Goal: Task Accomplishment & Management: Manage account settings

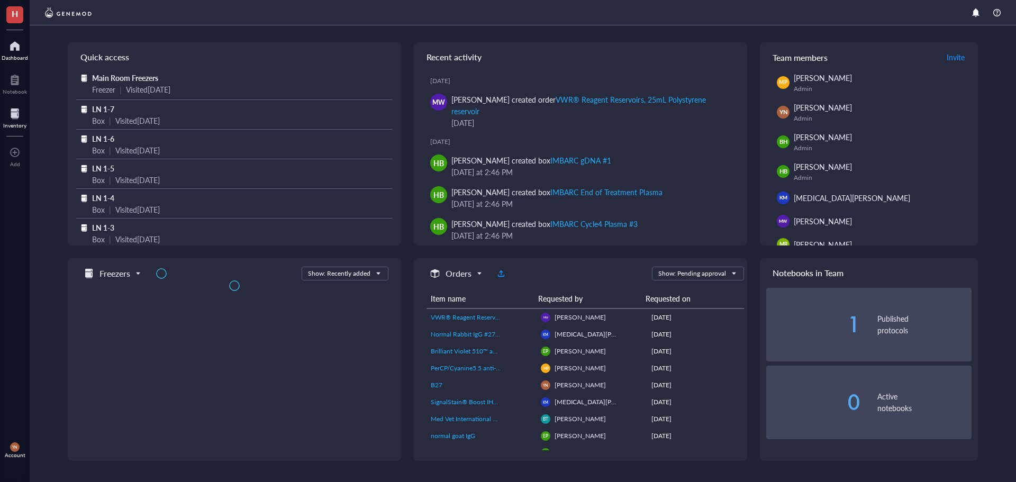
click at [26, 120] on div "Inventory" at bounding box center [15, 117] width 30 height 30
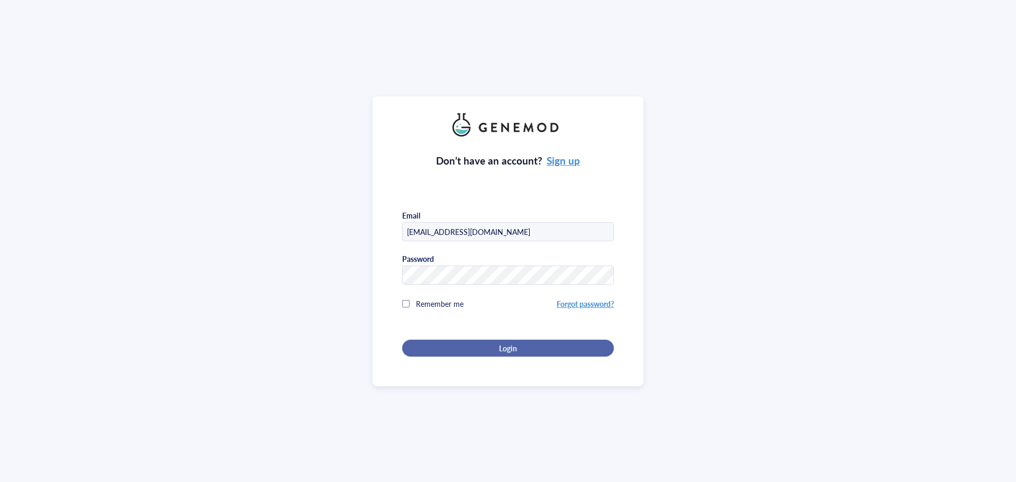
click at [514, 346] on span "Login" at bounding box center [508, 348] width 18 height 10
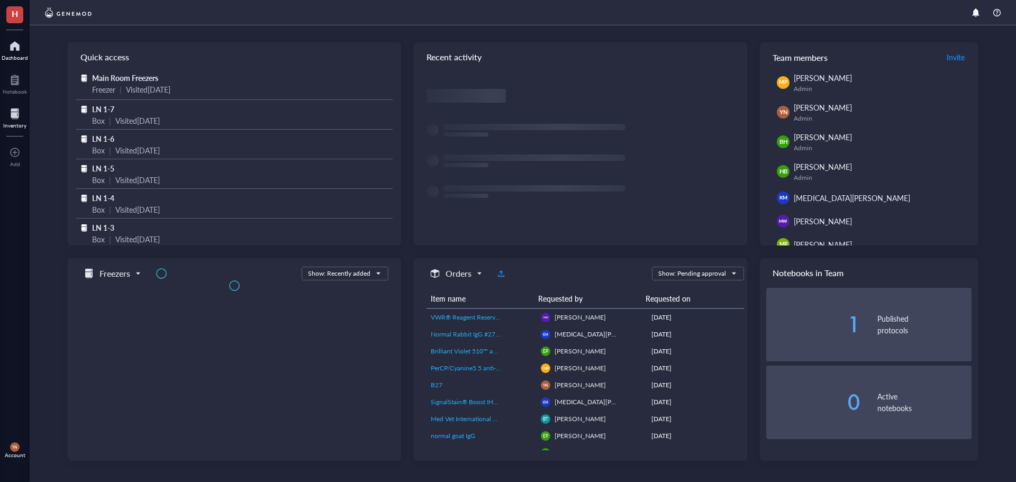
click at [17, 114] on div at bounding box center [14, 113] width 23 height 17
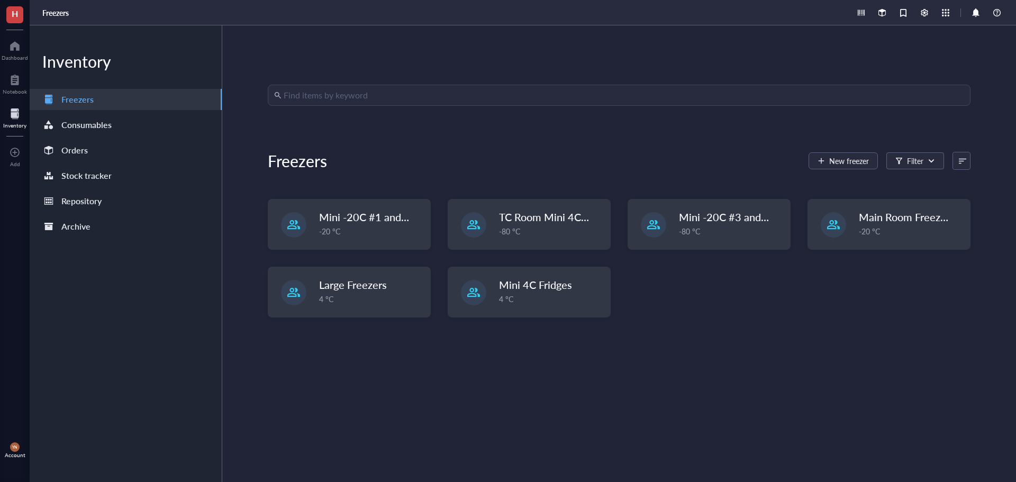
click at [367, 106] on div "Find items by keyword Freezers New freezer Filter Mini -20C #1 and #2 -20 °C TC…" at bounding box center [619, 254] width 702 height 338
click at [355, 97] on input "search" at bounding box center [624, 95] width 680 height 20
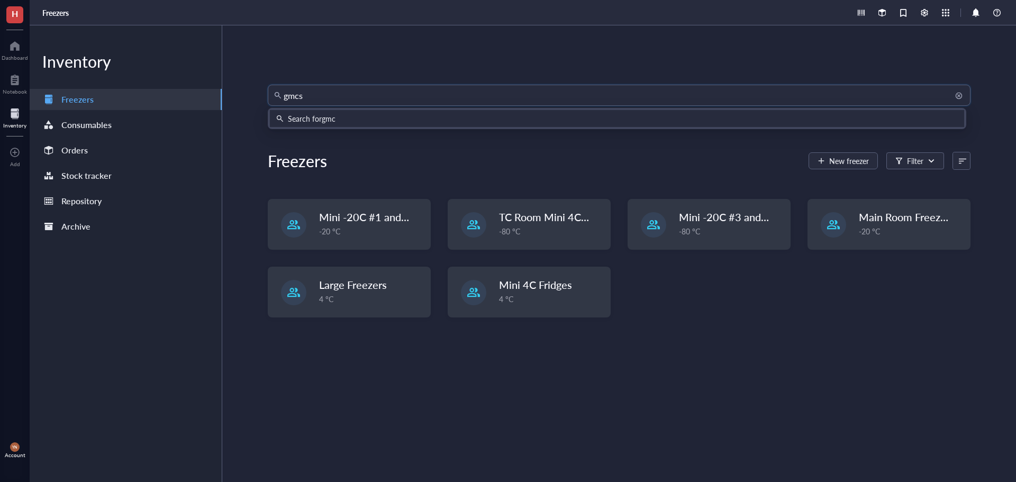
type input "gmcsf"
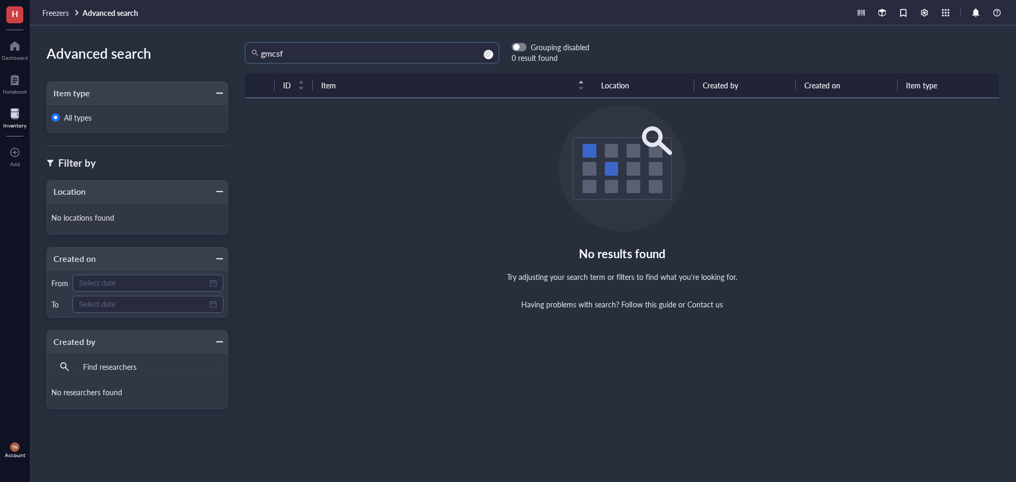
drag, startPoint x: 308, startPoint y: 50, endPoint x: 232, endPoint y: 51, distance: 76.2
click at [232, 51] on div "gmcsf gmcsf Grouping disabled 0 result found" at bounding box center [408, 52] width 361 height 21
type input "g"
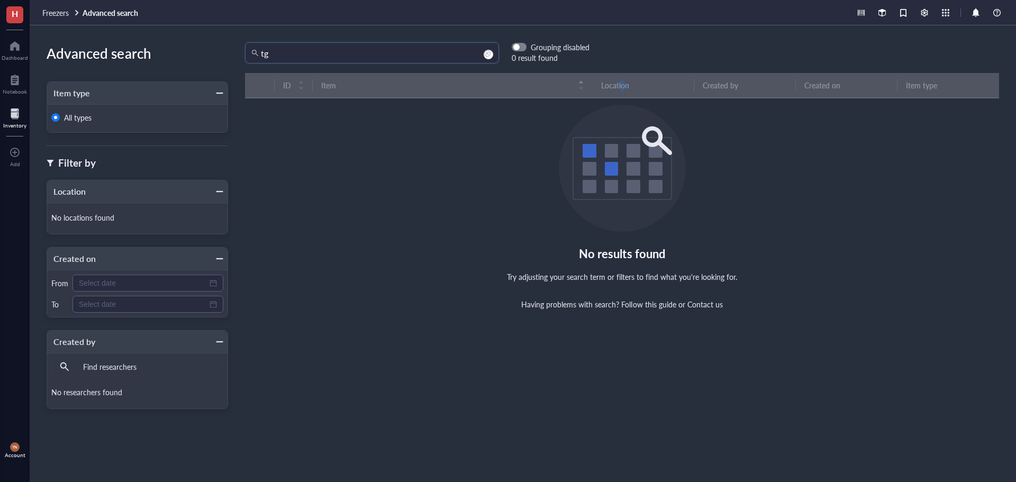
type input "t"
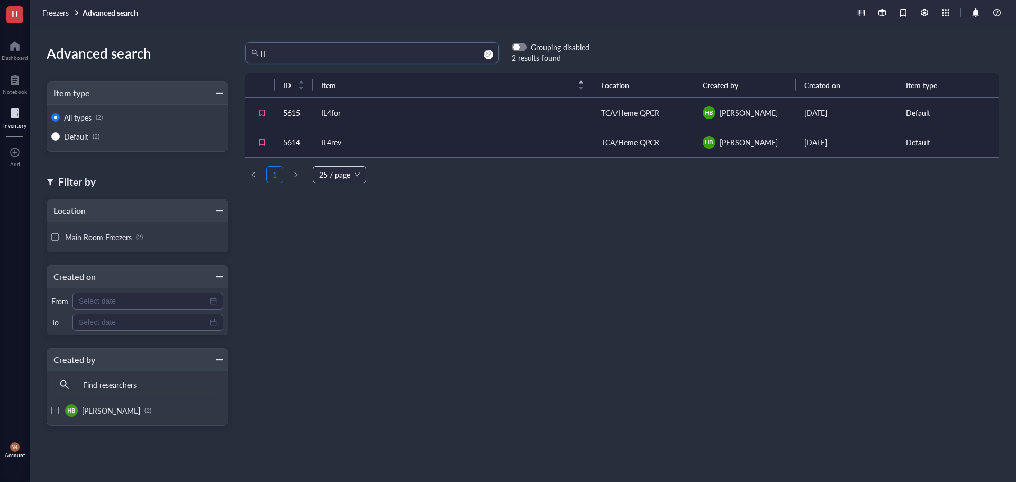
type input "i"
type input "cyto"
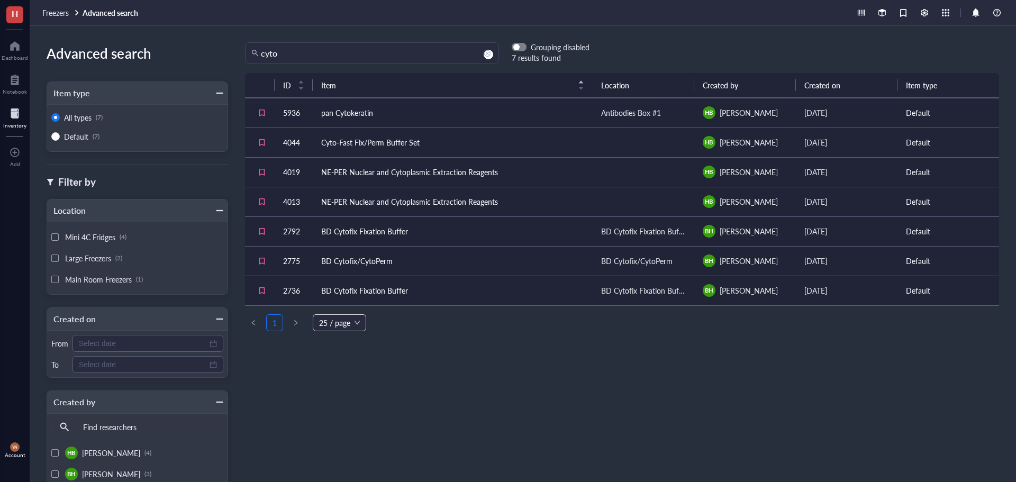
click at [17, 121] on div at bounding box center [14, 113] width 23 height 17
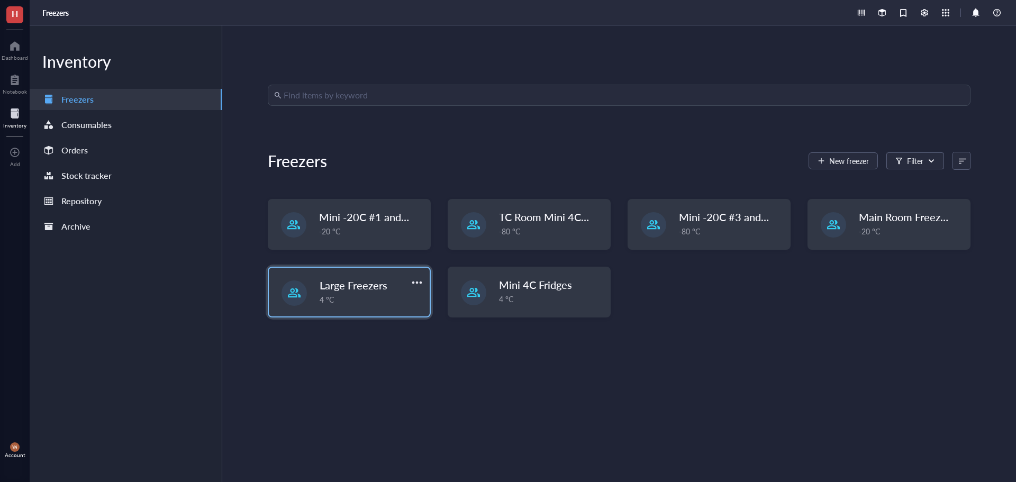
click at [395, 297] on div "4 °C" at bounding box center [372, 300] width 104 height 12
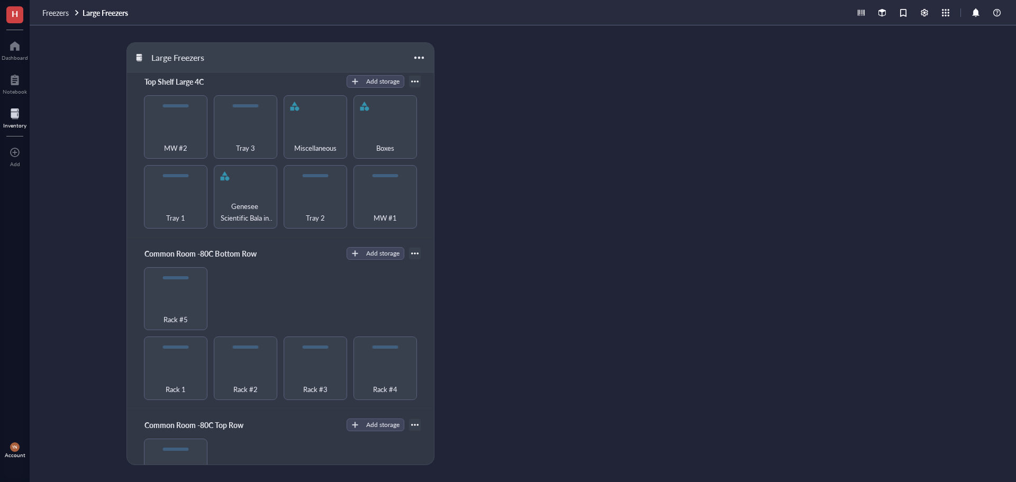
scroll to position [3, 0]
click at [568, 272] on div "Large Freezers Top Shelf Large 4C Add storage Tray 1 Genesee Scientific Bala in…" at bounding box center [523, 253] width 986 height 457
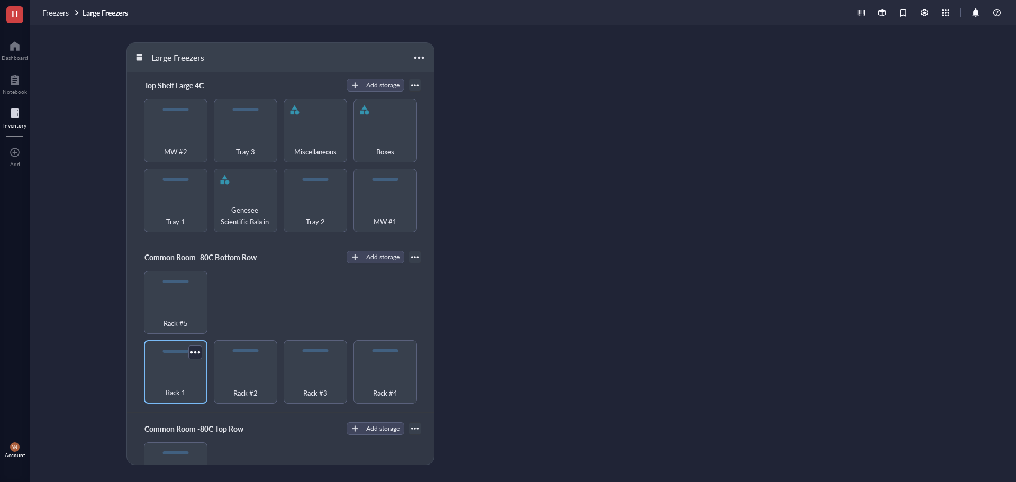
click at [177, 375] on div "Rack 1" at bounding box center [175, 386] width 53 height 23
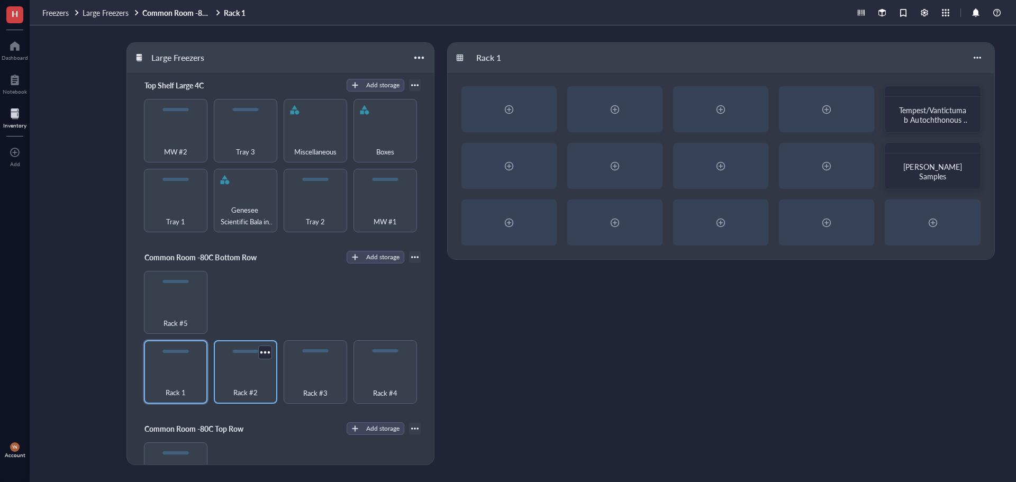
click at [238, 364] on div "Rack #2" at bounding box center [245, 371] width 63 height 63
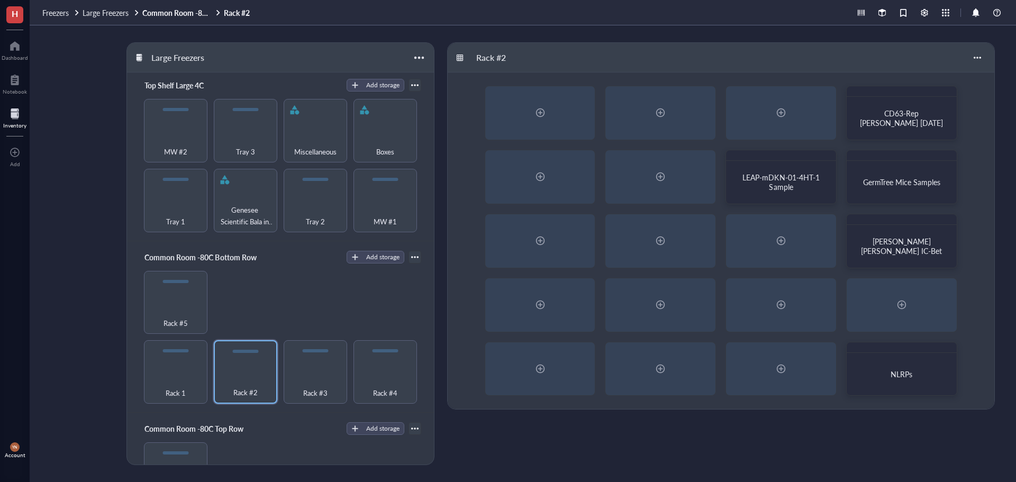
click at [13, 117] on div at bounding box center [14, 113] width 23 height 17
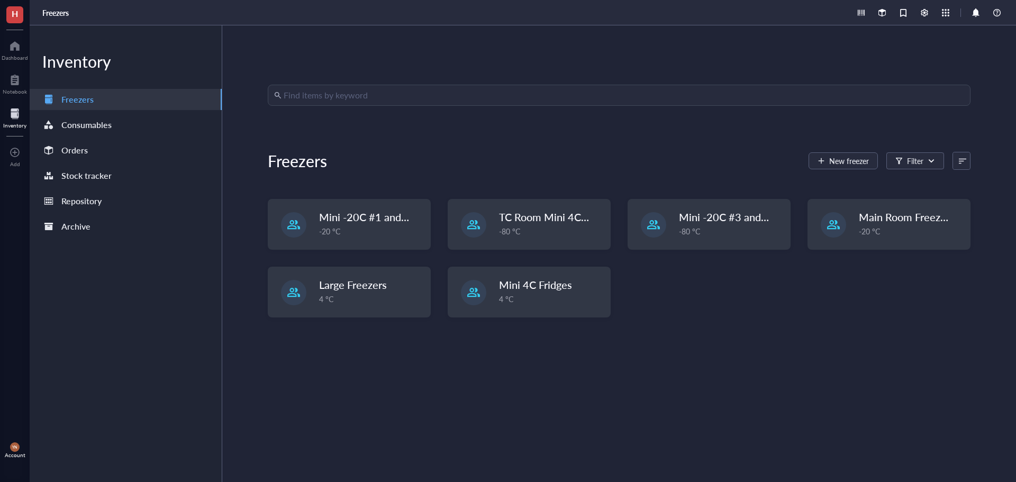
click at [807, 303] on div "Mini -20C #1 and #2 -20 °C TC Room Mini 4C+ -20C -80 °C Mini -20C #3 and #4 -80…" at bounding box center [619, 266] width 702 height 135
click at [877, 223] on span "Main Room Freezers" at bounding box center [907, 217] width 96 height 15
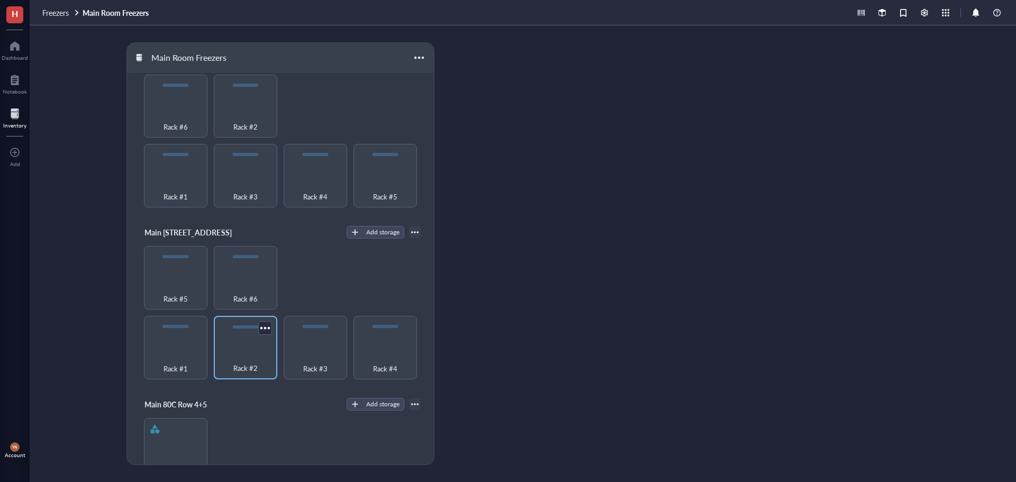
scroll to position [212, 0]
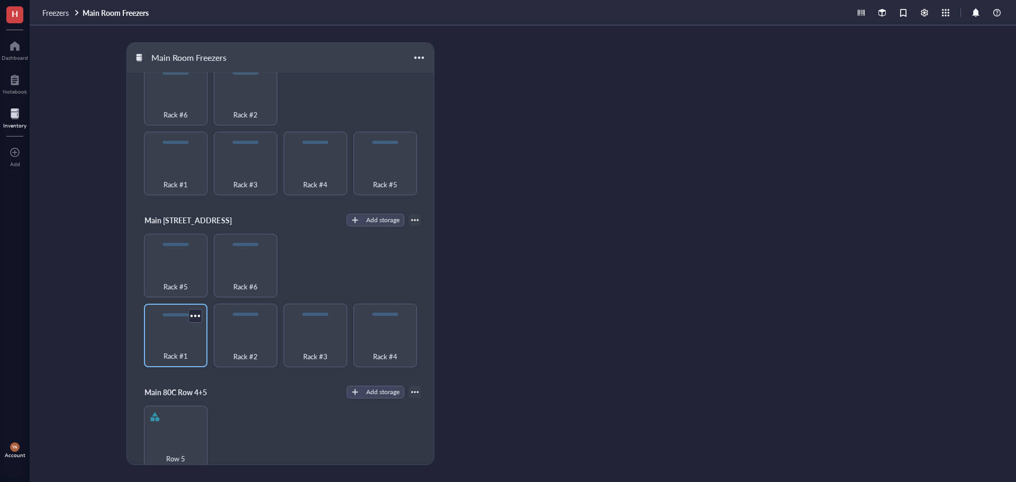
click at [158, 342] on div "Rack #1" at bounding box center [175, 350] width 53 height 23
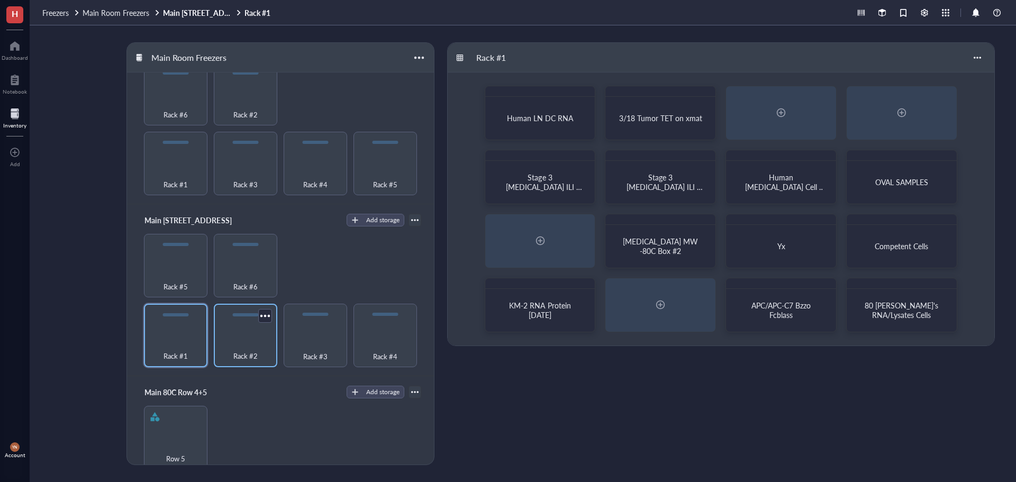
click at [250, 339] on div "Rack #2" at bounding box center [245, 350] width 53 height 23
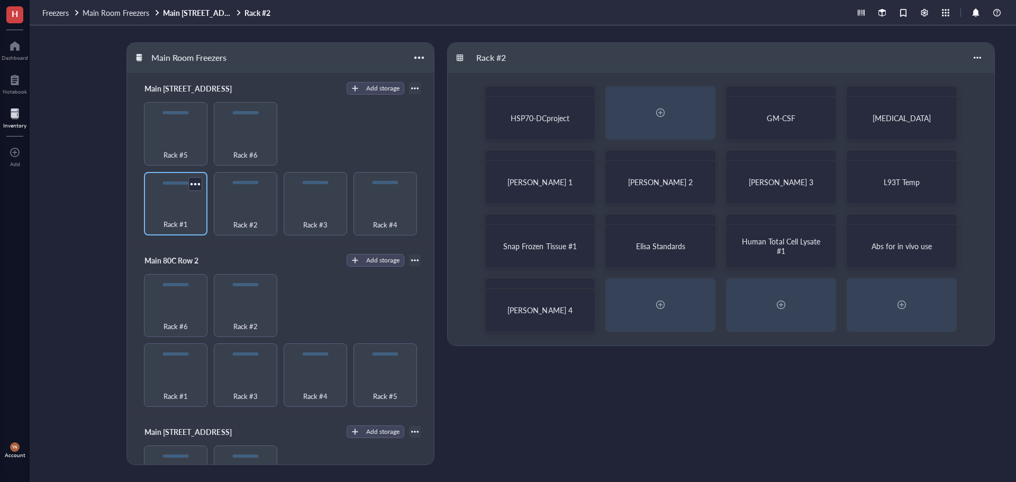
click at [171, 196] on div "Rack #1" at bounding box center [175, 203] width 63 height 63
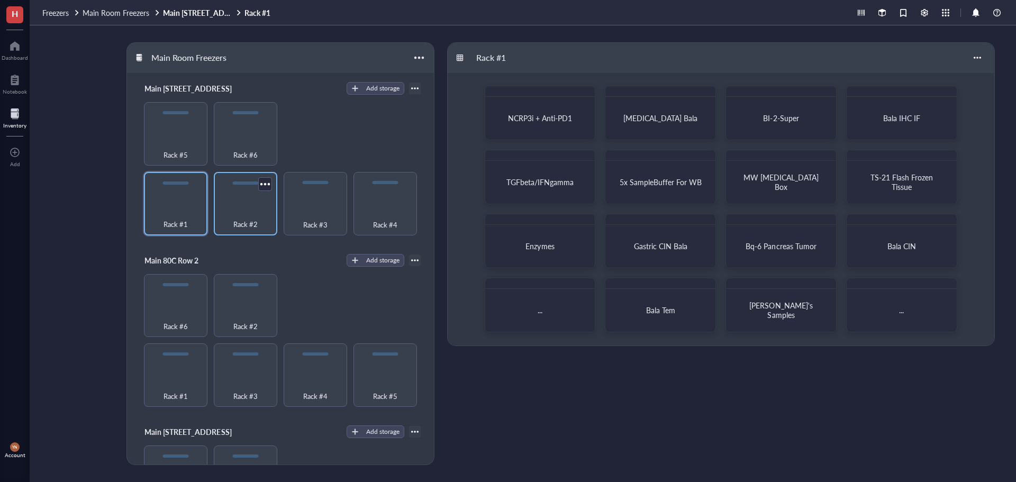
click at [225, 212] on div "Rack #2" at bounding box center [245, 218] width 53 height 23
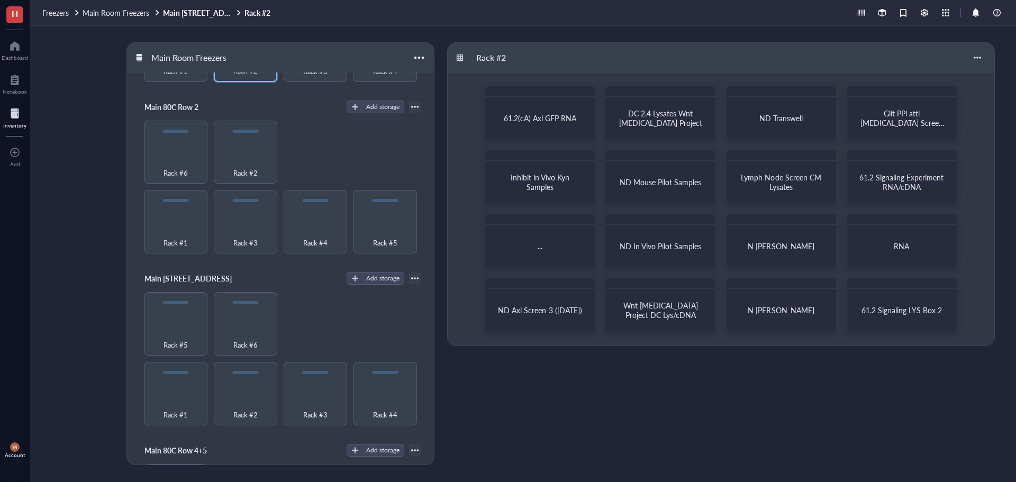
scroll to position [159, 0]
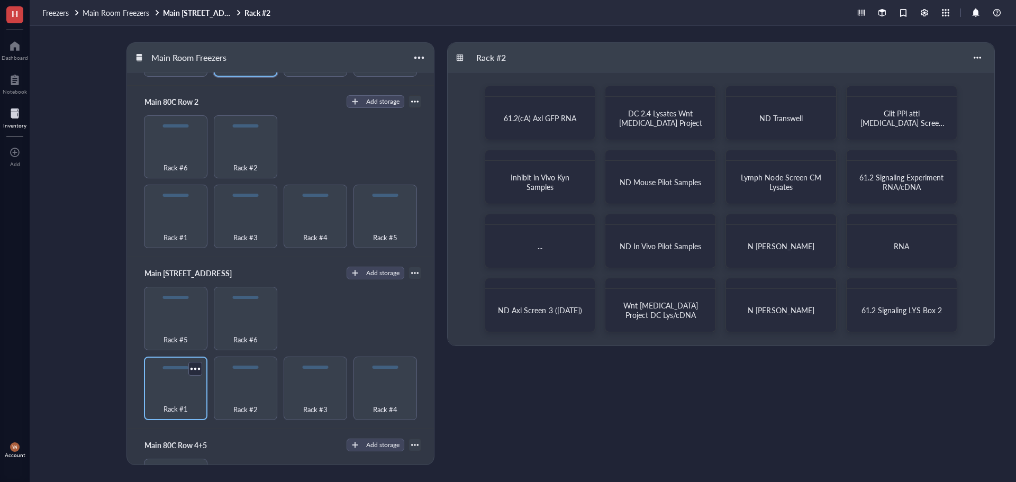
click at [189, 384] on div "Rack #1" at bounding box center [175, 388] width 63 height 63
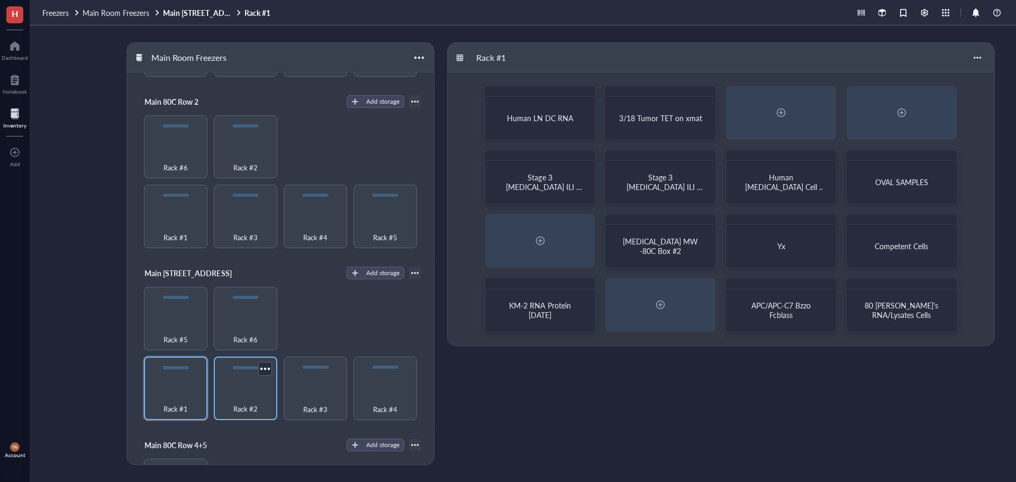
click at [244, 391] on div "Rack #2" at bounding box center [245, 402] width 53 height 23
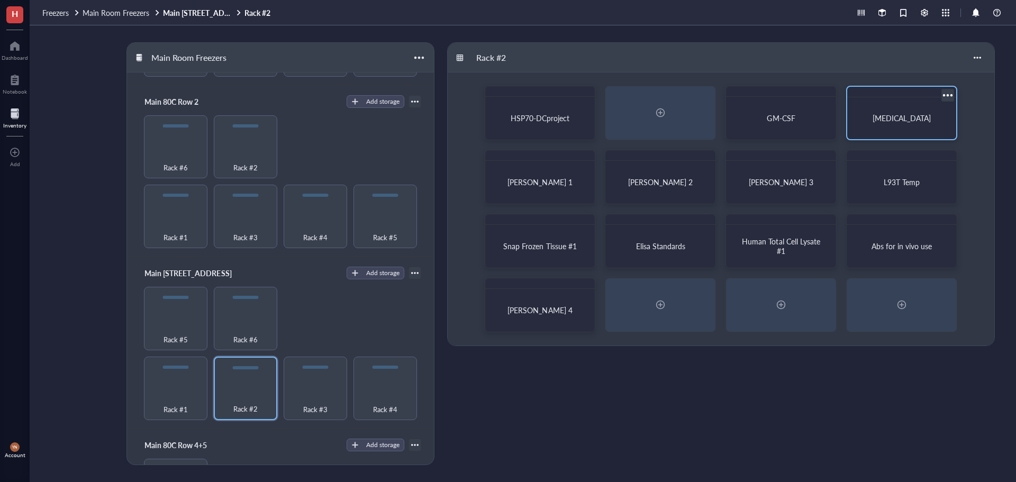
click at [909, 102] on div "Cytokines" at bounding box center [901, 118] width 101 height 33
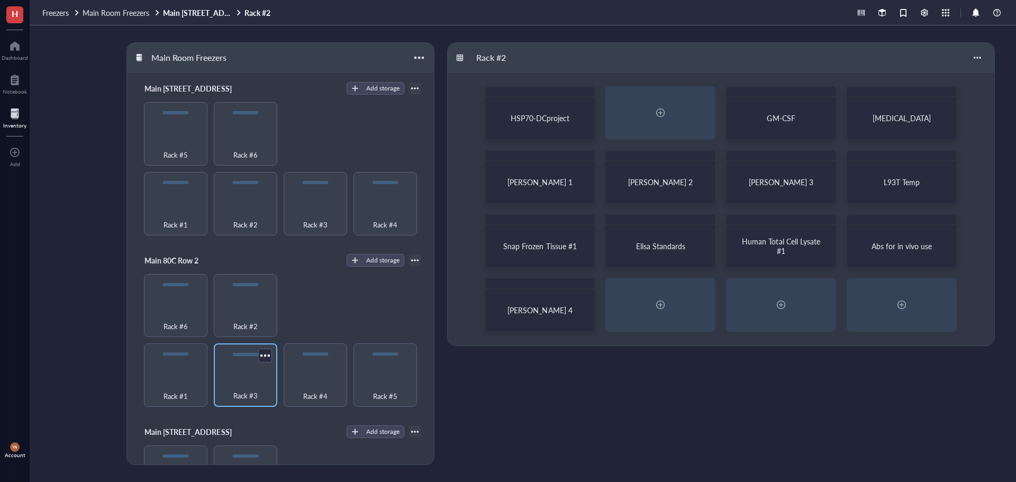
click at [245, 378] on div "Rack #3" at bounding box center [245, 389] width 53 height 23
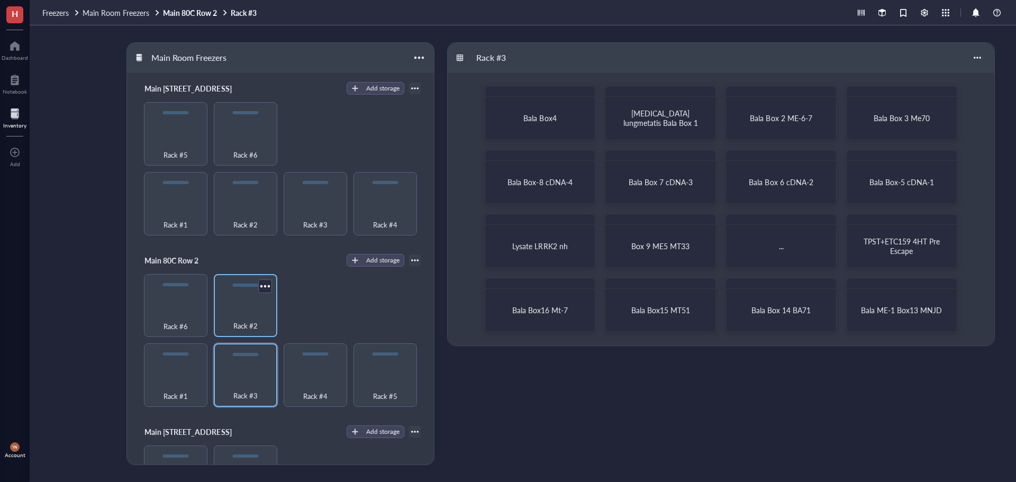
click at [246, 315] on div "Rack #2" at bounding box center [245, 319] width 53 height 23
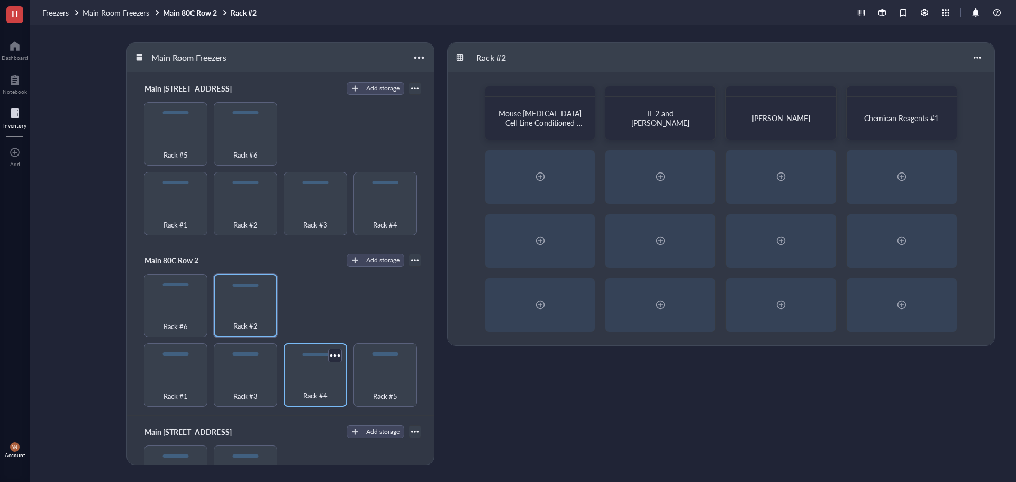
click at [333, 382] on div "Rack #4" at bounding box center [315, 389] width 53 height 23
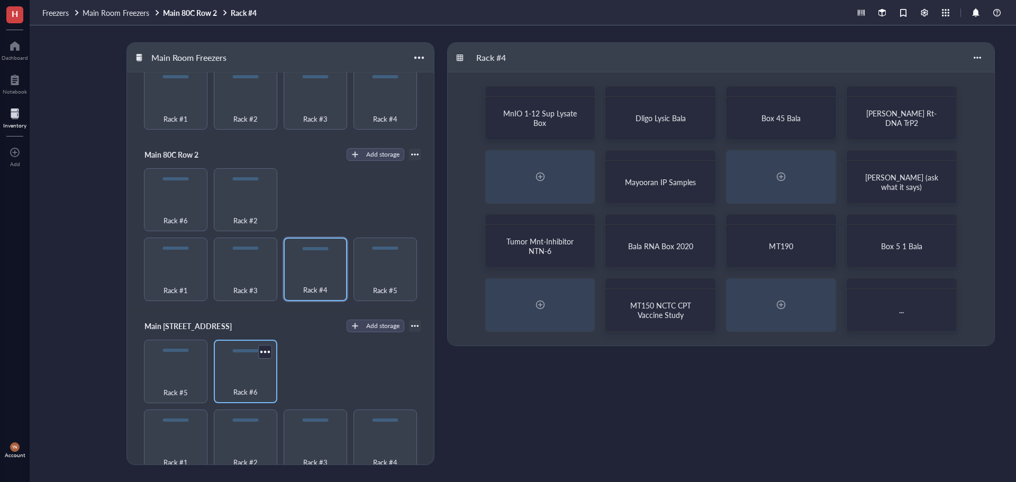
scroll to position [317, 0]
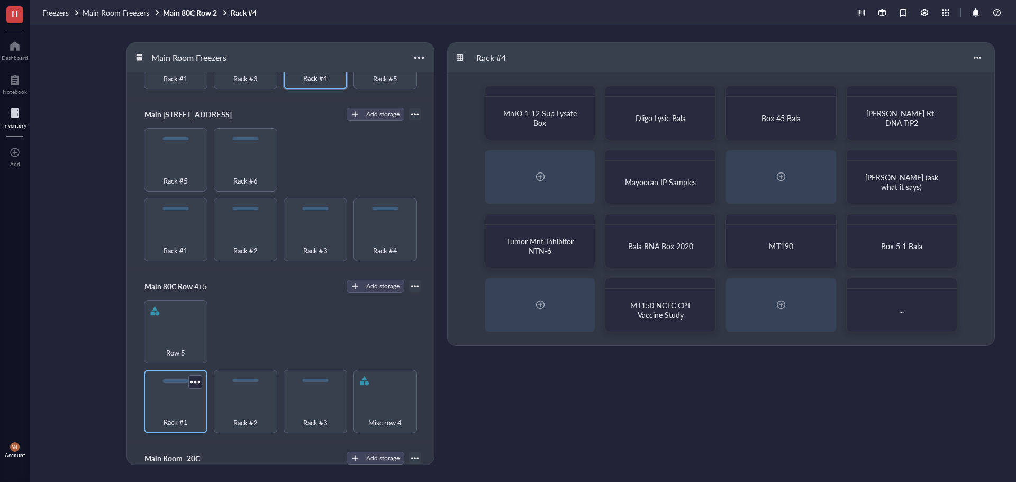
click at [166, 406] on div "Rack #1" at bounding box center [175, 416] width 53 height 23
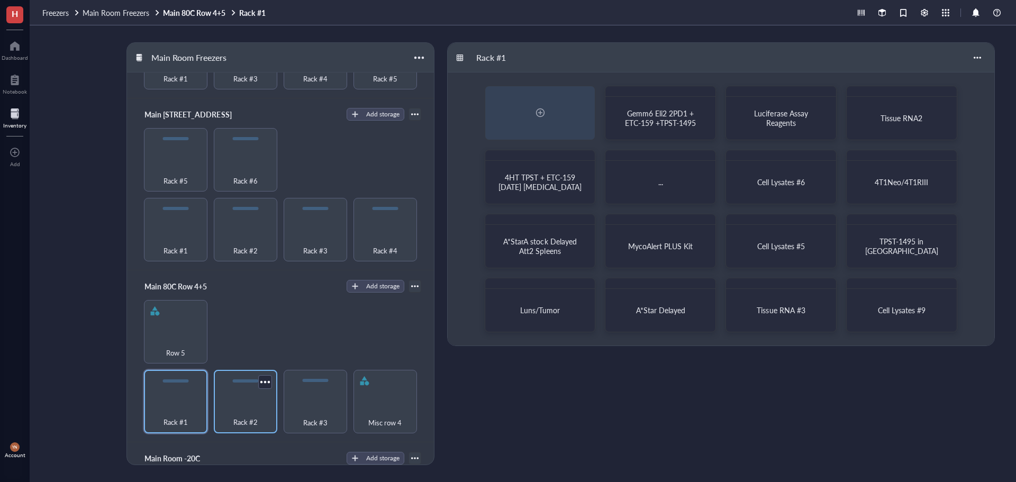
click at [221, 405] on div "Rack #2" at bounding box center [245, 416] width 53 height 23
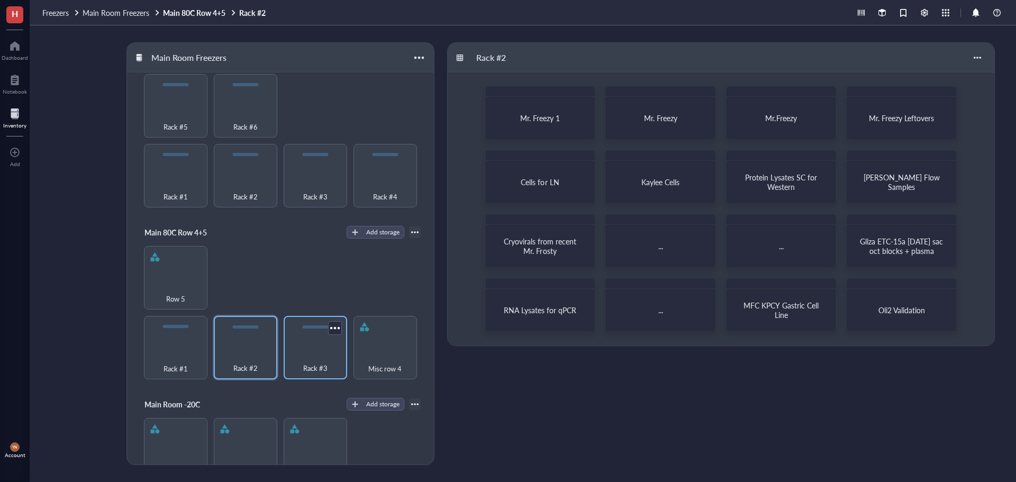
scroll to position [370, 0]
click at [315, 352] on div "Rack #3" at bounding box center [315, 363] width 53 height 23
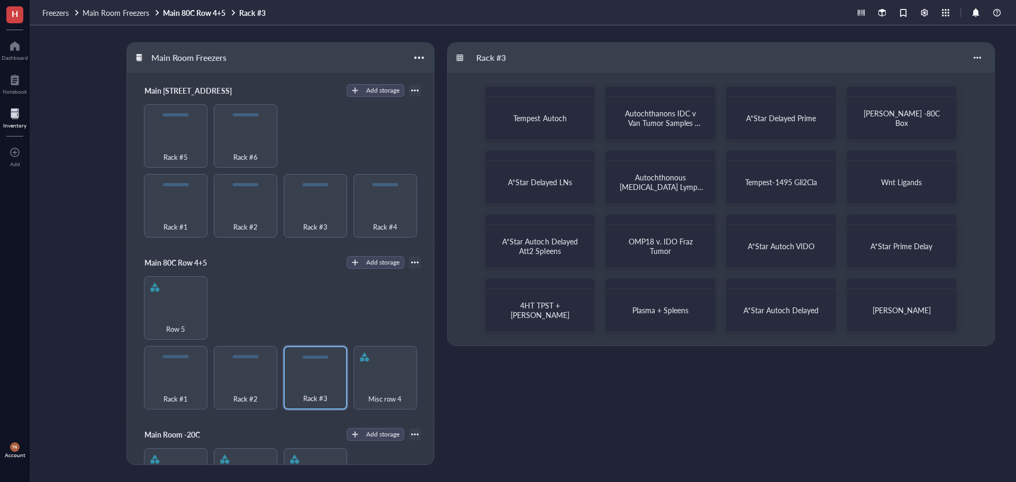
scroll to position [317, 0]
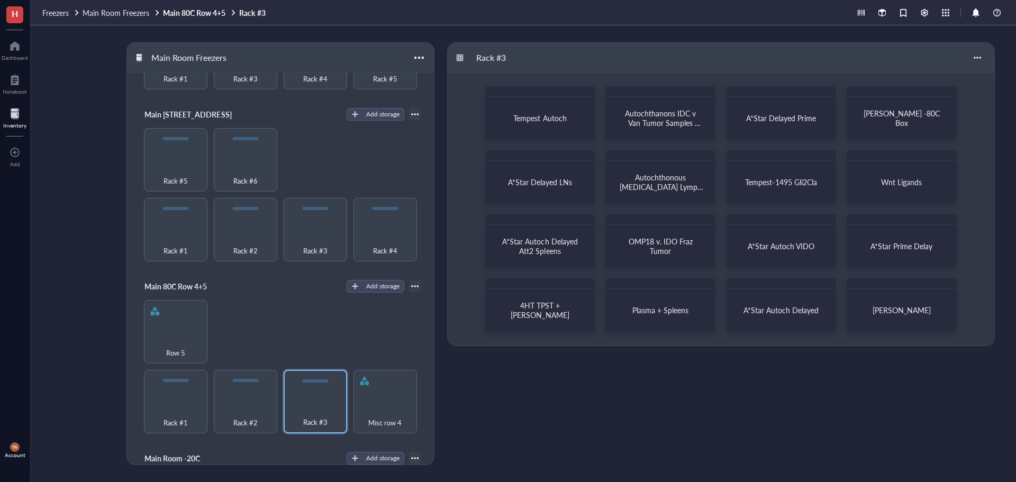
drag, startPoint x: 337, startPoint y: 312, endPoint x: 464, endPoint y: 281, distance: 130.5
click at [337, 309] on div "Rack #1 Rack #2 Rack #3 Misc row 4 Row 5" at bounding box center [280, 366] width 281 height 133
click at [412, 282] on div at bounding box center [414, 285] width 7 height 7
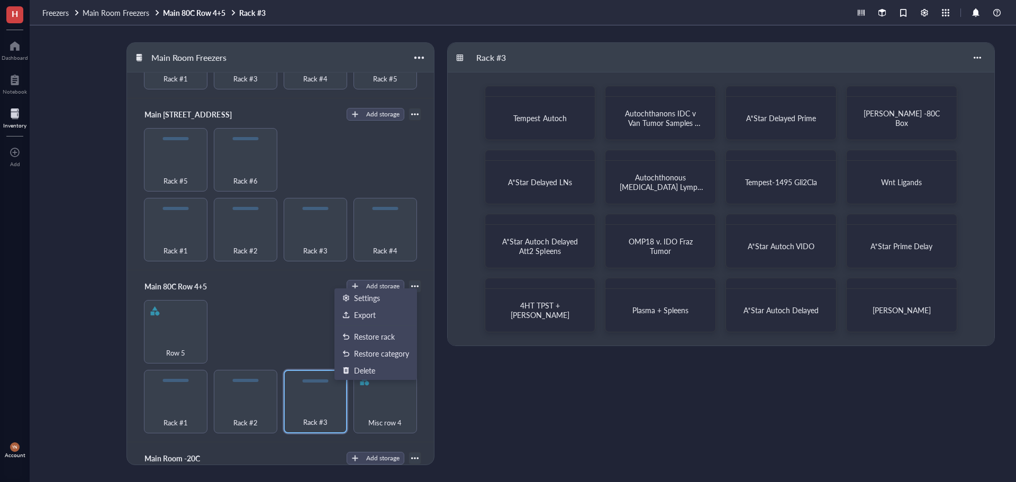
click at [285, 319] on div "Rack #1 Rack #2 Rack #3 Misc row 4 Row 5" at bounding box center [280, 366] width 281 height 133
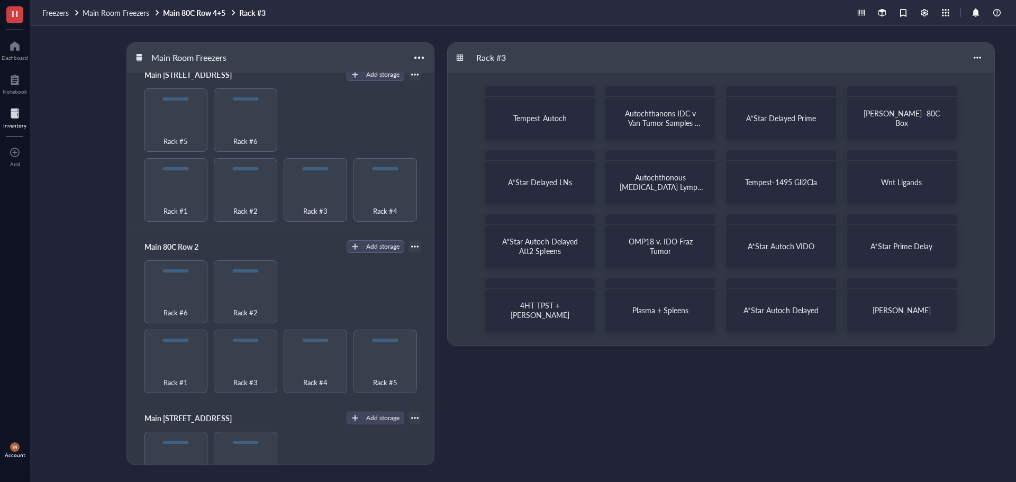
scroll to position [0, 0]
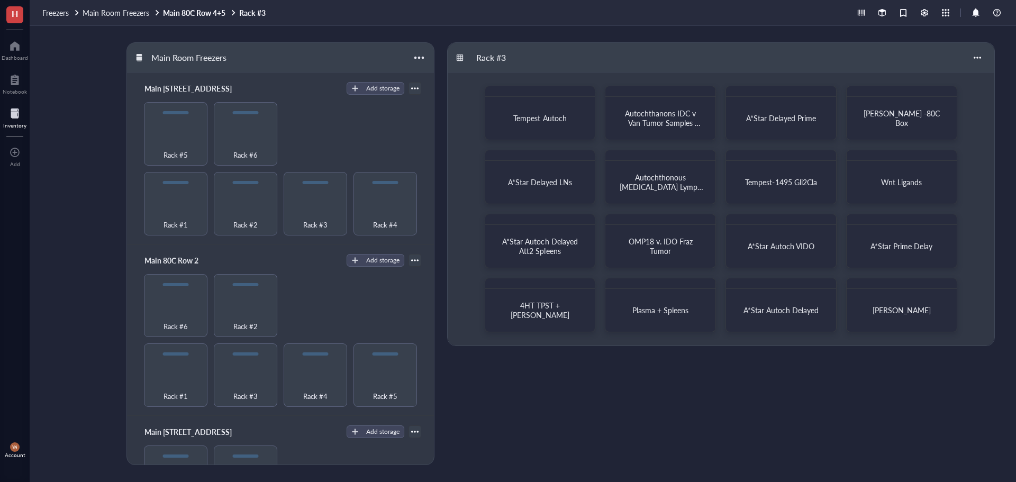
click at [322, 129] on div "Rack #1 Rack #2 Rack #3 Rack #4 Rack #5 Rack #6" at bounding box center [280, 168] width 281 height 133
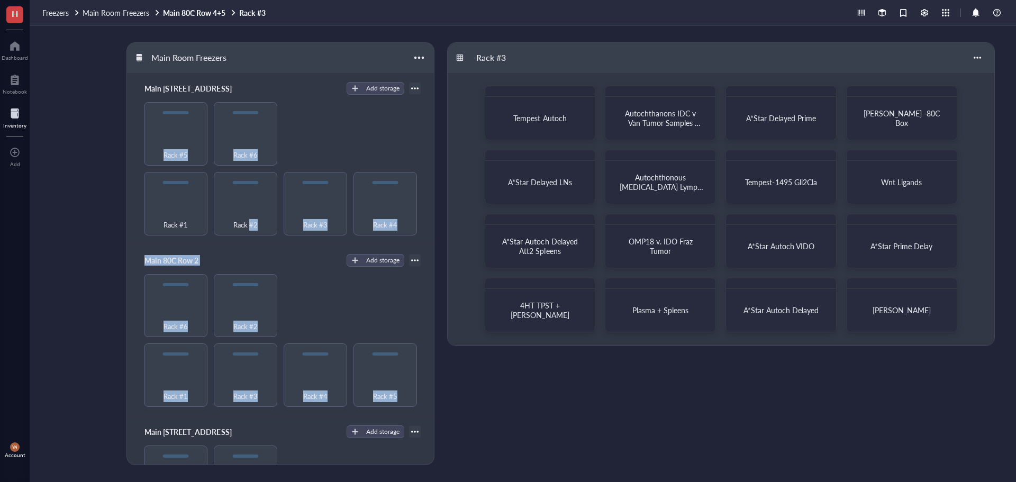
drag, startPoint x: 249, startPoint y: 196, endPoint x: 323, endPoint y: 303, distance: 129.6
click at [299, 298] on div "Main 80C Bottom Row Add storage Rack #1 Rack #2 Rack #3 Rack #4 Rack #5 Rack #6…" at bounding box center [280, 283] width 306 height 422
click at [324, 303] on div "Rack #1 Rack #3 Rack #4 Rack #5 Rack #6 Rack #2" at bounding box center [280, 340] width 281 height 133
click at [371, 140] on div "Rack #1 Rack #2 Rack #3 Rack #4 Rack #5 Rack #6" at bounding box center [280, 168] width 281 height 133
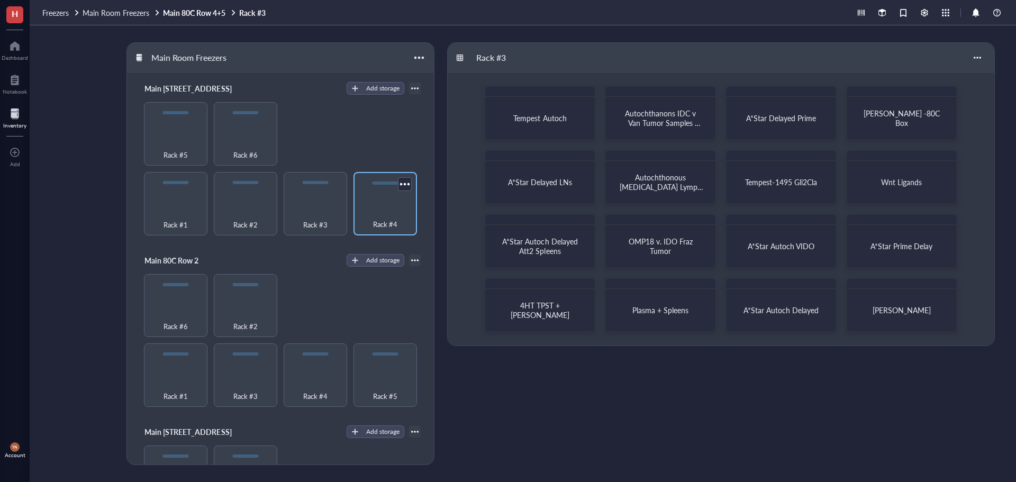
click at [379, 207] on div "Rack #4" at bounding box center [385, 218] width 53 height 23
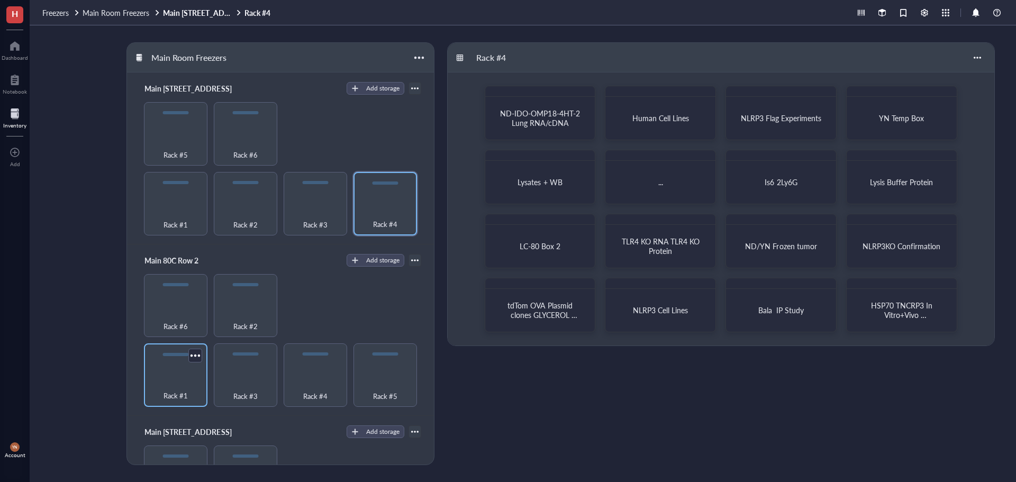
click at [174, 368] on div "Rack #1" at bounding box center [175, 374] width 63 height 63
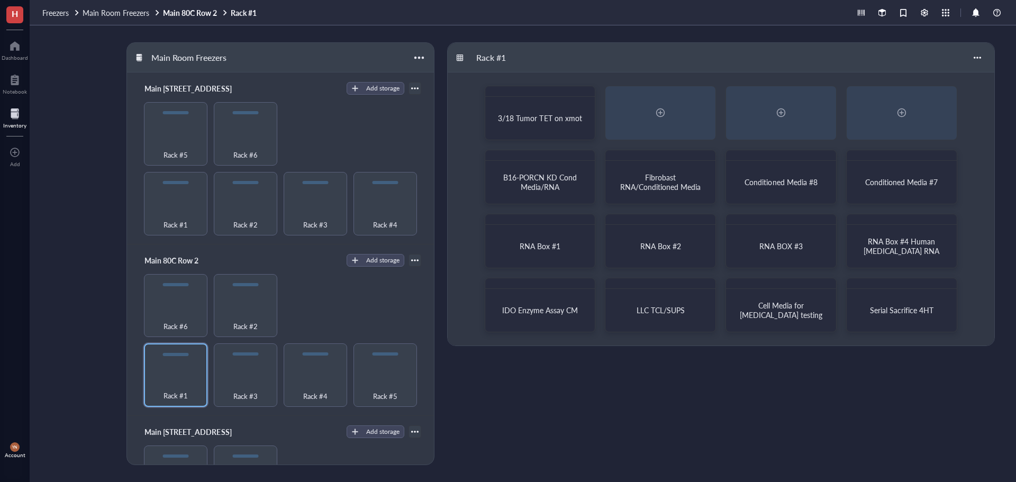
click at [335, 307] on div "Rack #1 Rack #3 Rack #4 Rack #5 Rack #6 Rack #2" at bounding box center [280, 340] width 281 height 133
click at [408, 255] on div at bounding box center [414, 260] width 13 height 13
click at [308, 302] on div "Rack #1 Rack #3 Rack #4 Rack #5 Rack #6 Rack #2" at bounding box center [280, 340] width 281 height 133
click at [417, 61] on div at bounding box center [418, 57] width 15 height 15
click at [344, 55] on div "Main Room Freezers" at bounding box center [280, 58] width 306 height 30
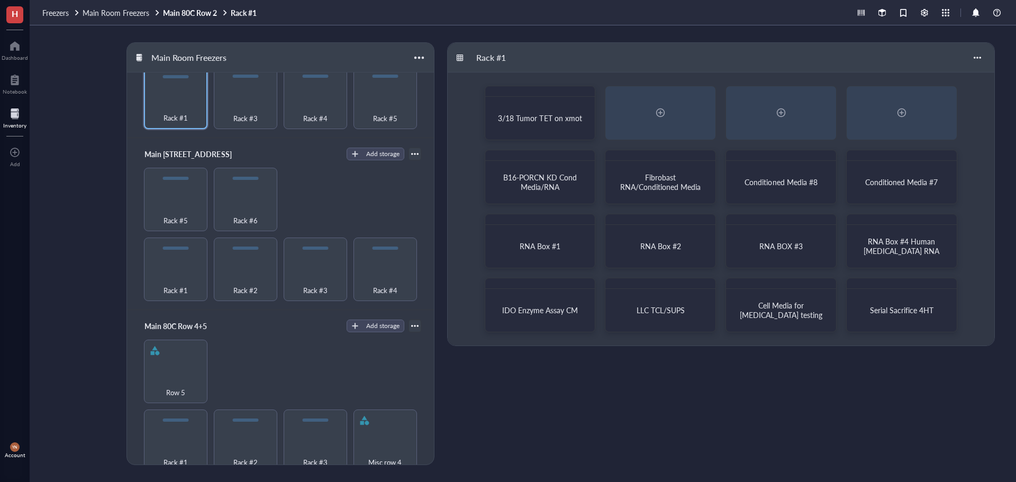
scroll to position [423, 0]
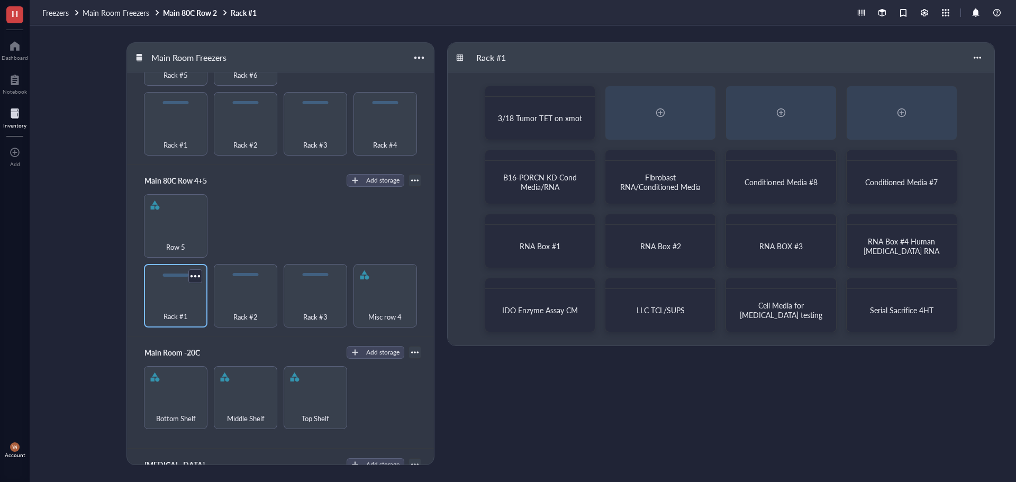
click at [178, 311] on span "Rack #1" at bounding box center [175, 317] width 24 height 12
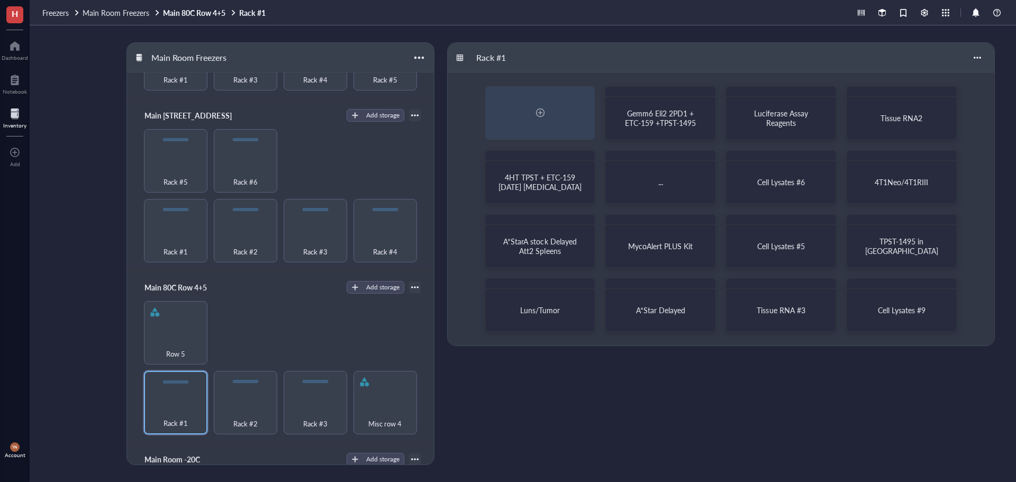
scroll to position [317, 0]
click at [177, 326] on div "Row 5" at bounding box center [175, 331] width 63 height 63
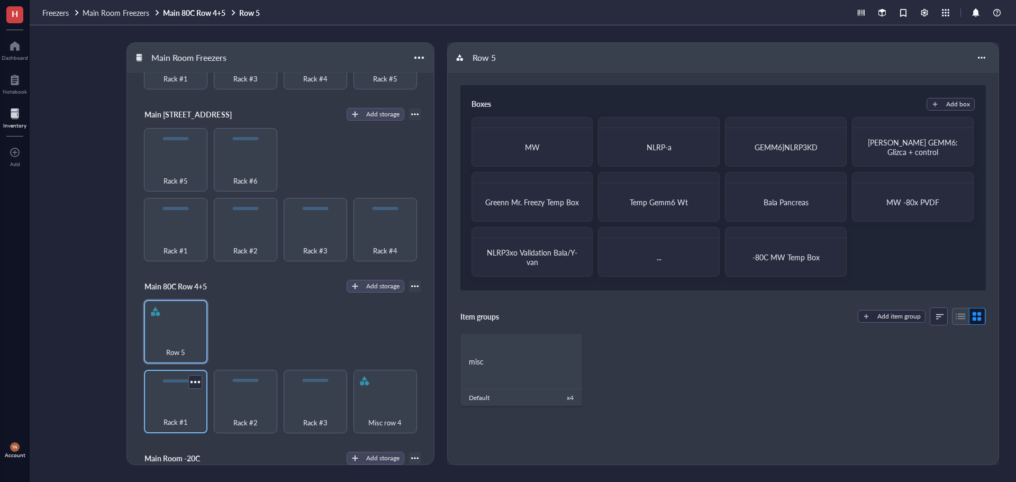
click at [193, 405] on div "Rack #1" at bounding box center [175, 416] width 53 height 23
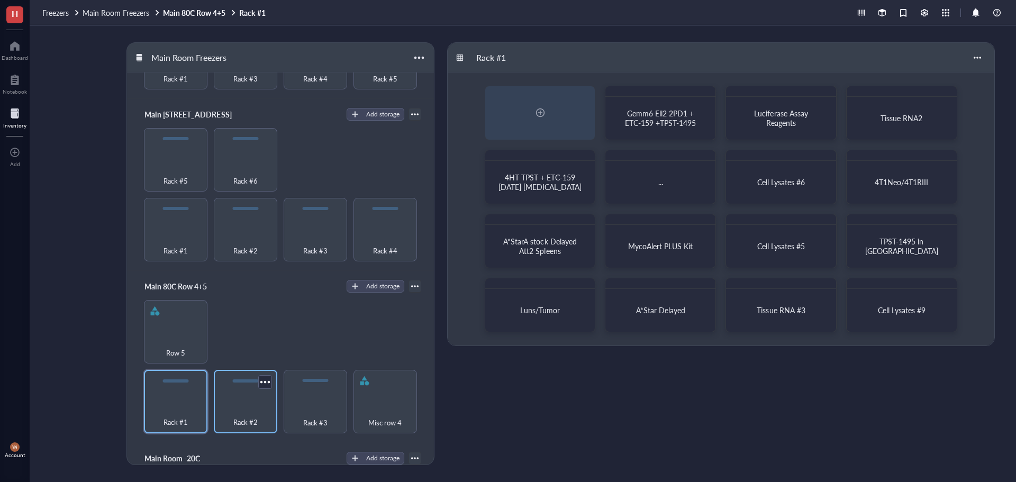
click at [250, 405] on div "Rack #2" at bounding box center [245, 416] width 53 height 23
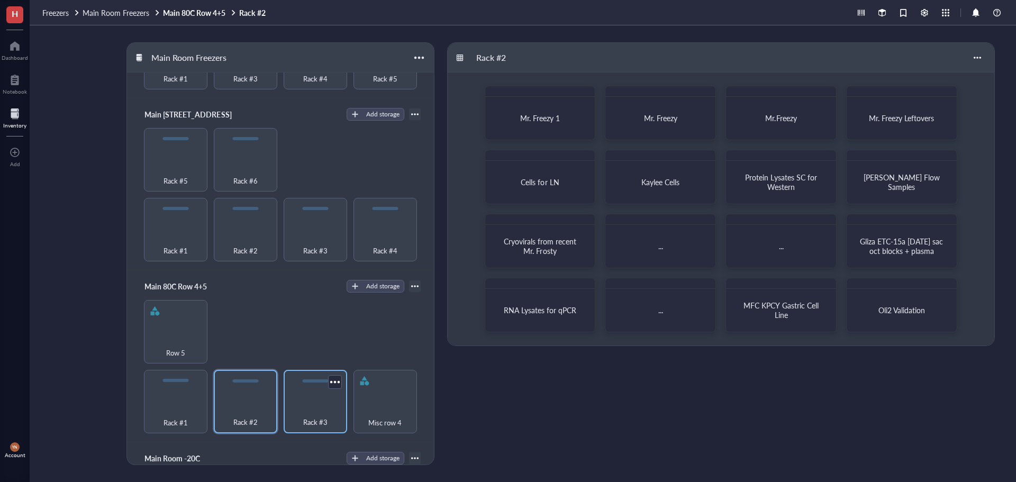
click at [289, 405] on div "Rack #3" at bounding box center [315, 416] width 53 height 23
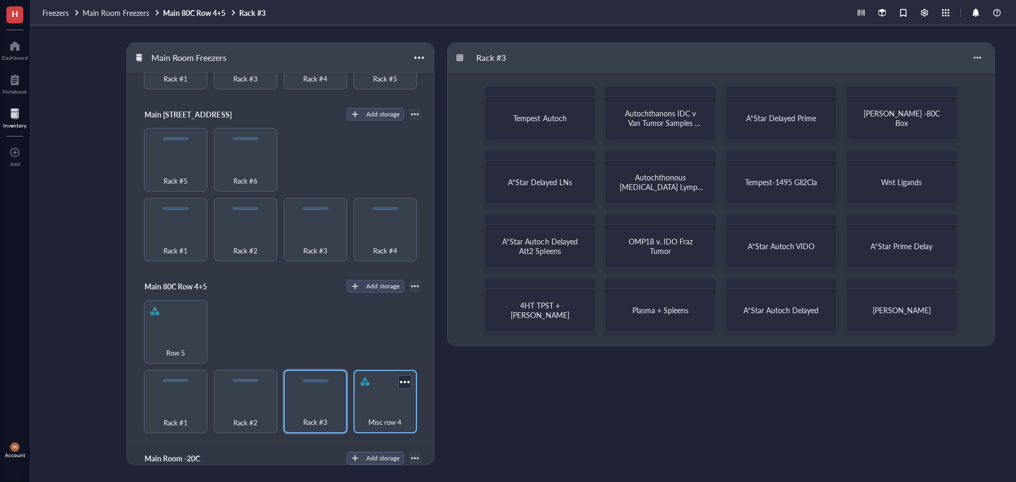
click at [400, 405] on div "Misc row 4" at bounding box center [385, 416] width 53 height 23
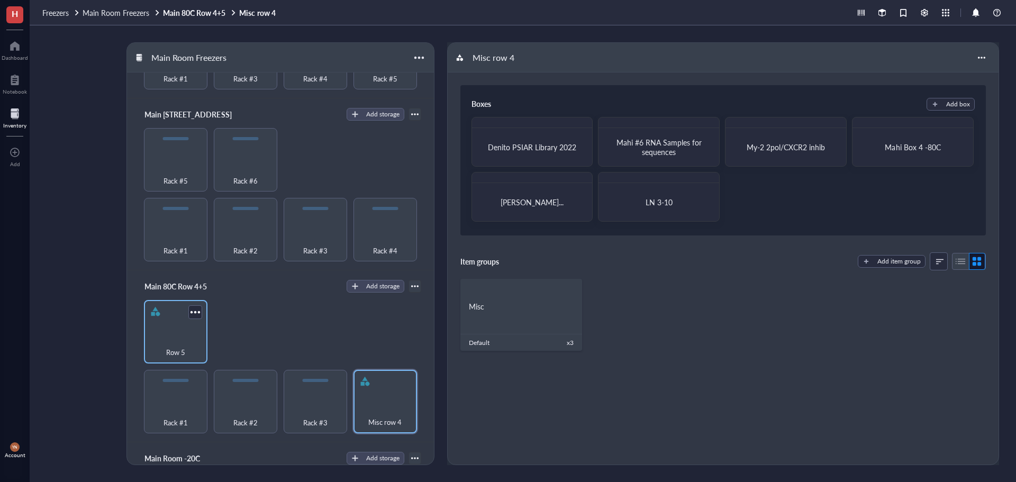
click at [169, 326] on div "Row 5" at bounding box center [175, 331] width 63 height 63
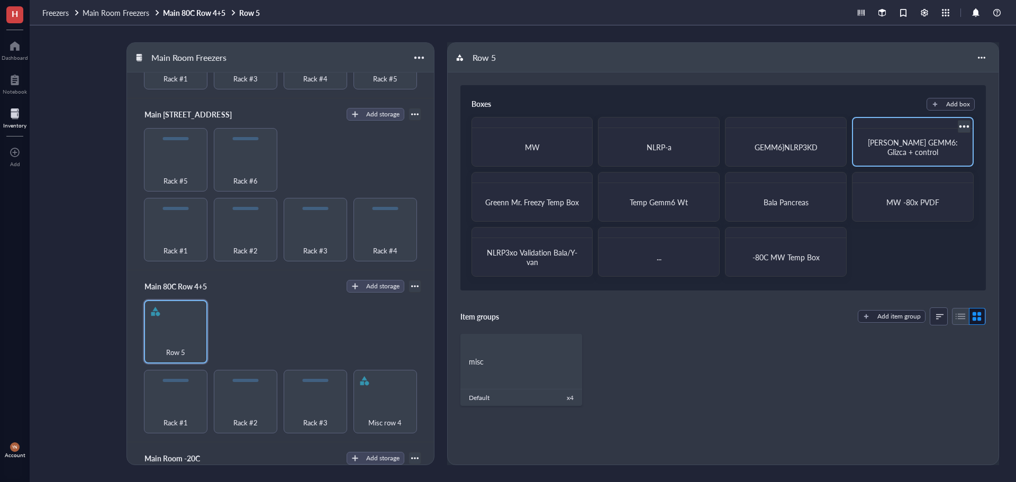
click at [915, 137] on div "Ernesto GEMM6: Glizca + control" at bounding box center [912, 147] width 111 height 29
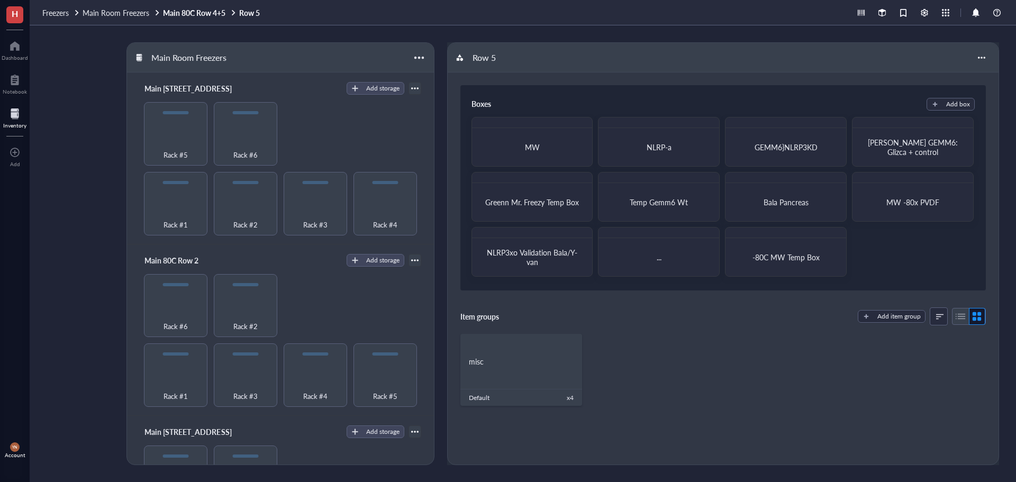
click at [372, 308] on div "Rack #1 Rack #3 Rack #4 Rack #5 Rack #6 Rack #2" at bounding box center [280, 340] width 281 height 133
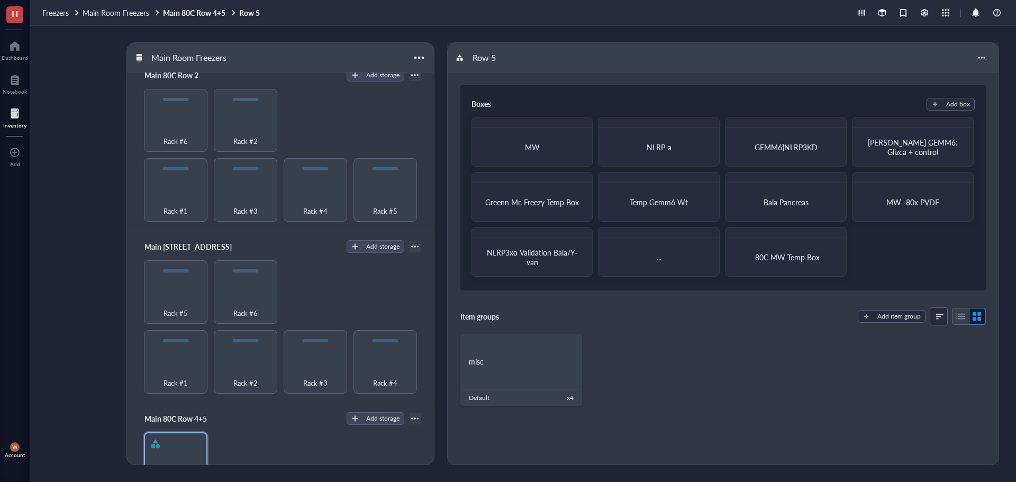
scroll to position [212, 0]
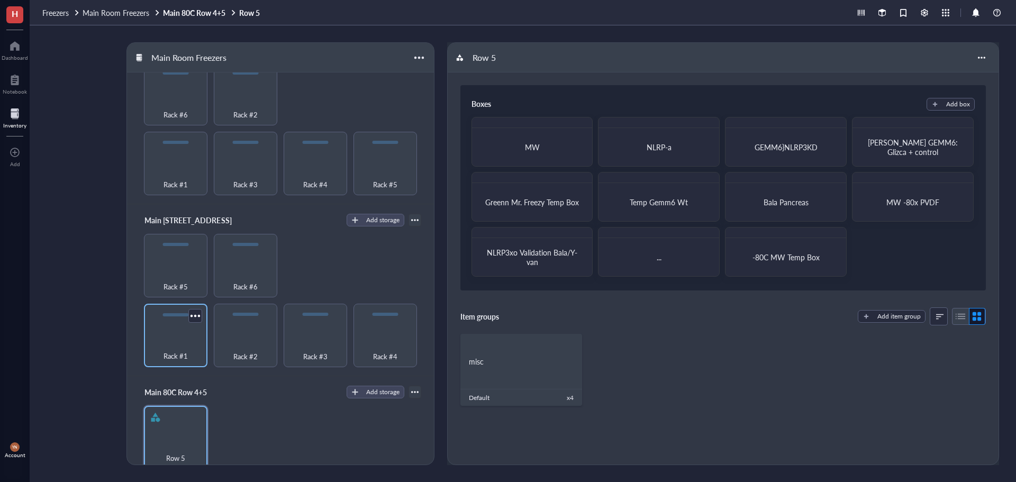
click at [181, 342] on div "Rack #1" at bounding box center [175, 350] width 53 height 23
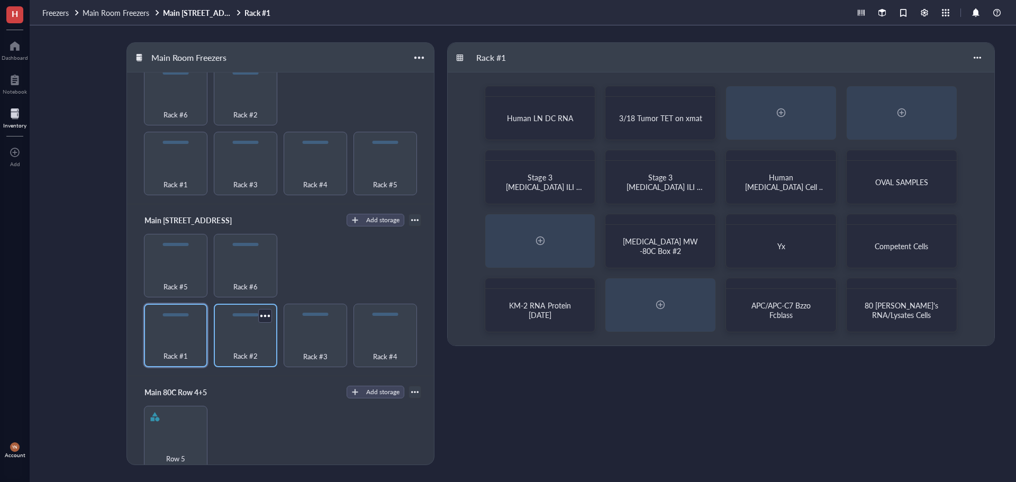
click at [237, 339] on div "Rack #2" at bounding box center [245, 350] width 53 height 23
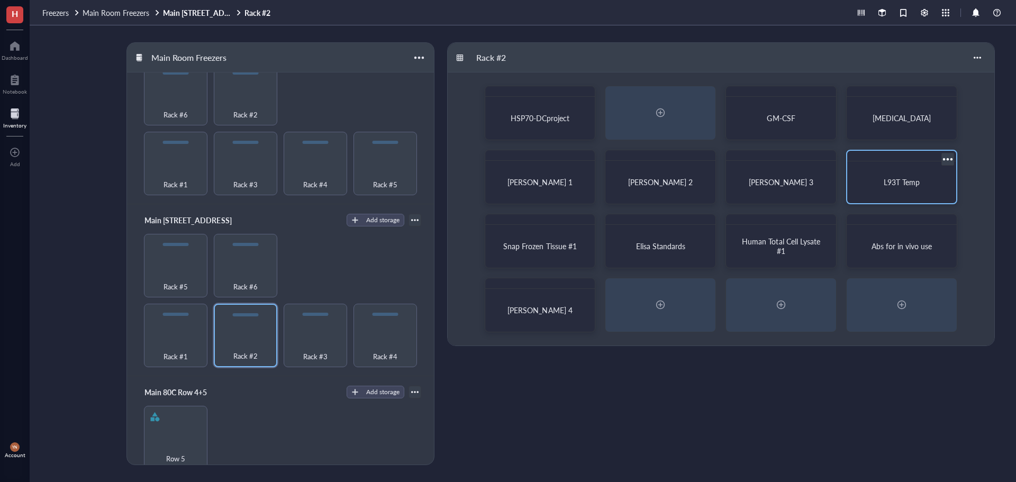
click at [892, 184] on span "L93T Temp" at bounding box center [901, 182] width 36 height 11
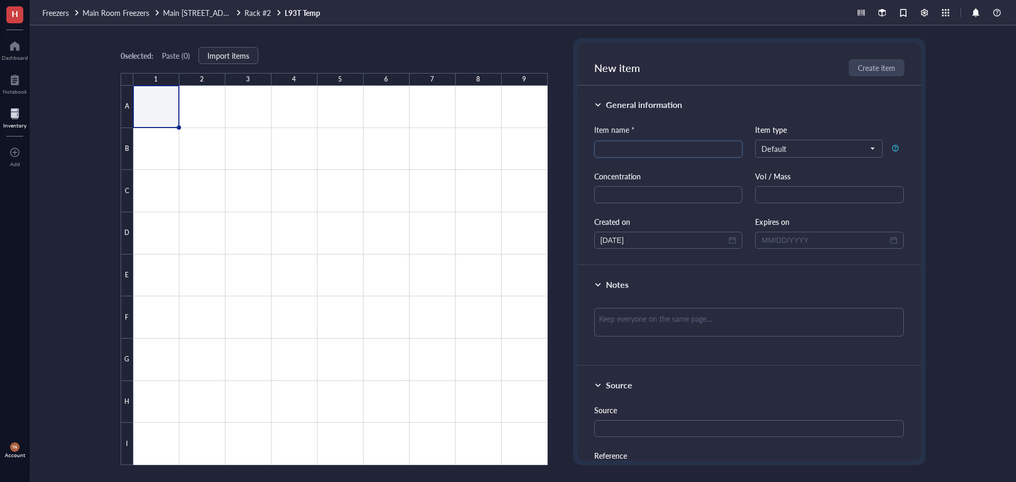
click at [297, 11] on link "L93T Temp" at bounding box center [304, 13] width 38 height 10
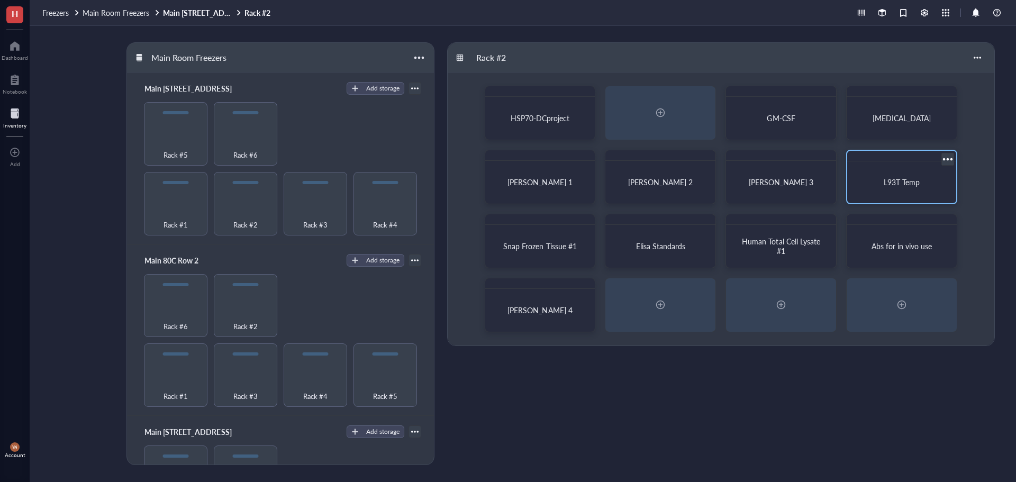
click at [941, 158] on div at bounding box center [946, 158] width 15 height 15
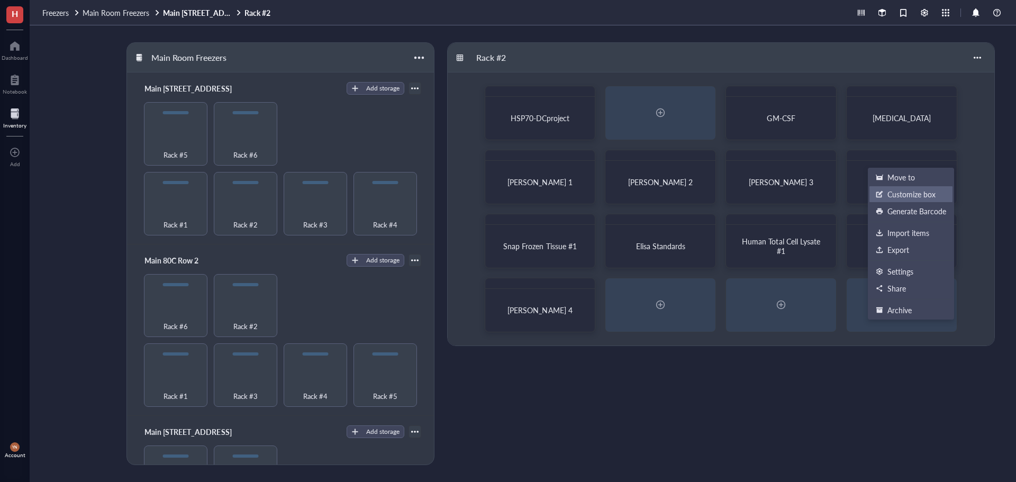
click at [909, 196] on div "Customize box" at bounding box center [911, 194] width 48 height 10
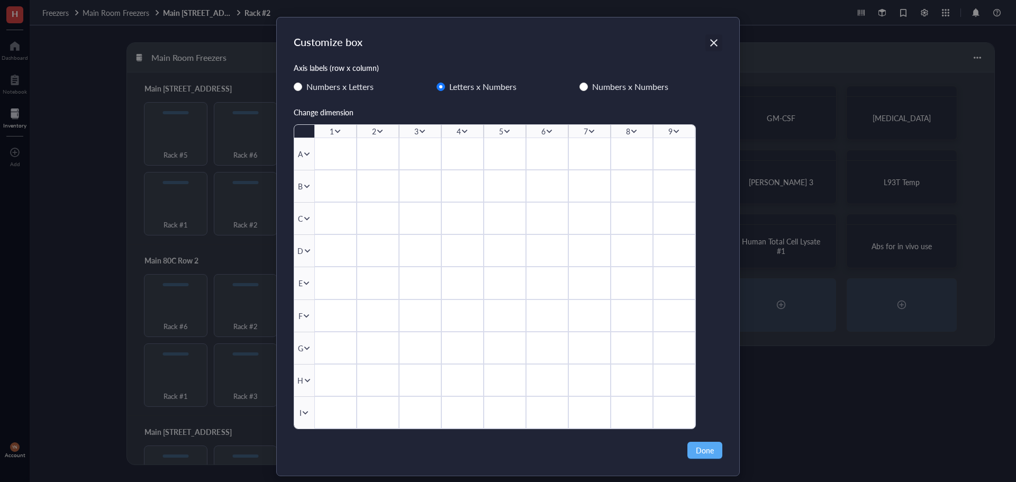
click at [713, 41] on icon "Close" at bounding box center [713, 42] width 7 height 7
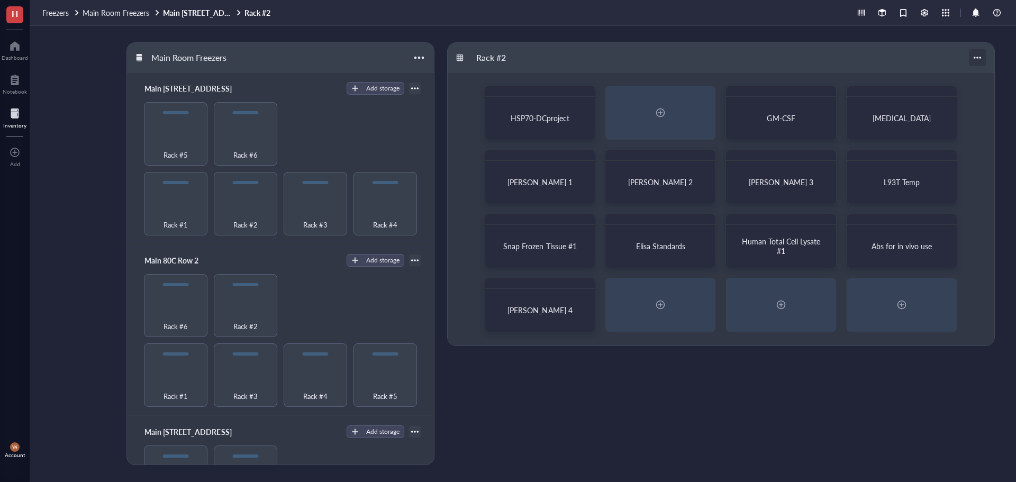
click at [976, 60] on div at bounding box center [977, 57] width 17 height 17
click at [940, 77] on div "Settings" at bounding box center [942, 78] width 26 height 10
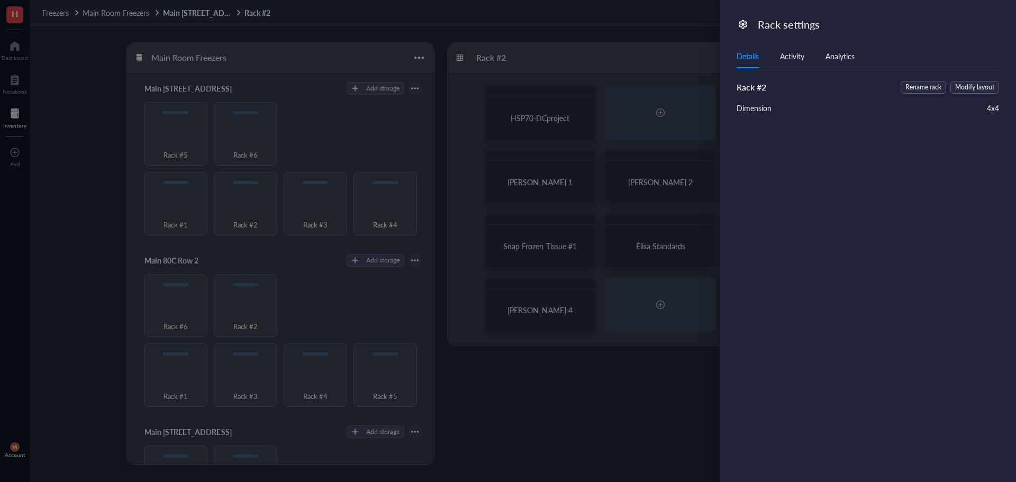
click at [656, 31] on div at bounding box center [508, 241] width 1016 height 482
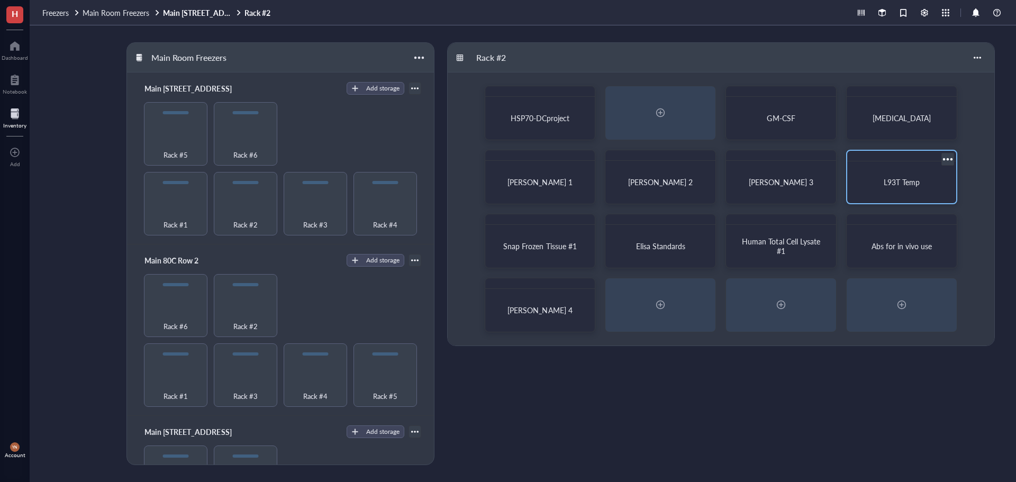
click at [950, 157] on div at bounding box center [946, 158] width 15 height 15
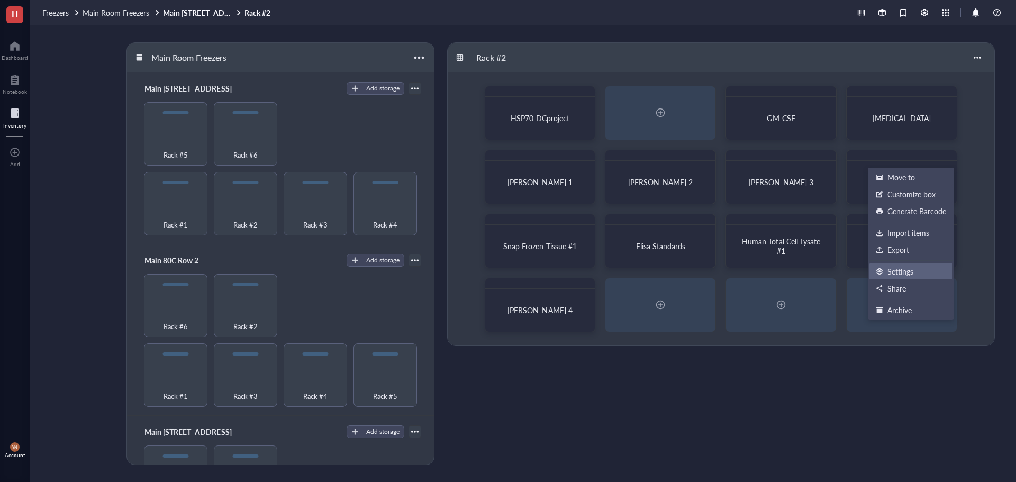
click at [903, 270] on div "Settings" at bounding box center [900, 272] width 26 height 10
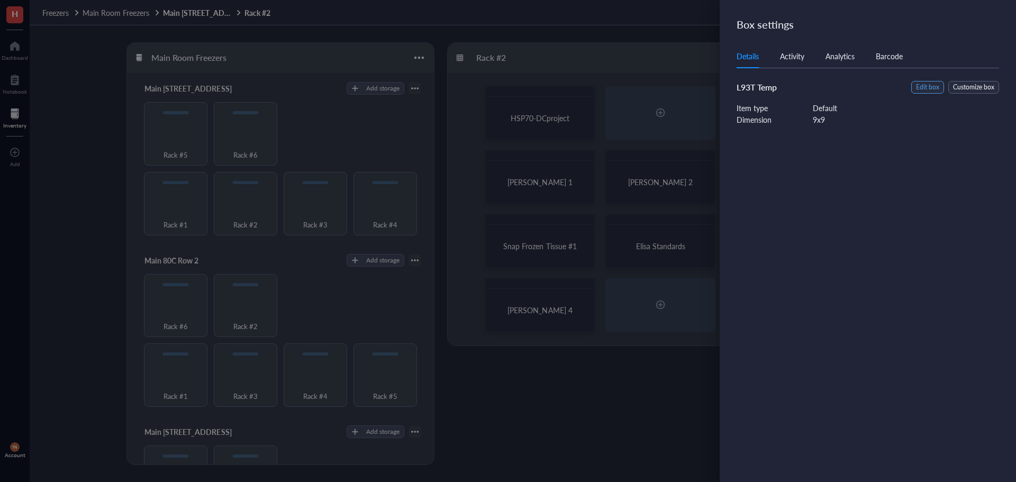
click at [927, 83] on span "Edit box" at bounding box center [927, 88] width 23 height 10
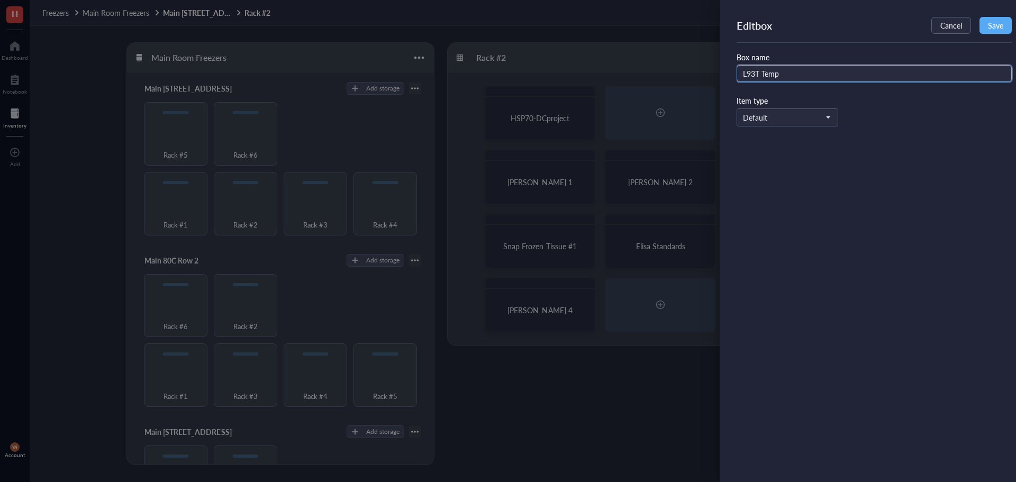
click at [747, 75] on input "L93T Temp" at bounding box center [873, 73] width 275 height 17
type input "293T Temp"
click at [999, 22] on span "Save" at bounding box center [995, 25] width 15 height 8
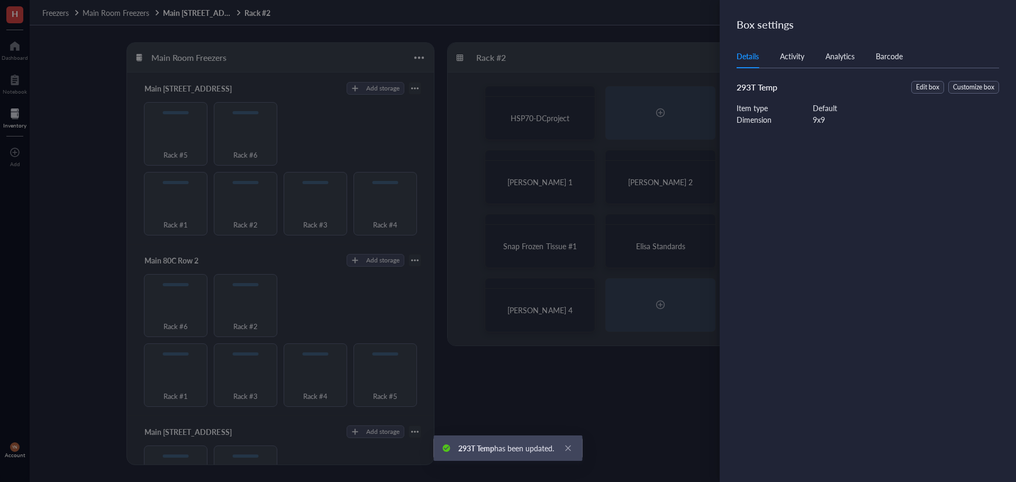
click at [651, 37] on div at bounding box center [508, 241] width 1016 height 482
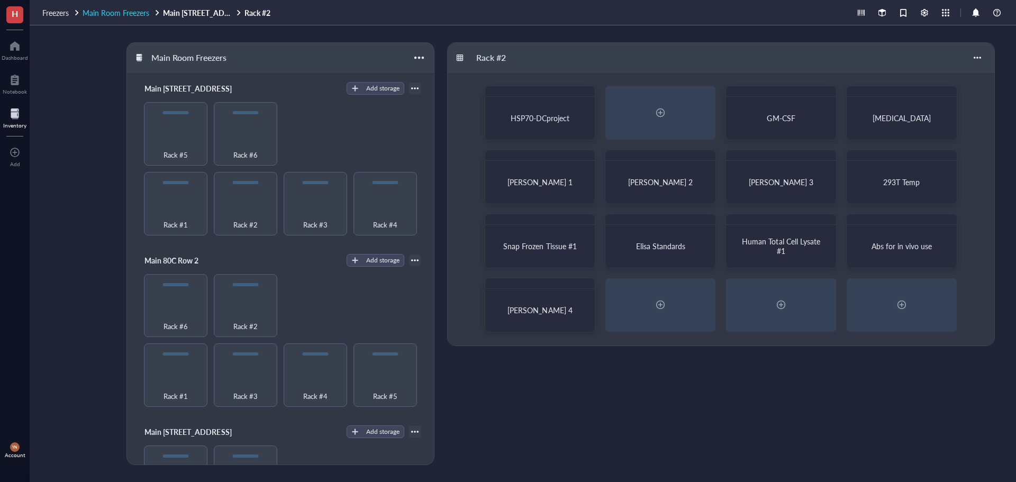
click at [98, 12] on span "Main Room Freezers" at bounding box center [116, 12] width 67 height 11
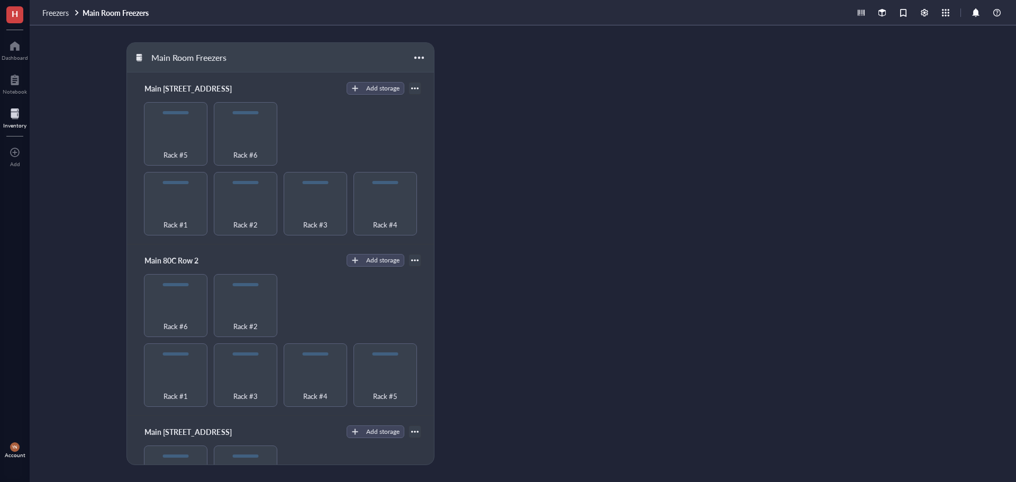
click at [58, 21] on div "Freezers Main Room Freezers" at bounding box center [523, 12] width 986 height 25
click at [57, 15] on span "Freezers" at bounding box center [55, 12] width 26 height 11
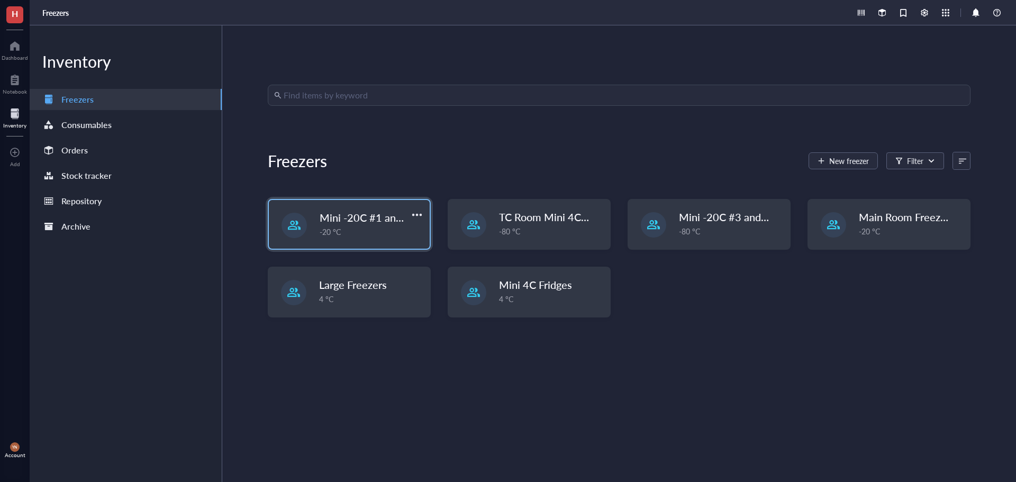
click at [368, 224] on span "Mini -20C #1 and #2" at bounding box center [368, 217] width 97 height 15
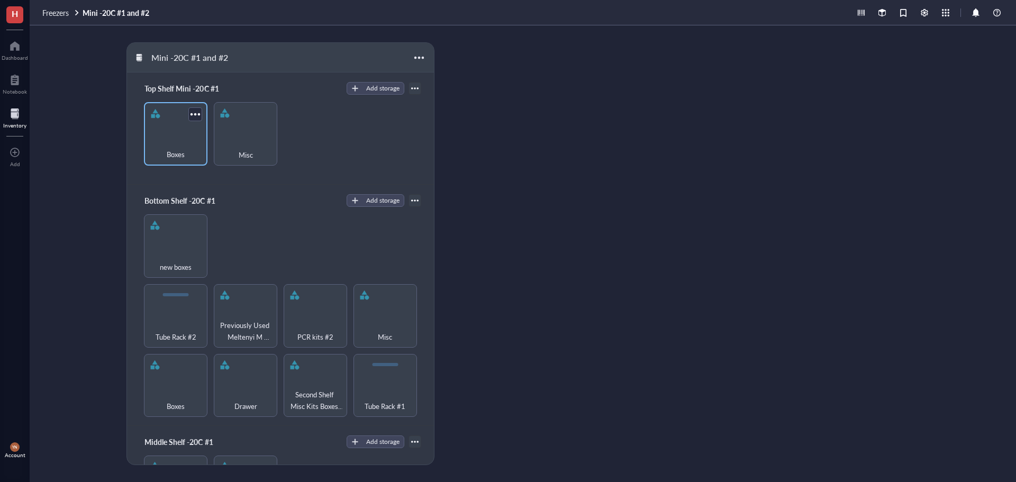
click at [180, 137] on div "Boxes" at bounding box center [175, 148] width 53 height 23
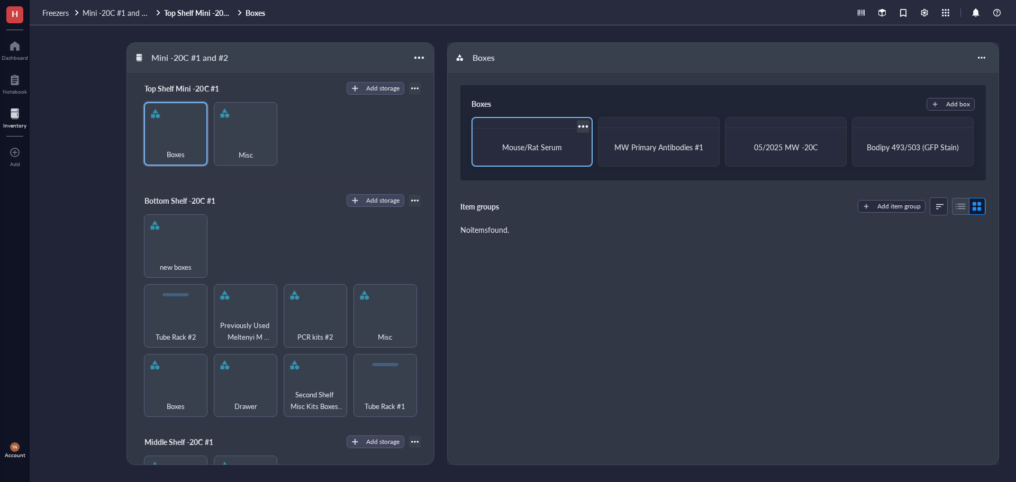
click at [533, 148] on span "Mouse/Rat Serum" at bounding box center [532, 147] width 60 height 11
click at [663, 142] on div "MW Primary Antibodies #1" at bounding box center [658, 147] width 111 height 29
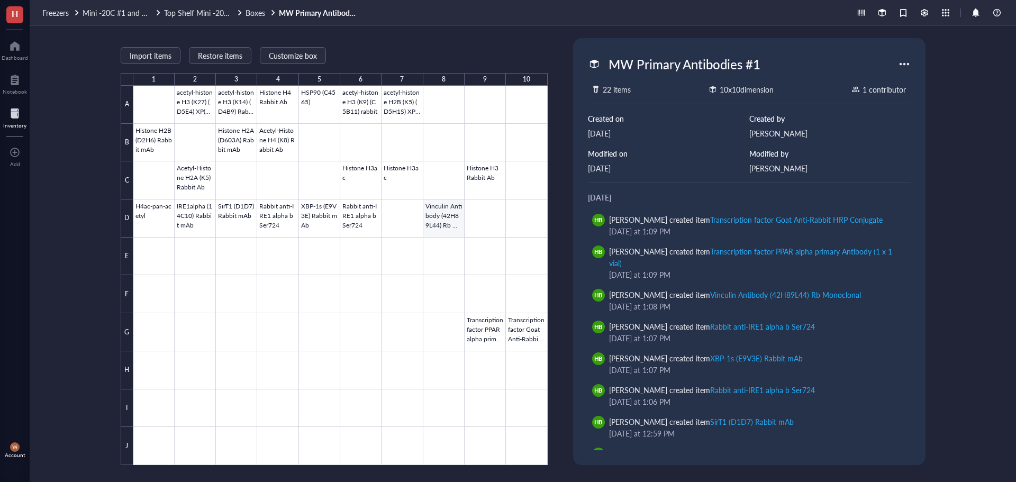
click at [445, 218] on div at bounding box center [340, 275] width 414 height 379
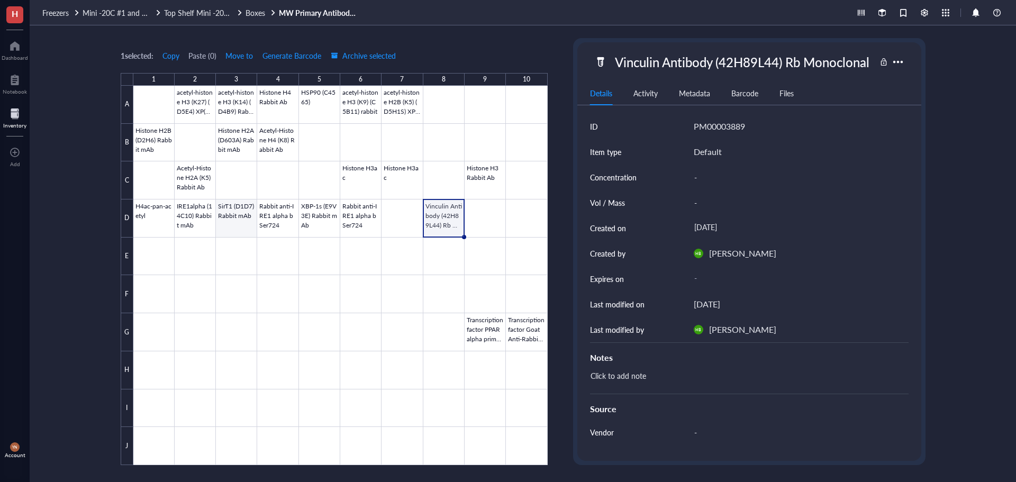
click at [241, 217] on div at bounding box center [340, 275] width 414 height 379
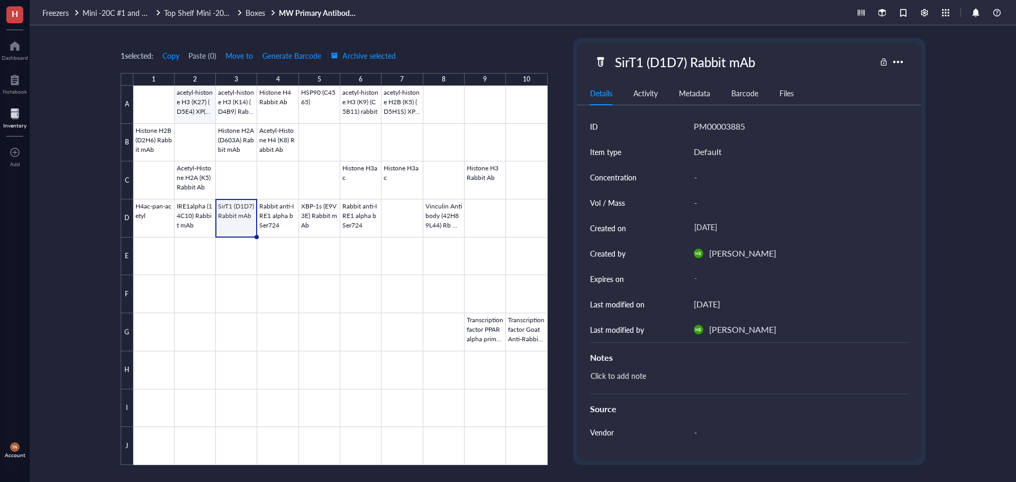
click at [193, 97] on div at bounding box center [340, 275] width 414 height 379
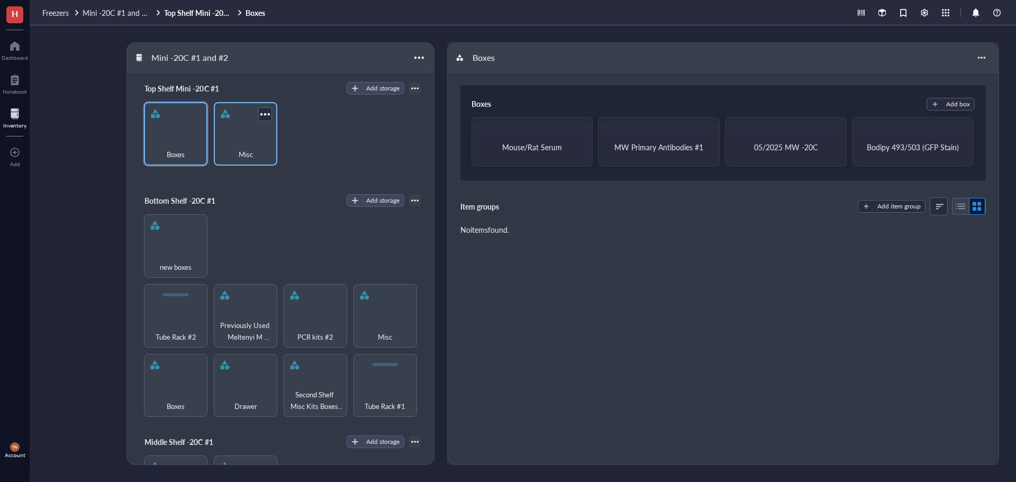
click at [231, 132] on div "Misc" at bounding box center [245, 133] width 63 height 63
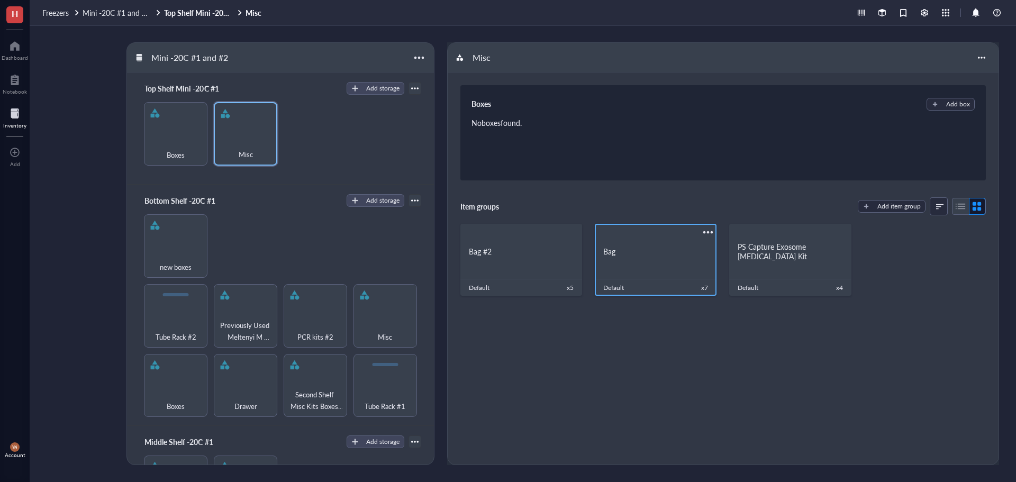
click at [633, 249] on div "Bag" at bounding box center [655, 252] width 105 height 10
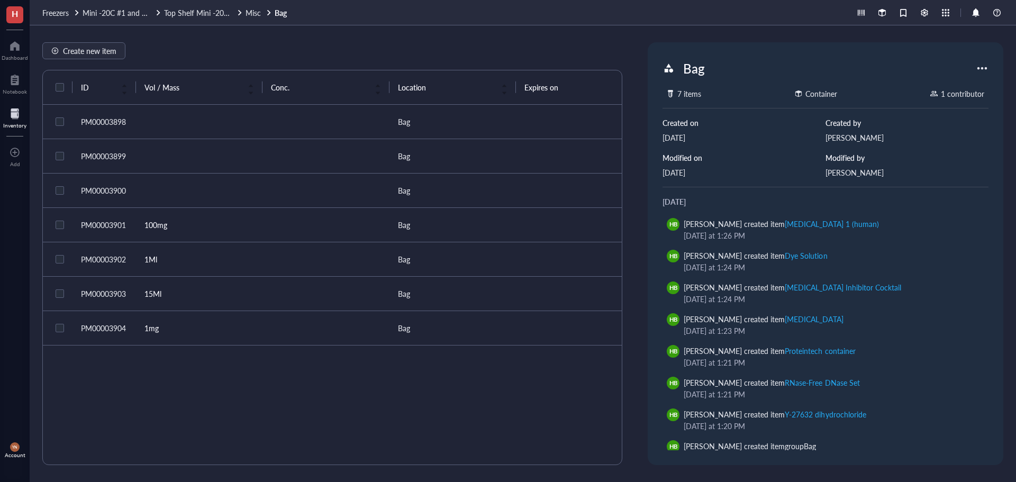
click at [189, 222] on td "100mg" at bounding box center [199, 225] width 126 height 34
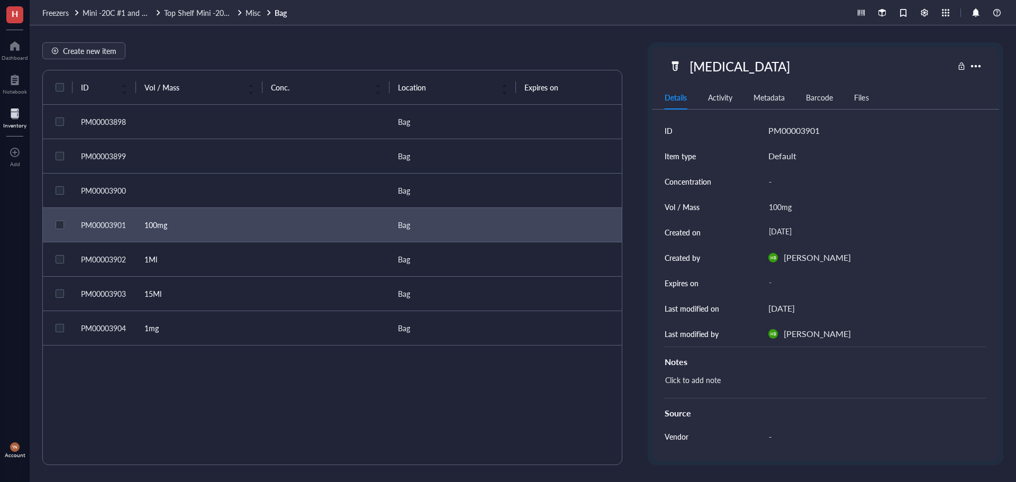
click at [233, 256] on td "1Ml" at bounding box center [199, 259] width 126 height 34
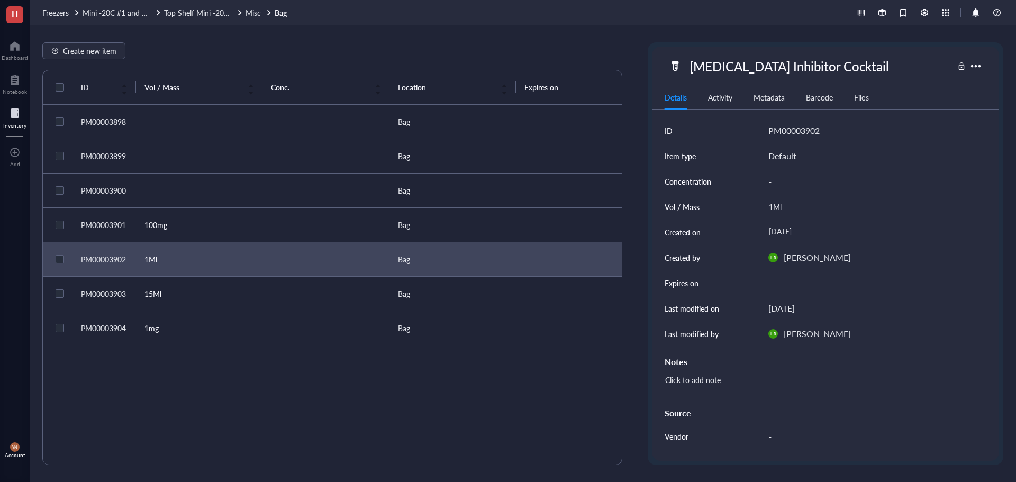
click at [276, 290] on td at bounding box center [325, 294] width 126 height 34
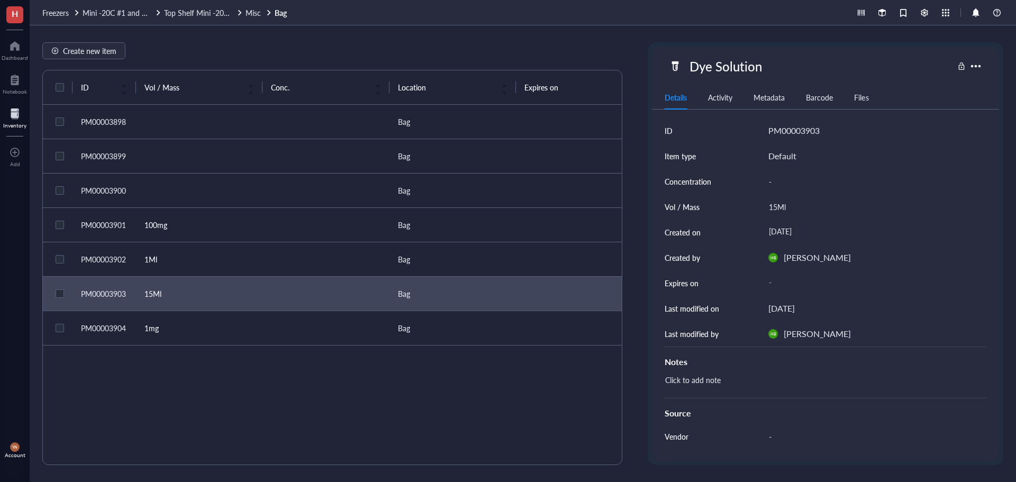
click at [273, 325] on td at bounding box center [325, 328] width 126 height 34
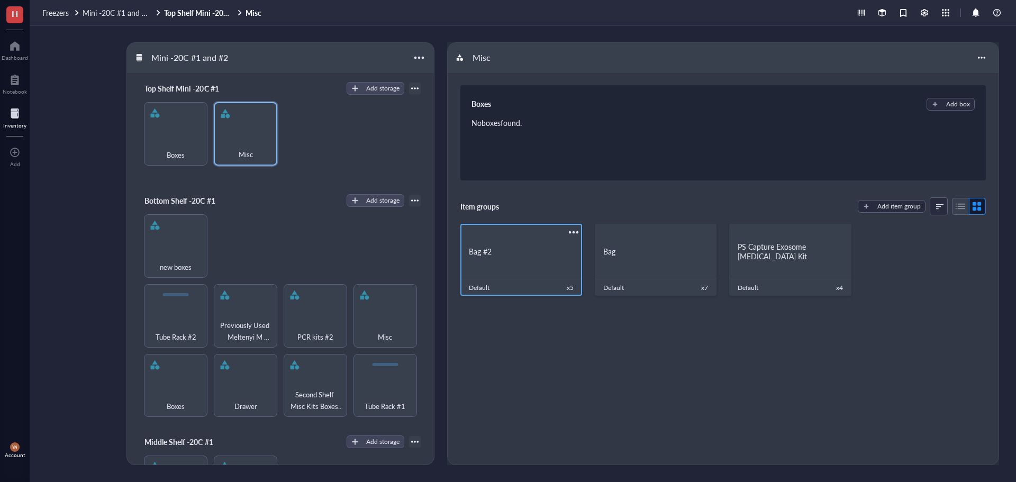
click at [516, 252] on div "Bag #2" at bounding box center [521, 252] width 105 height 10
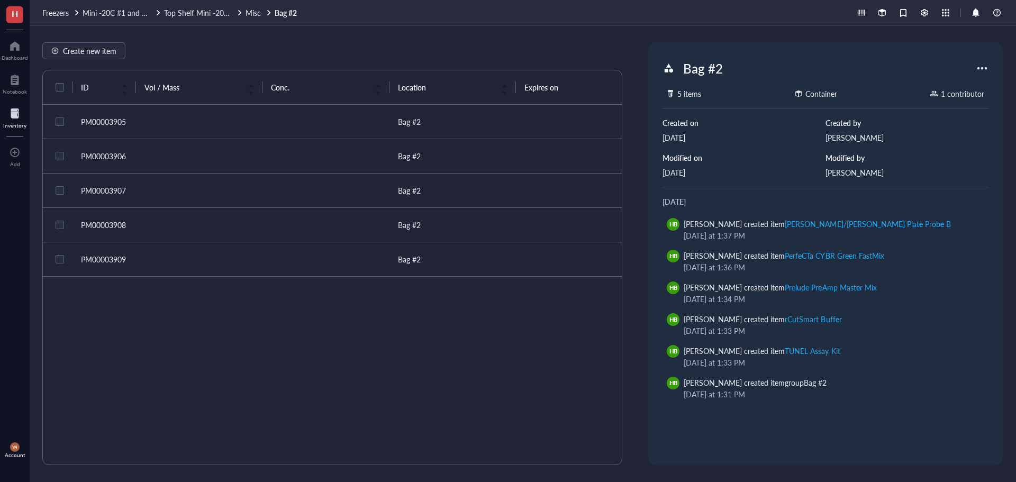
click at [220, 116] on td at bounding box center [199, 122] width 126 height 34
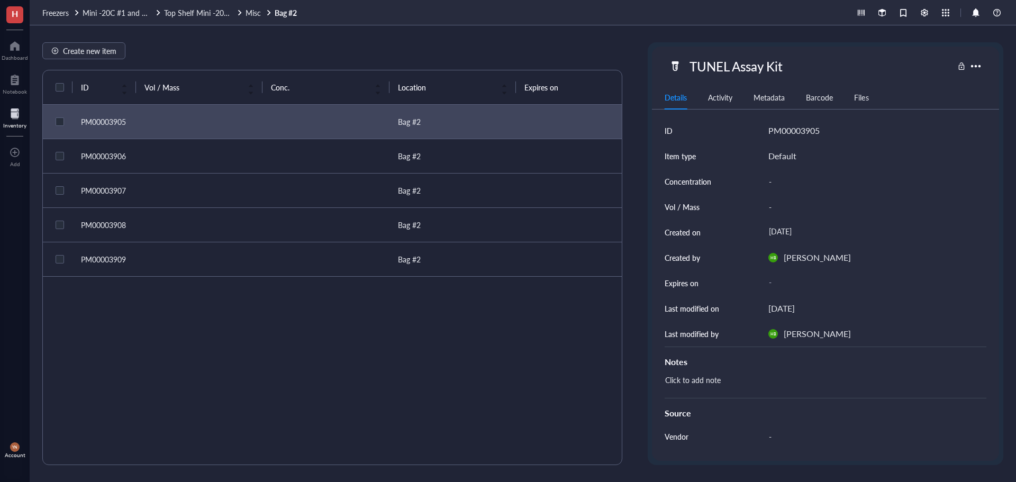
click at [204, 162] on td at bounding box center [199, 156] width 126 height 34
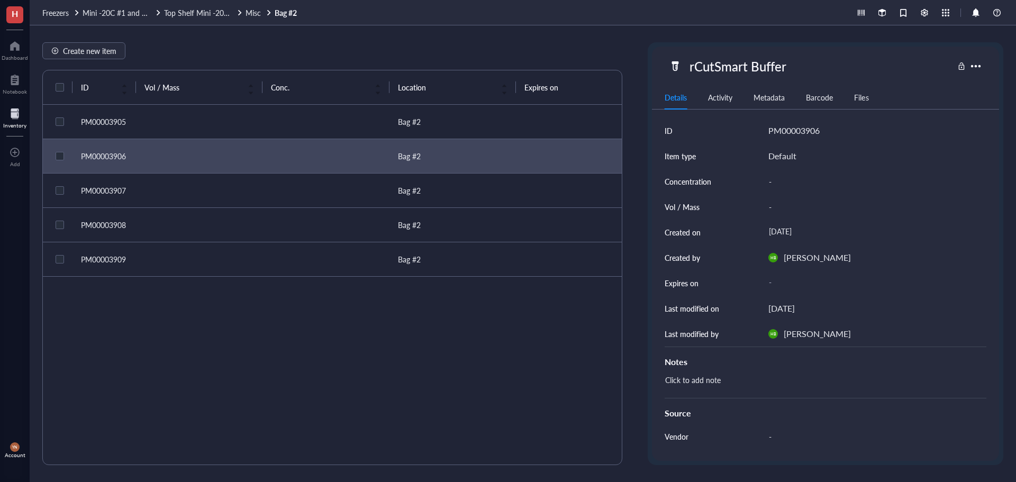
click at [229, 190] on td at bounding box center [199, 191] width 126 height 34
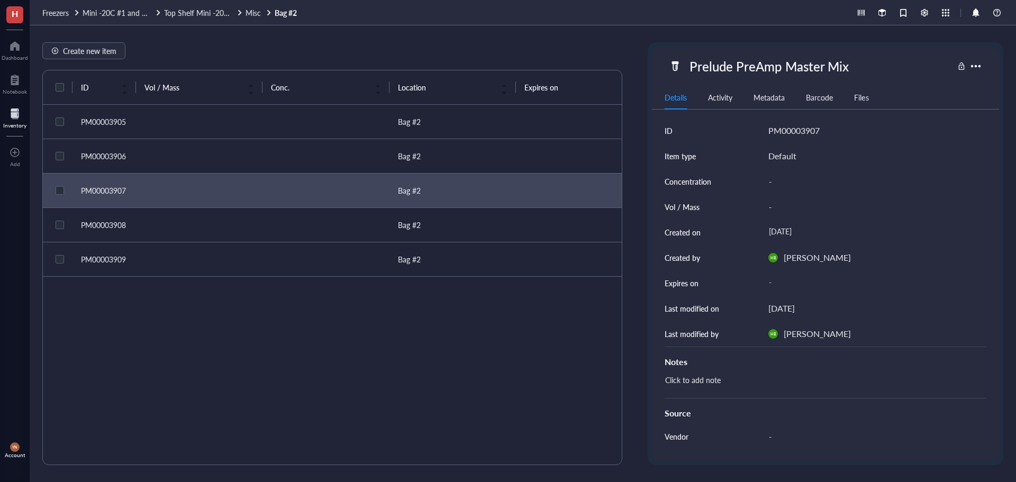
click at [211, 229] on td at bounding box center [199, 225] width 126 height 34
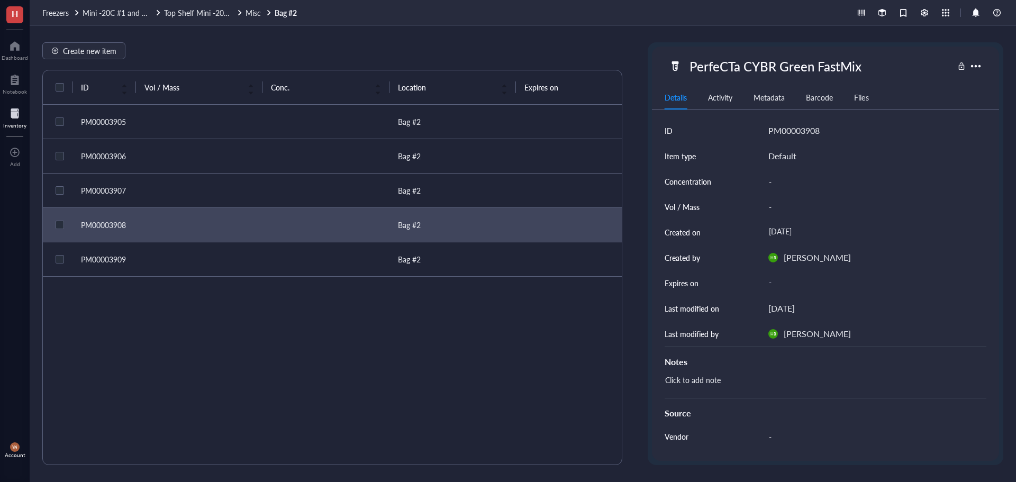
click at [213, 268] on td at bounding box center [199, 259] width 126 height 34
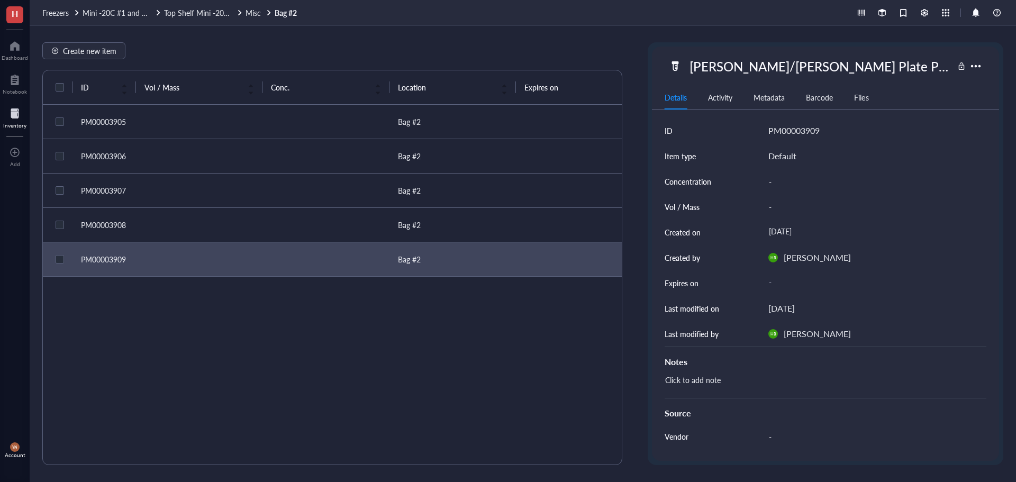
click at [184, 40] on div "Create new item ID Vol / Mass Conc. Location Expires on Created by Created on N…" at bounding box center [523, 253] width 986 height 457
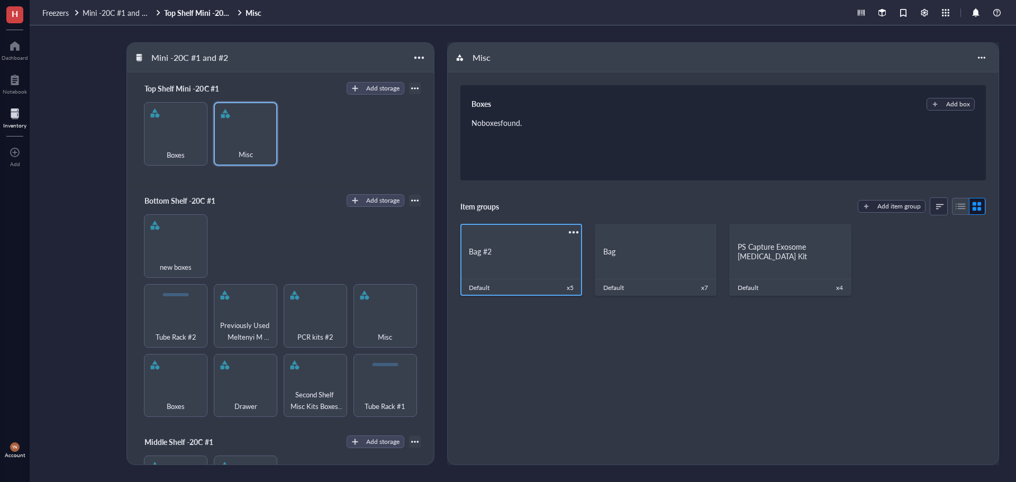
click at [528, 249] on div "Bag #2" at bounding box center [521, 252] width 105 height 10
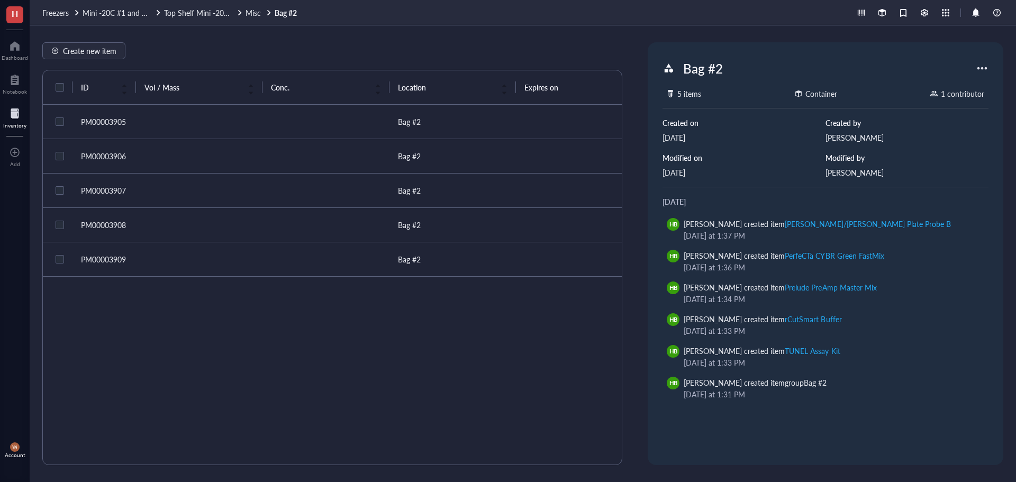
click at [981, 67] on div at bounding box center [981, 68] width 17 height 17
click at [939, 83] on span "Settings" at bounding box center [950, 86] width 60 height 12
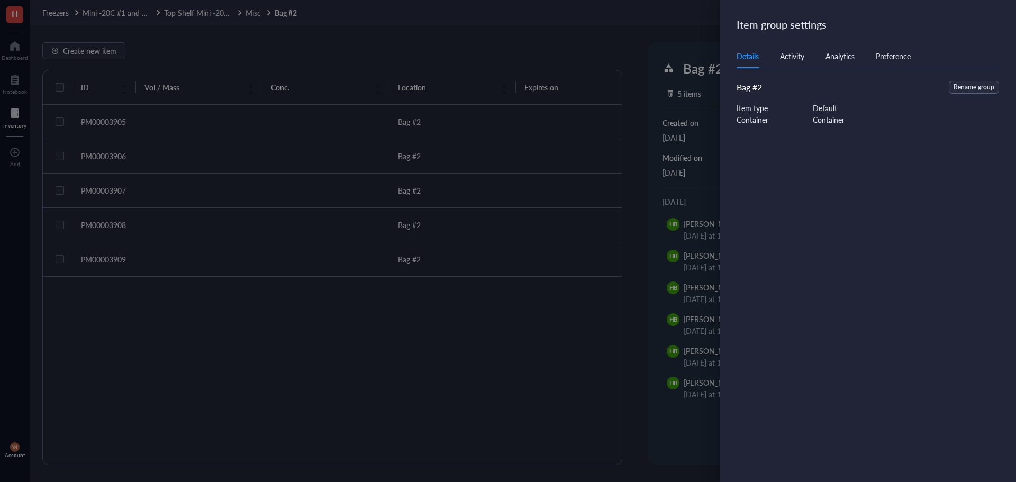
click at [797, 54] on div "Activity" at bounding box center [792, 56] width 24 height 12
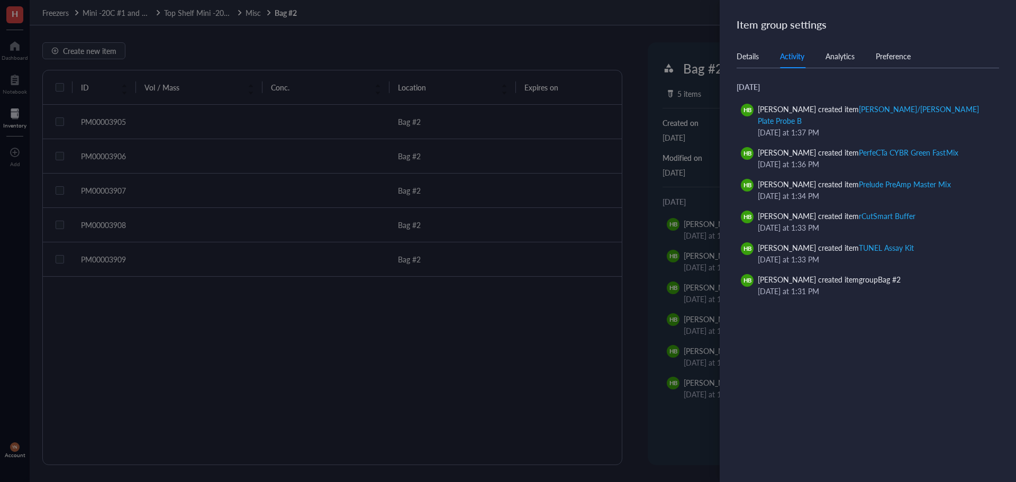
click at [834, 56] on div "Analytics" at bounding box center [839, 56] width 29 height 12
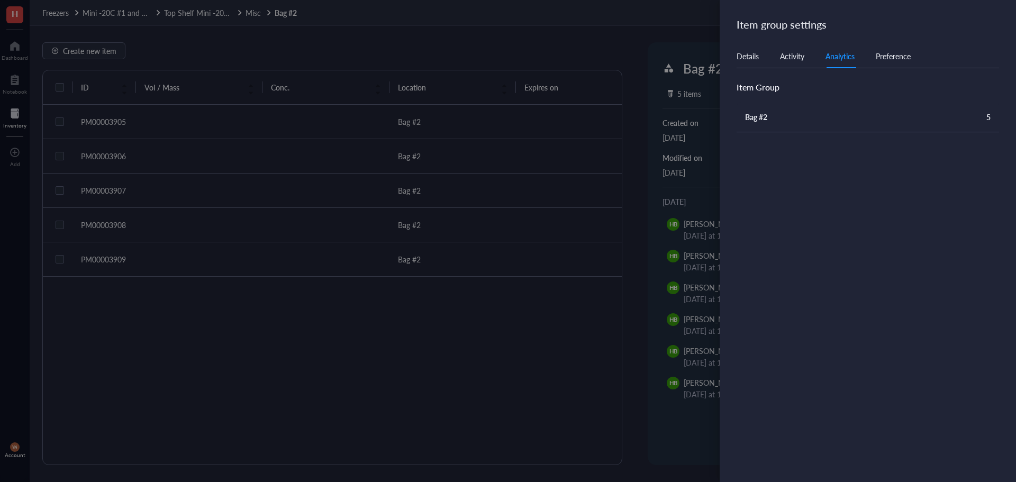
click at [893, 59] on div "Preference" at bounding box center [892, 56] width 35 height 12
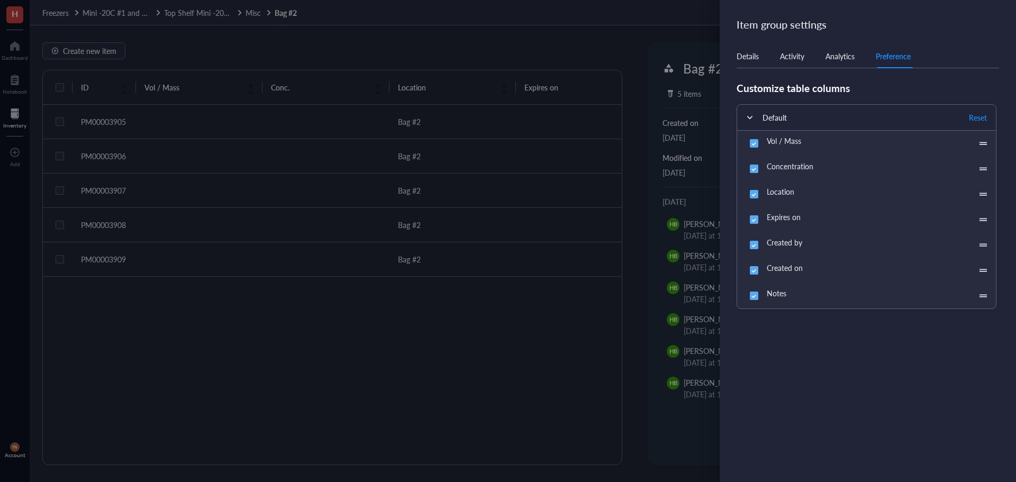
click at [643, 381] on div at bounding box center [508, 241] width 1016 height 482
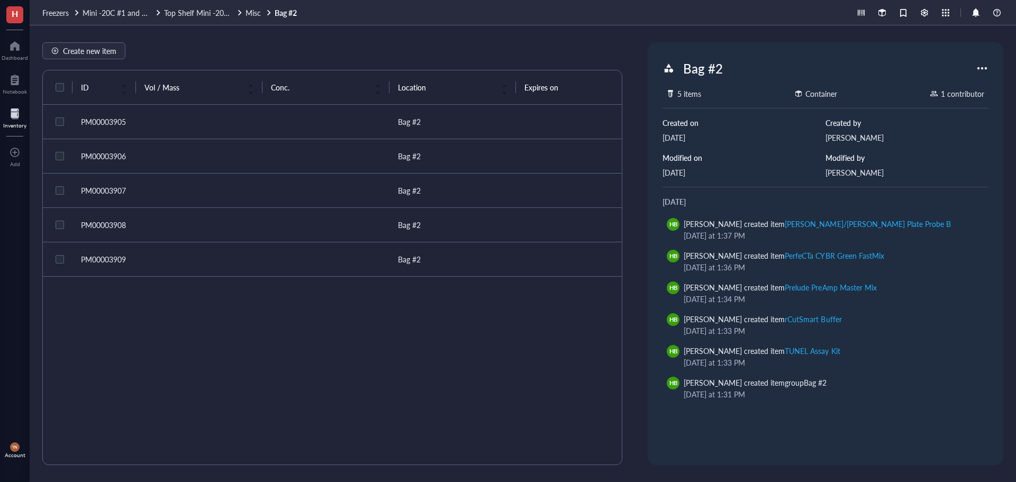
click at [125, 129] on td "PM00003905" at bounding box center [103, 122] width 63 height 34
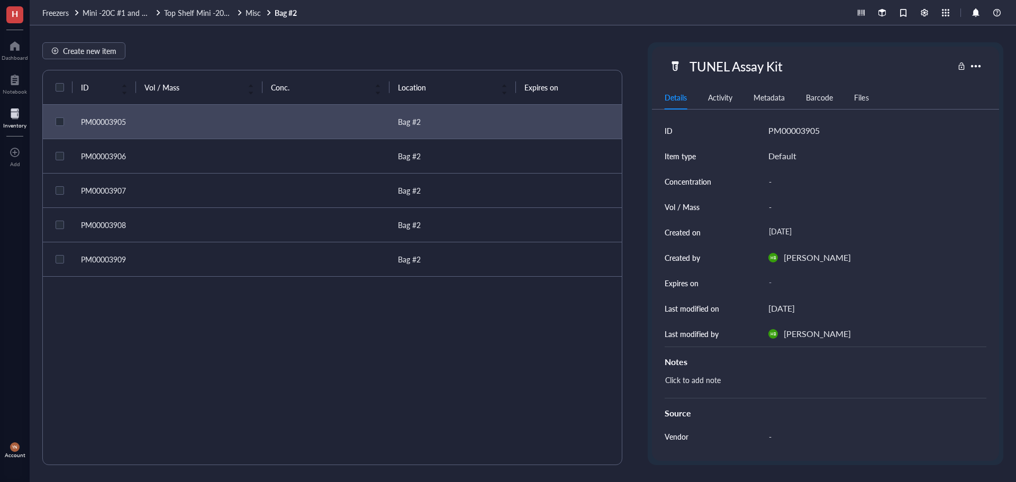
click at [713, 96] on div "Activity" at bounding box center [720, 98] width 24 height 12
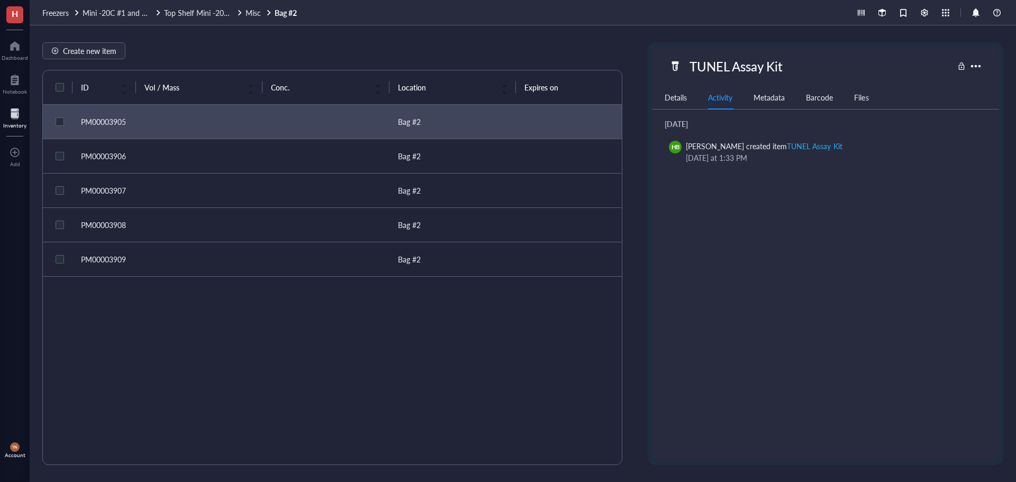
click at [778, 97] on div "Metadata" at bounding box center [768, 98] width 31 height 12
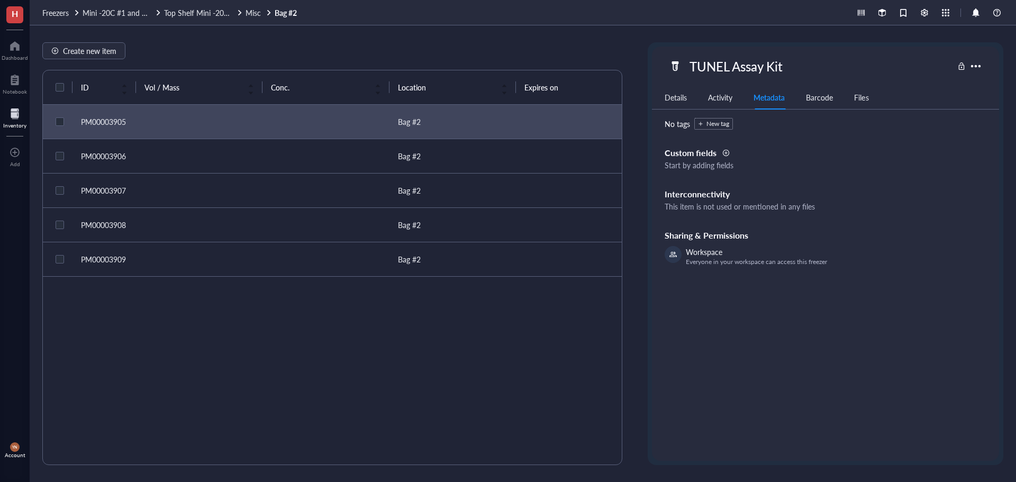
click at [825, 97] on div "Barcode" at bounding box center [819, 98] width 27 height 12
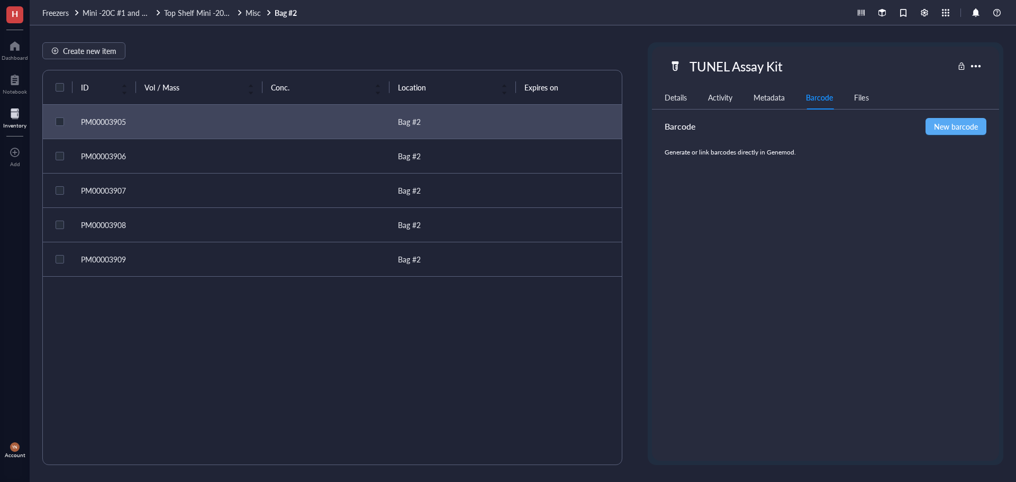
click at [868, 99] on div "Files" at bounding box center [861, 98] width 14 height 12
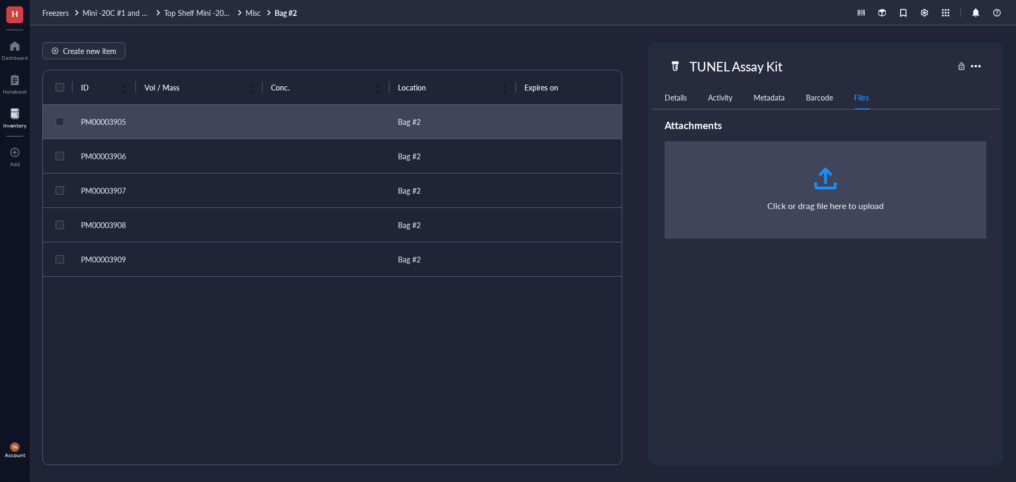
click at [676, 99] on div "Details" at bounding box center [675, 98] width 22 height 12
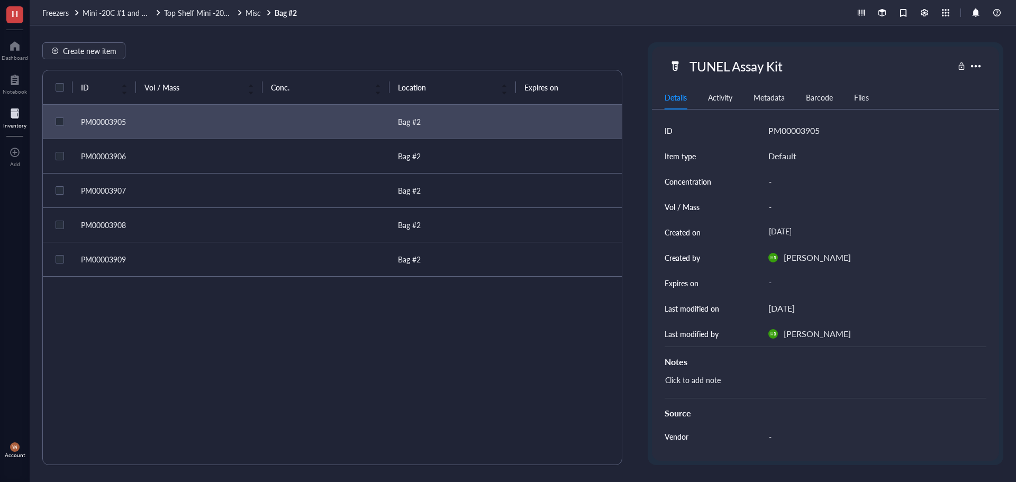
click at [303, 48] on div "Create new item" at bounding box center [332, 50] width 580 height 17
drag, startPoint x: 135, startPoint y: 87, endPoint x: 159, endPoint y: 87, distance: 23.8
click at [159, 87] on tr "ID Vol / Mass Conc. Location Expires on Created by Created on Notes" at bounding box center [548, 87] width 1011 height 34
click at [340, 35] on div "Create new item ID Vol / Mass Conc. Location Expires on Created by Created on N…" at bounding box center [523, 253] width 986 height 457
click at [254, 13] on span "Misc" at bounding box center [252, 12] width 15 height 11
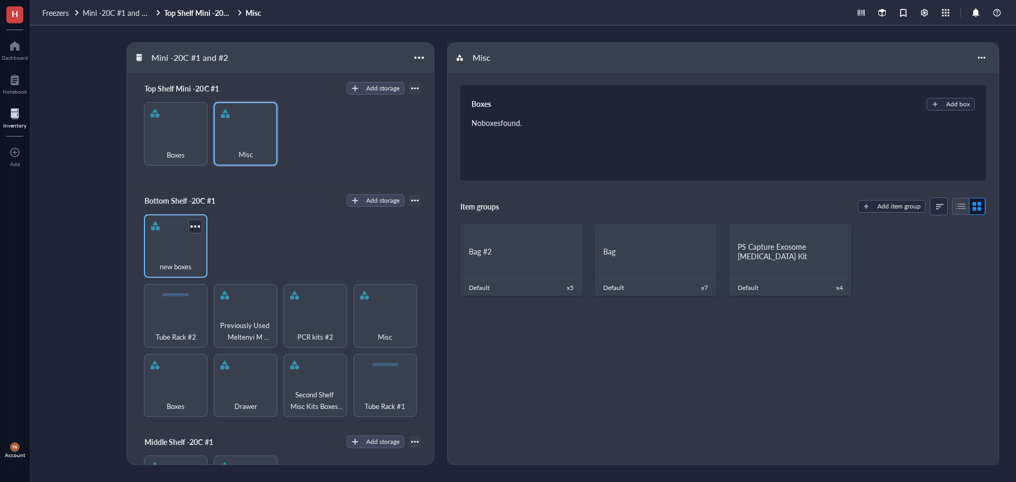
click at [179, 251] on div "new boxes" at bounding box center [175, 260] width 53 height 23
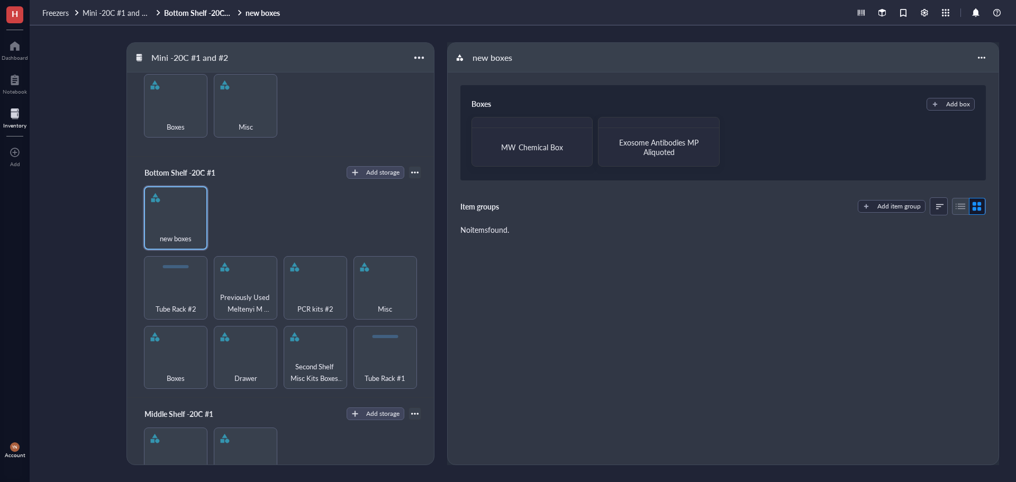
scroll to position [53, 0]
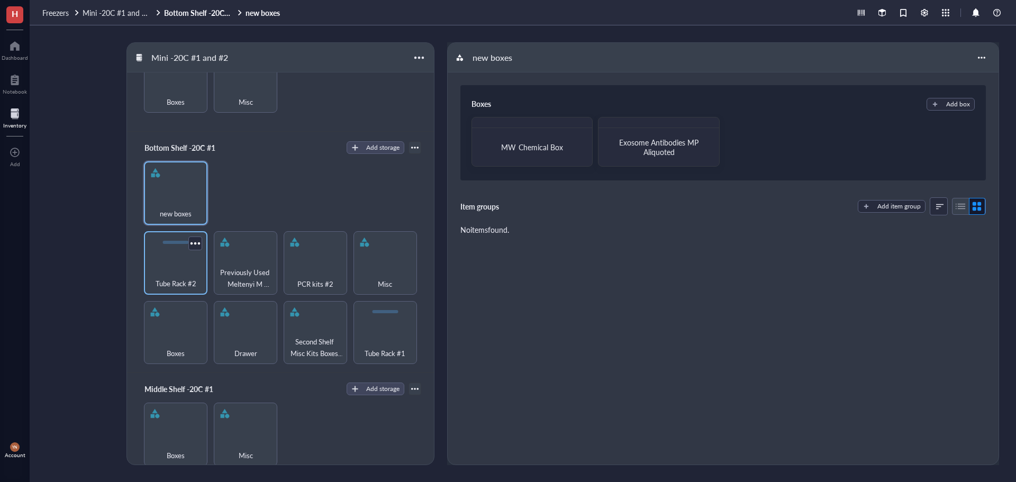
click at [158, 243] on div "Tube Rack #2" at bounding box center [175, 262] width 63 height 63
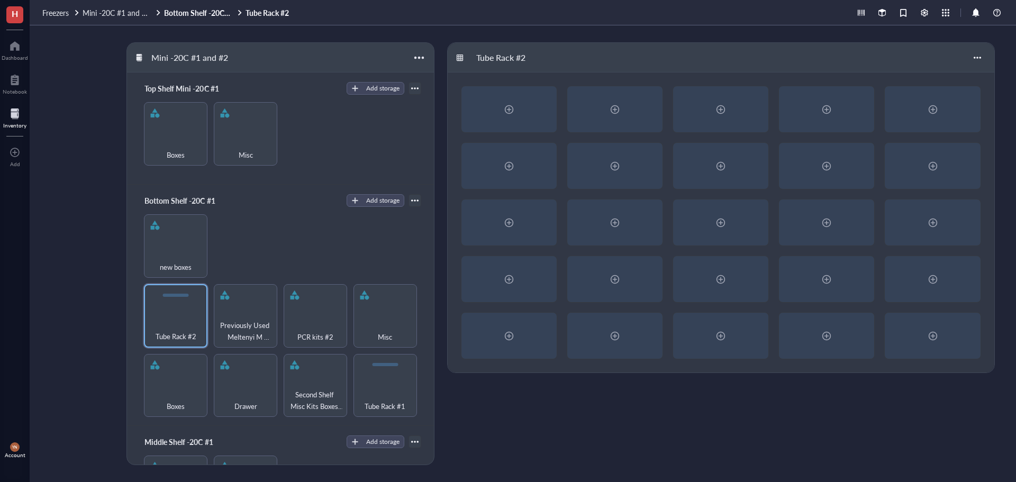
scroll to position [53, 0]
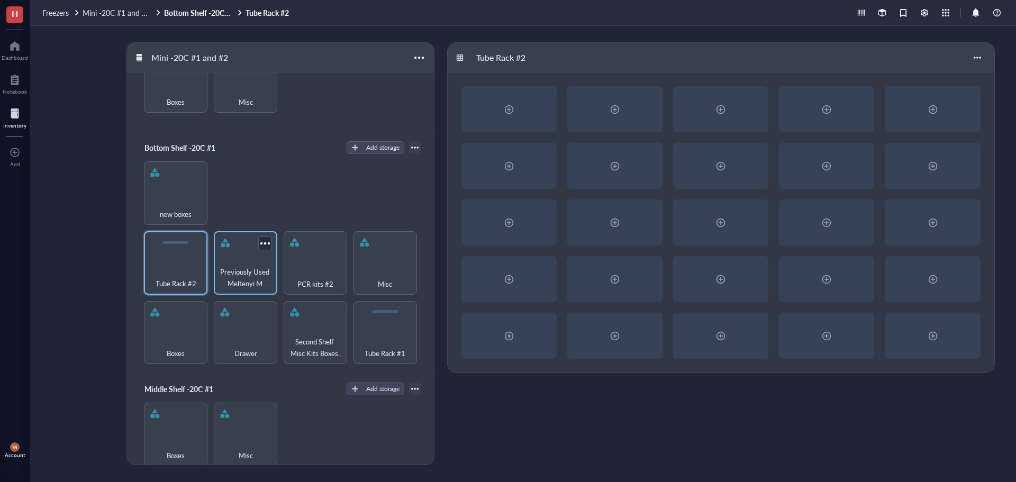
click at [253, 277] on span "Previously Used Meltenyi M Tubes" at bounding box center [245, 277] width 53 height 23
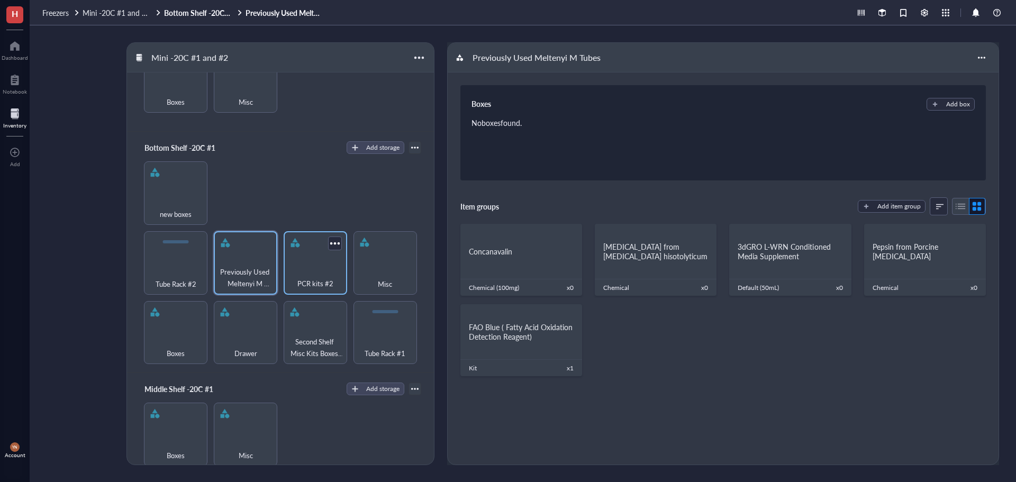
click at [304, 267] on div "PCR kits #2" at bounding box center [315, 277] width 53 height 23
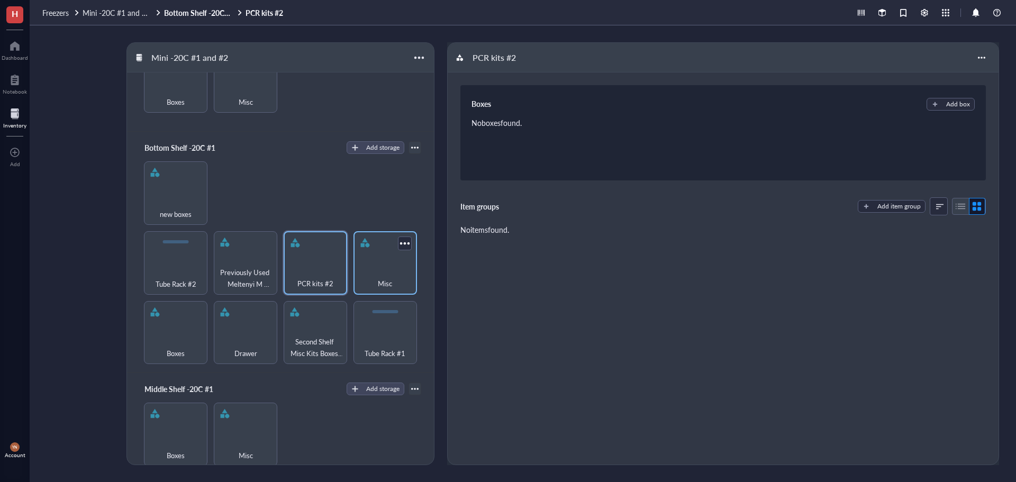
click at [379, 260] on div "Misc" at bounding box center [384, 262] width 63 height 63
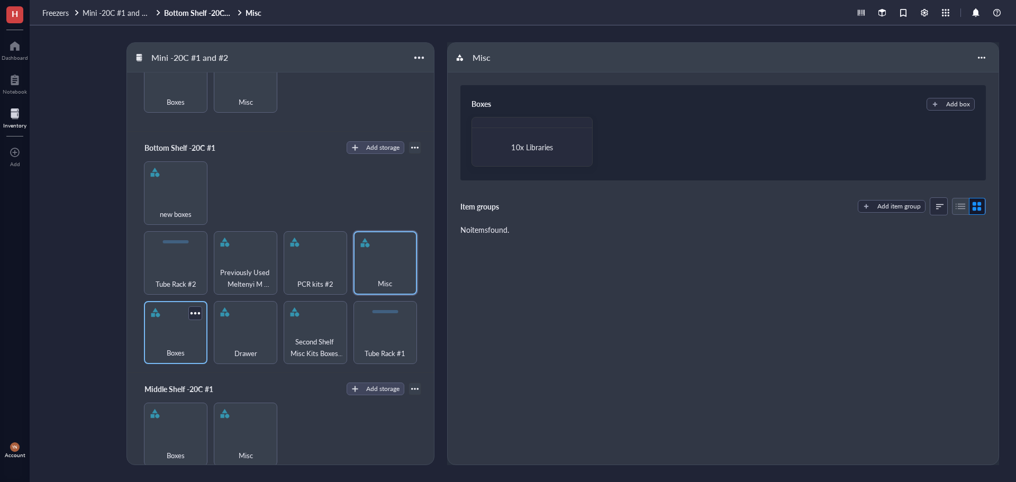
click at [189, 344] on div "Boxes" at bounding box center [175, 346] width 53 height 23
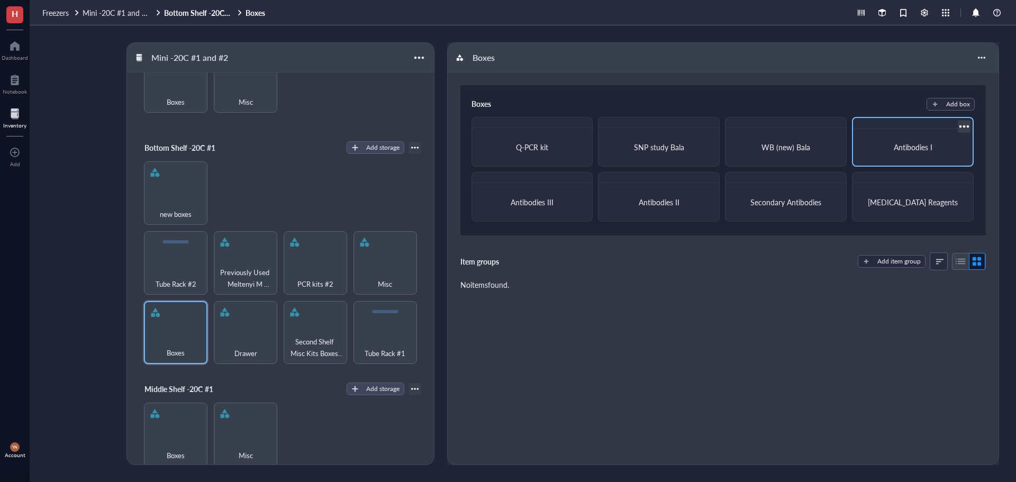
click at [917, 139] on div "Antibodies I" at bounding box center [912, 147] width 111 height 29
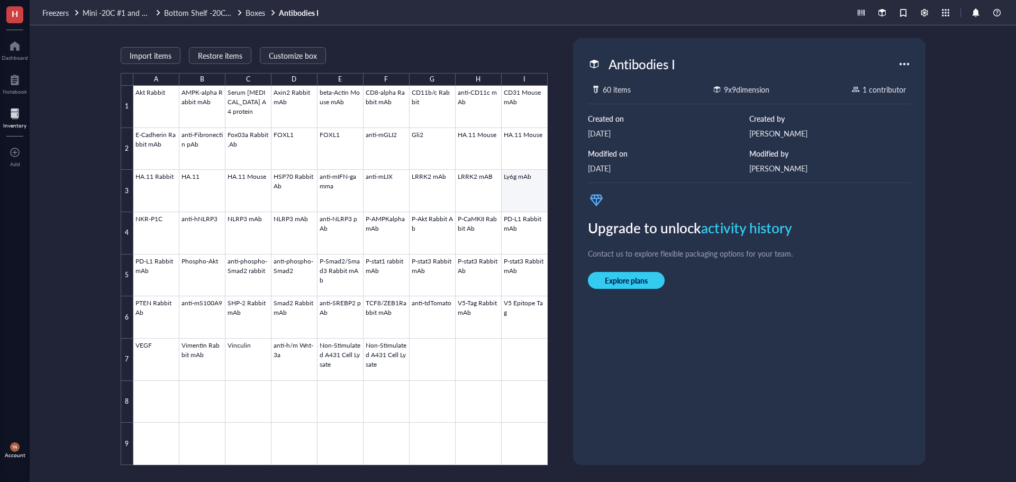
click at [427, 183] on div at bounding box center [340, 275] width 414 height 379
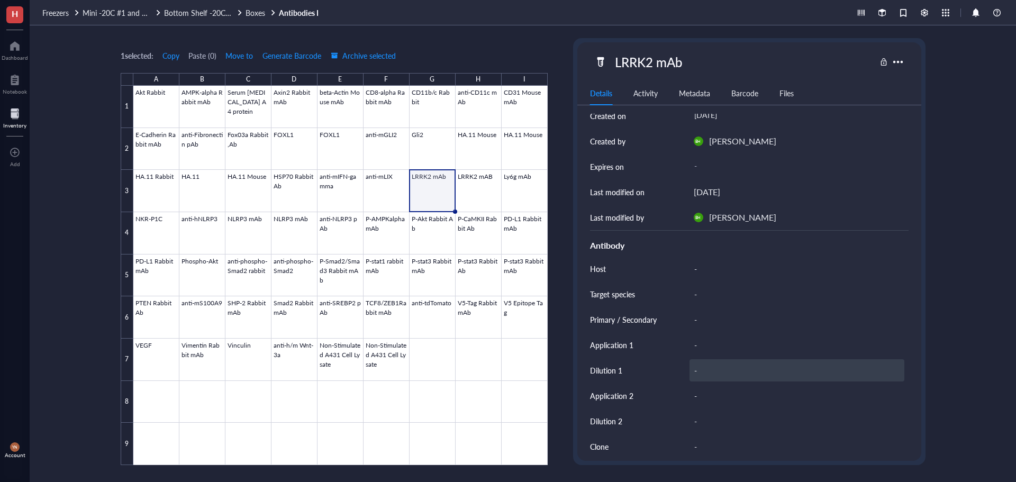
scroll to position [109, 0]
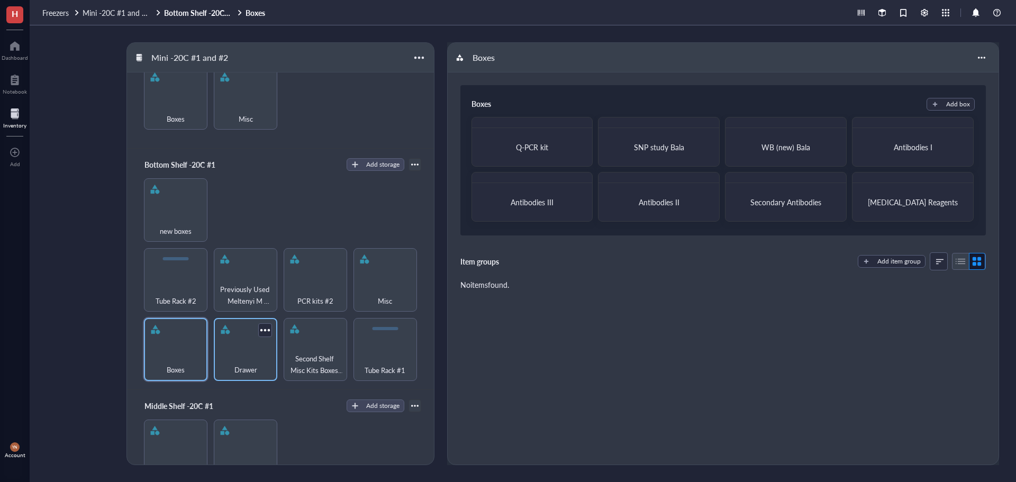
scroll to position [53, 0]
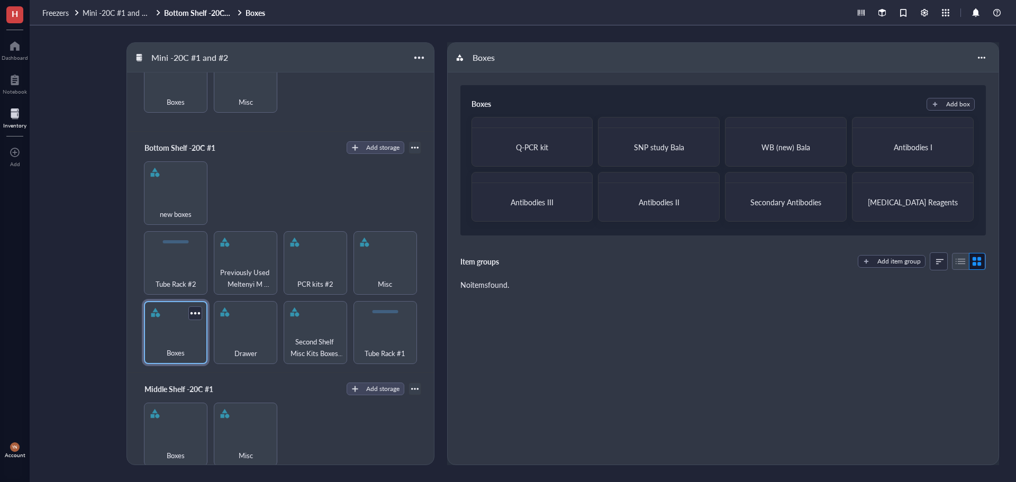
click at [196, 328] on div "Boxes" at bounding box center [175, 332] width 63 height 63
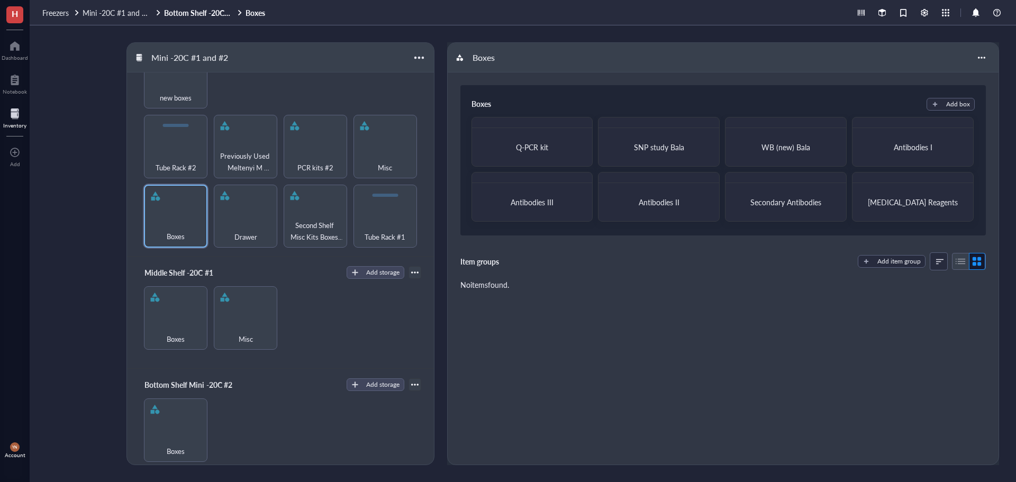
scroll to position [106, 0]
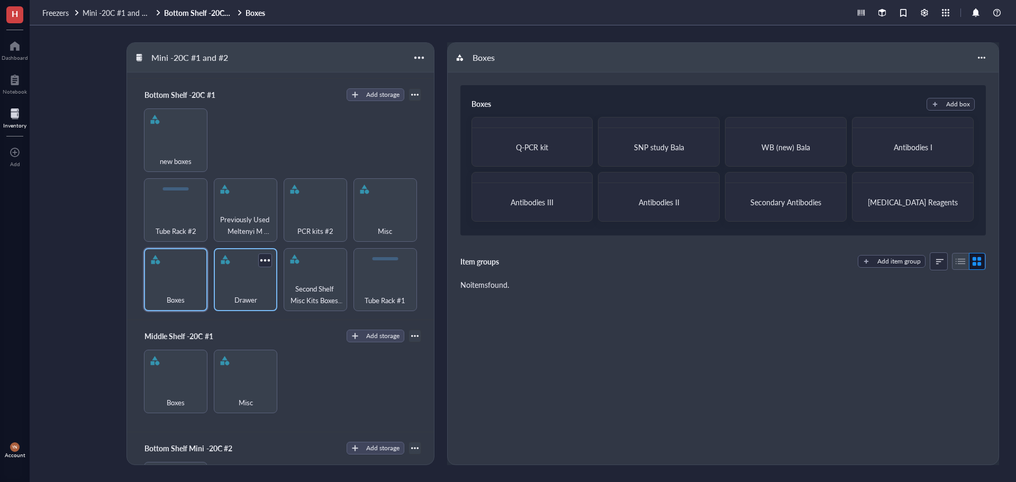
click at [242, 284] on div "Drawer" at bounding box center [245, 293] width 53 height 23
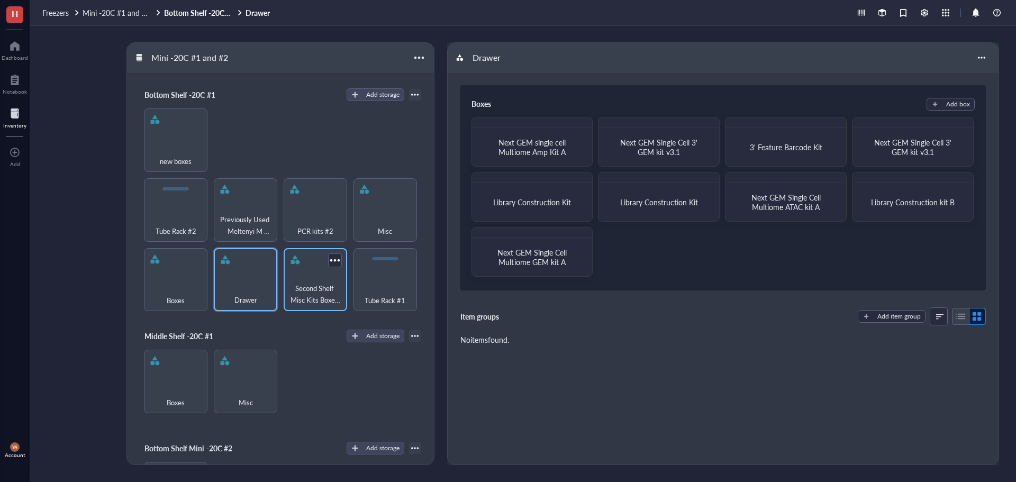
click at [317, 282] on span "Second Shelf Misc Kits Boxes etc" at bounding box center [315, 293] width 53 height 23
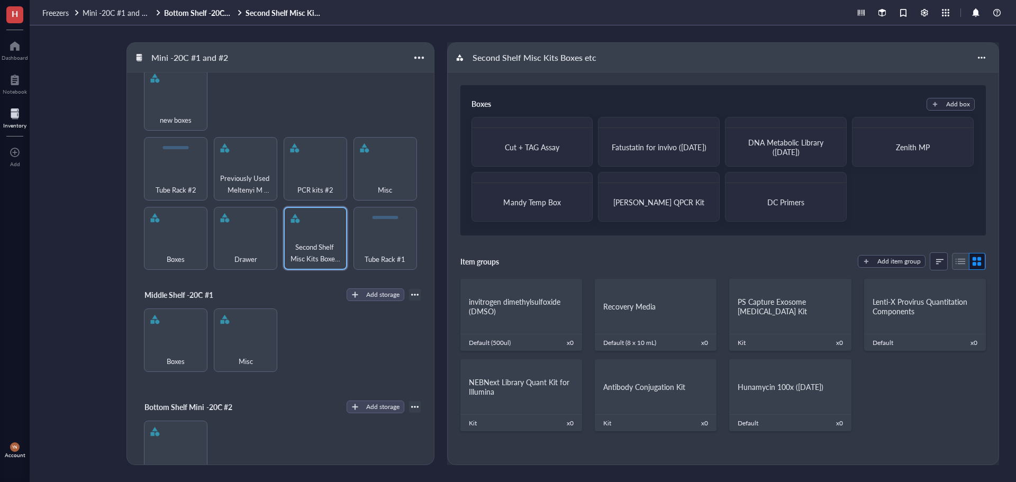
scroll to position [212, 0]
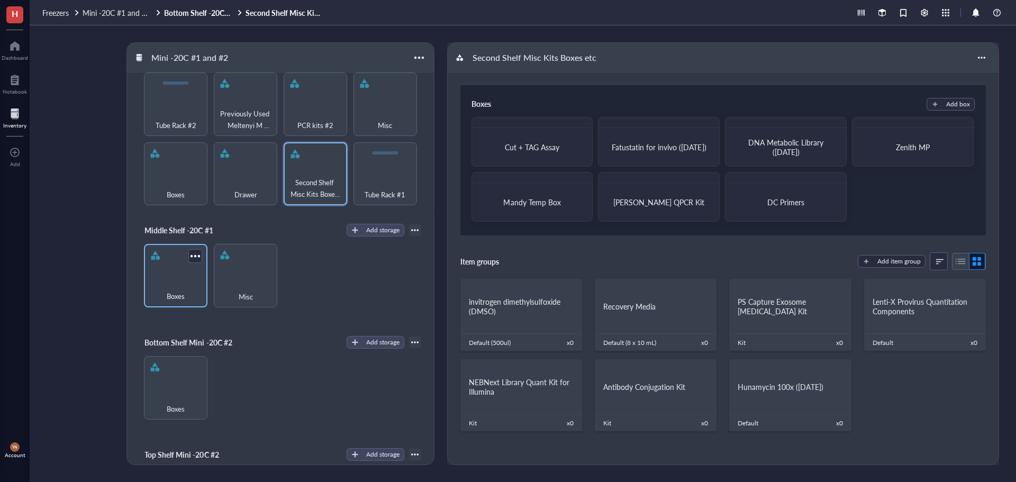
click at [165, 266] on div "Boxes" at bounding box center [175, 275] width 63 height 63
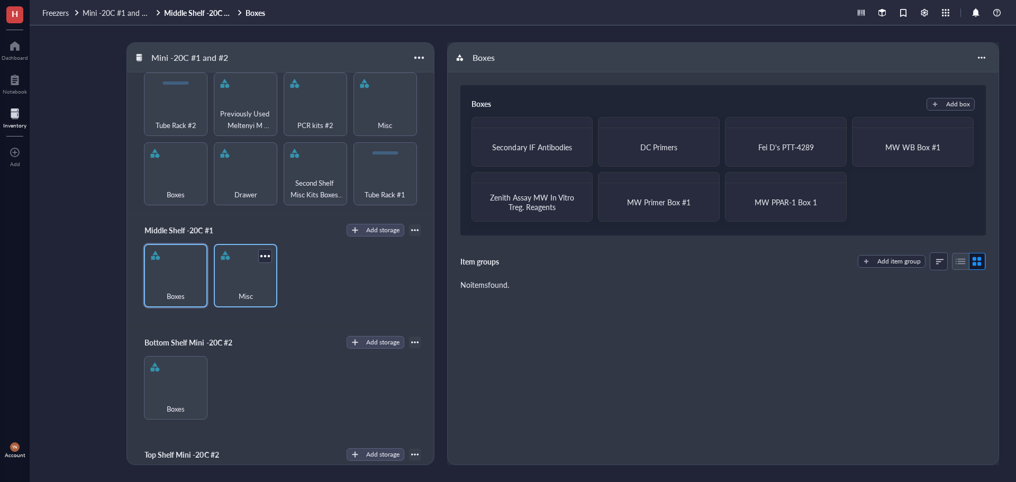
click at [262, 279] on div "Misc" at bounding box center [245, 290] width 53 height 23
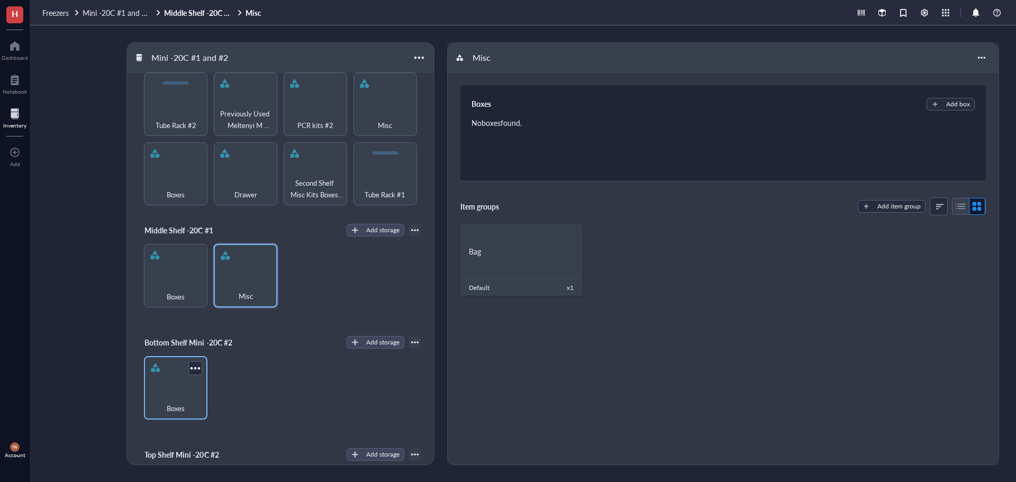
click at [182, 391] on div "Boxes" at bounding box center [175, 402] width 53 height 23
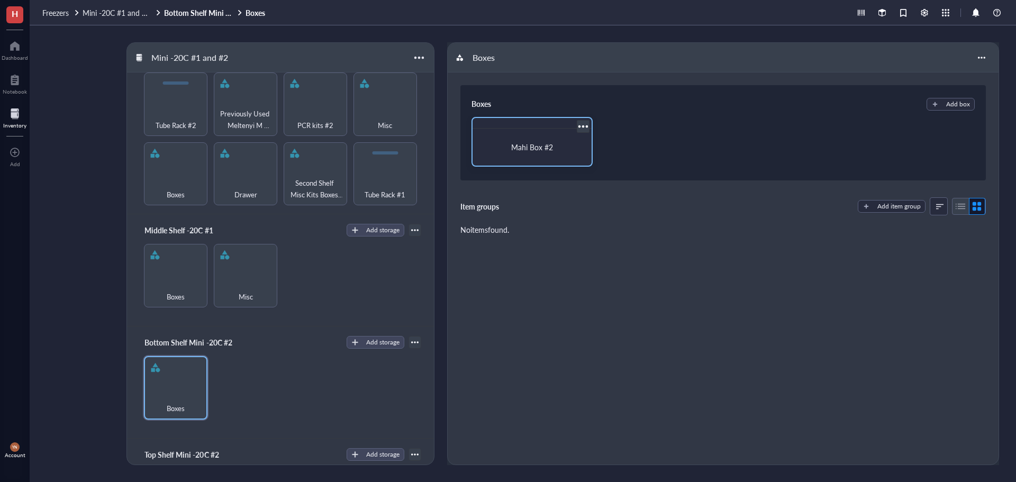
click at [511, 151] on span "Mahi Box #2" at bounding box center [532, 147] width 42 height 11
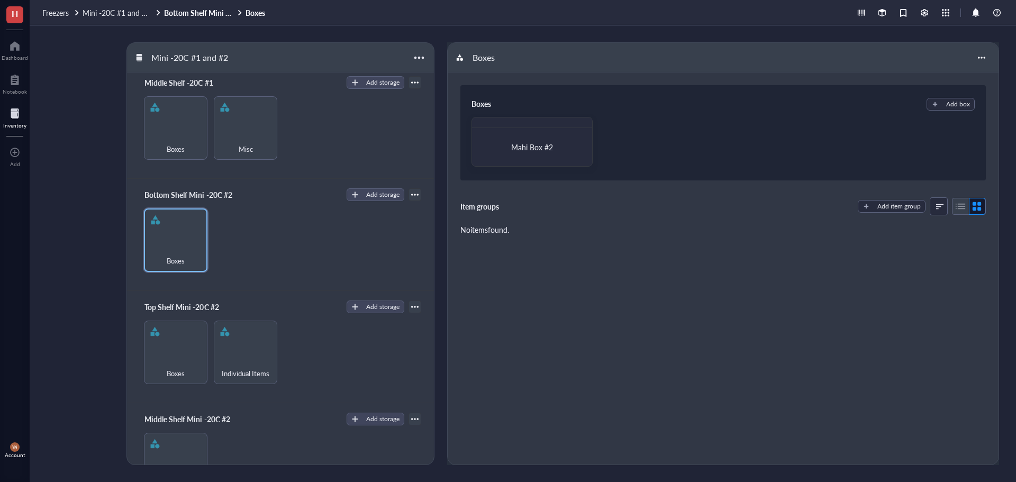
scroll to position [398, 0]
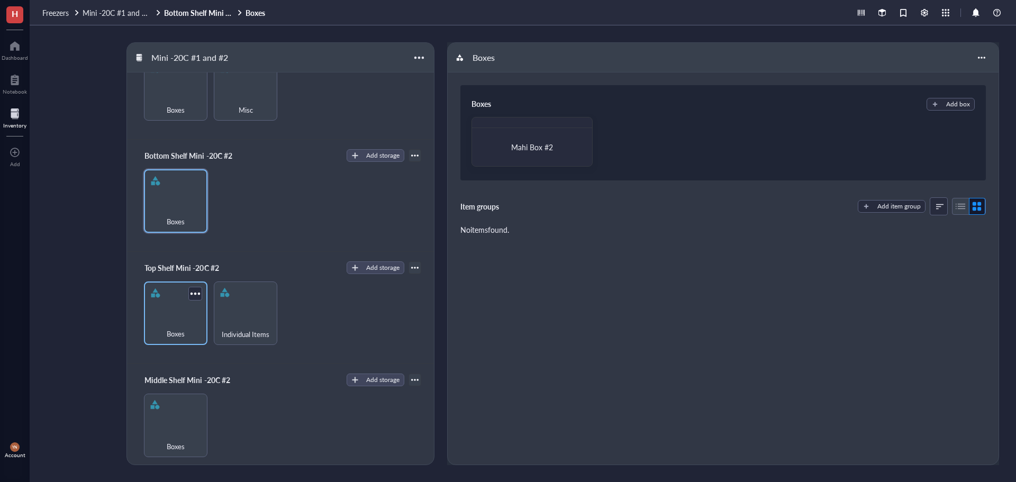
click at [184, 320] on div "Boxes" at bounding box center [175, 327] width 53 height 23
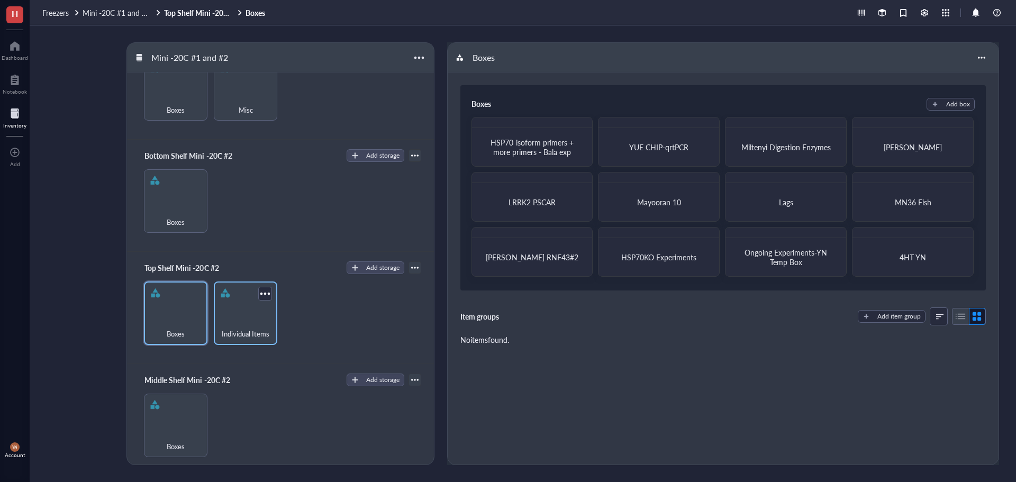
click at [249, 316] on div "Individual Items" at bounding box center [245, 327] width 53 height 23
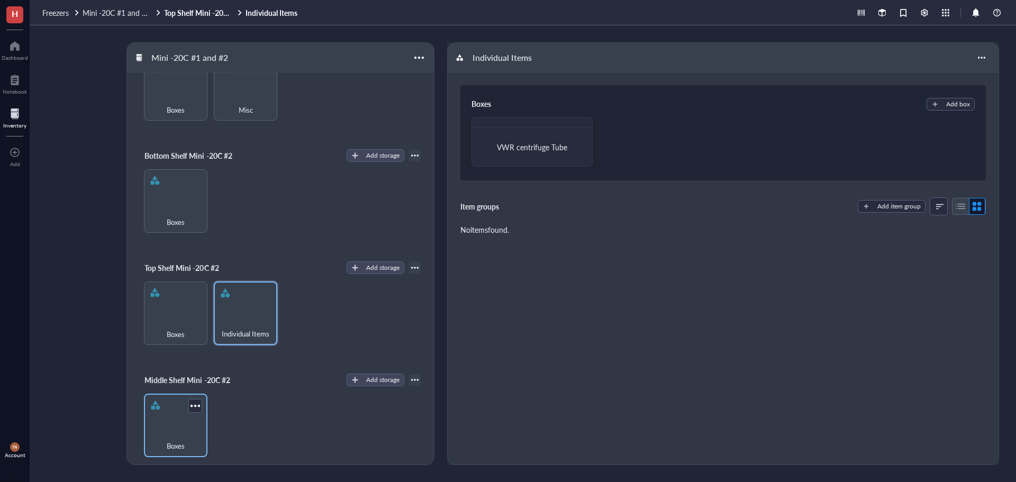
click at [173, 413] on div "Boxes" at bounding box center [175, 425] width 63 height 63
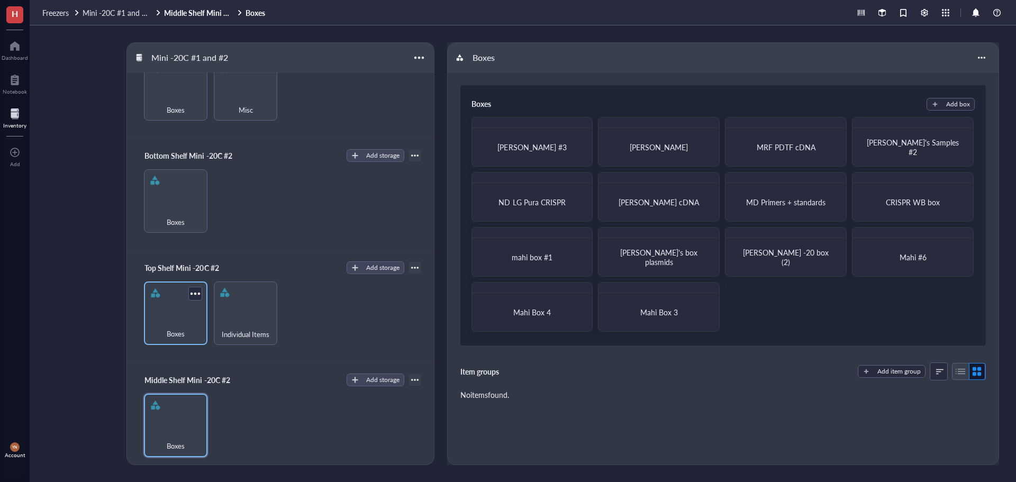
click at [167, 306] on div "Boxes" at bounding box center [175, 312] width 63 height 63
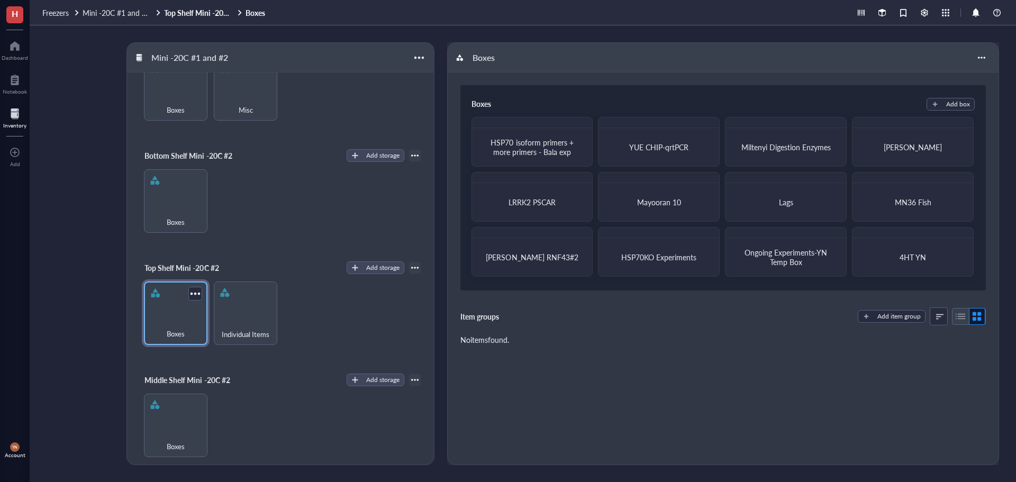
click at [177, 311] on div "Boxes" at bounding box center [175, 312] width 63 height 63
click at [671, 261] on span "HSP70KO Experiments" at bounding box center [658, 257] width 75 height 11
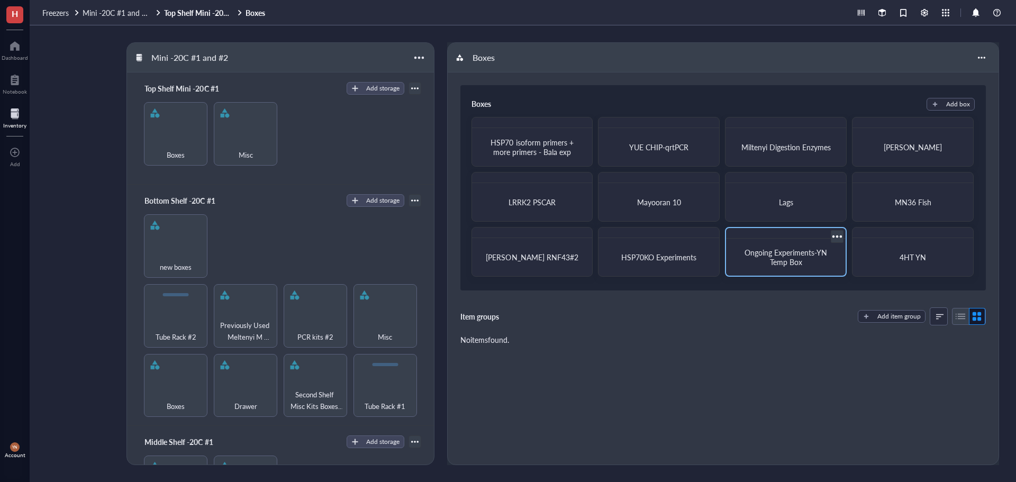
click at [796, 260] on span "Ongoing Experiments-YN Temp Box" at bounding box center [786, 257] width 85 height 20
click at [912, 256] on span "4HT YN" at bounding box center [912, 257] width 26 height 11
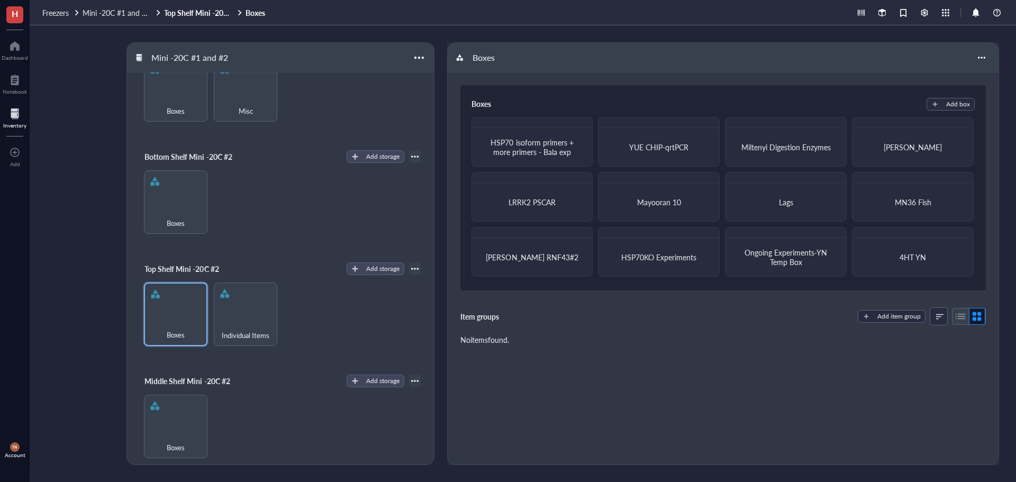
scroll to position [398, 0]
click at [241, 328] on span "Individual Items" at bounding box center [246, 334] width 48 height 12
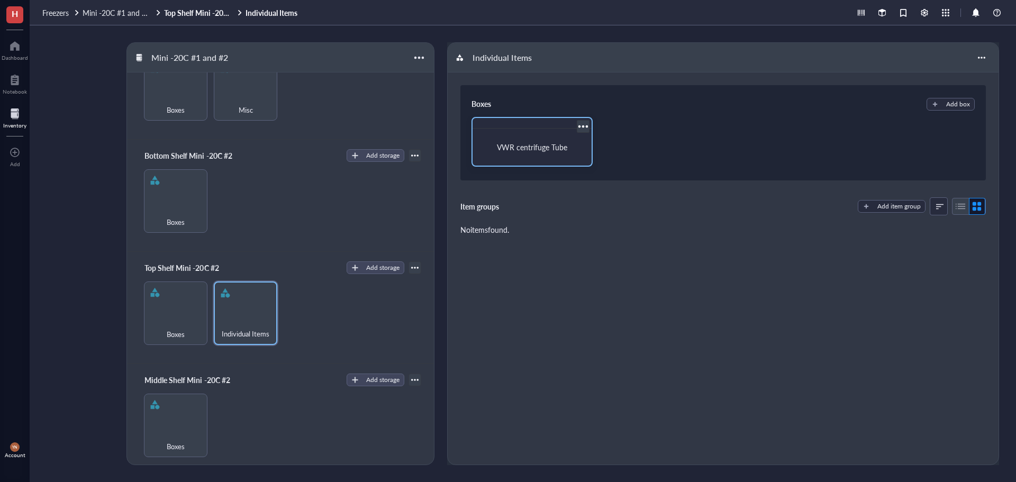
click at [523, 151] on span "VWR centrifuge Tube" at bounding box center [532, 147] width 70 height 11
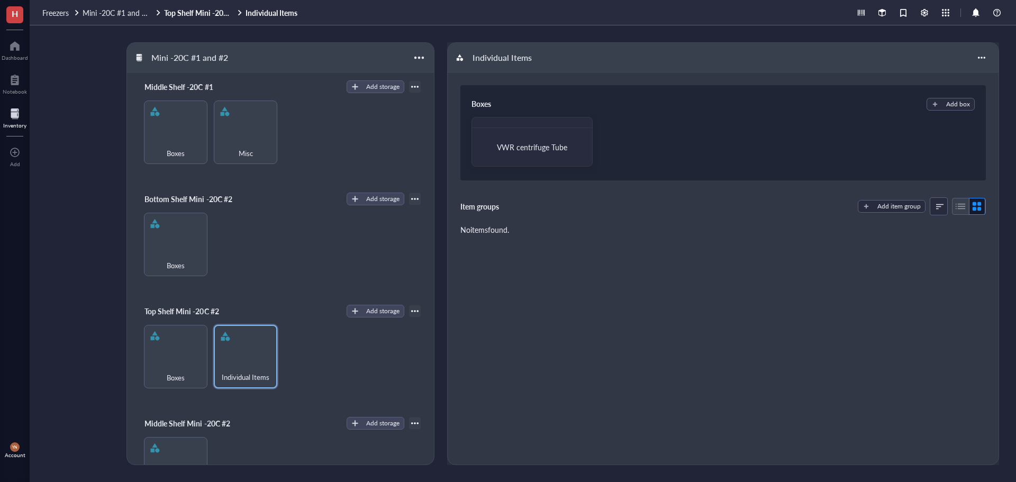
scroll to position [398, 0]
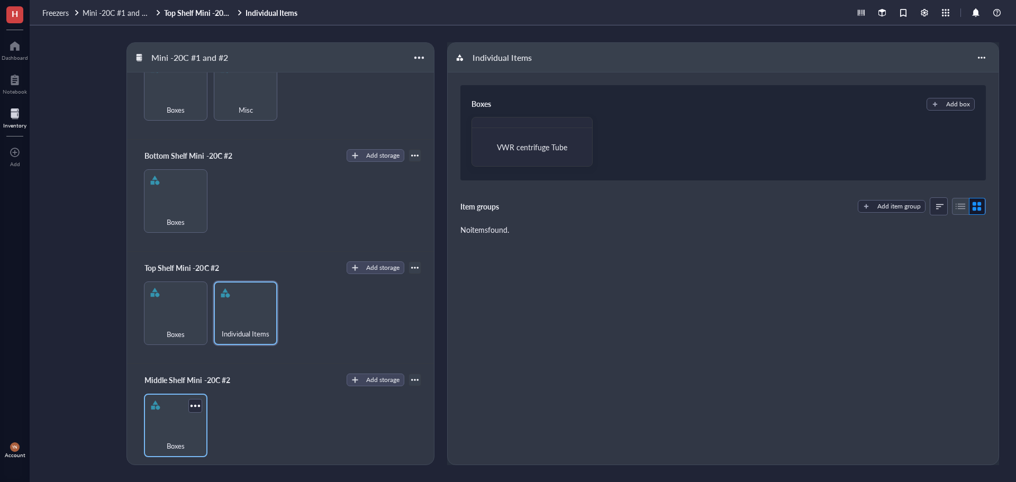
click at [192, 415] on div "Boxes" at bounding box center [175, 425] width 63 height 63
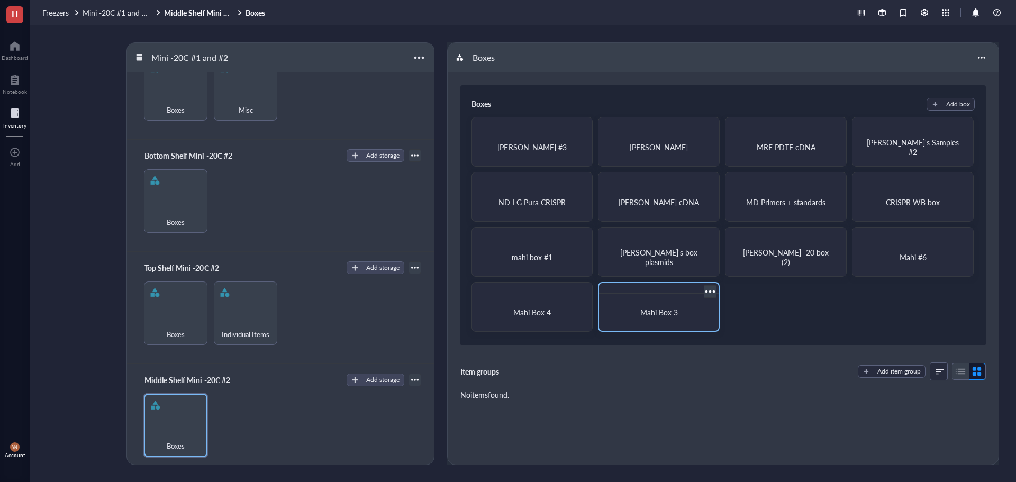
click at [649, 313] on span "Mahi Box 3" at bounding box center [659, 312] width 38 height 11
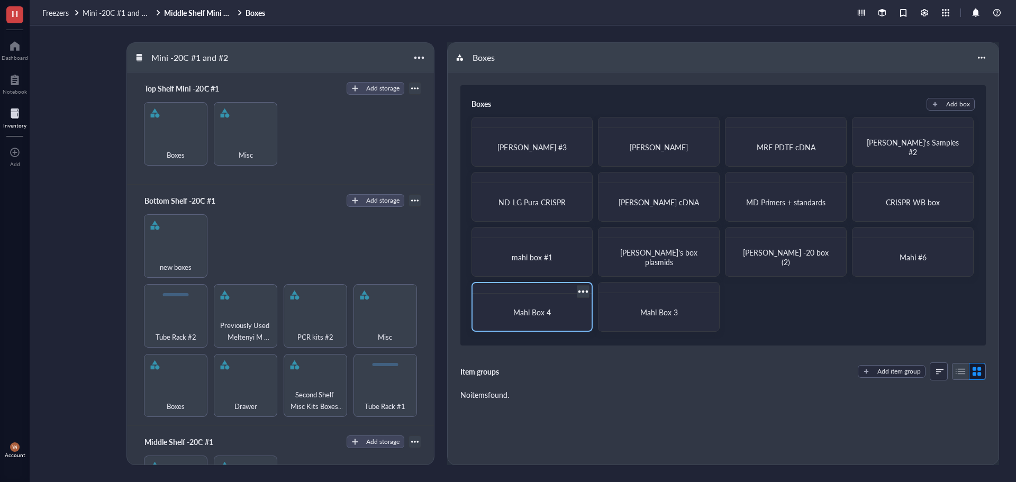
click at [539, 304] on div "Mahi Box 4" at bounding box center [532, 312] width 111 height 29
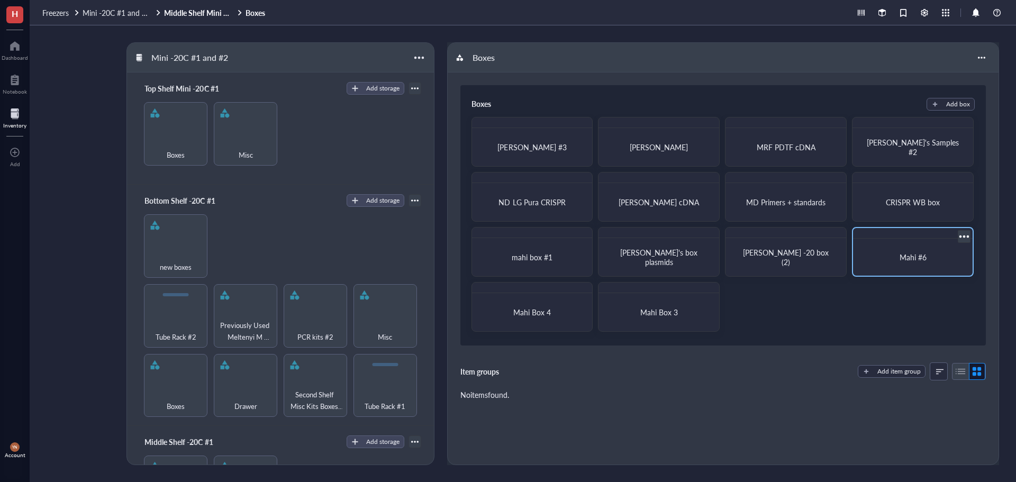
click at [894, 259] on div "Mahi #6" at bounding box center [912, 257] width 94 height 10
click at [805, 275] on div "linda -20 box (2)" at bounding box center [786, 252] width 122 height 50
click at [663, 252] on span "Mahi's box plasmids" at bounding box center [659, 257] width 79 height 20
click at [535, 254] on span "mahi box #1" at bounding box center [532, 257] width 41 height 11
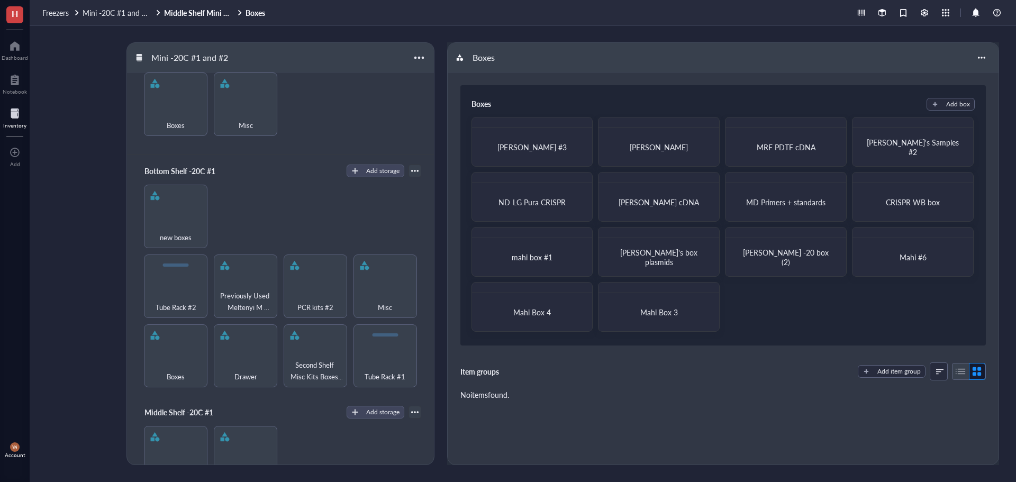
scroll to position [53, 0]
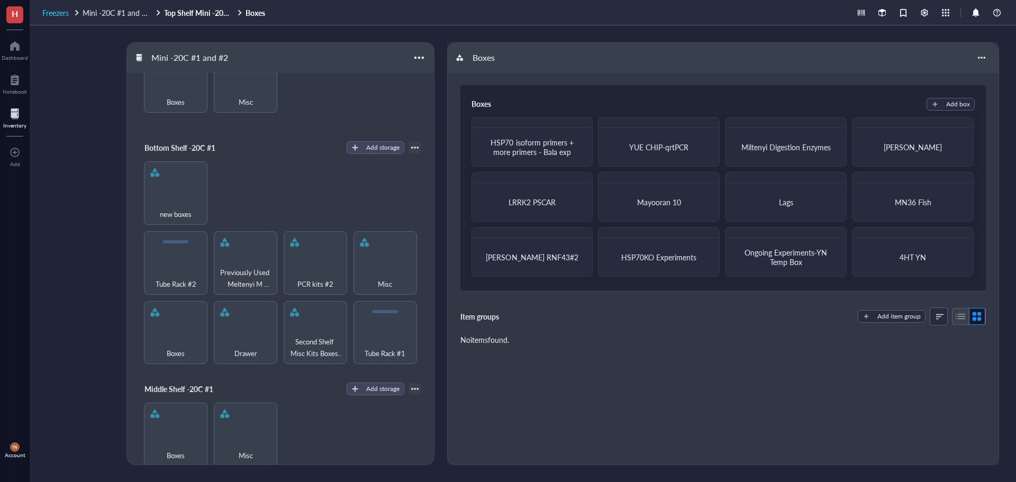
click at [65, 11] on span "Freezers" at bounding box center [55, 12] width 26 height 11
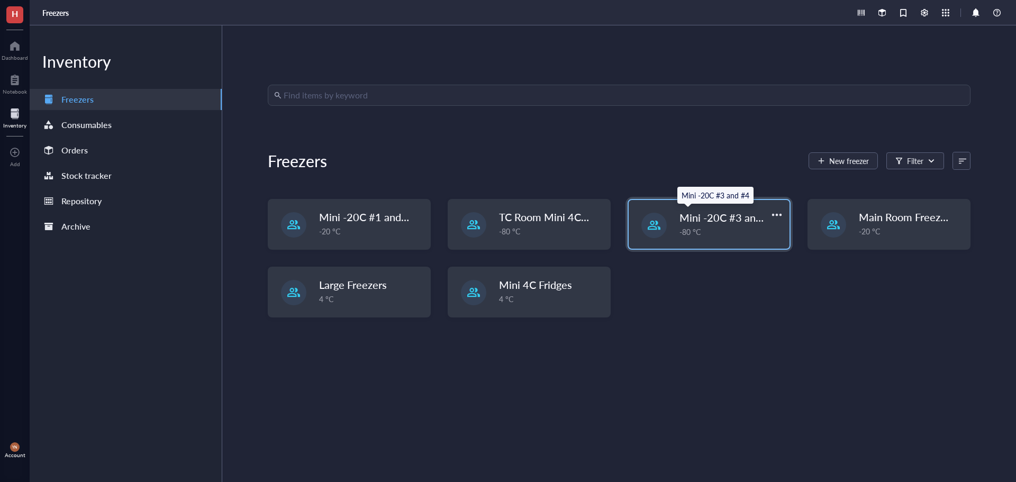
click at [714, 223] on span "Mini -20C #3 and #4" at bounding box center [727, 217] width 97 height 15
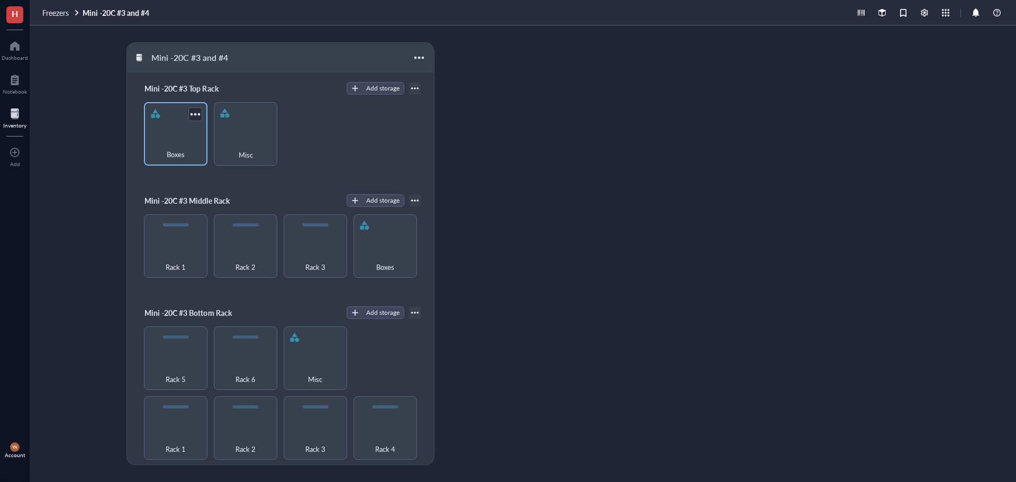
click at [165, 129] on div "Boxes" at bounding box center [175, 133] width 63 height 63
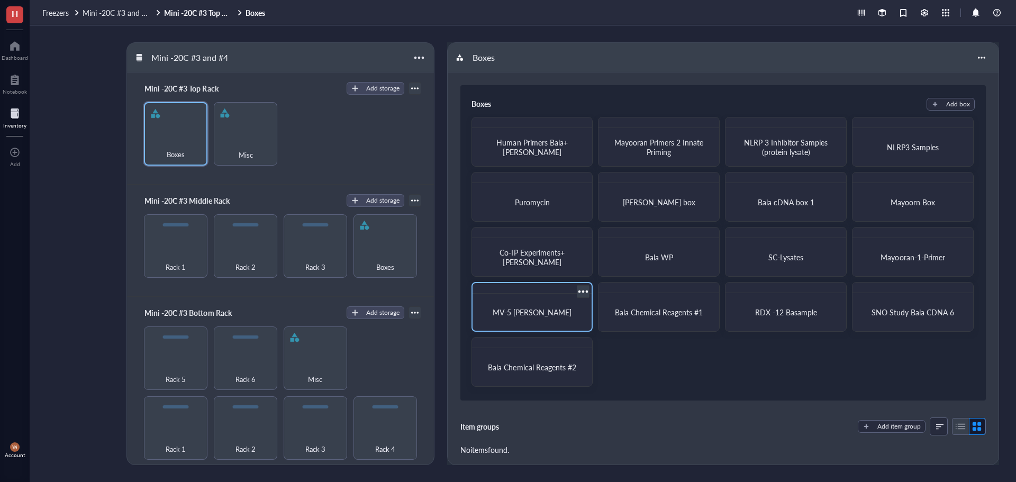
click at [525, 311] on span "MV-5 Bala WB" at bounding box center [531, 312] width 79 height 11
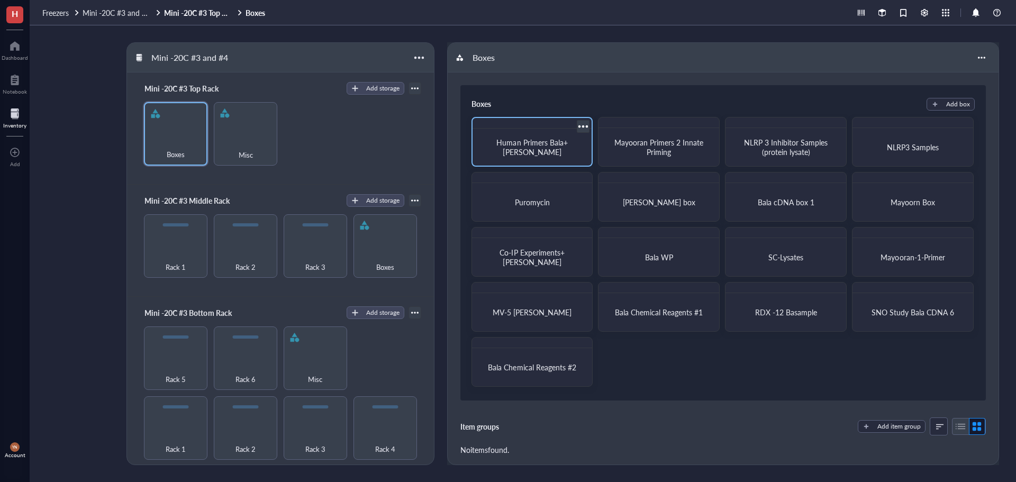
click at [519, 136] on div "Human Primers Bala+Linda" at bounding box center [532, 147] width 111 height 29
click at [623, 135] on div "Mayooran Primers 2 Innate Priming" at bounding box center [658, 147] width 111 height 29
click at [257, 139] on div "Misc" at bounding box center [245, 148] width 53 height 23
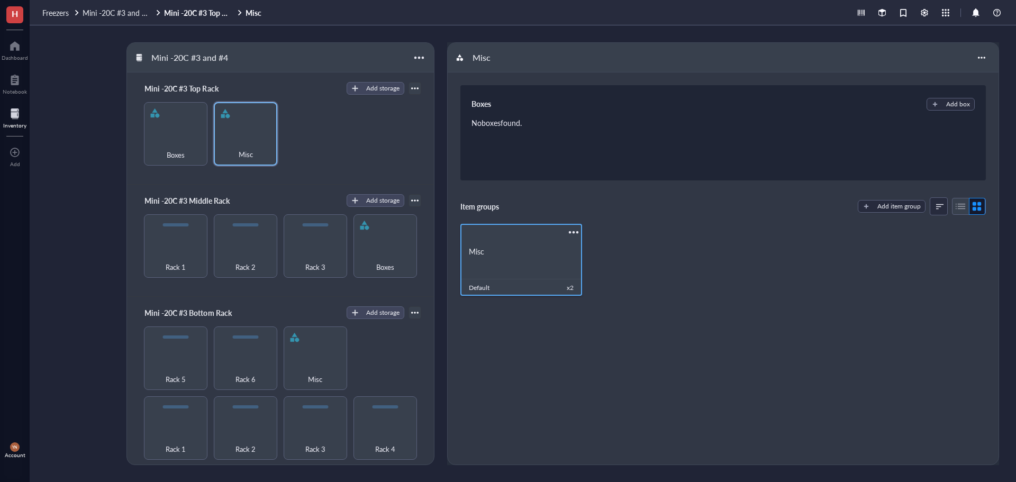
click at [502, 245] on div "Misc" at bounding box center [521, 251] width 122 height 35
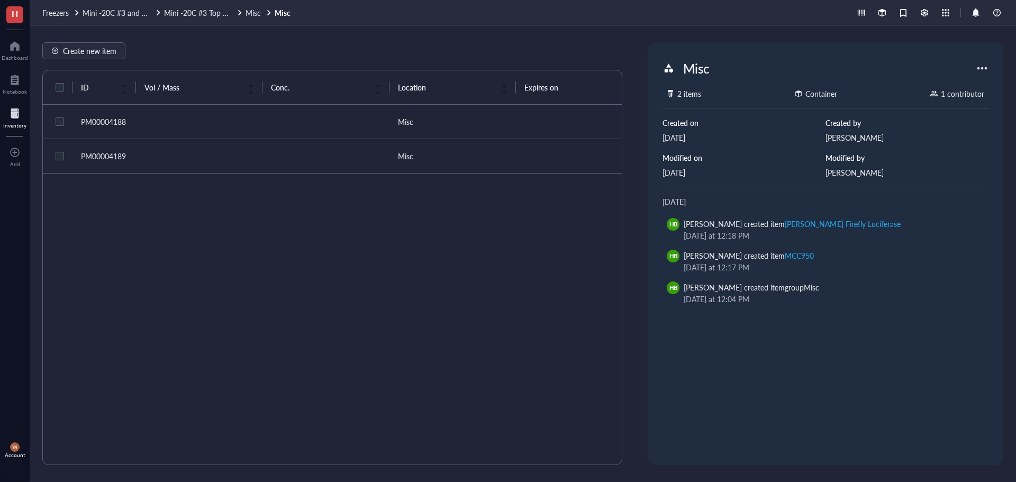
click at [175, 120] on td at bounding box center [199, 122] width 126 height 34
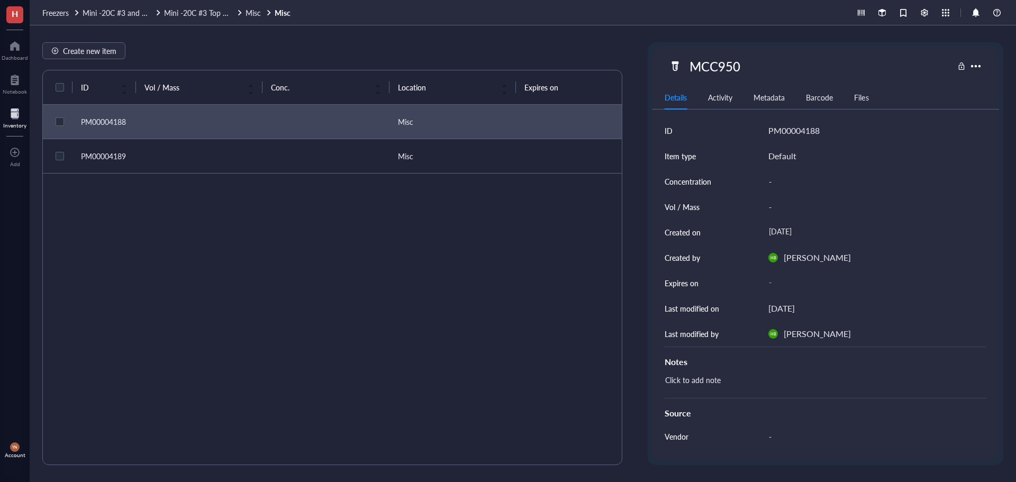
click at [180, 159] on td at bounding box center [199, 156] width 126 height 34
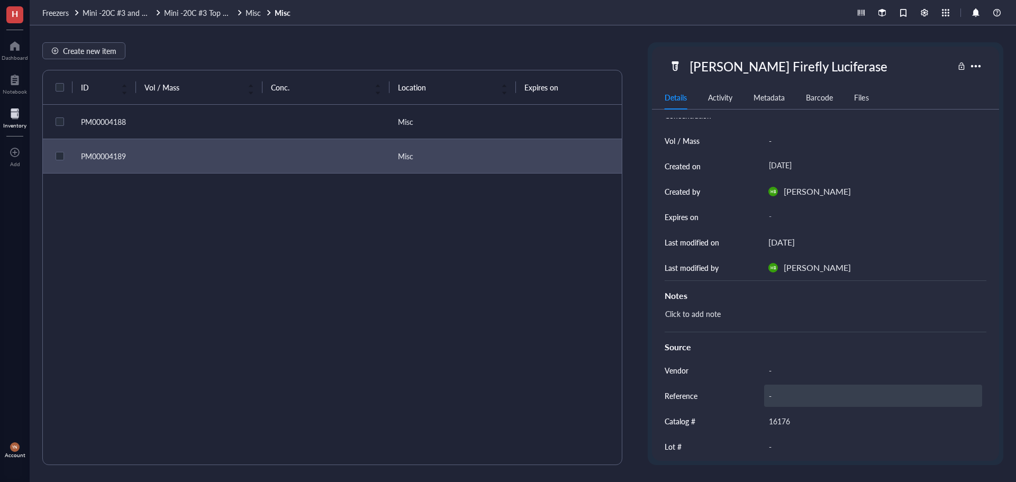
scroll to position [124, 0]
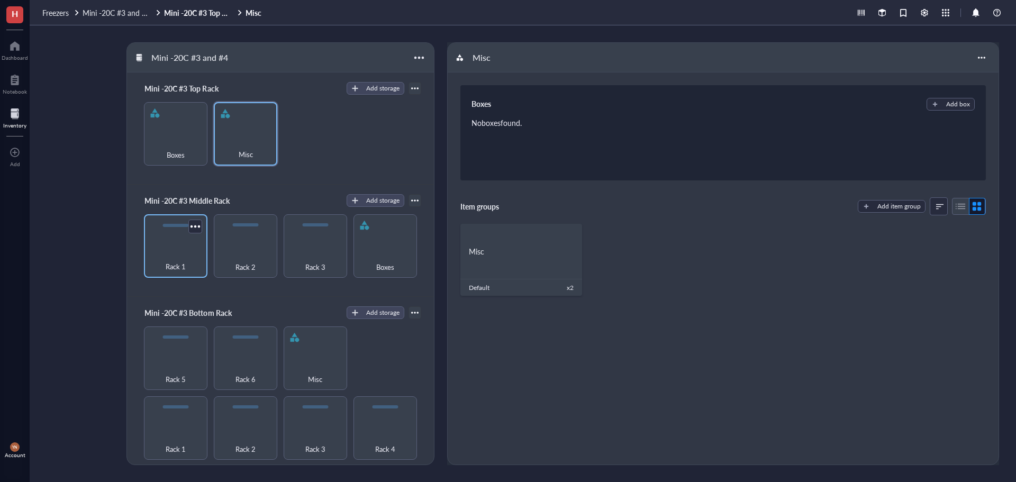
click at [184, 243] on div "Rack 1" at bounding box center [175, 245] width 63 height 63
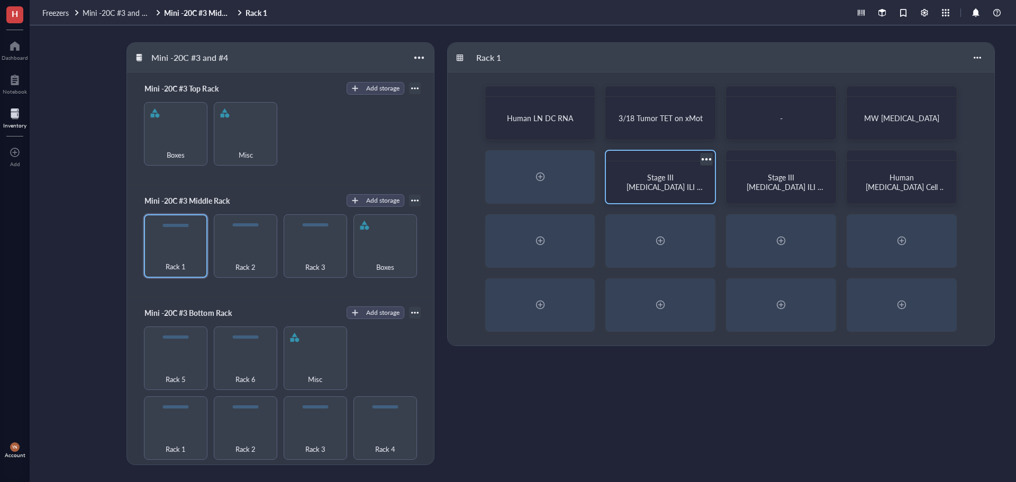
click at [670, 187] on span "Stage III Melanoma ILI Plasma #2" at bounding box center [664, 187] width 76 height 30
click at [235, 261] on span "Rack 2" at bounding box center [245, 267] width 20 height 12
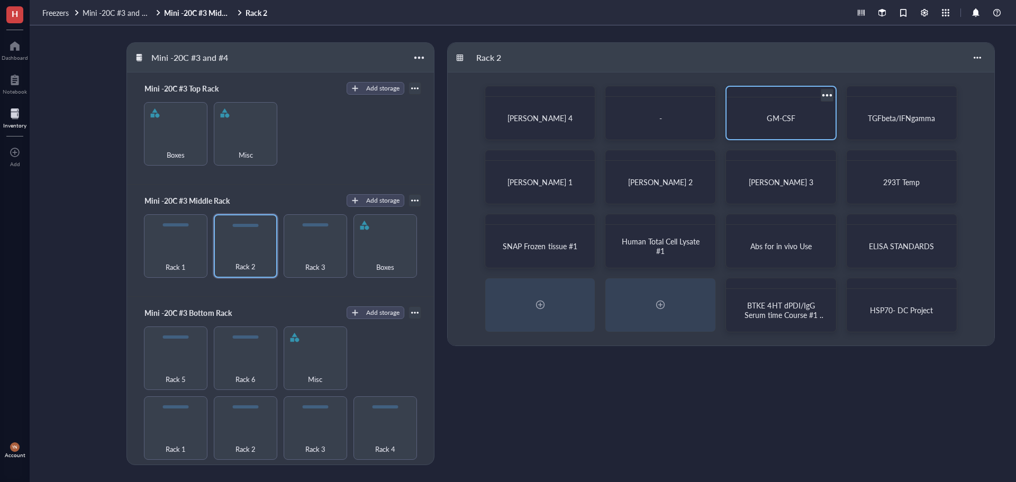
click at [798, 124] on div "GM-CSF" at bounding box center [781, 118] width 101 height 33
click at [889, 116] on span "TGFbeta/IFNgamma" at bounding box center [901, 118] width 67 height 11
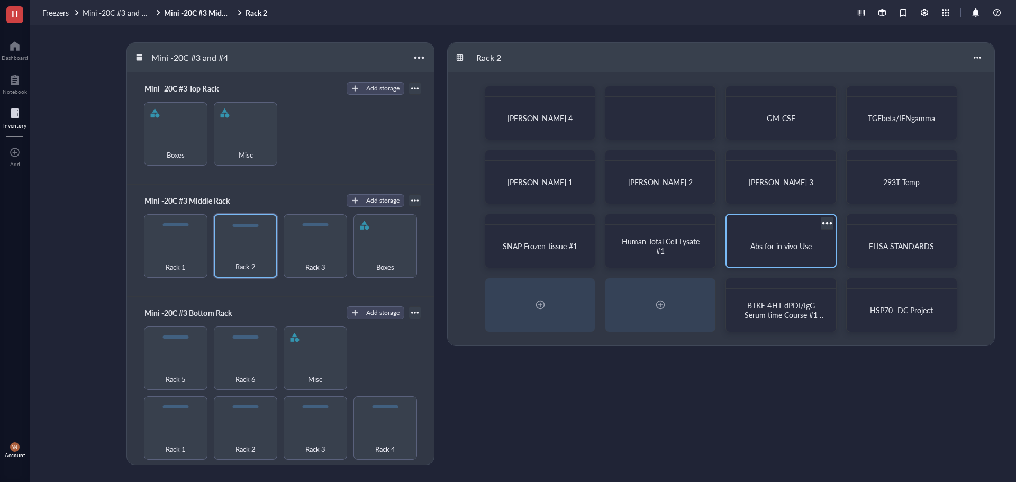
click at [797, 253] on div "Abs for in vivo Use" at bounding box center [781, 246] width 101 height 33
click at [315, 249] on div "Rack 3" at bounding box center [315, 260] width 53 height 23
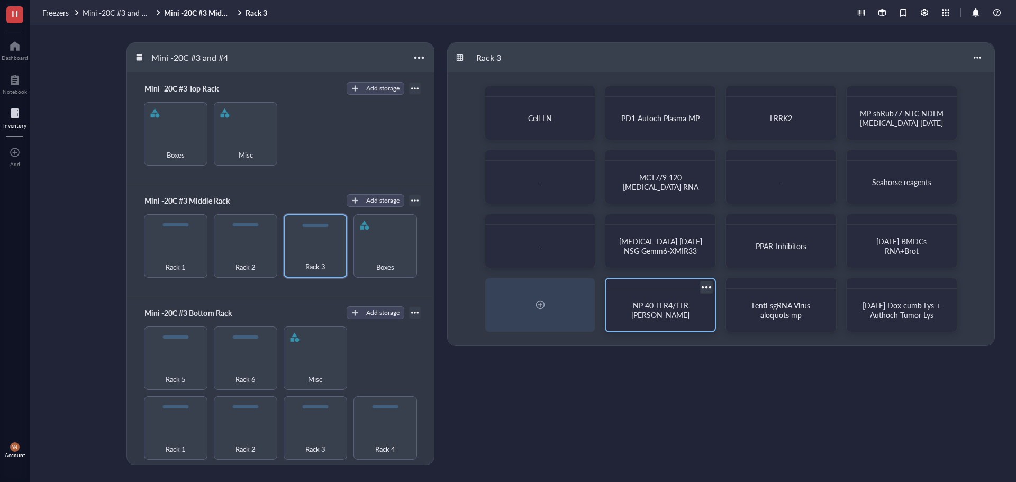
click at [690, 302] on span "NP 40 TLR4/TLR Nick Sample" at bounding box center [660, 310] width 59 height 20
click at [397, 259] on div "Boxes" at bounding box center [385, 260] width 53 height 23
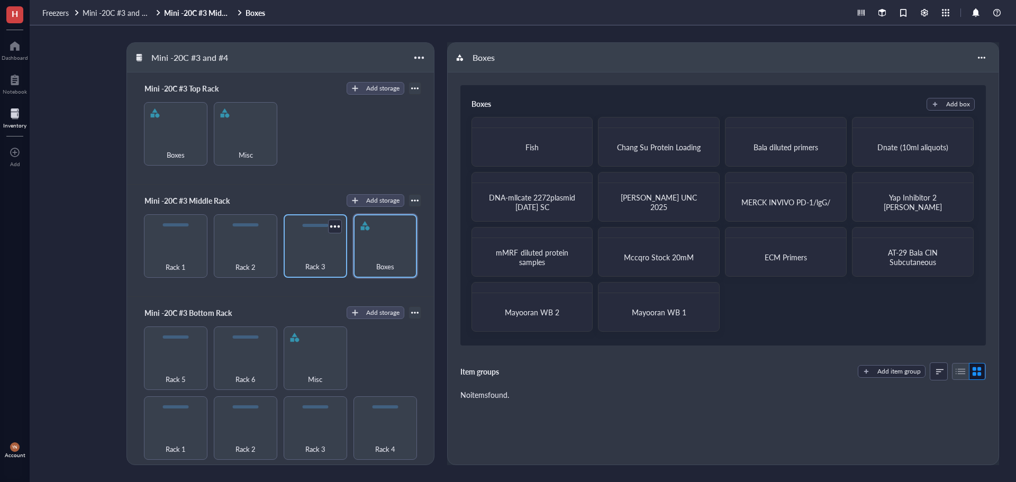
click at [320, 258] on div "Rack 3" at bounding box center [315, 260] width 53 height 23
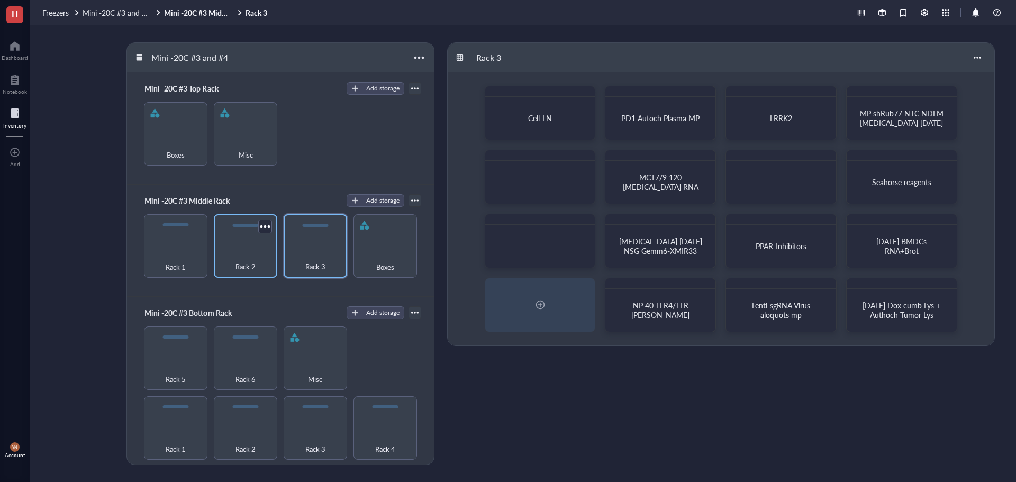
click at [249, 250] on div "Rack 2" at bounding box center [245, 260] width 53 height 23
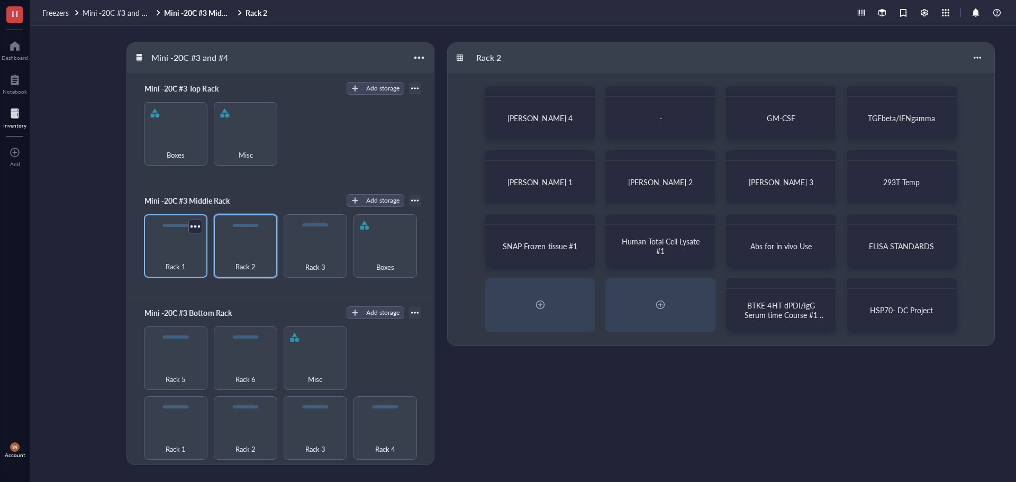
click at [190, 250] on div "Rack 1" at bounding box center [175, 260] width 53 height 23
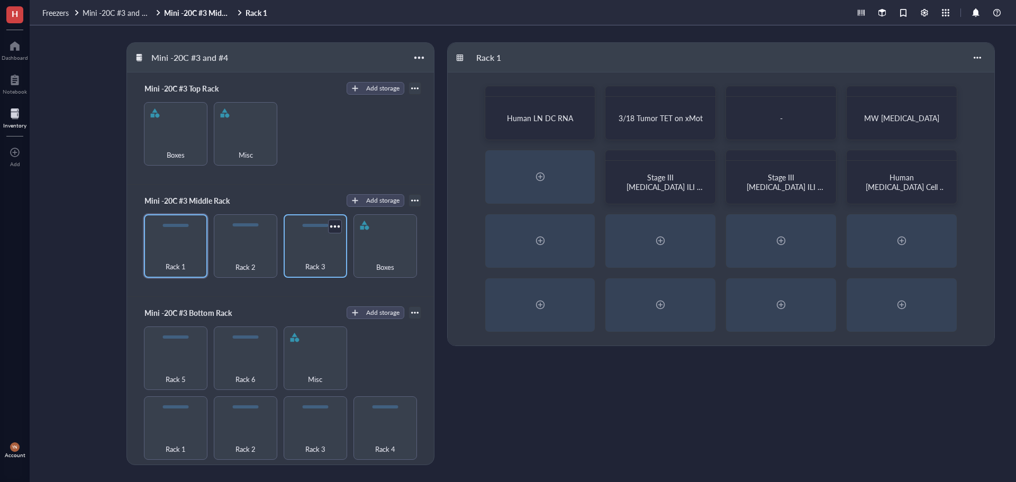
click at [325, 255] on div "Rack 3" at bounding box center [315, 260] width 53 height 23
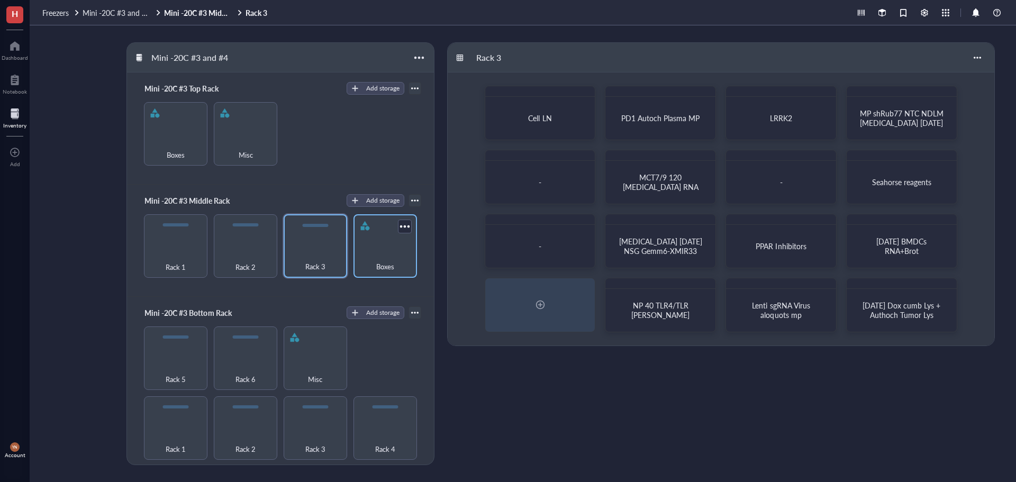
click at [398, 255] on div "Boxes" at bounding box center [385, 260] width 53 height 23
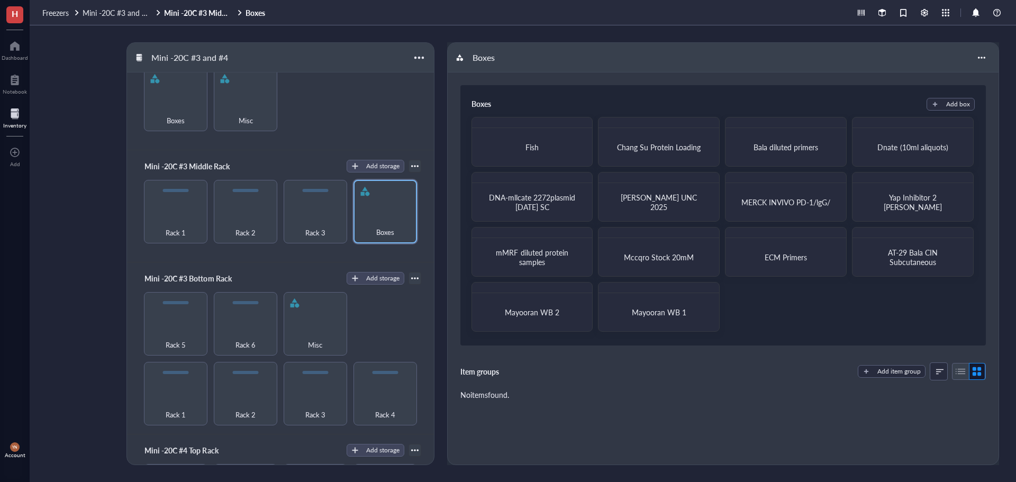
scroll to position [53, 0]
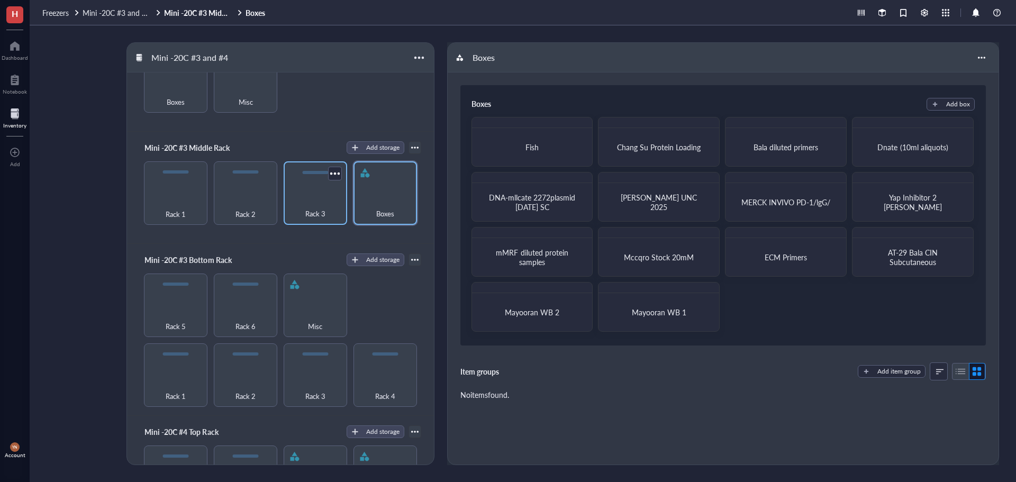
click at [309, 200] on div "Rack 3" at bounding box center [315, 207] width 53 height 23
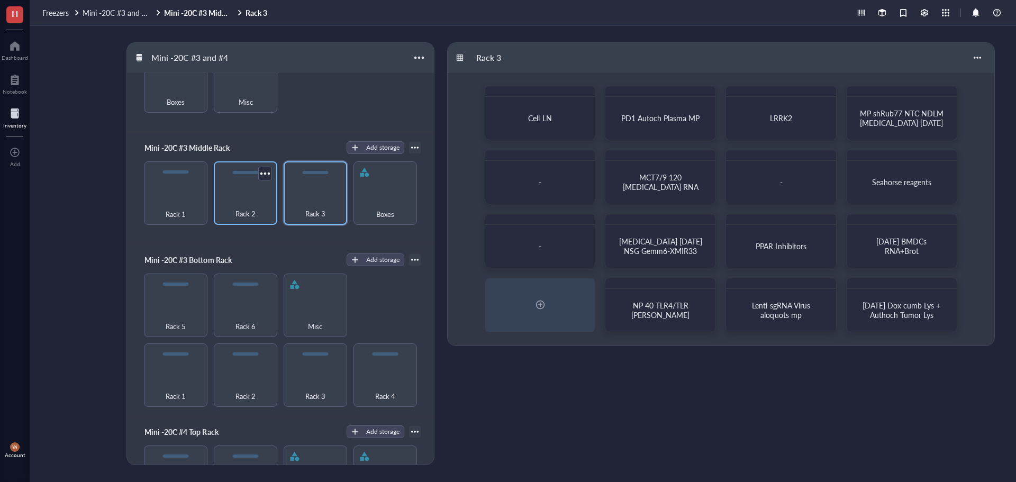
click at [251, 203] on div "Rack 2" at bounding box center [245, 207] width 53 height 23
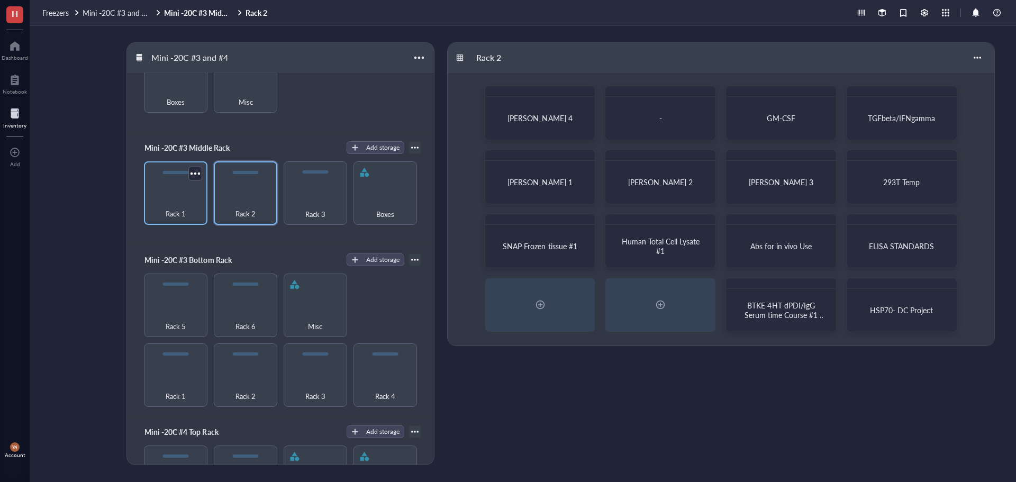
click at [183, 202] on div "Rack 1" at bounding box center [175, 207] width 53 height 23
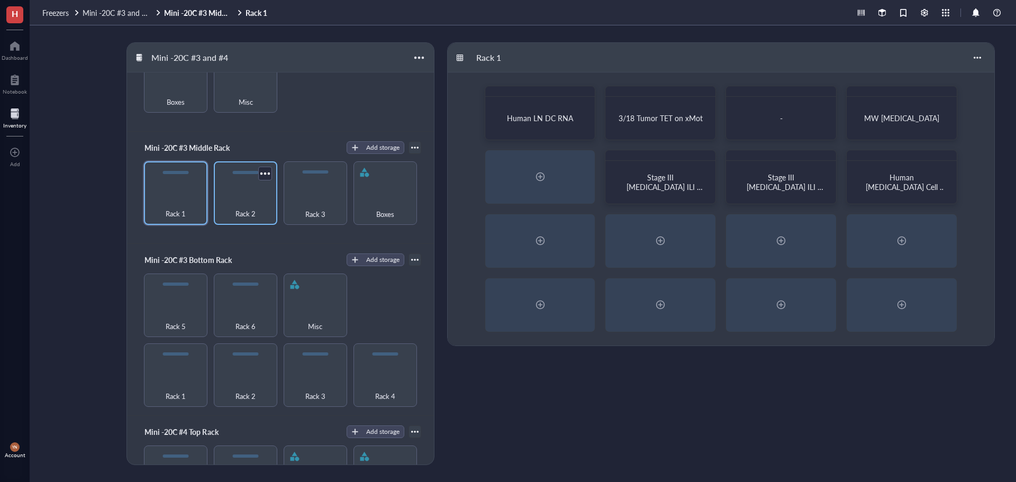
click at [248, 205] on div "Rack 2" at bounding box center [245, 207] width 53 height 23
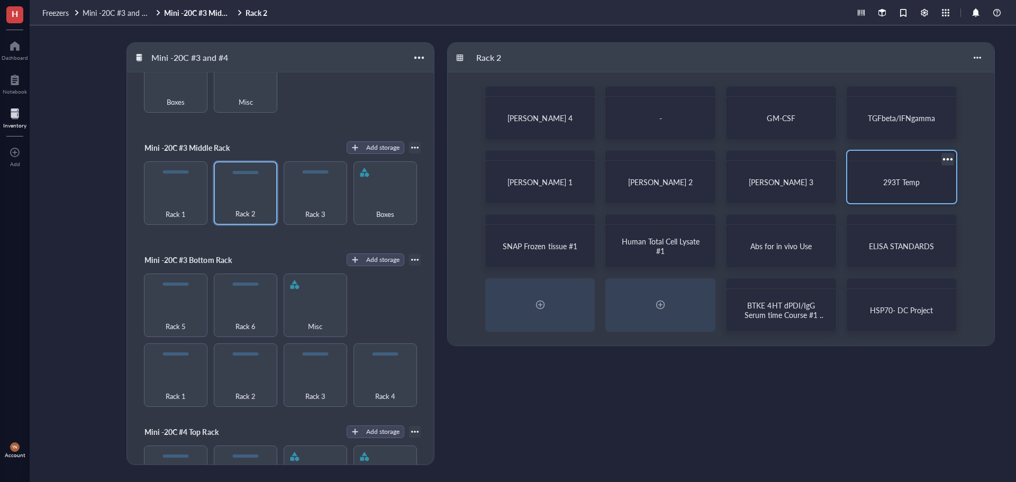
click at [890, 175] on div "293T Temp" at bounding box center [901, 182] width 101 height 33
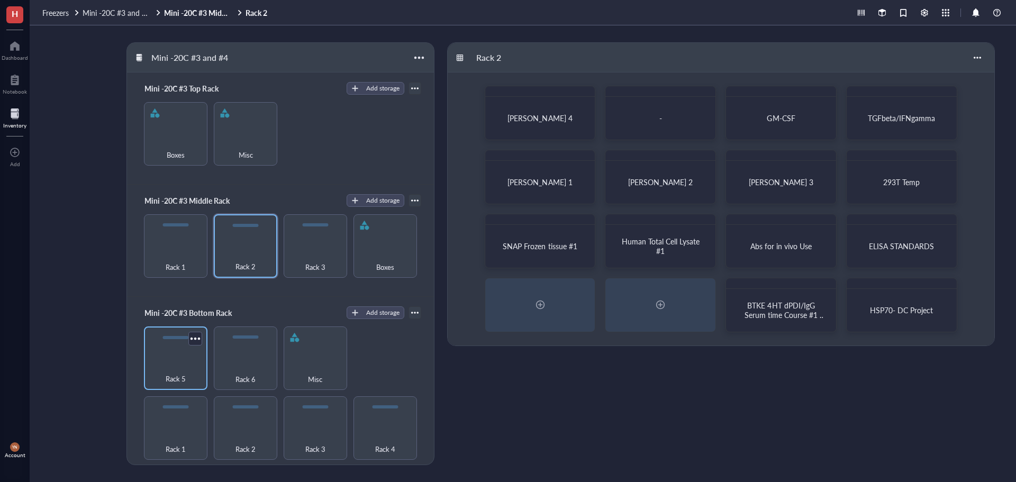
click at [169, 363] on div "Rack 5" at bounding box center [175, 372] width 53 height 23
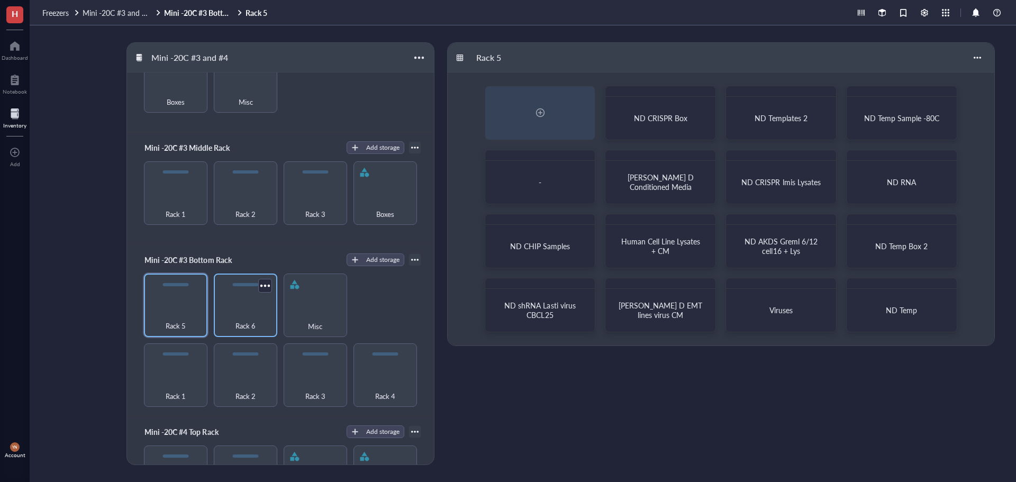
scroll to position [106, 0]
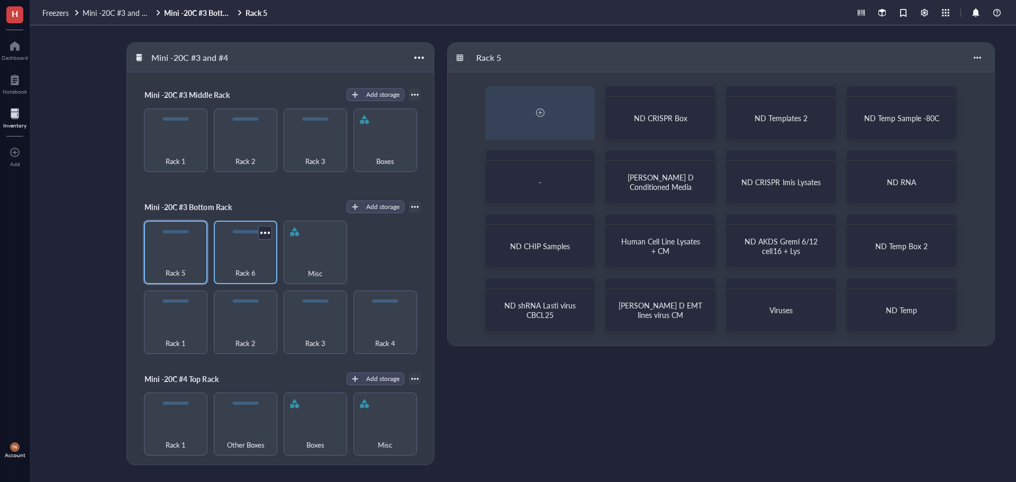
click at [245, 262] on div "Rack 6" at bounding box center [245, 266] width 53 height 23
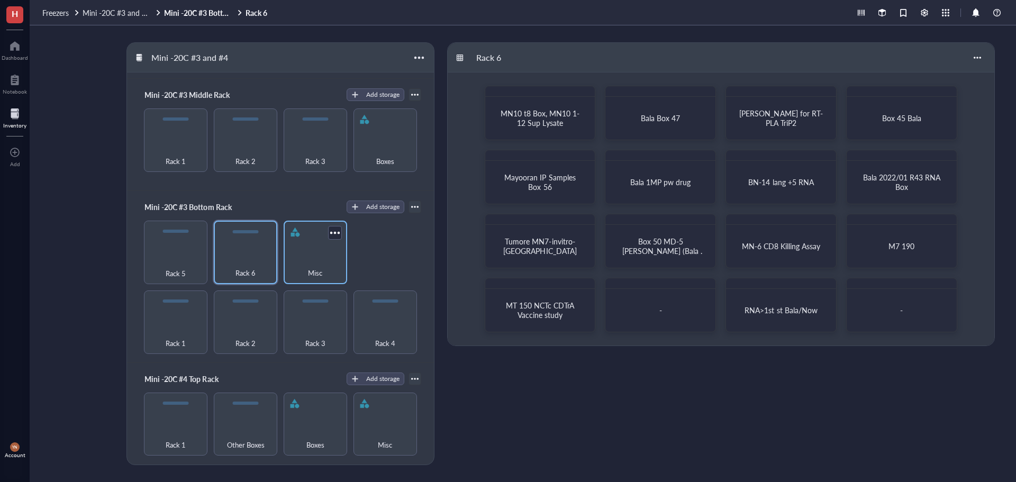
click at [325, 252] on div "Misc" at bounding box center [315, 252] width 63 height 63
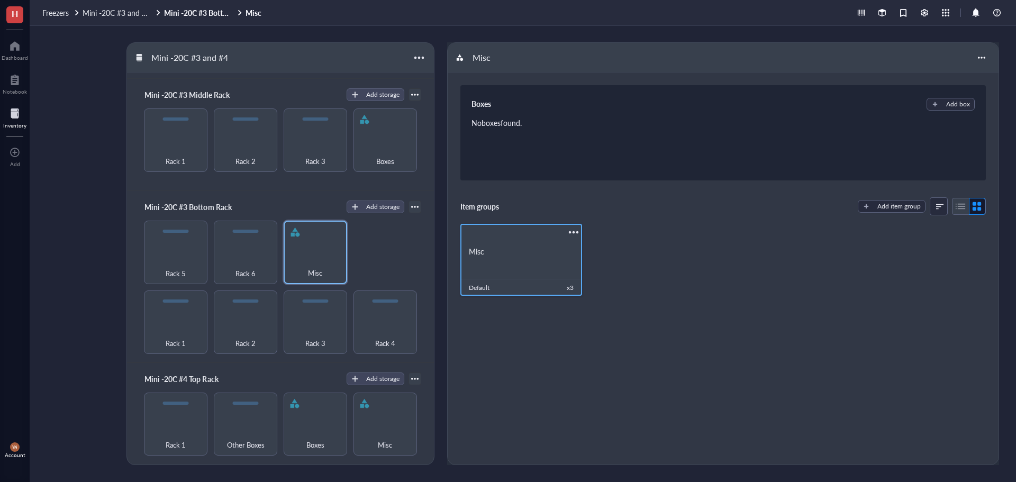
click at [503, 248] on div "Misc" at bounding box center [521, 252] width 105 height 10
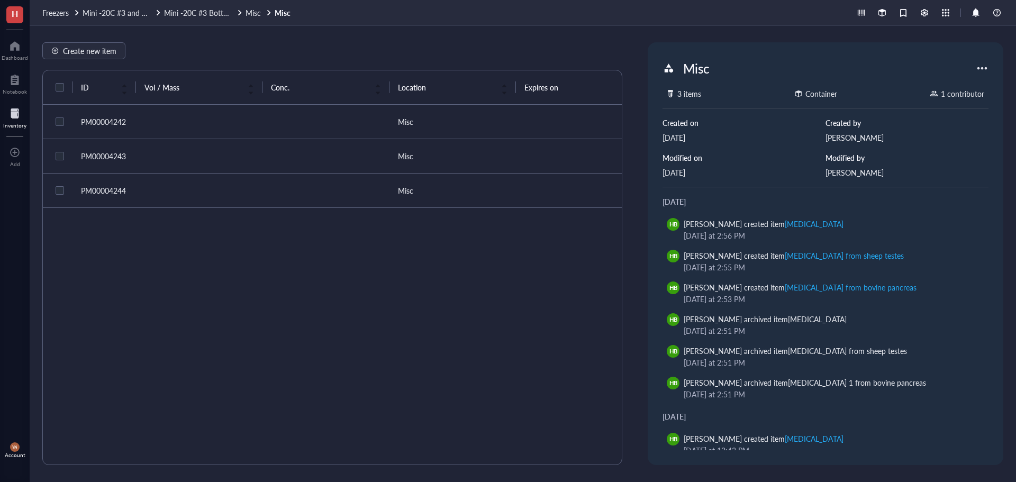
click at [192, 113] on td at bounding box center [199, 122] width 126 height 34
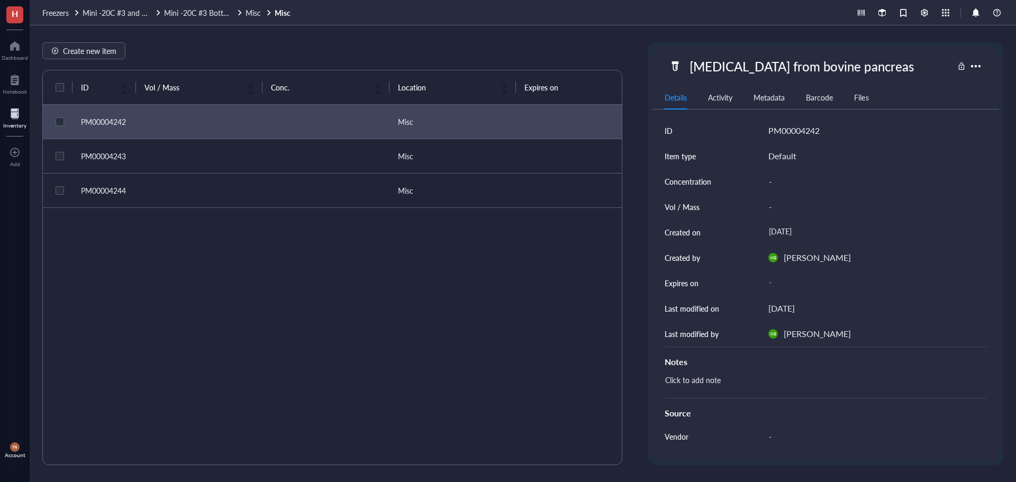
click at [177, 159] on td at bounding box center [199, 156] width 126 height 34
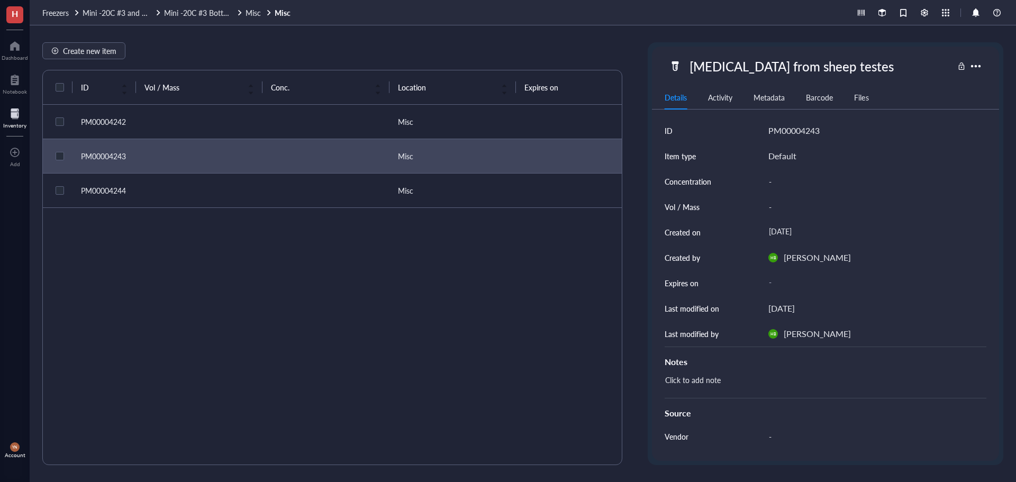
click at [180, 194] on td at bounding box center [199, 191] width 126 height 34
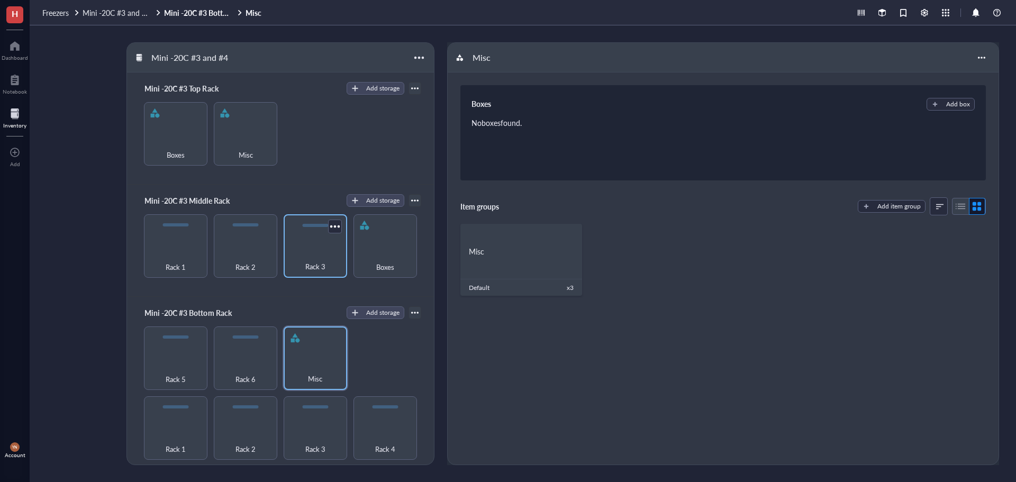
click at [314, 250] on div "Rack 3" at bounding box center [315, 260] width 53 height 23
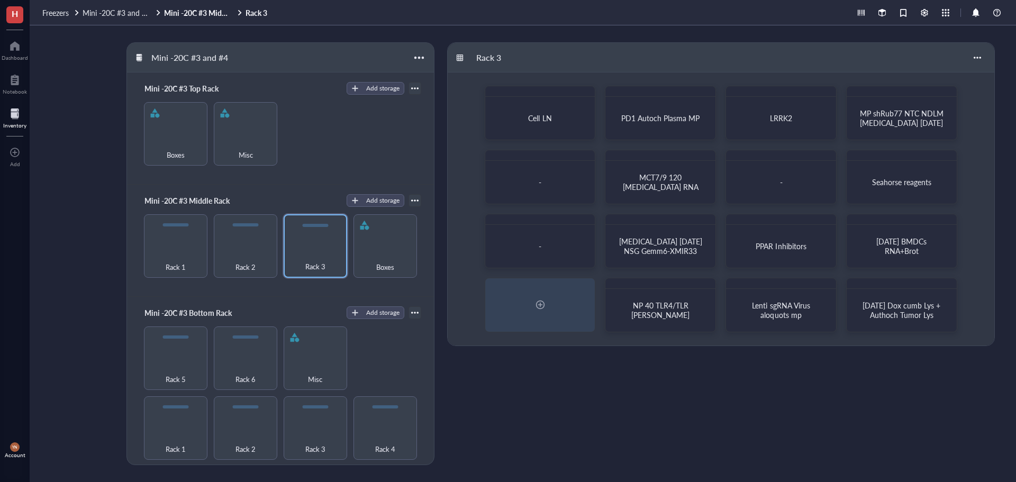
click at [839, 186] on div "Cell LN PD1 Autoch Plasma MP LRRK2 MP shRub77 NTC NDLM Tumors 3/1/19 - MCT7/9 1…" at bounding box center [721, 208] width 546 height 273
click at [856, 184] on div "Seahorse reagents" at bounding box center [901, 182] width 101 height 33
click at [264, 272] on div "Rack 2" at bounding box center [245, 245] width 63 height 63
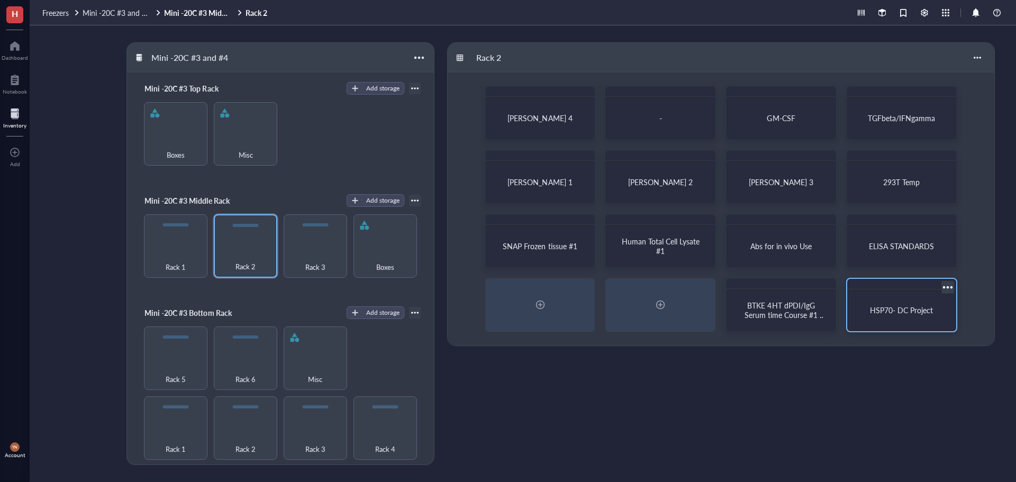
click at [891, 311] on span "HSP70- DC Project" at bounding box center [901, 310] width 63 height 11
click at [792, 299] on div "BTKE 4HT dPDI/IgG Serum time Course #1 7/10/17" at bounding box center [781, 310] width 101 height 33
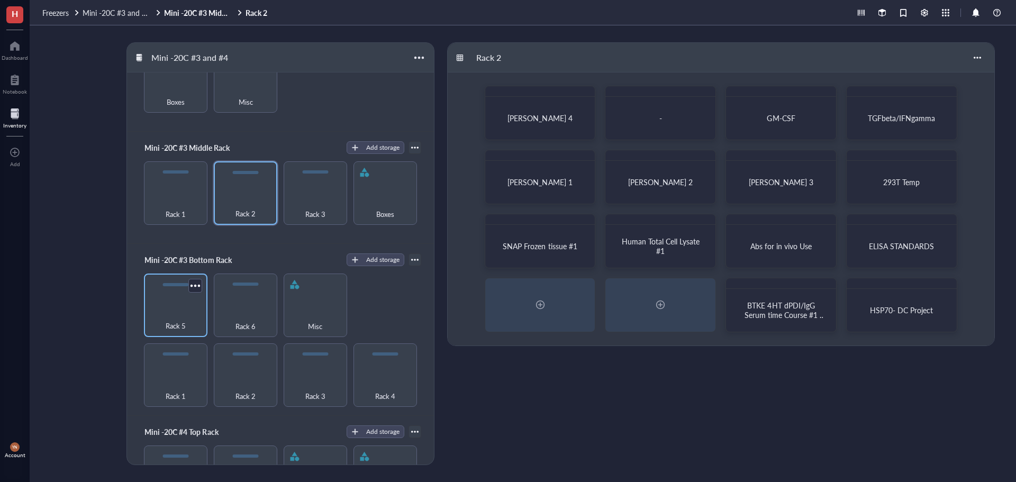
click at [161, 314] on div "Rack 5" at bounding box center [175, 319] width 53 height 23
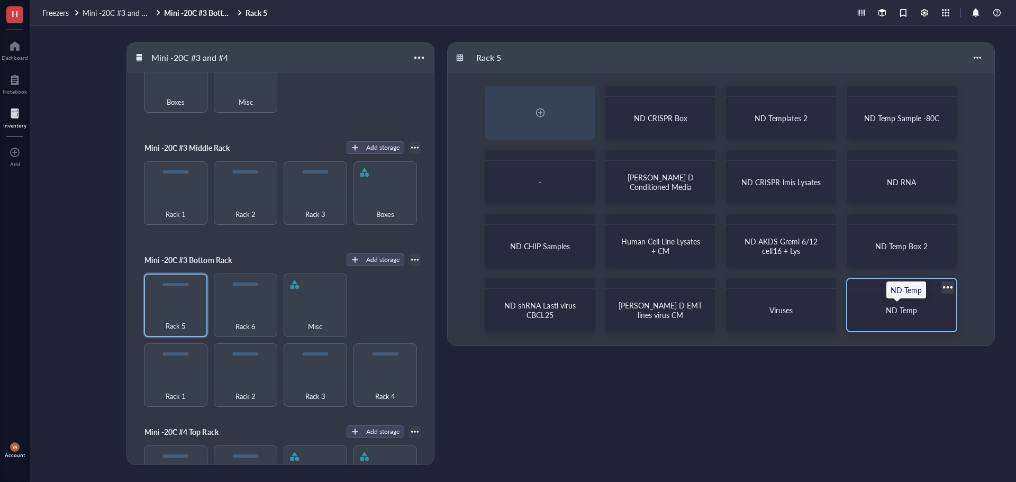
click at [901, 309] on span "ND Temp" at bounding box center [901, 310] width 31 height 11
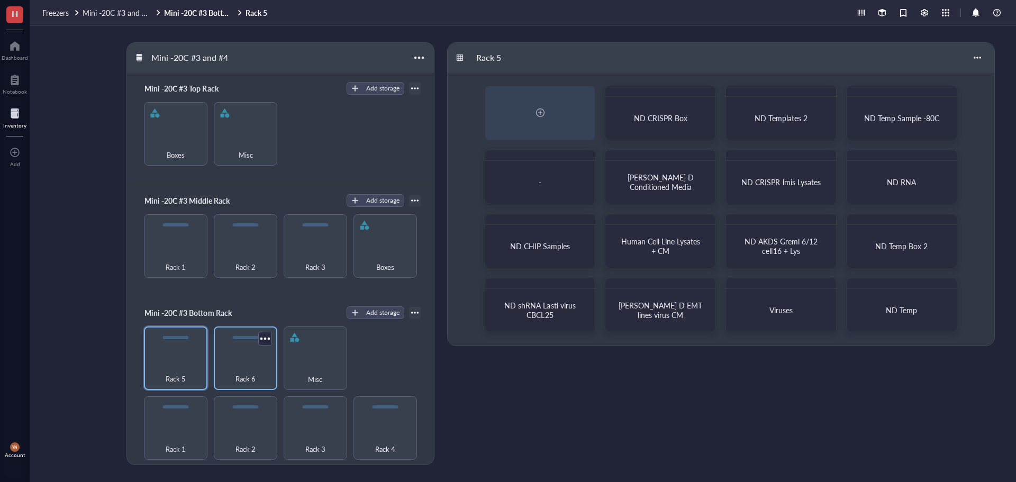
click at [249, 369] on div "Rack 6" at bounding box center [245, 372] width 53 height 23
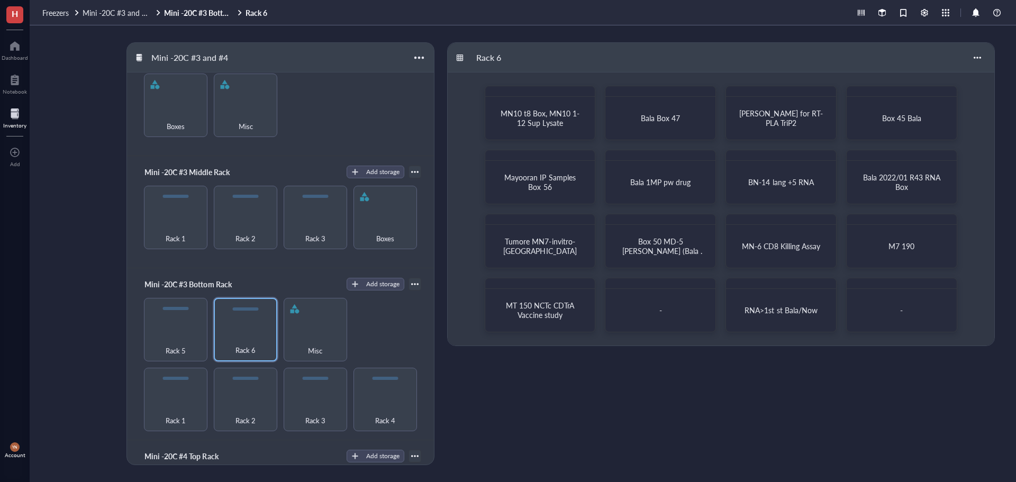
scroll to position [53, 0]
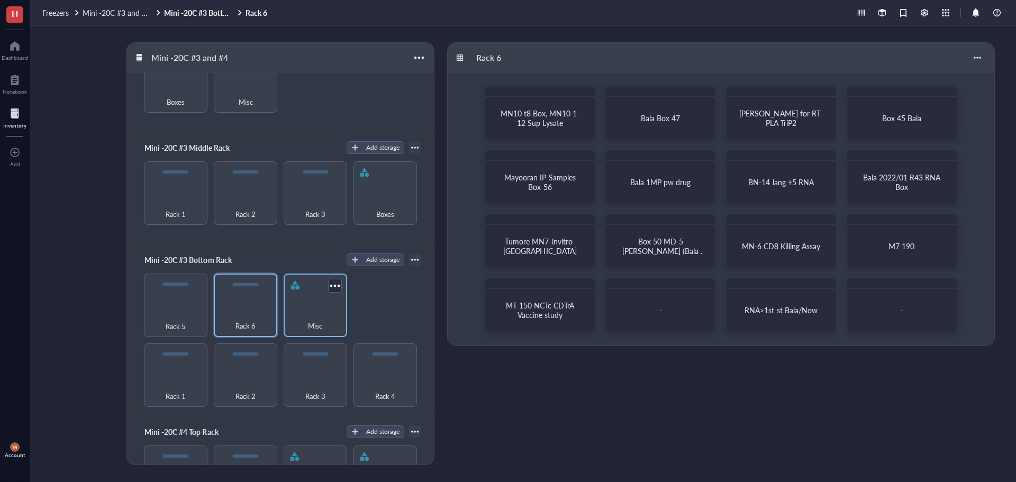
click at [306, 309] on div "Misc" at bounding box center [315, 319] width 53 height 23
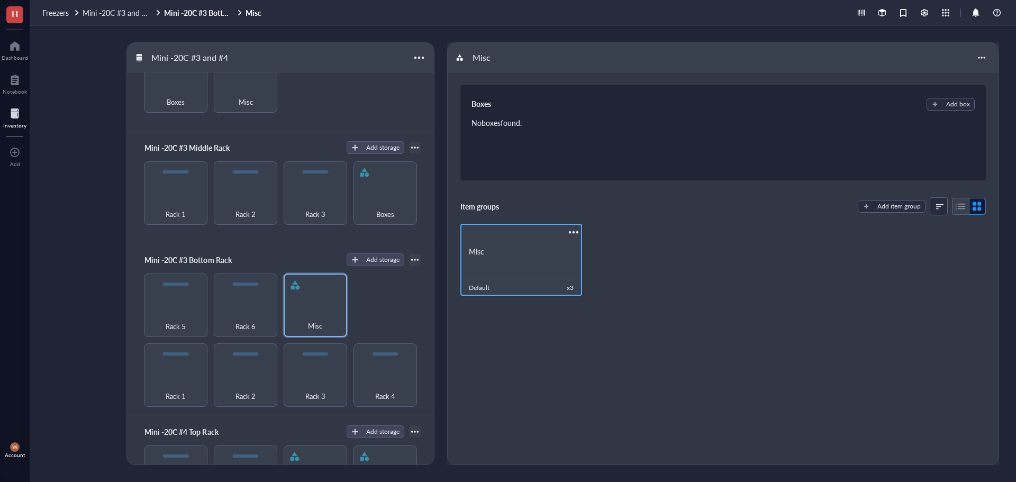
click at [517, 245] on div "Misc" at bounding box center [521, 251] width 122 height 35
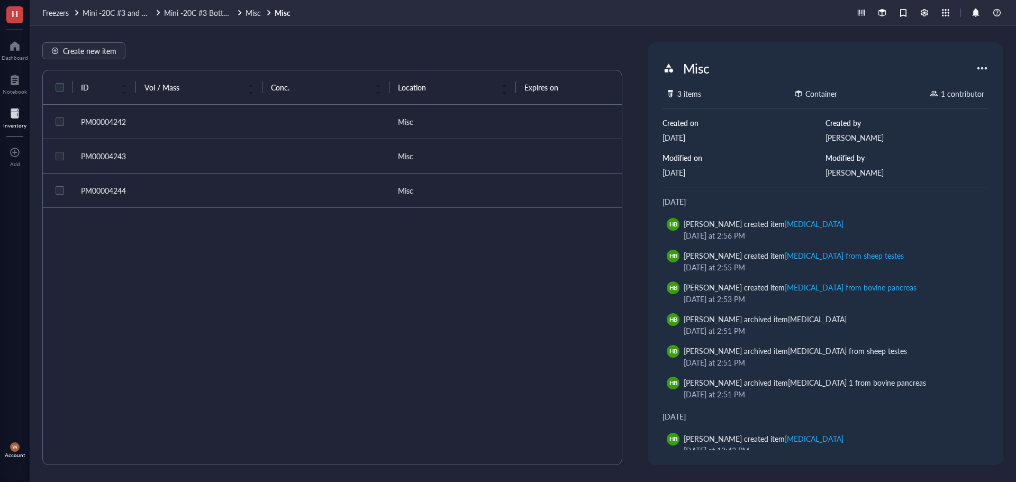
click at [186, 122] on td at bounding box center [199, 122] width 126 height 34
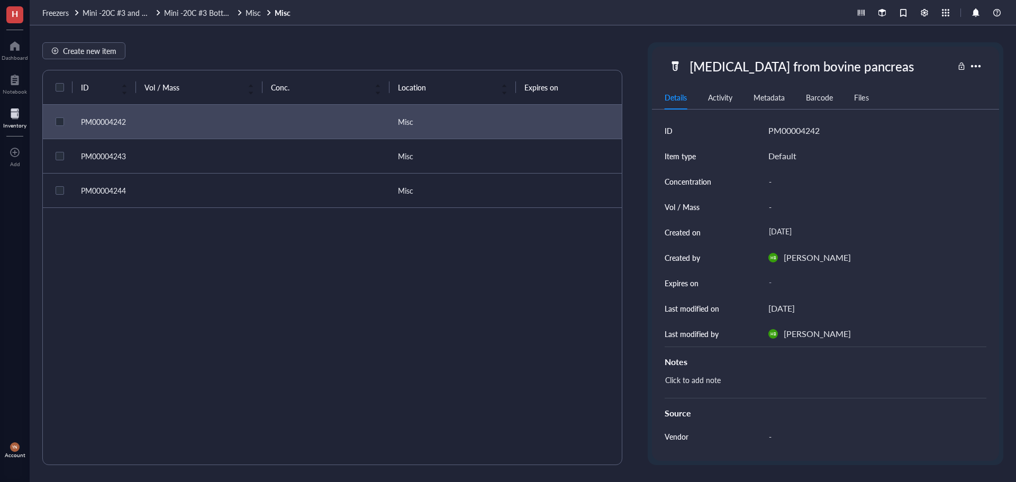
click at [189, 158] on td at bounding box center [199, 156] width 126 height 34
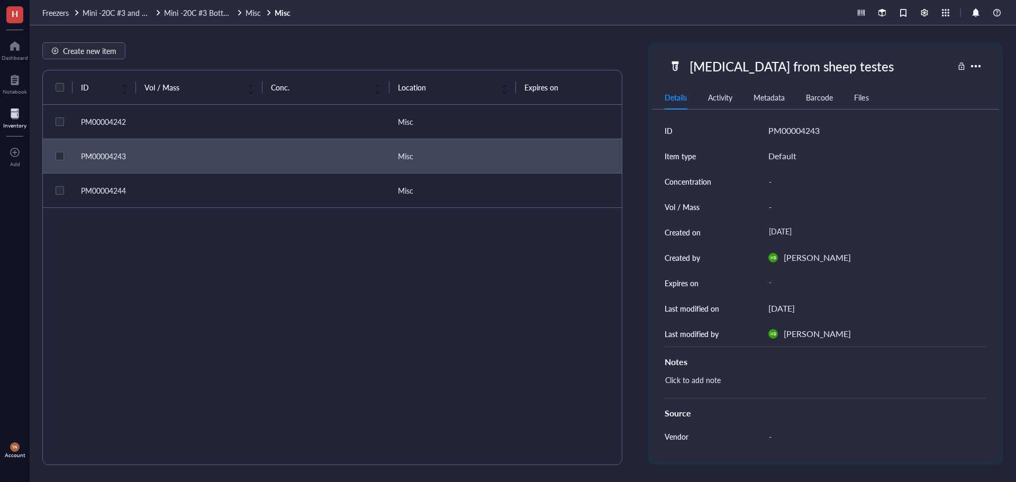
click at [196, 195] on td at bounding box center [199, 191] width 126 height 34
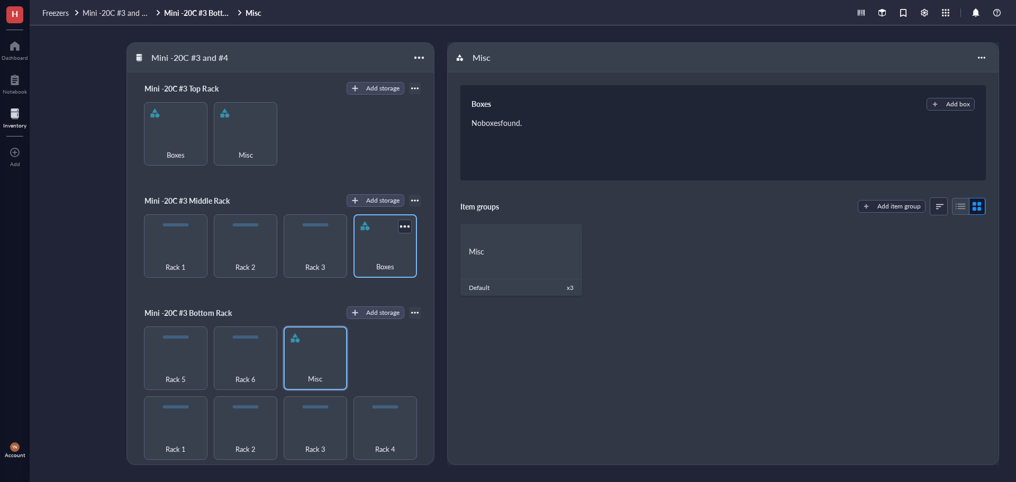
click at [379, 249] on div "Boxes" at bounding box center [385, 260] width 53 height 23
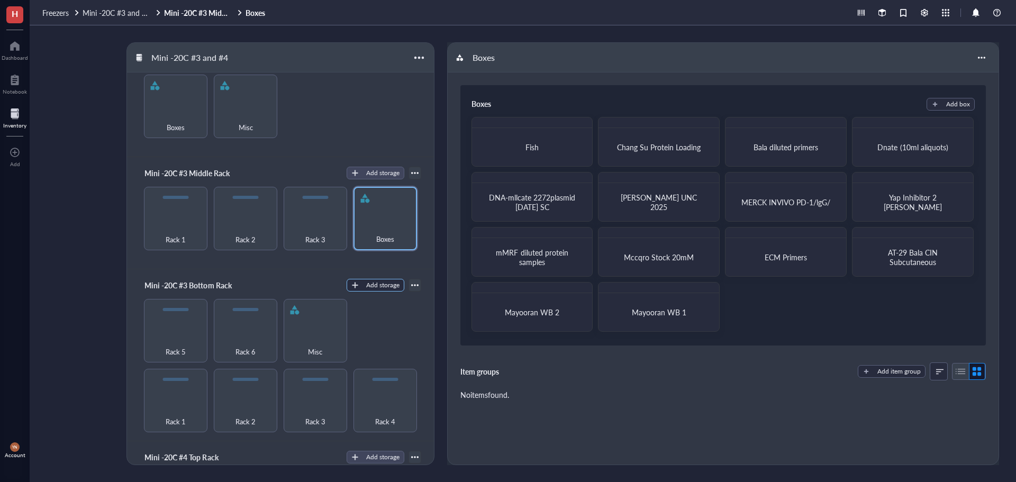
scroll to position [53, 0]
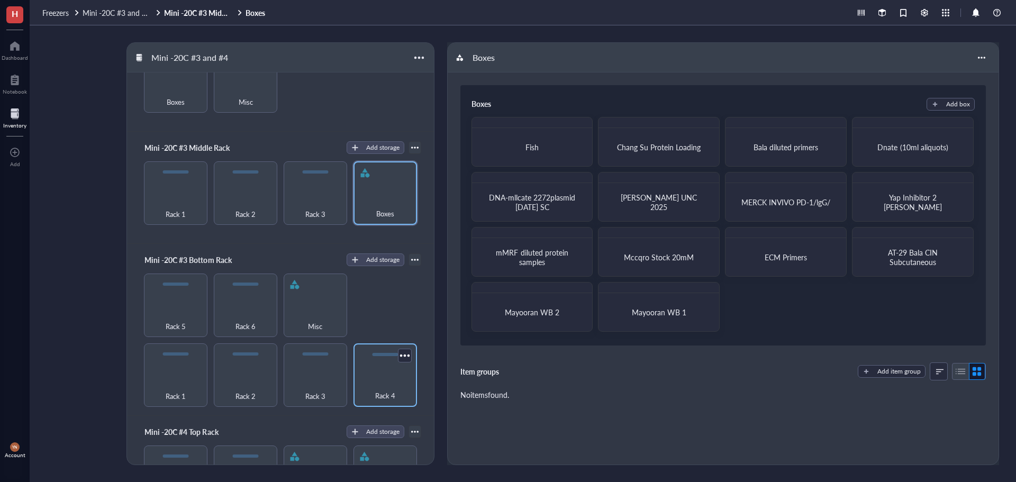
click at [381, 384] on div "Rack 4" at bounding box center [385, 389] width 53 height 23
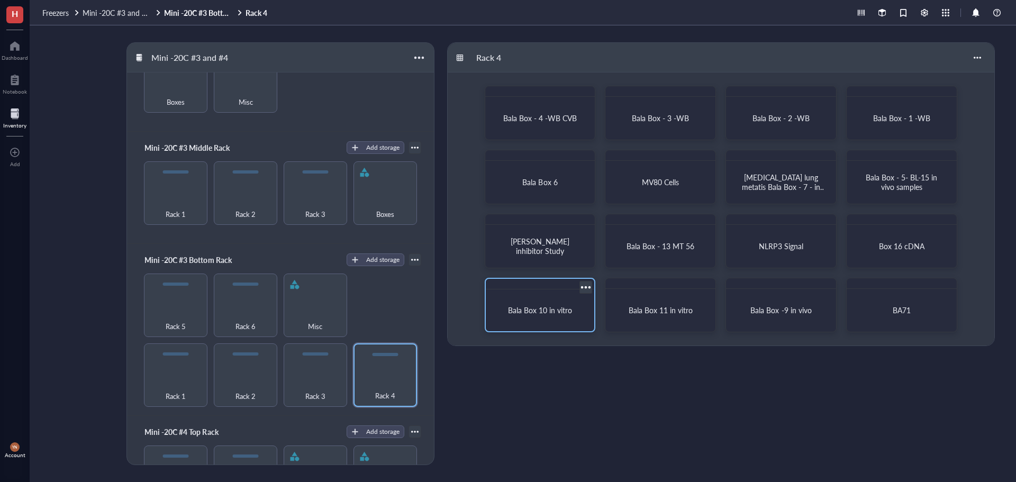
click at [555, 302] on div "Bala Box 10 in vitro" at bounding box center [540, 310] width 101 height 33
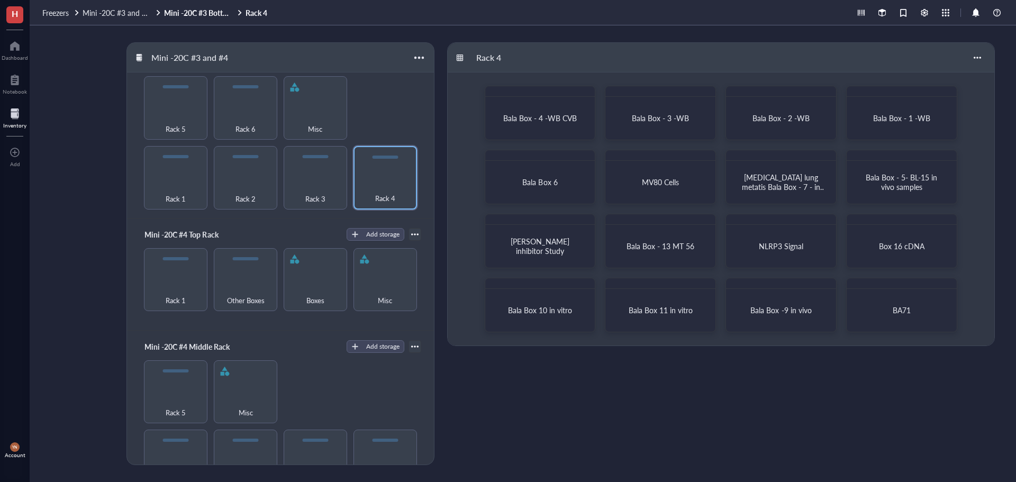
scroll to position [264, 0]
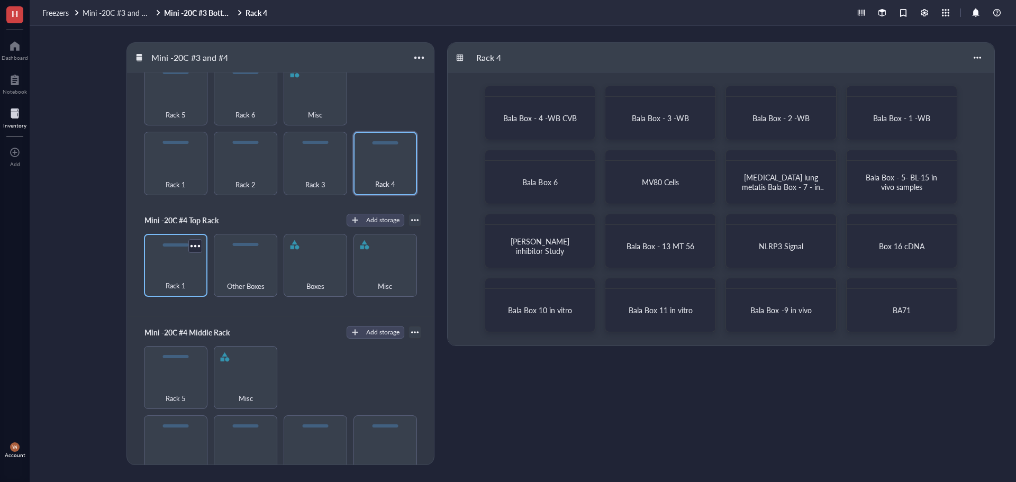
click at [176, 268] on div "Rack 1" at bounding box center [175, 279] width 53 height 23
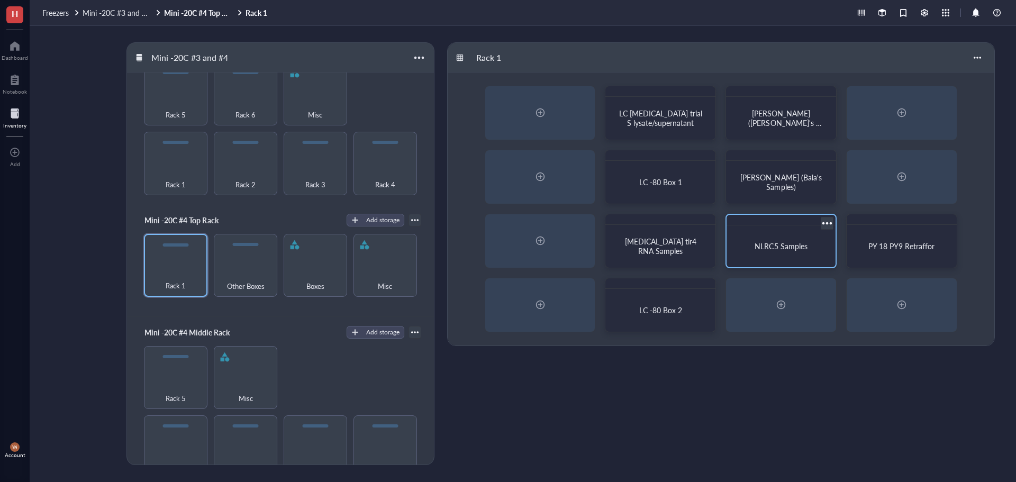
click at [806, 247] on span "NLRC5 Samples" at bounding box center [780, 246] width 52 height 11
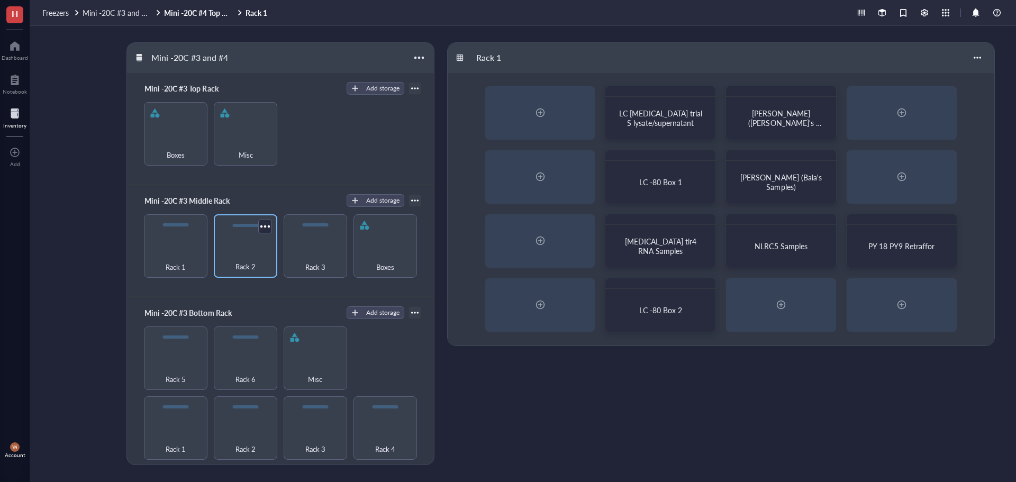
click at [247, 247] on div "Rack 2" at bounding box center [245, 245] width 63 height 63
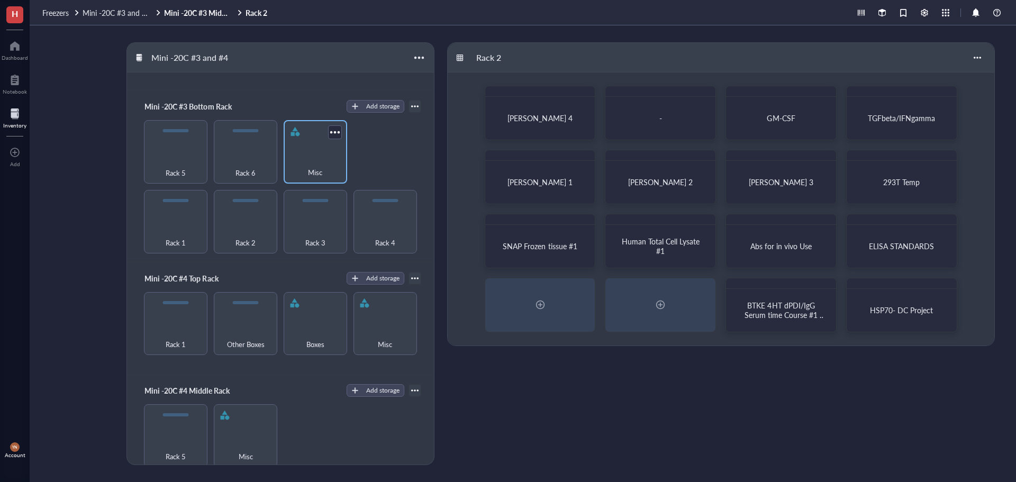
scroll to position [212, 0]
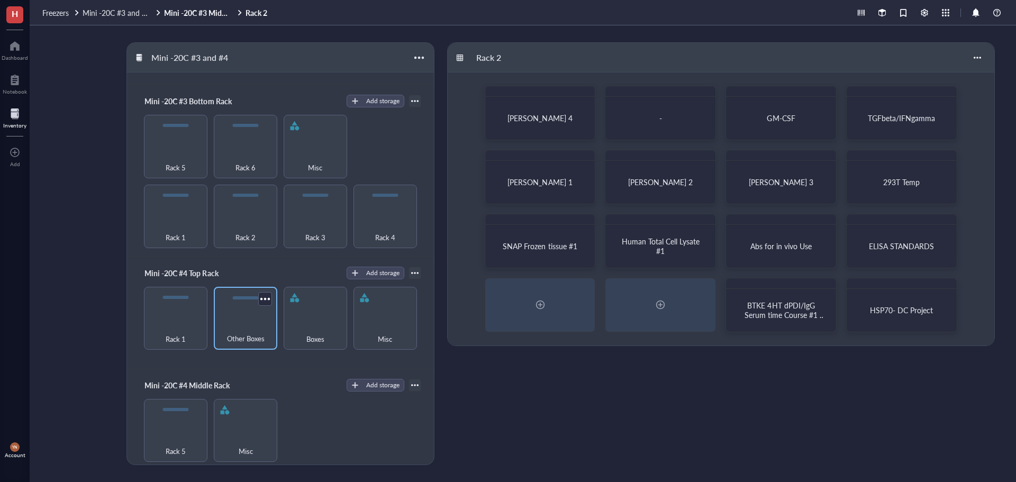
click at [221, 314] on div "Other Boxes" at bounding box center [245, 318] width 63 height 63
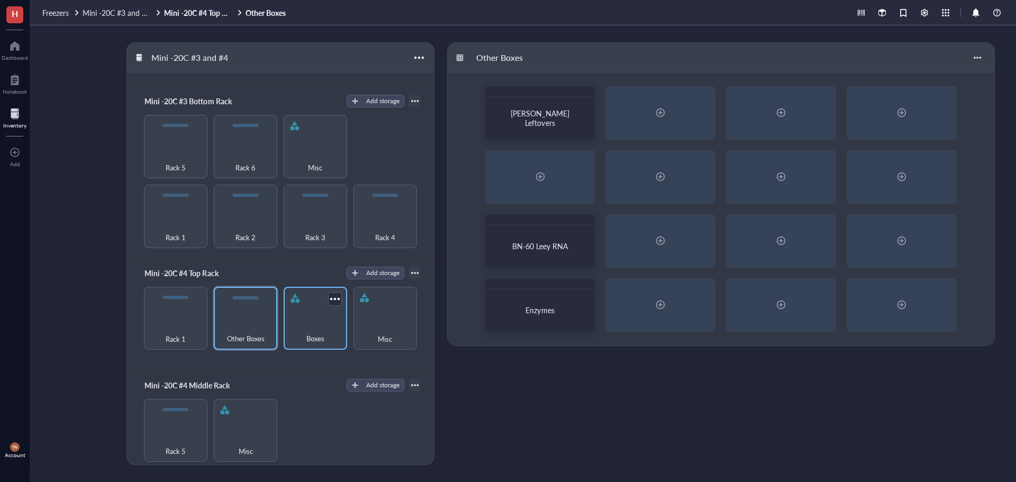
click at [310, 321] on div "Boxes" at bounding box center [315, 332] width 53 height 23
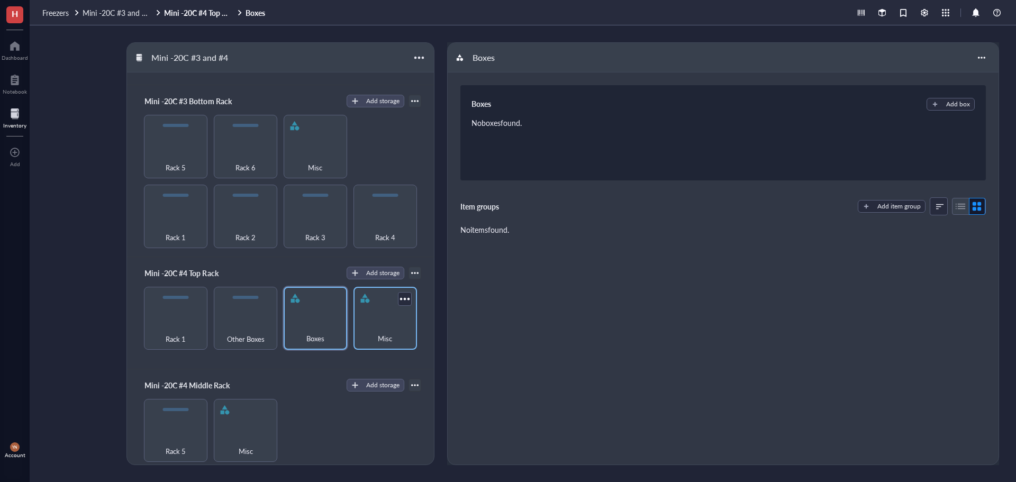
click at [391, 324] on div "Misc" at bounding box center [385, 332] width 53 height 23
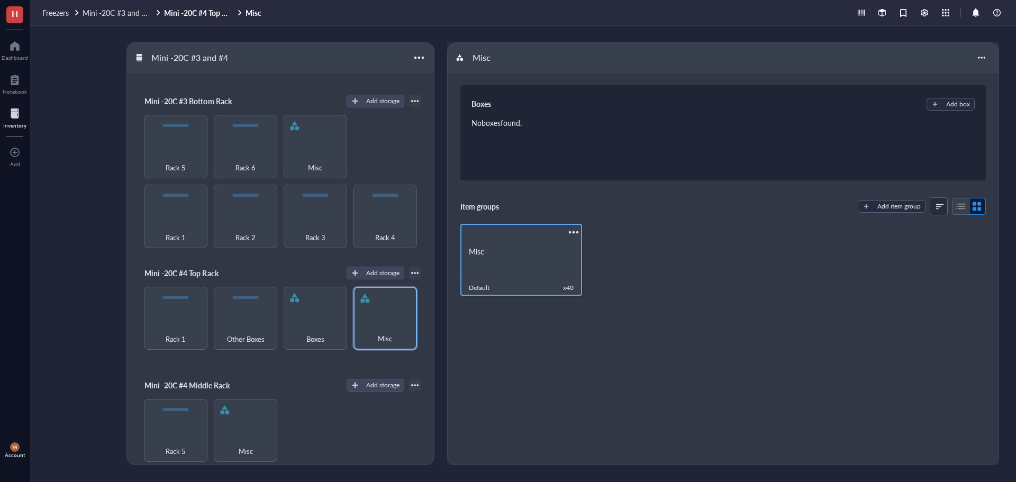
click at [508, 267] on div "Misc" at bounding box center [521, 251] width 122 height 35
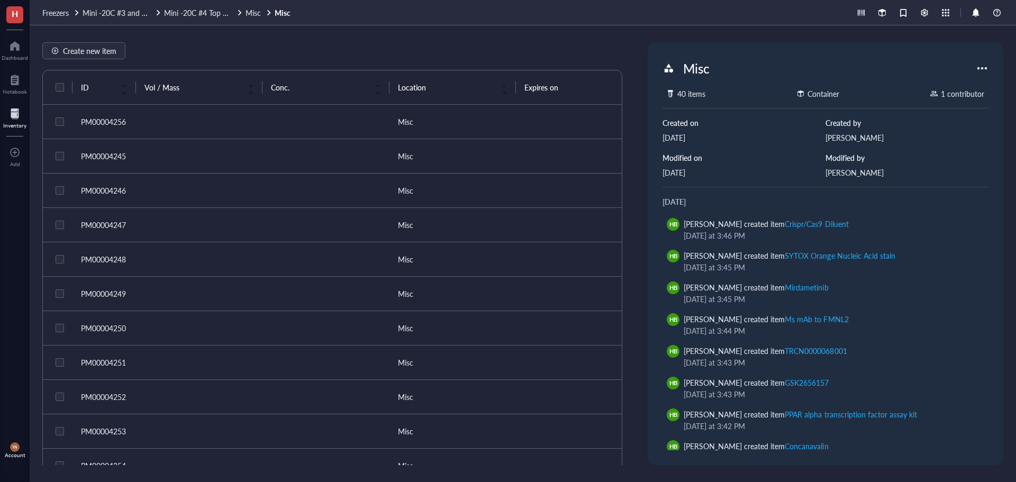
click at [214, 126] on td at bounding box center [199, 122] width 126 height 34
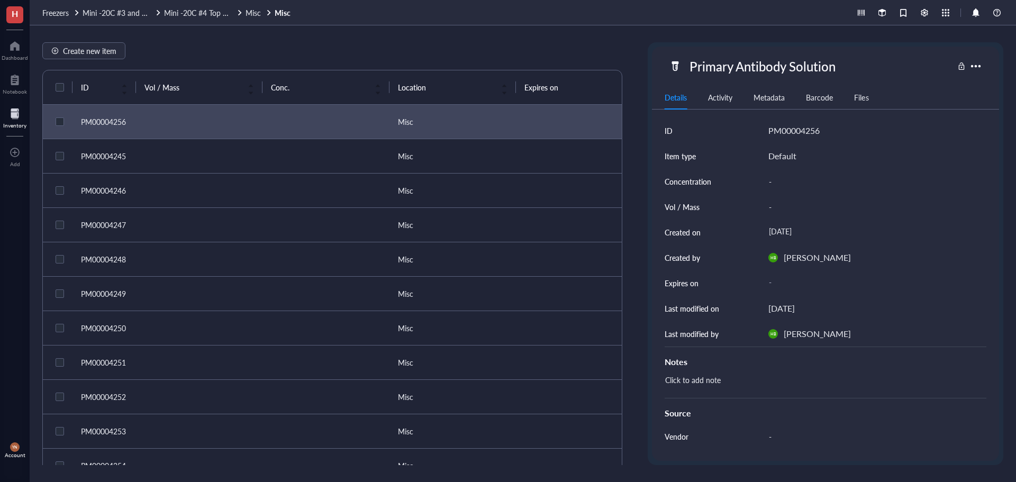
click at [227, 160] on td at bounding box center [199, 156] width 126 height 34
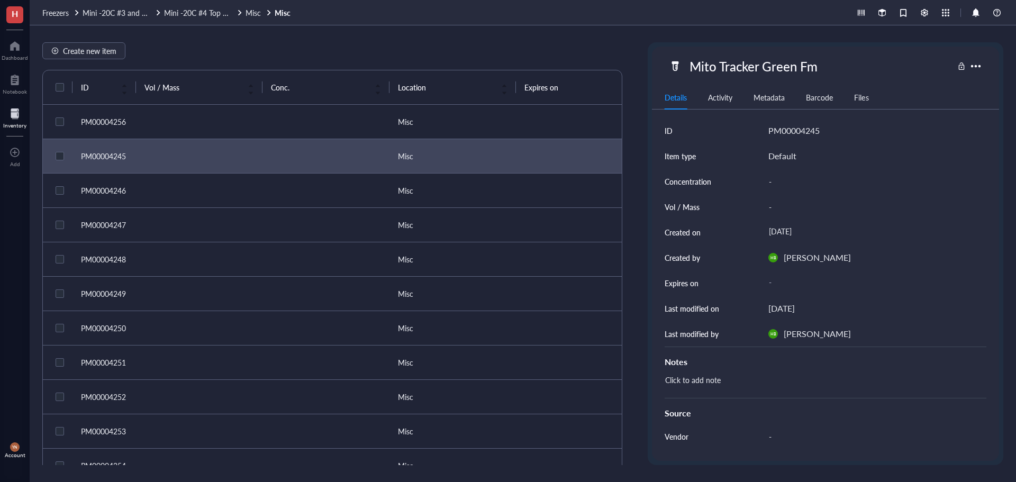
click at [240, 180] on td at bounding box center [199, 191] width 126 height 34
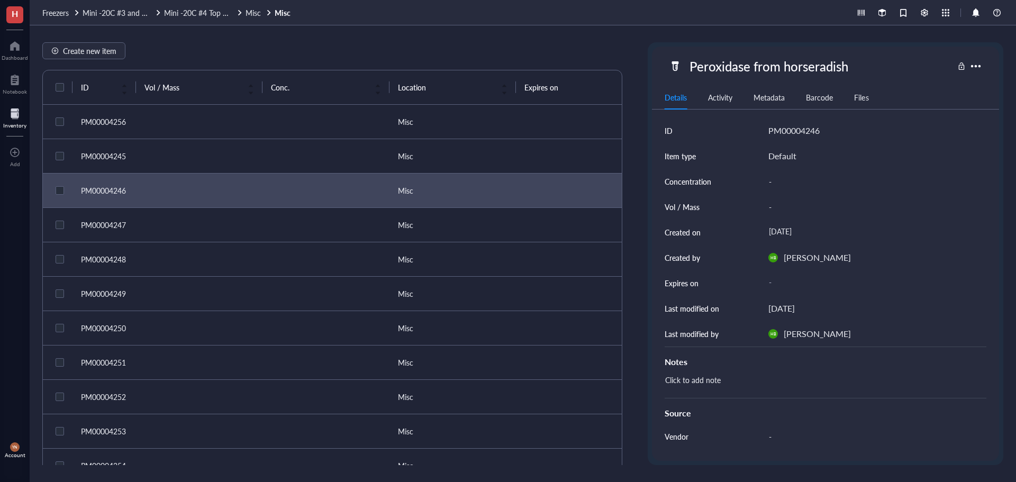
click at [227, 224] on td at bounding box center [199, 225] width 126 height 34
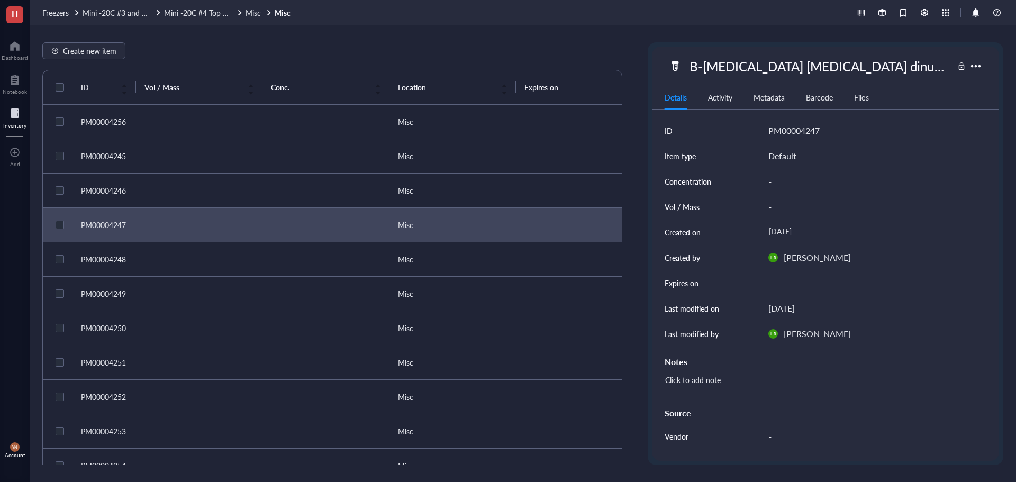
click at [235, 259] on td at bounding box center [199, 259] width 126 height 34
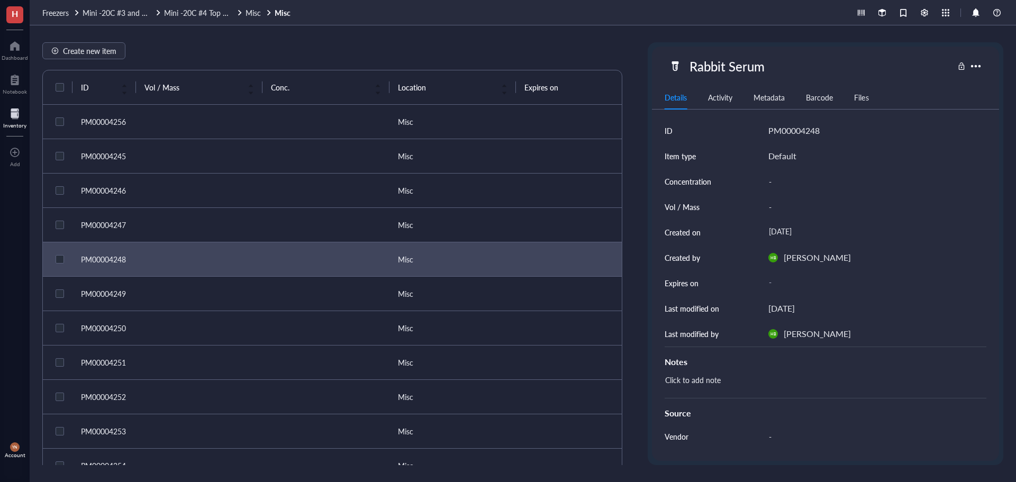
click at [244, 289] on td at bounding box center [199, 294] width 126 height 34
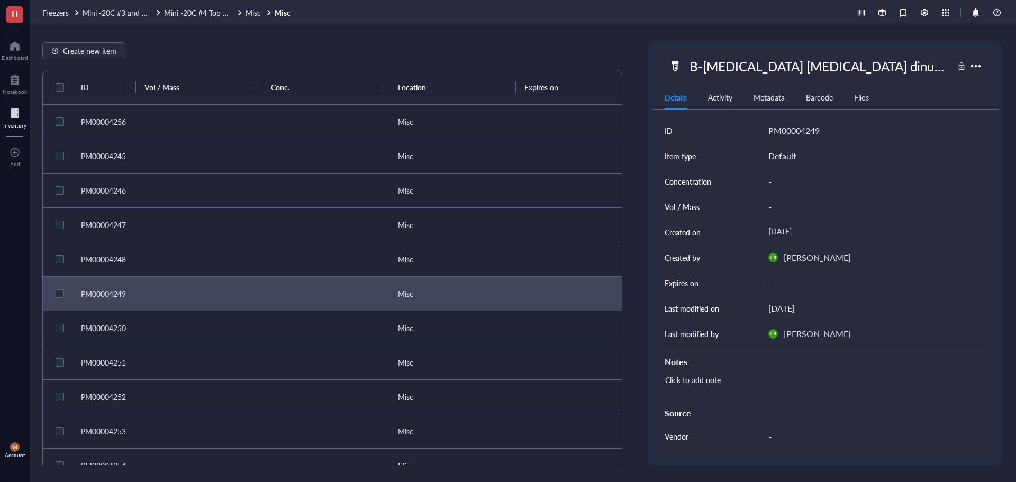
click at [248, 313] on td at bounding box center [199, 328] width 126 height 34
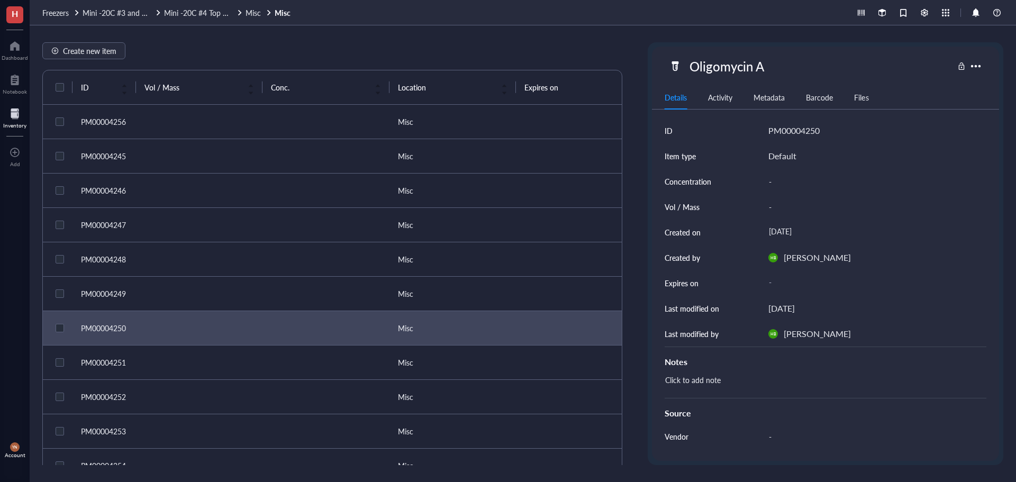
click at [208, 43] on div "Create new item" at bounding box center [332, 50] width 580 height 17
click at [239, 54] on div "Create new item" at bounding box center [332, 50] width 580 height 17
click at [719, 70] on div "Oligomycin A" at bounding box center [726, 66] width 84 height 22
click at [719, 70] on input "Oligomycin A" at bounding box center [737, 66] width 104 height 21
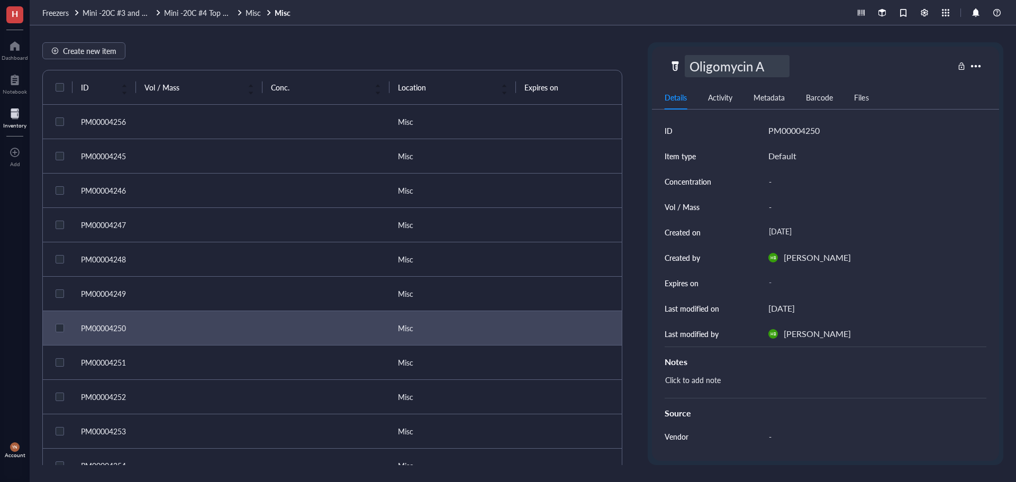
click at [719, 69] on input "Oligomycin A" at bounding box center [737, 66] width 104 height 21
click at [326, 40] on div "Create new item ID Vol / Mass Conc. Location Expires on Created by Created on N…" at bounding box center [523, 253] width 986 height 457
click at [251, 13] on span "Misc" at bounding box center [252, 12] width 15 height 11
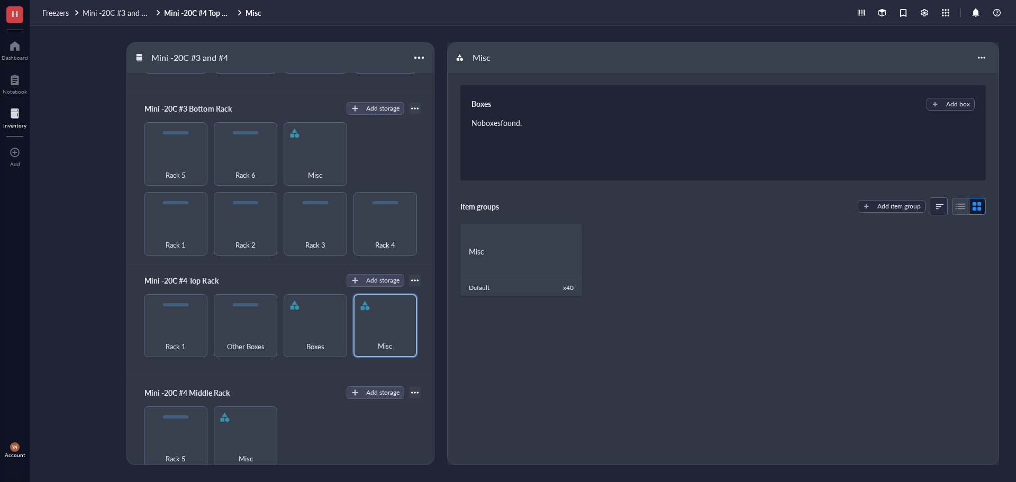
scroll to position [264, 0]
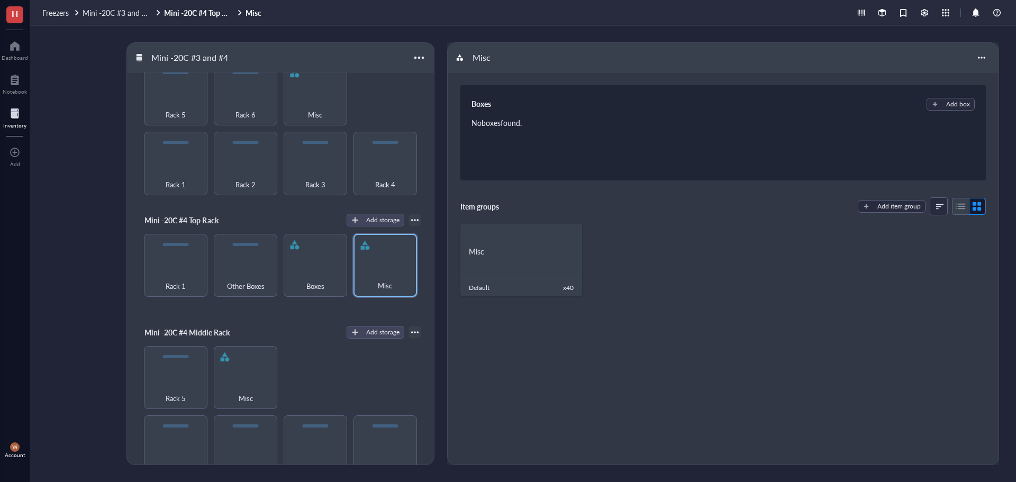
click at [63, 18] on div "Freezers Mini -20C #3 and #4 Mini -20C #4 Top Rack Misc" at bounding box center [523, 12] width 986 height 25
click at [63, 17] on span "Freezers" at bounding box center [55, 12] width 26 height 11
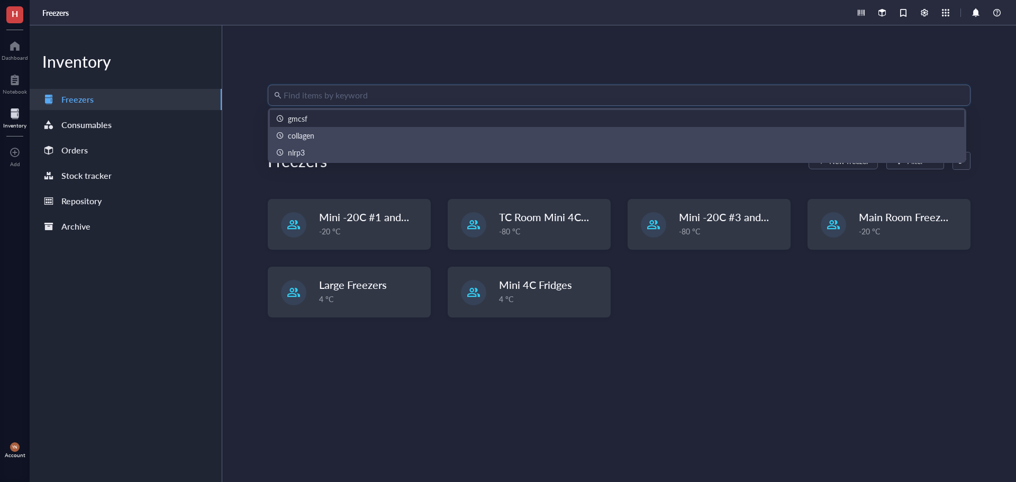
click at [301, 91] on input "search" at bounding box center [624, 95] width 680 height 20
paste input "Oligomycin"
type input "Oligomycin"
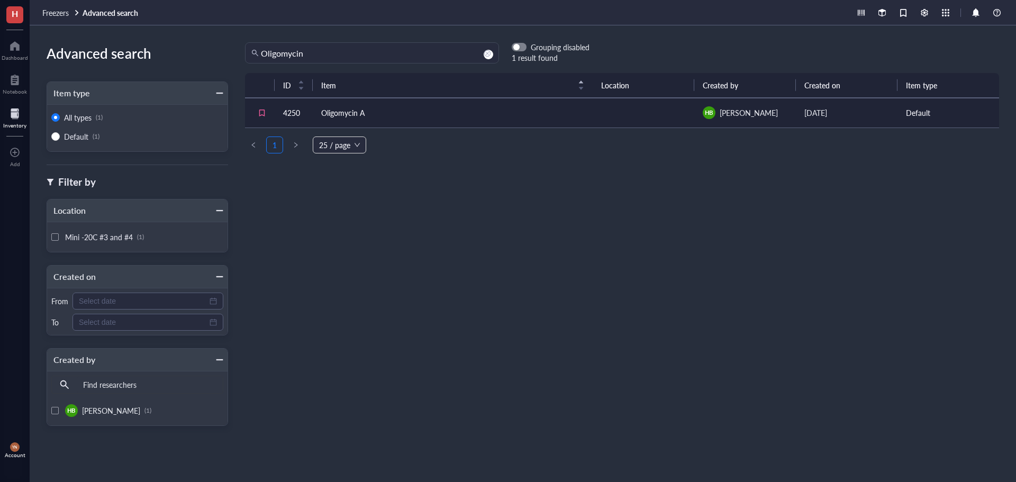
click at [341, 114] on td "Oligomycin A" at bounding box center [453, 113] width 280 height 30
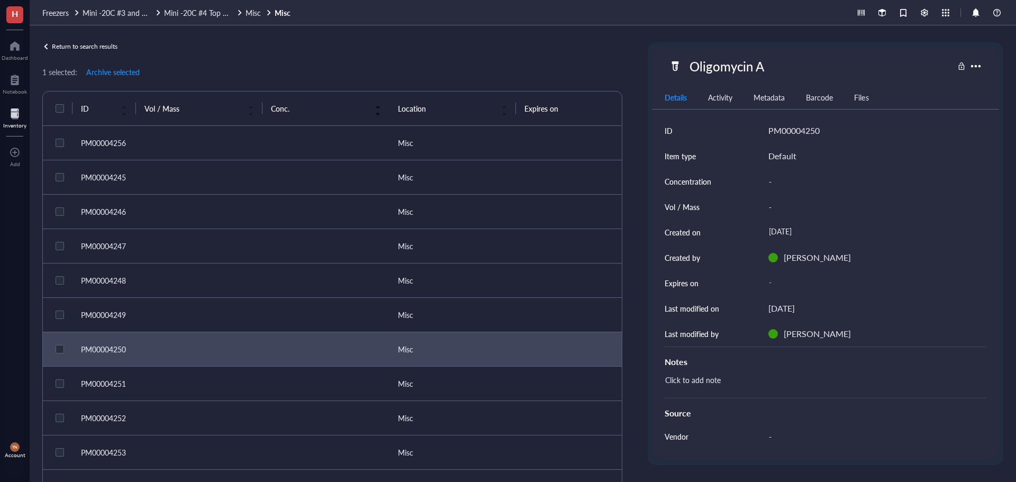
checkbox input "true"
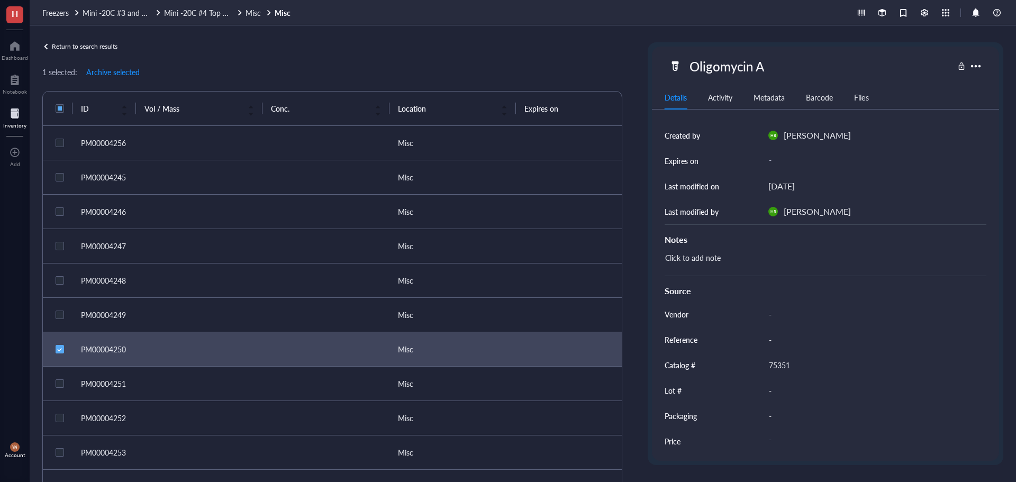
scroll to position [124, 0]
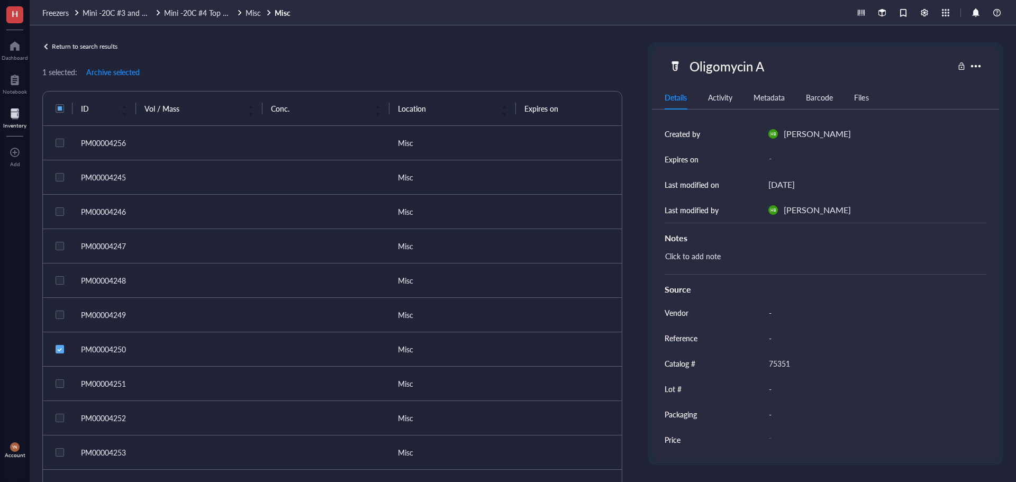
click at [174, 348] on td at bounding box center [199, 349] width 126 height 34
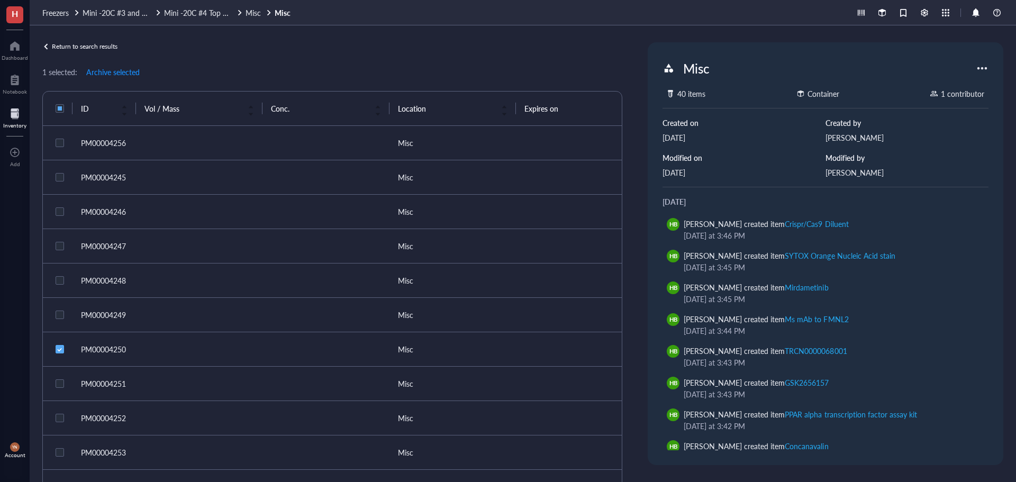
click at [113, 351] on div "PM00004250" at bounding box center [104, 349] width 47 height 12
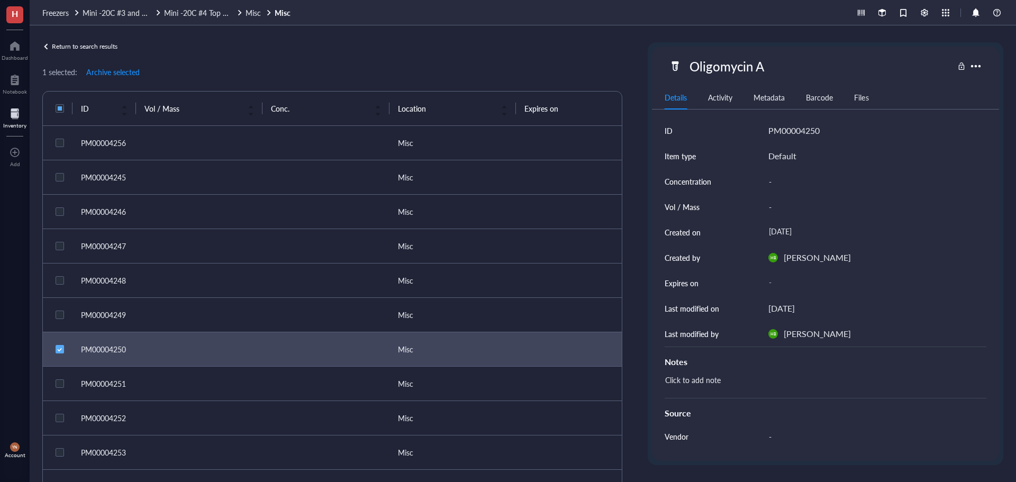
click at [255, 43] on link "Return to search results" at bounding box center [332, 46] width 580 height 8
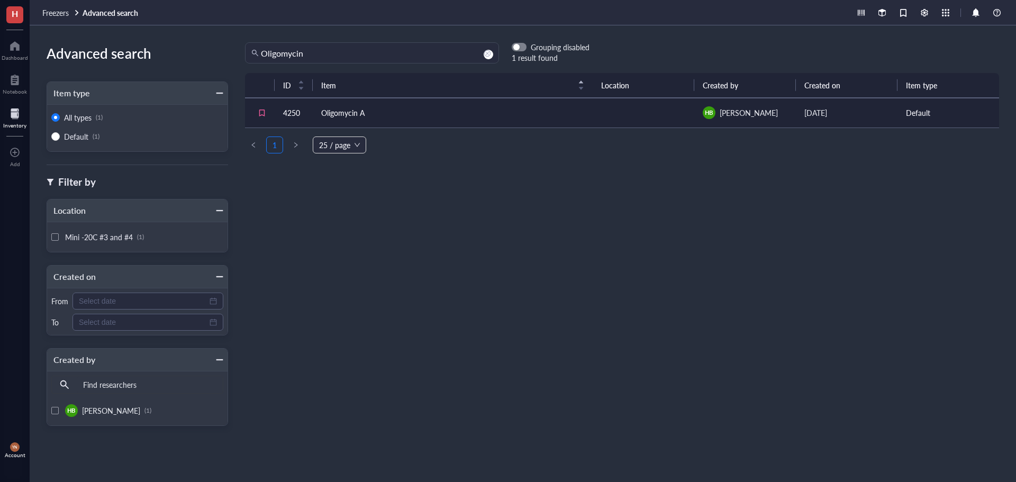
click at [388, 112] on td "Oligomycin A" at bounding box center [453, 113] width 280 height 30
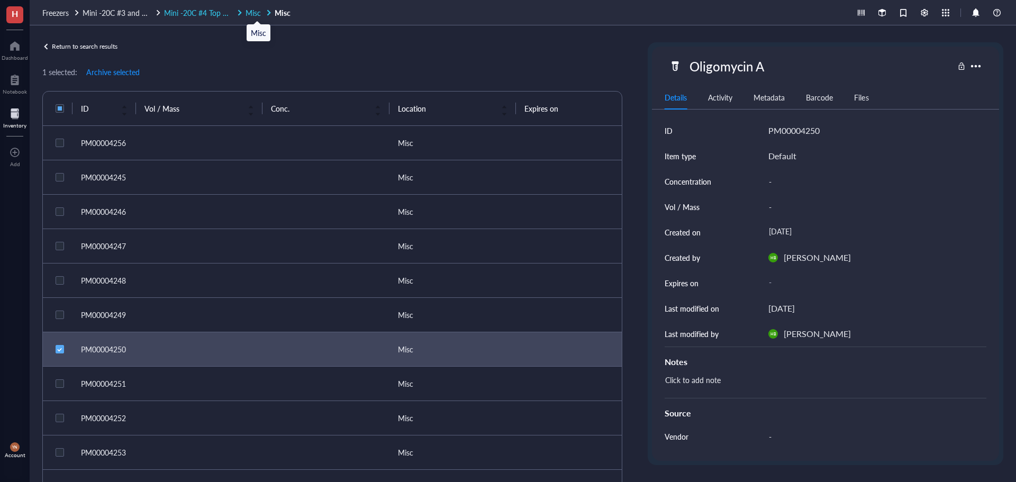
click at [253, 12] on span "Misc" at bounding box center [252, 12] width 15 height 11
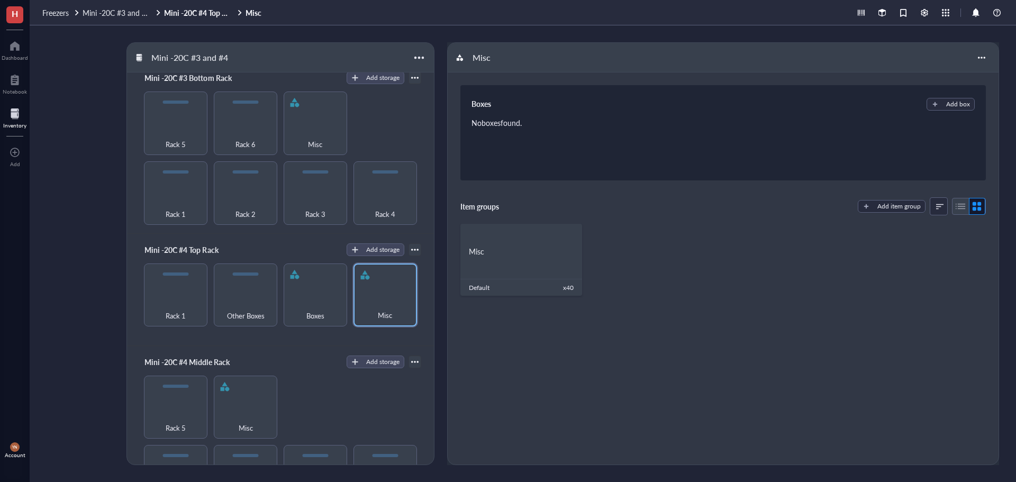
scroll to position [264, 0]
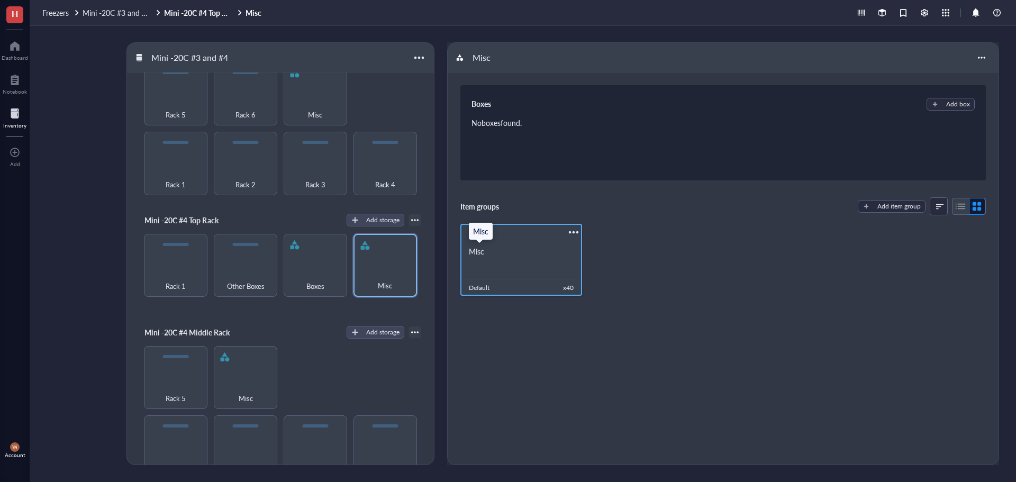
click at [533, 255] on div "Misc" at bounding box center [521, 252] width 105 height 10
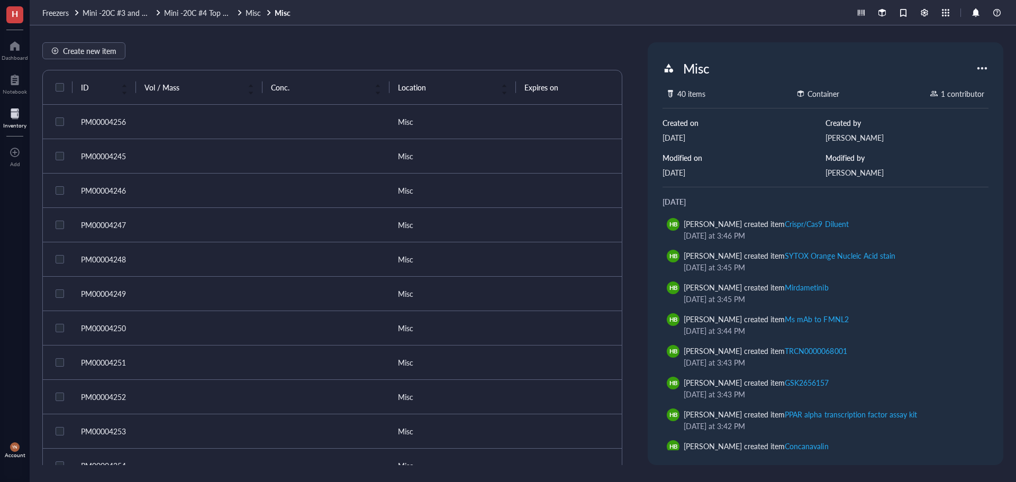
click at [802, 95] on div at bounding box center [800, 93] width 7 height 7
click at [982, 69] on div at bounding box center [981, 68] width 17 height 17
click at [938, 86] on span "Settings" at bounding box center [950, 86] width 60 height 12
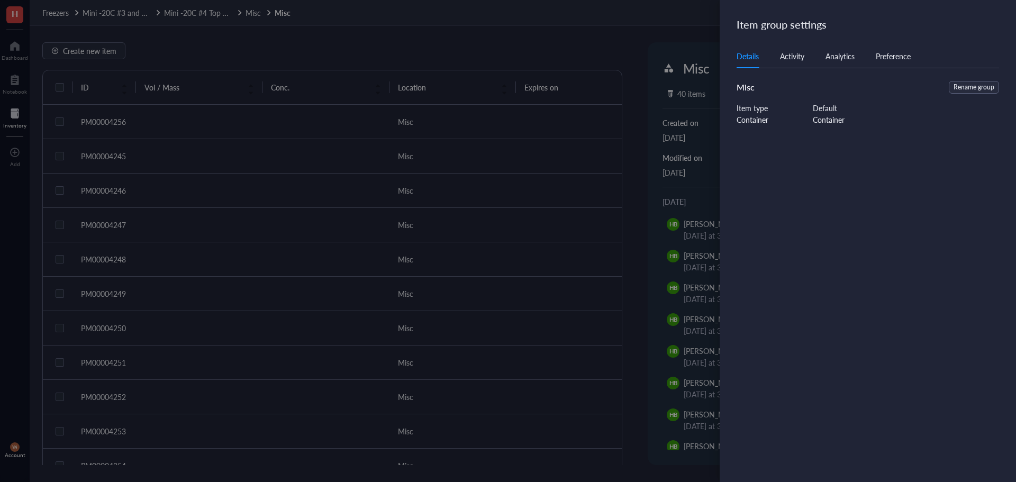
click at [797, 55] on div "Activity" at bounding box center [792, 56] width 24 height 12
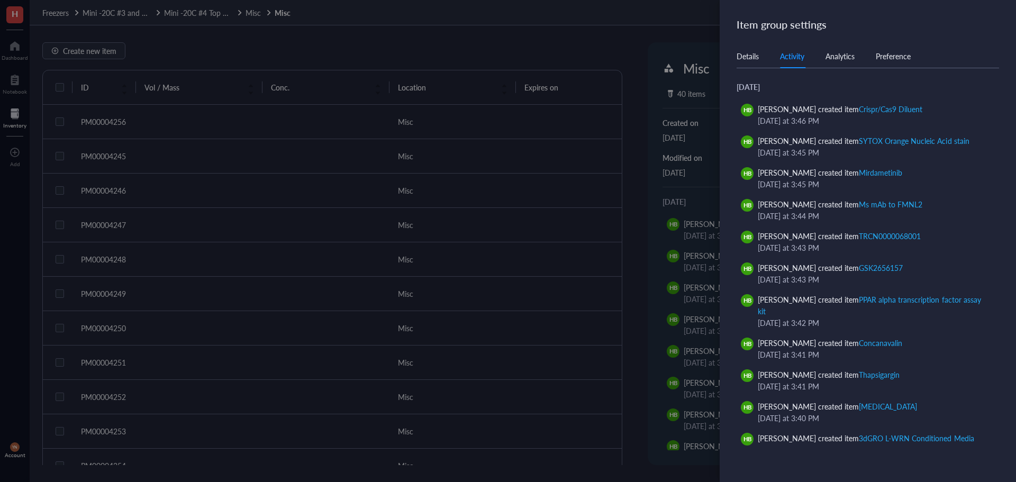
click at [844, 60] on div "Analytics" at bounding box center [839, 56] width 29 height 12
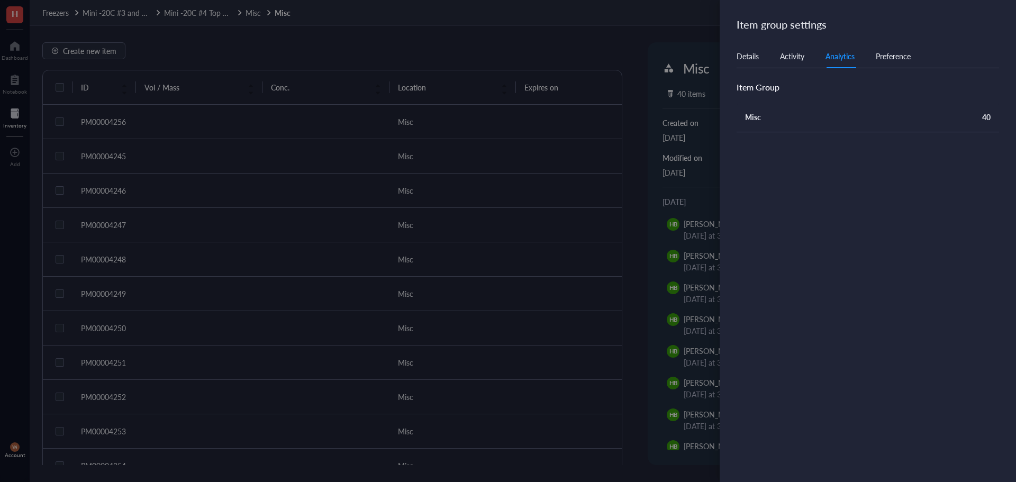
click at [904, 57] on div "Preference" at bounding box center [892, 56] width 35 height 12
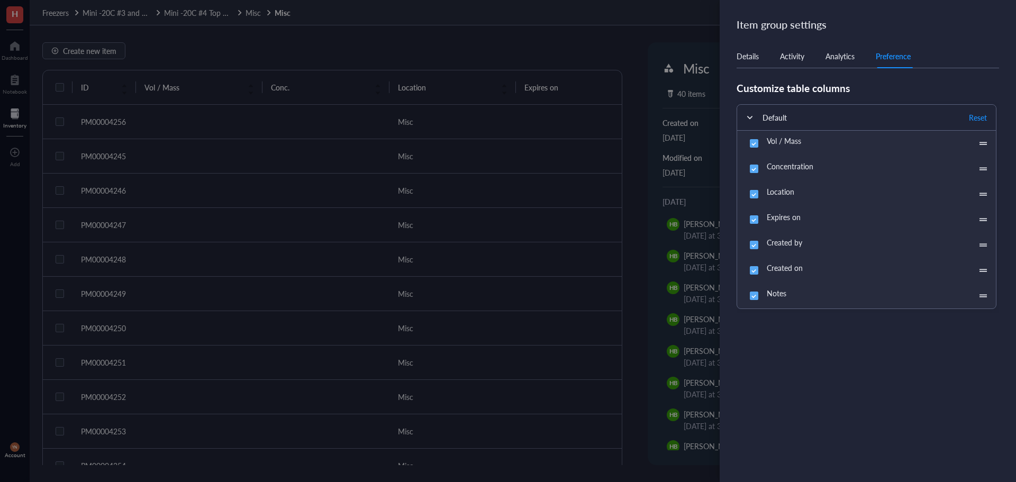
click at [629, 33] on div at bounding box center [508, 241] width 1016 height 482
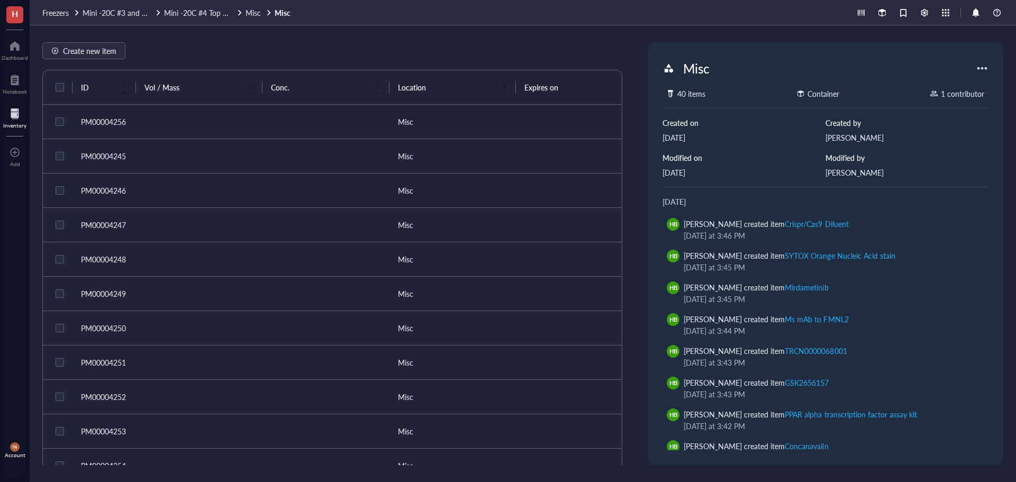
click at [229, 227] on td at bounding box center [199, 225] width 126 height 34
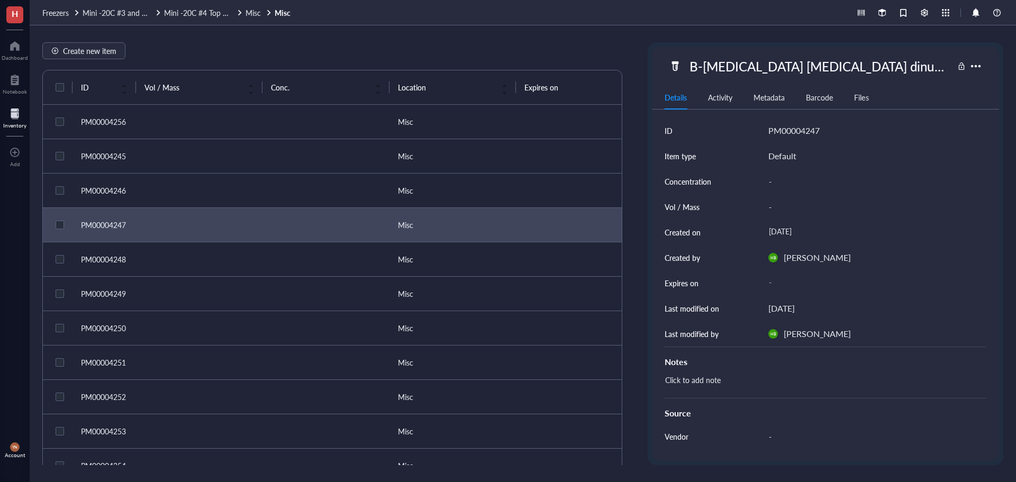
click at [436, 65] on div "Create new item ID Vol / Mass Conc. Location Expires on Created by Created on N…" at bounding box center [332, 253] width 580 height 423
click at [213, 11] on span "Mini -20C #4 Top Rack" at bounding box center [201, 12] width 75 height 11
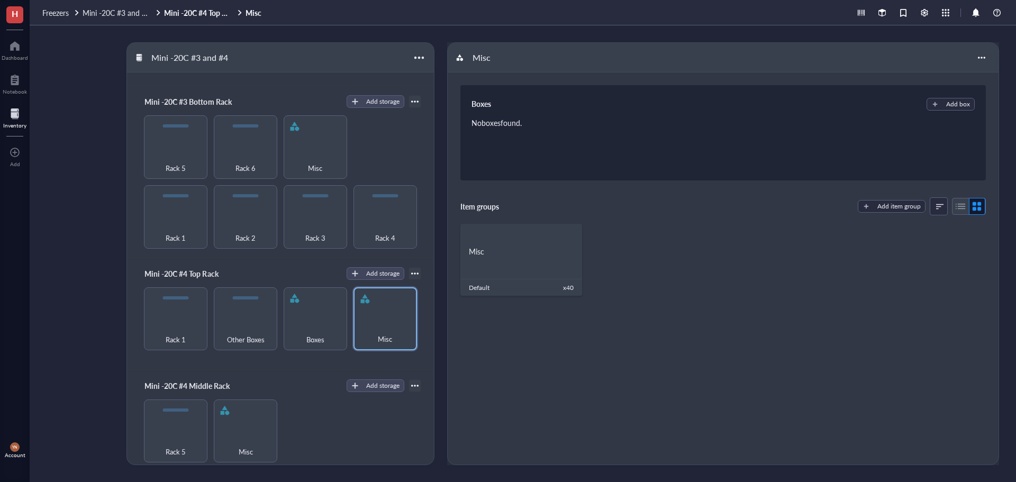
scroll to position [212, 0]
click at [386, 327] on div "Misc" at bounding box center [385, 332] width 53 height 23
click at [504, 249] on div "Misc" at bounding box center [521, 252] width 105 height 10
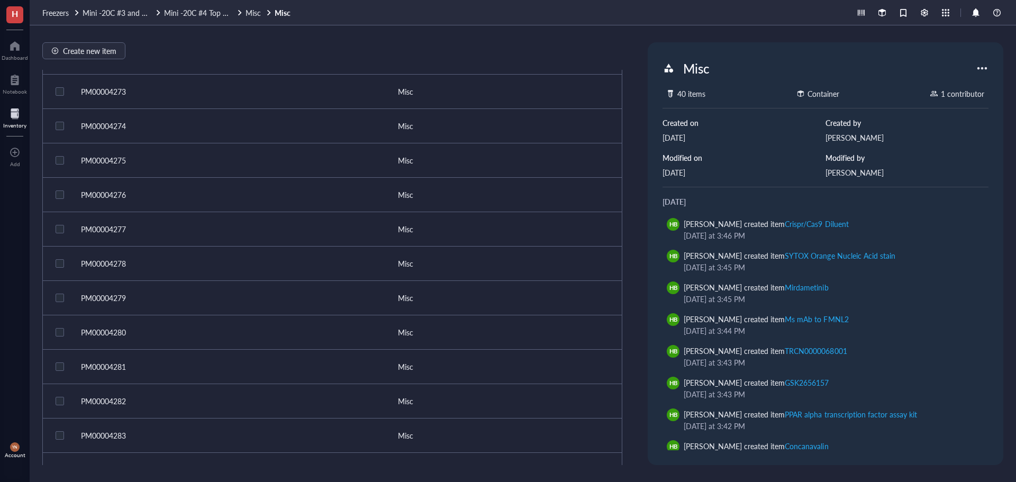
scroll to position [1028, 0]
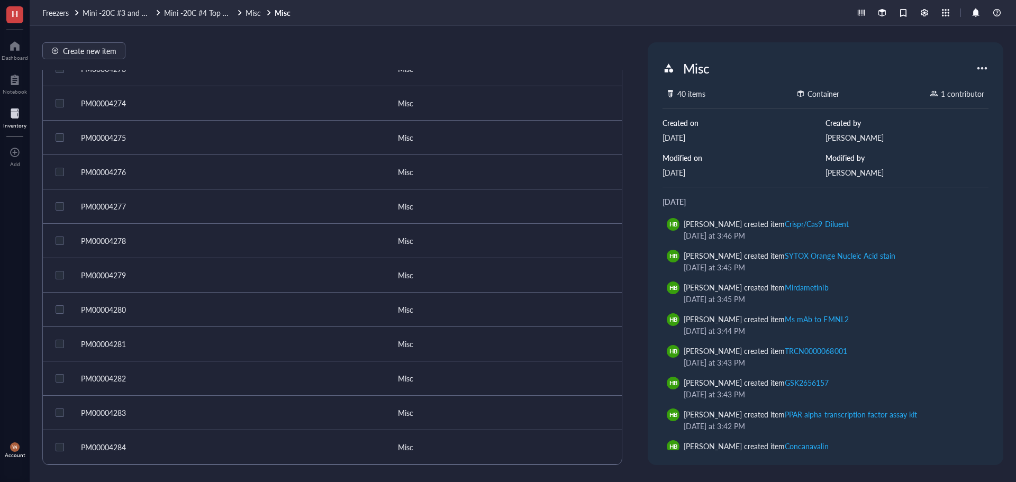
click at [135, 337] on td "PM00004281" at bounding box center [103, 344] width 63 height 34
click at [165, 298] on td at bounding box center [199, 310] width 126 height 34
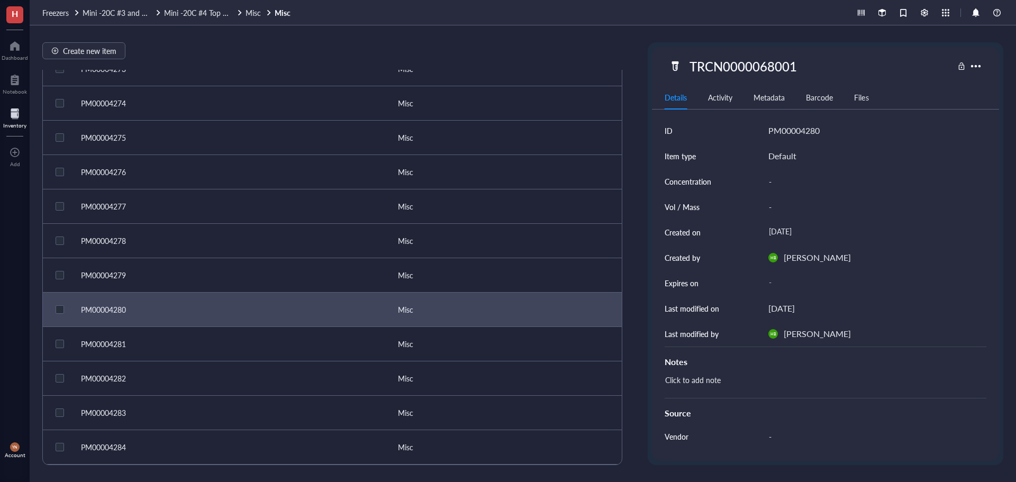
click at [165, 269] on td at bounding box center [199, 275] width 126 height 34
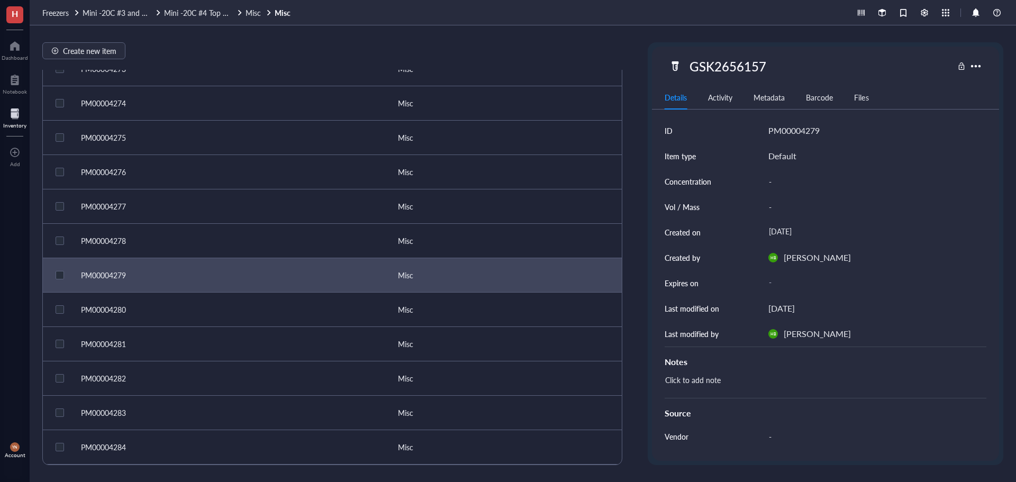
click at [163, 244] on td at bounding box center [199, 241] width 126 height 34
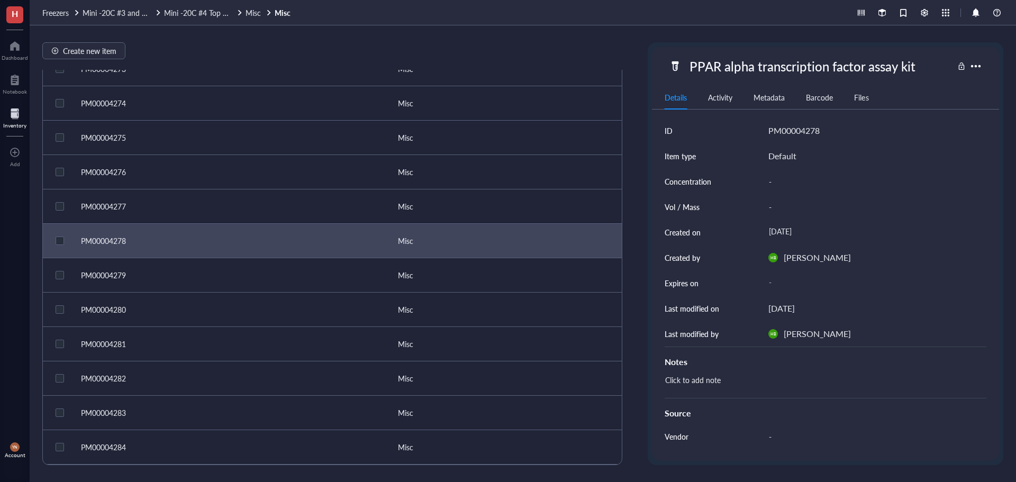
click at [180, 200] on td at bounding box center [199, 206] width 126 height 34
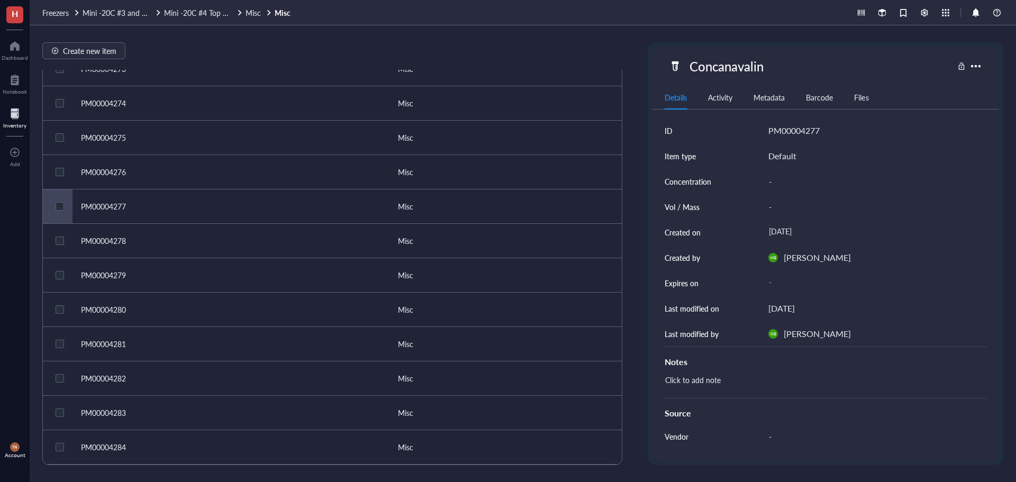
click at [167, 159] on td at bounding box center [199, 172] width 126 height 34
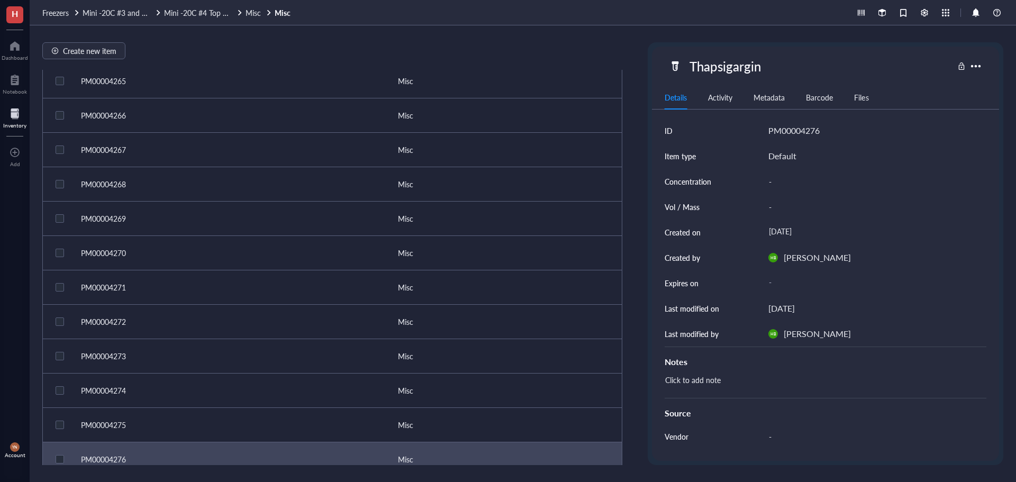
scroll to position [658, 0]
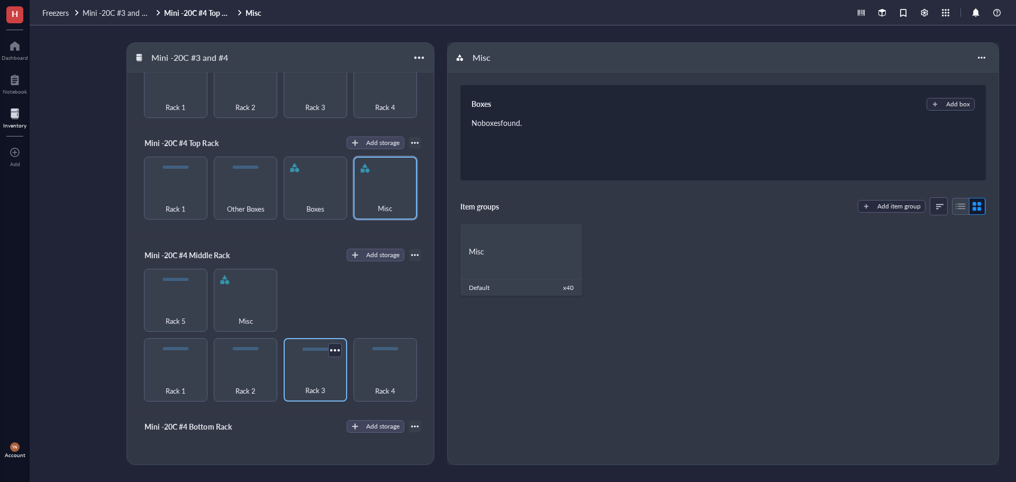
scroll to position [370, 0]
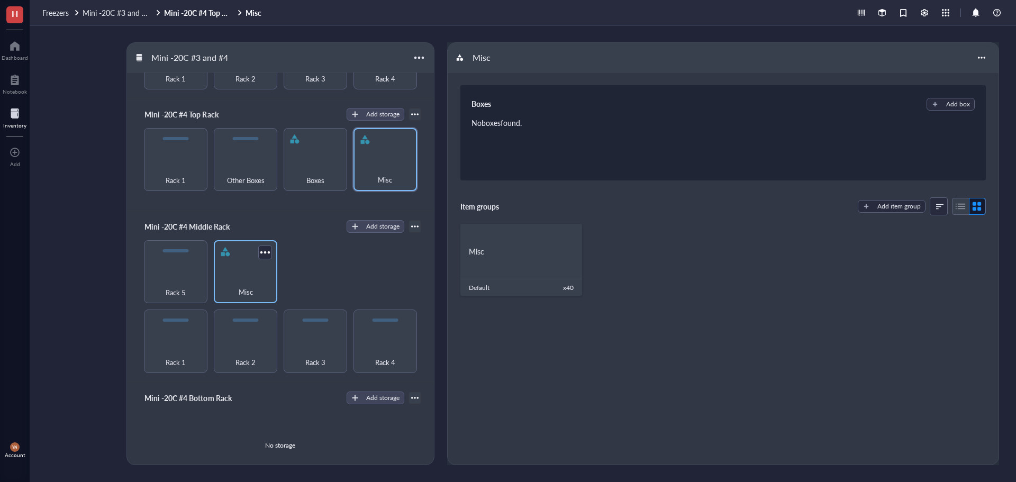
click at [238, 266] on div "Misc" at bounding box center [245, 271] width 63 height 63
click at [490, 251] on div "Items" at bounding box center [521, 252] width 105 height 10
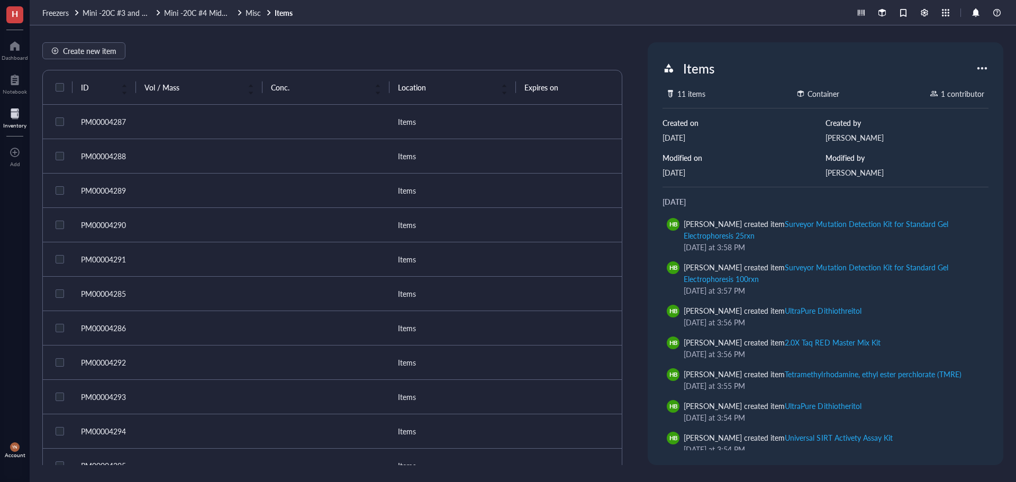
click at [253, 166] on td at bounding box center [199, 156] width 126 height 34
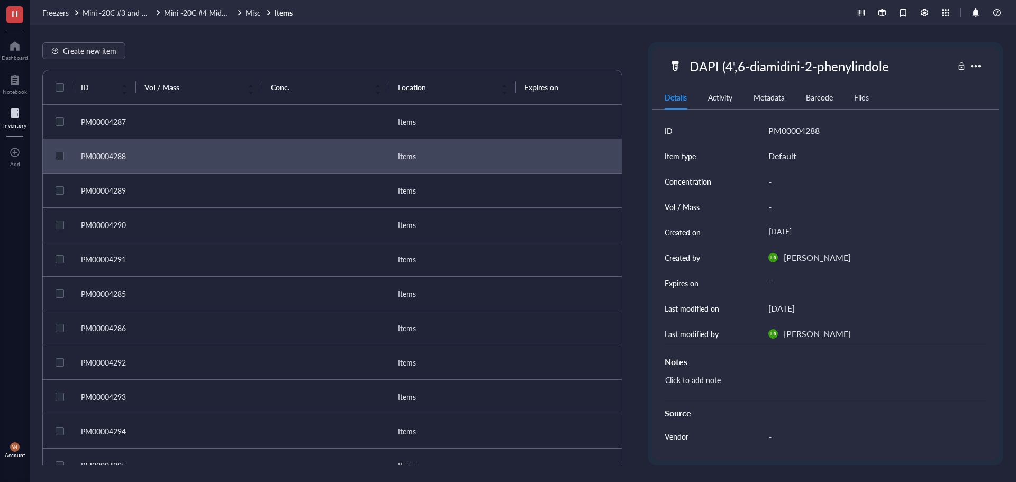
click at [253, 194] on td at bounding box center [199, 191] width 126 height 34
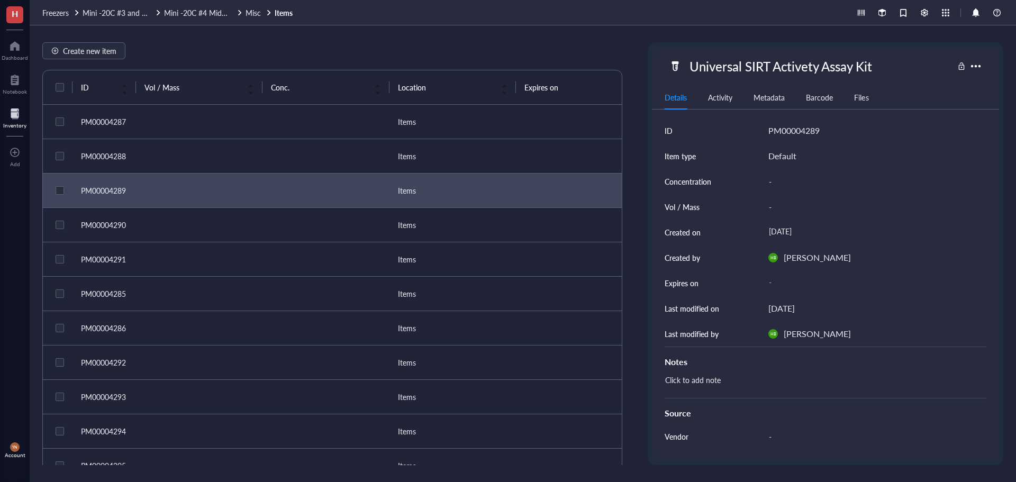
click at [258, 226] on td at bounding box center [199, 225] width 126 height 34
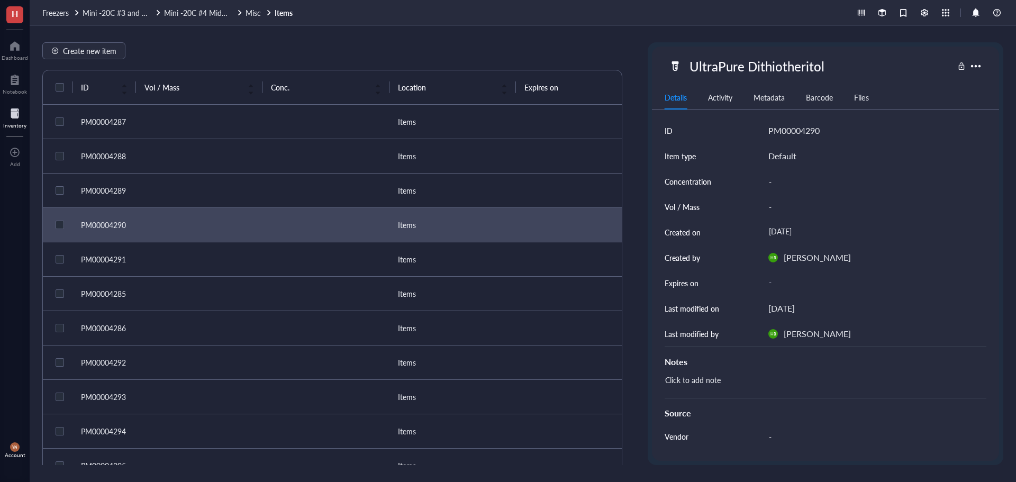
click at [261, 243] on td at bounding box center [199, 259] width 126 height 34
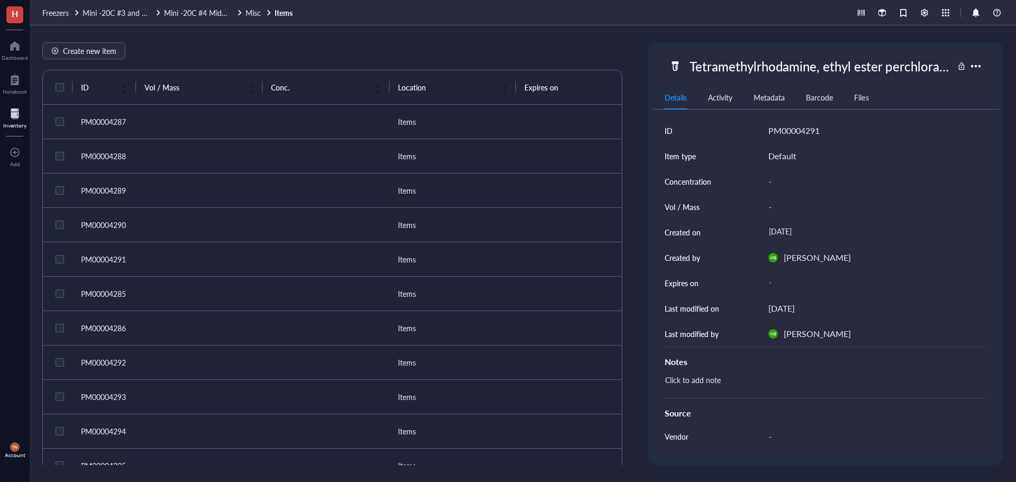
click at [264, 275] on td at bounding box center [325, 259] width 126 height 34
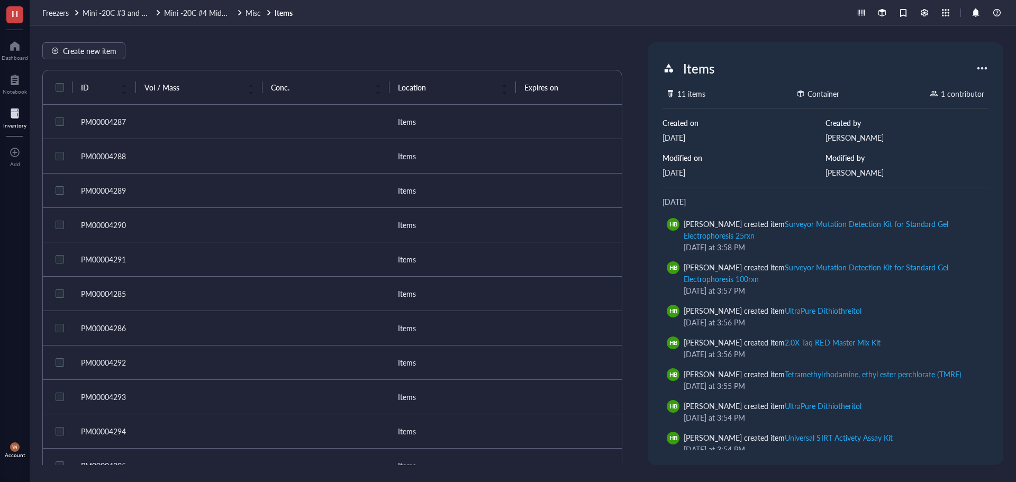
click at [256, 296] on td at bounding box center [199, 294] width 126 height 34
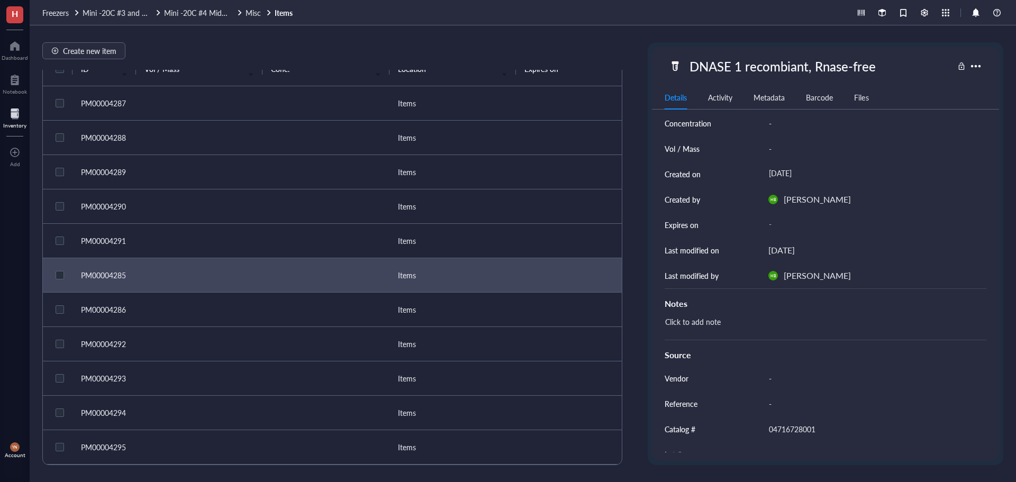
scroll to position [124, 0]
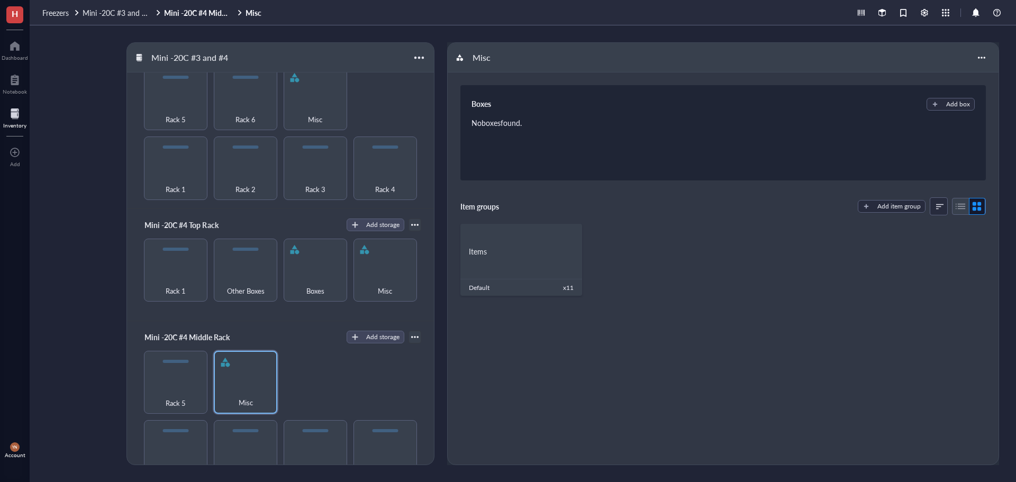
scroll to position [264, 0]
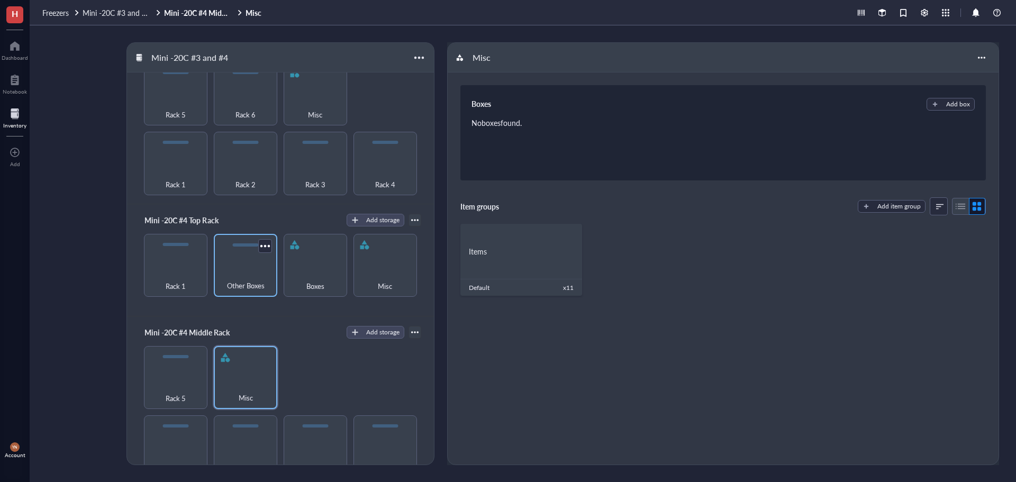
click at [264, 270] on div "Other Boxes" at bounding box center [245, 279] width 53 height 23
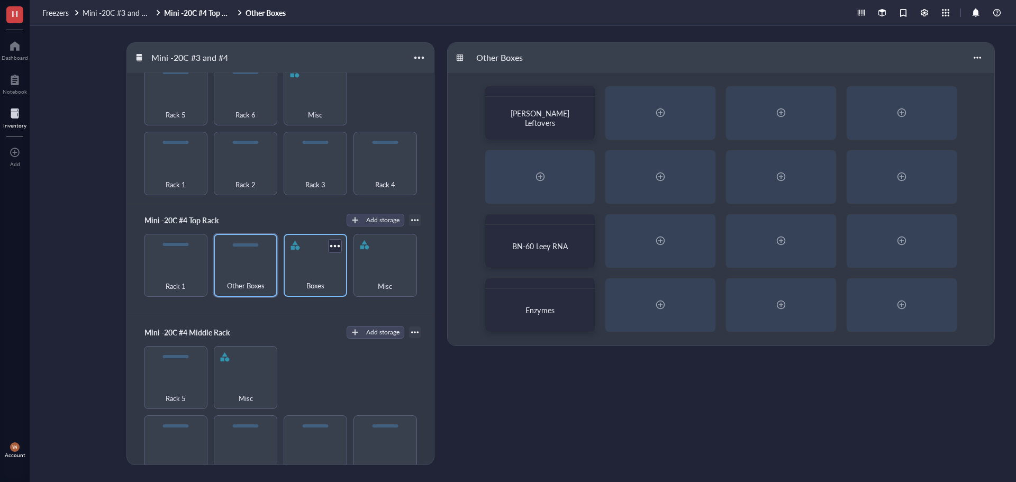
click at [315, 272] on div "Boxes" at bounding box center [315, 279] width 53 height 23
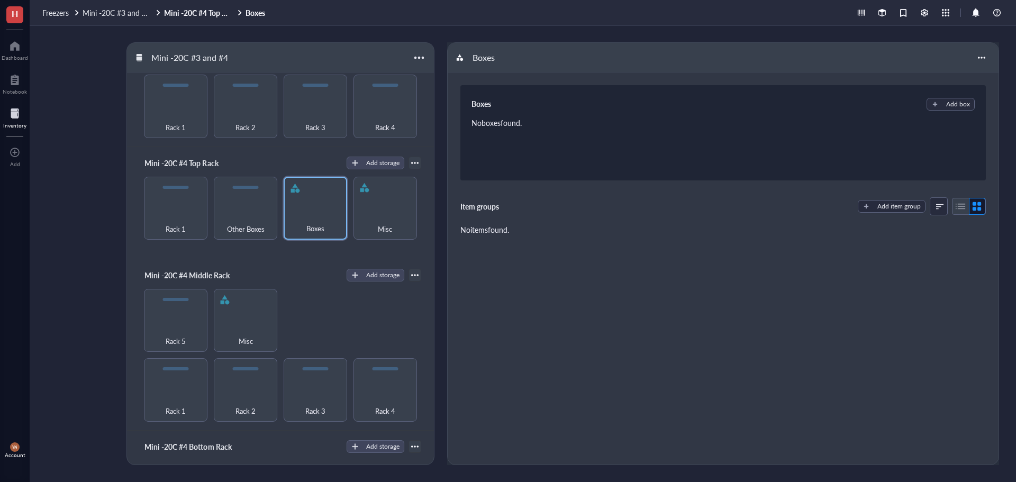
scroll to position [387, 0]
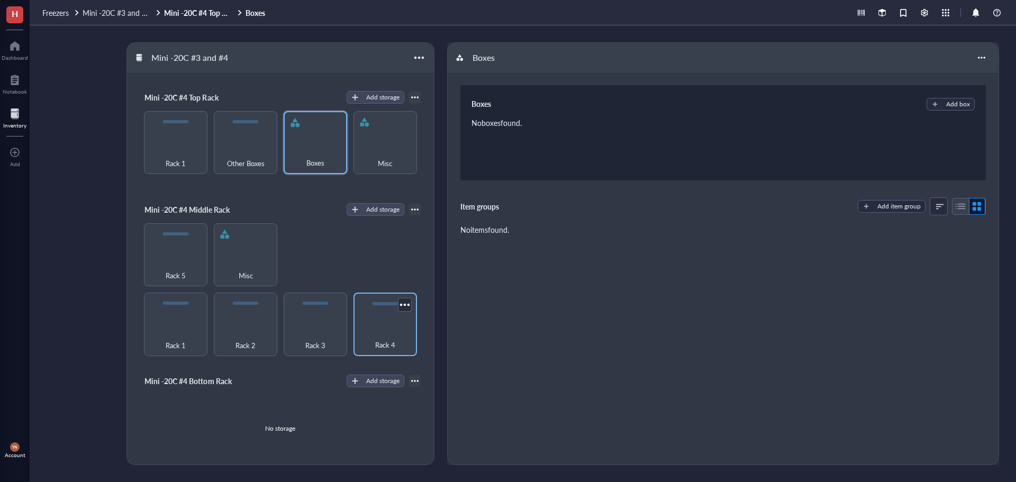
click at [380, 333] on div "Rack 4" at bounding box center [385, 338] width 53 height 23
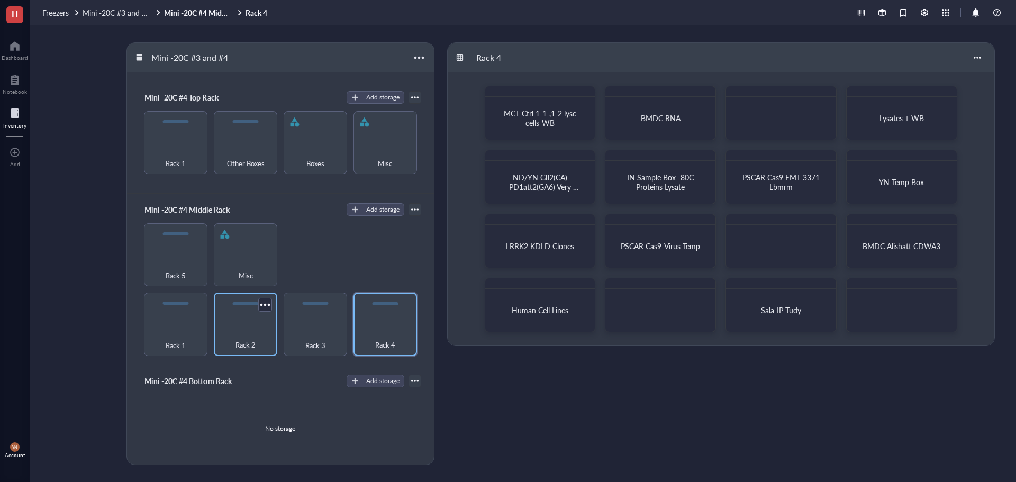
click at [252, 327] on div "Rack 2" at bounding box center [245, 338] width 53 height 23
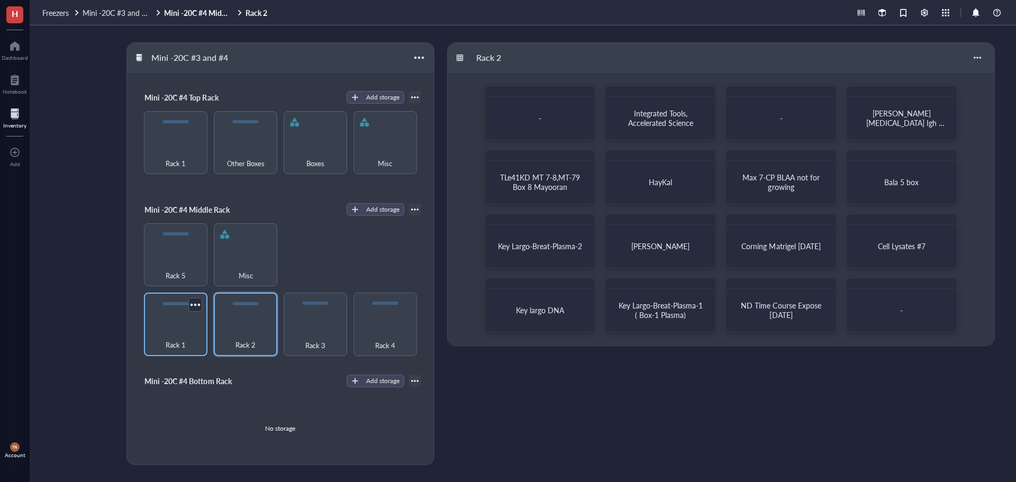
click at [184, 317] on div "Rack 1" at bounding box center [175, 324] width 63 height 63
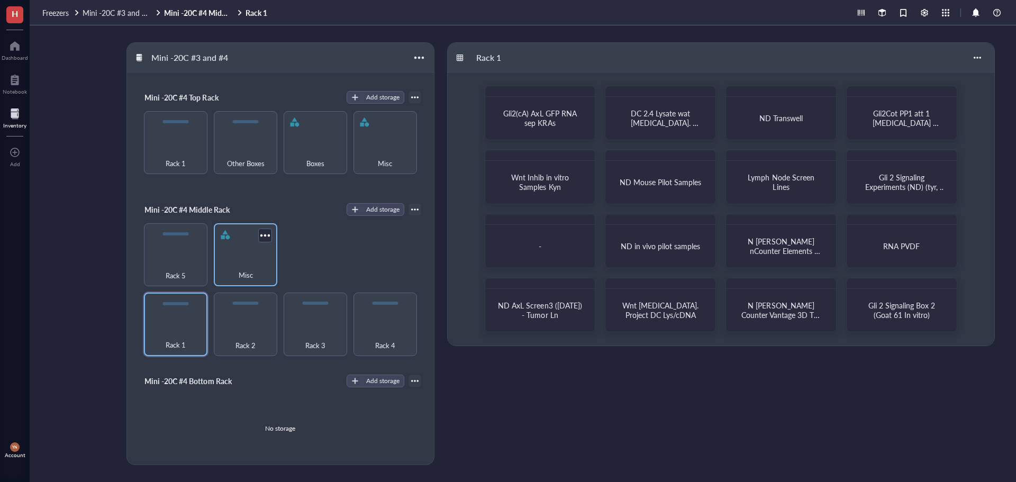
click at [230, 258] on div "Misc" at bounding box center [245, 269] width 53 height 23
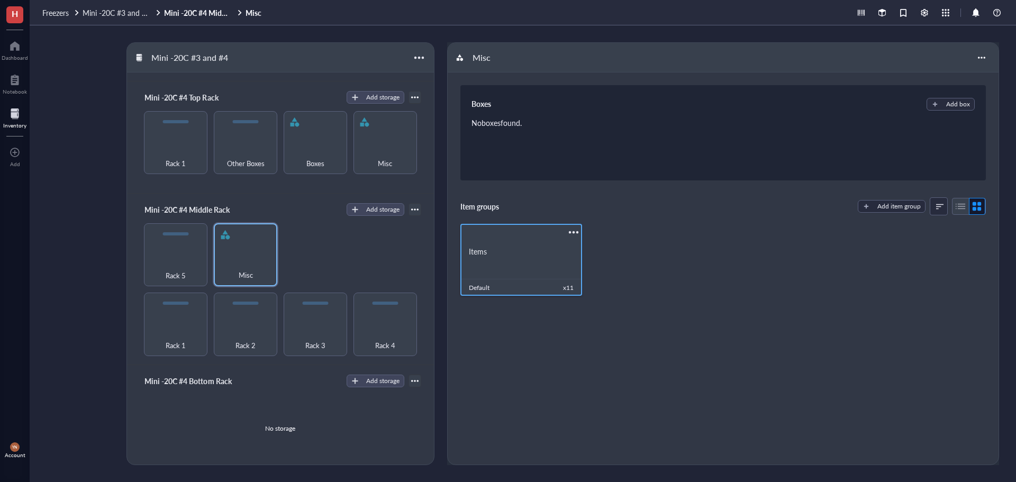
click at [518, 257] on div "Items" at bounding box center [521, 251] width 122 height 35
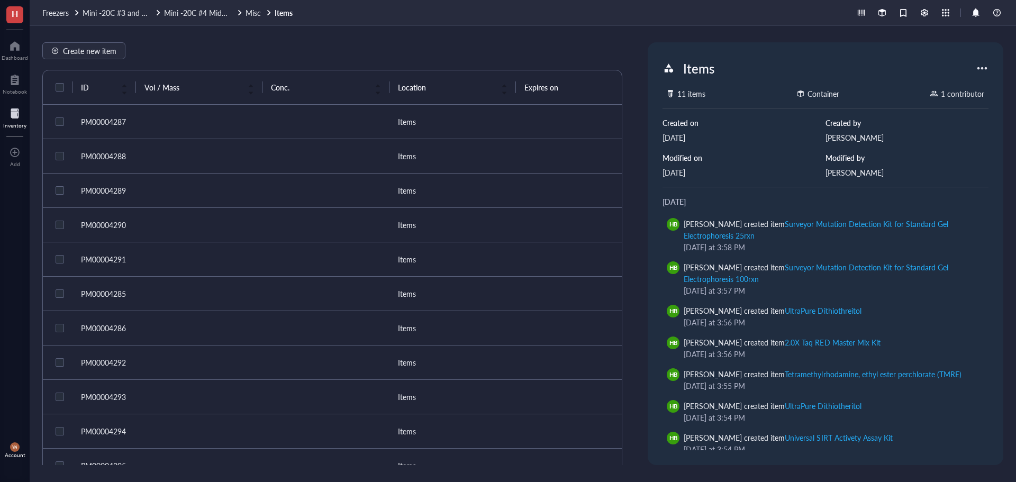
click at [285, 184] on td at bounding box center [325, 191] width 126 height 34
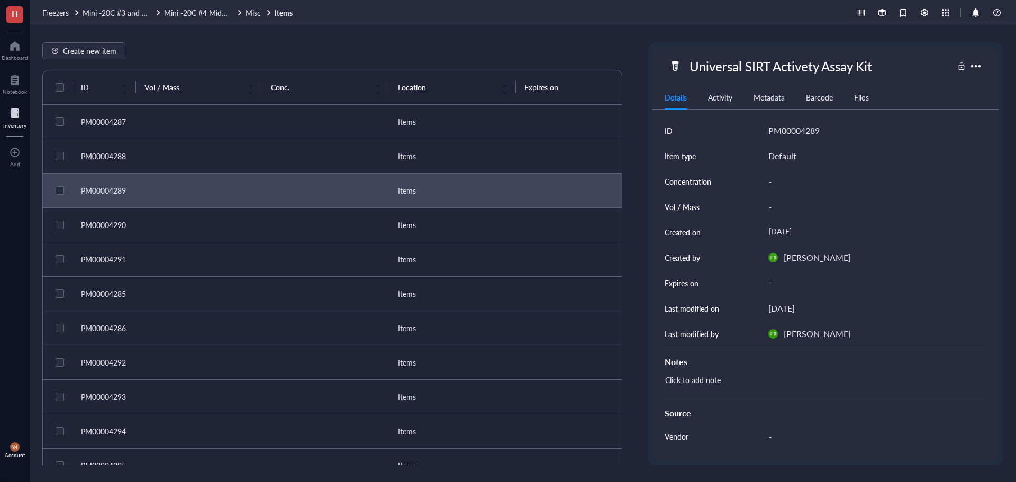
click at [275, 233] on td at bounding box center [325, 225] width 126 height 34
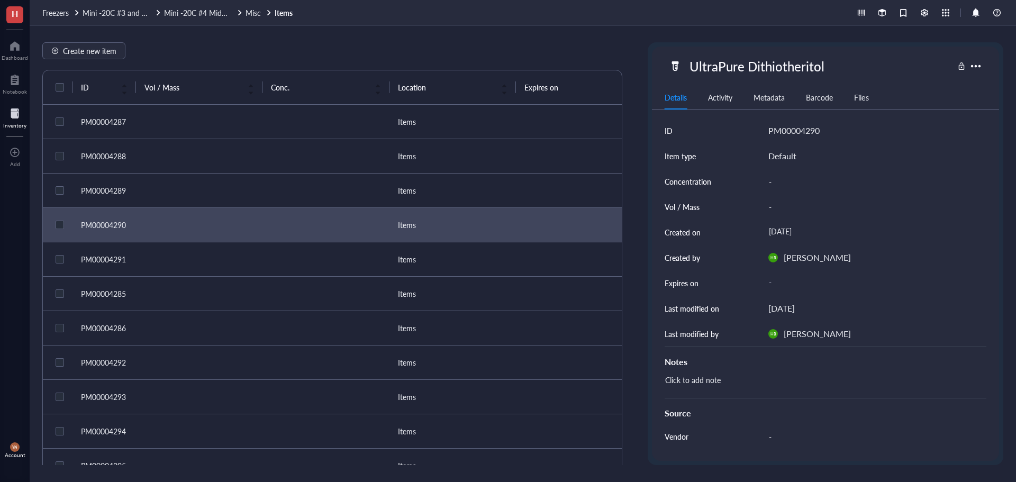
click at [286, 277] on td at bounding box center [325, 294] width 126 height 34
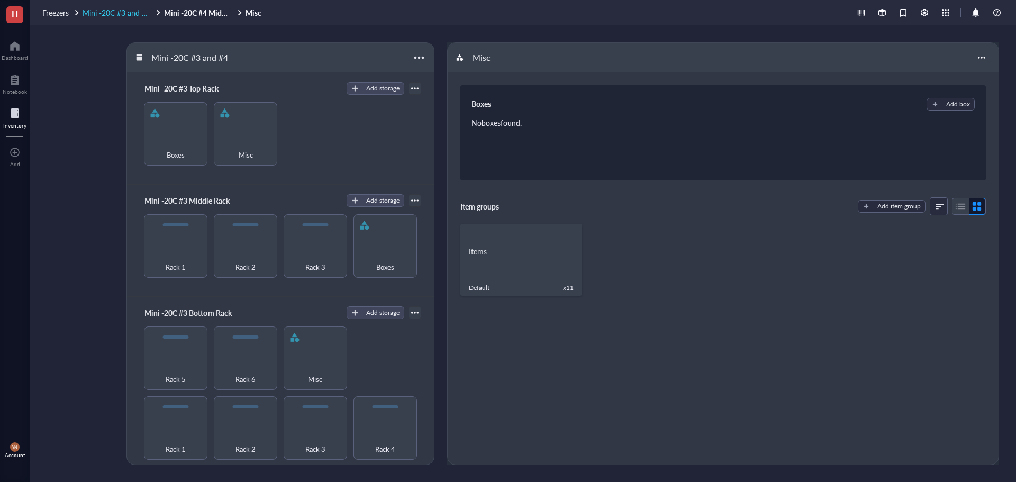
click at [116, 15] on span "Mini -20C #3 and #4" at bounding box center [117, 12] width 68 height 11
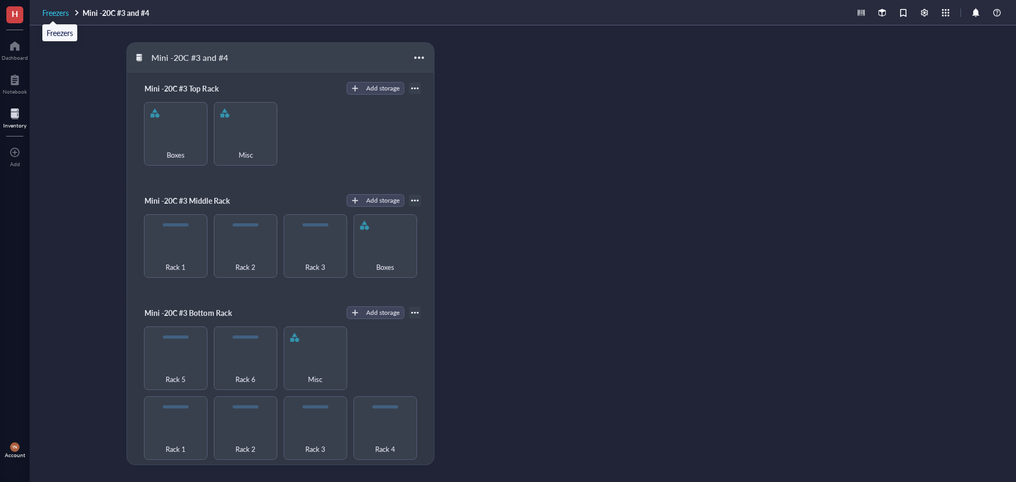
click at [58, 11] on span "Freezers" at bounding box center [55, 12] width 26 height 11
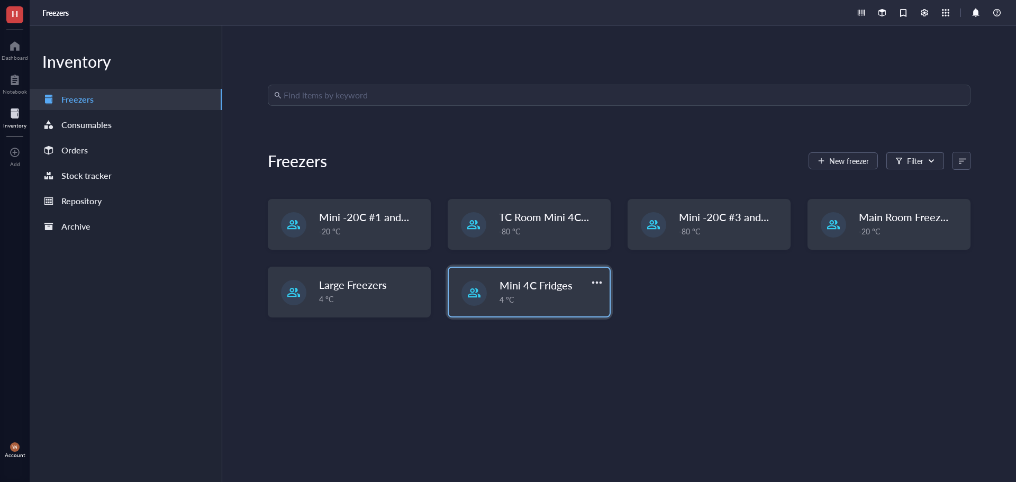
click at [524, 288] on span "Mini 4C Fridges" at bounding box center [535, 285] width 73 height 15
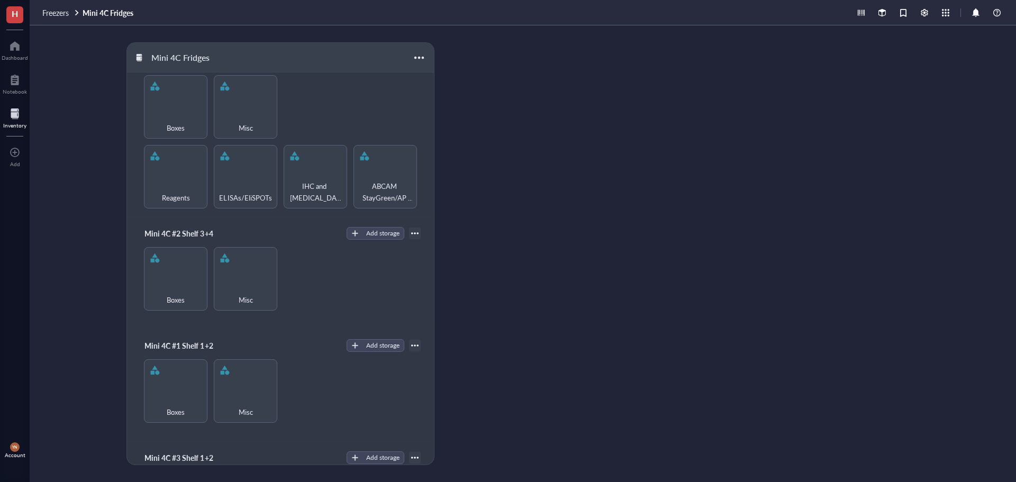
scroll to position [445, 0]
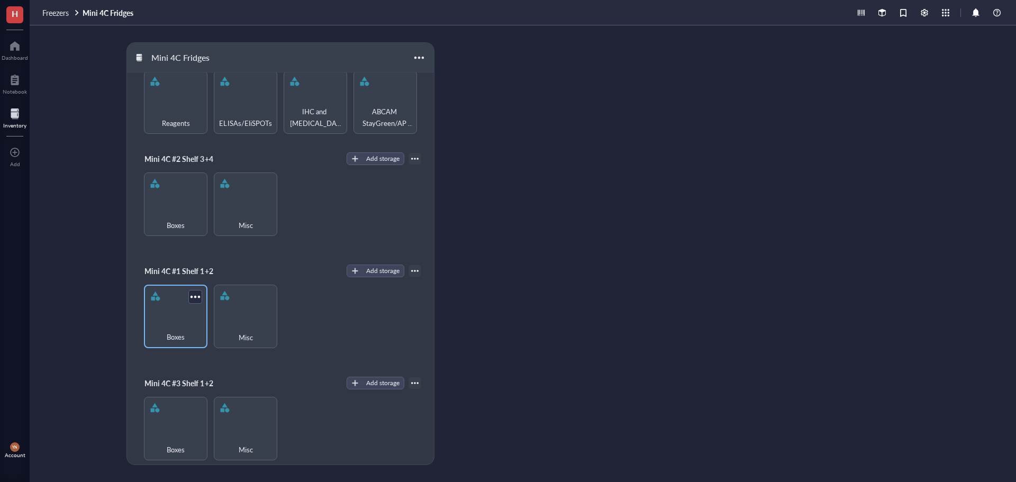
click at [162, 308] on div "Boxes" at bounding box center [175, 316] width 63 height 63
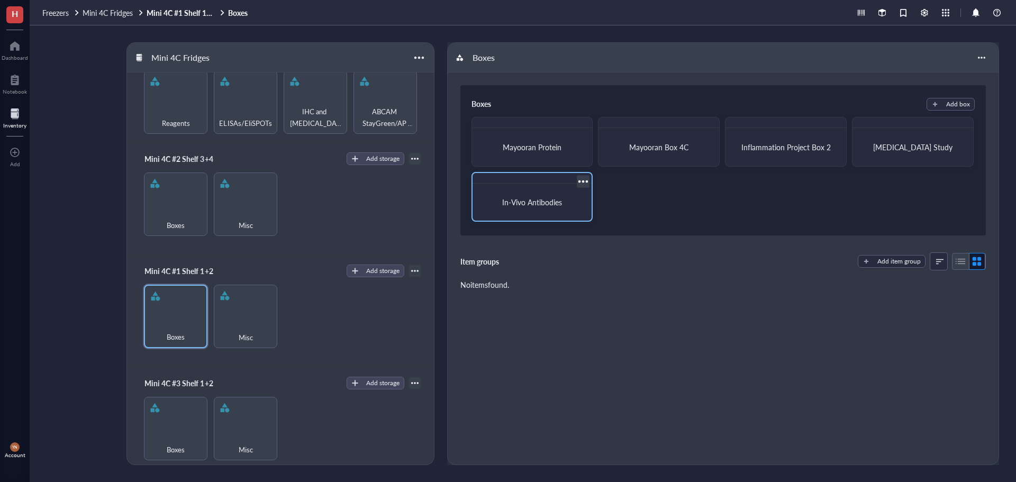
click at [558, 200] on span "In-Vivo Antibodies" at bounding box center [532, 202] width 60 height 11
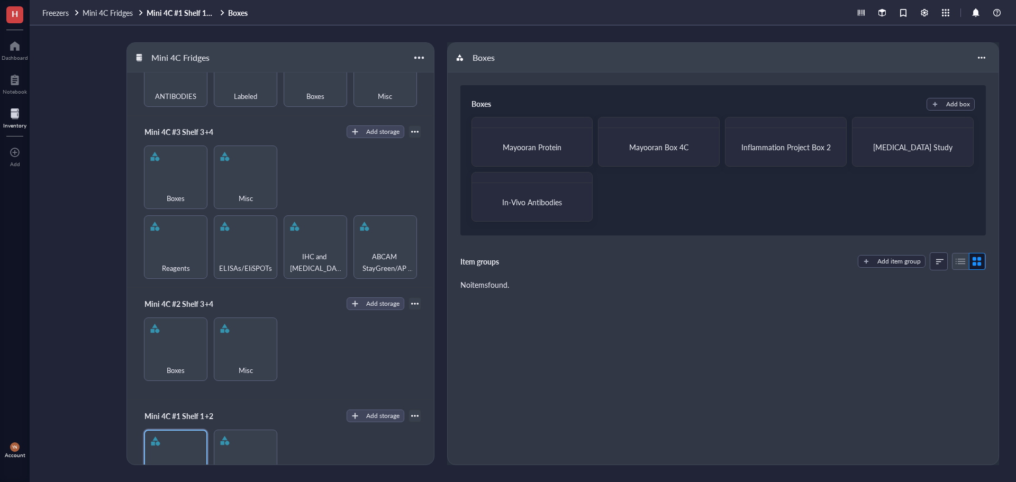
scroll to position [423, 0]
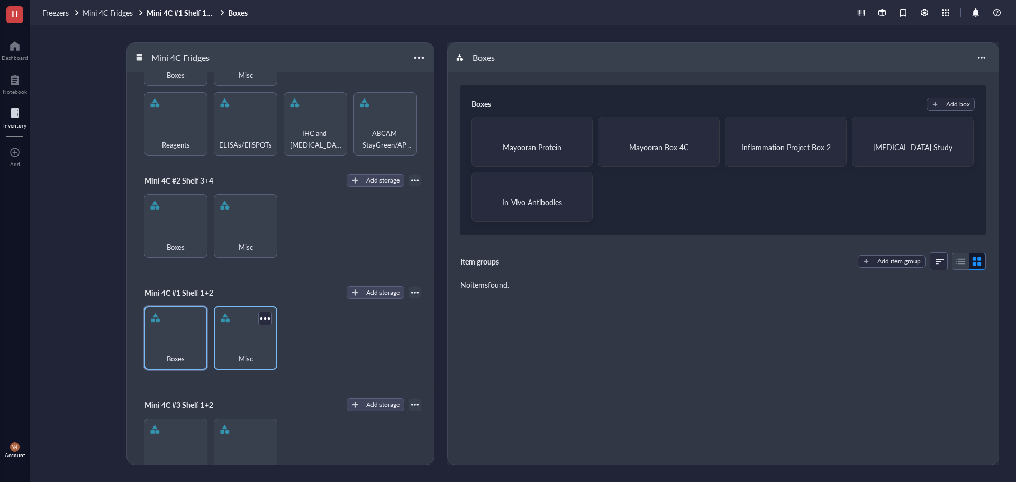
click at [254, 326] on div "Misc" at bounding box center [245, 337] width 63 height 63
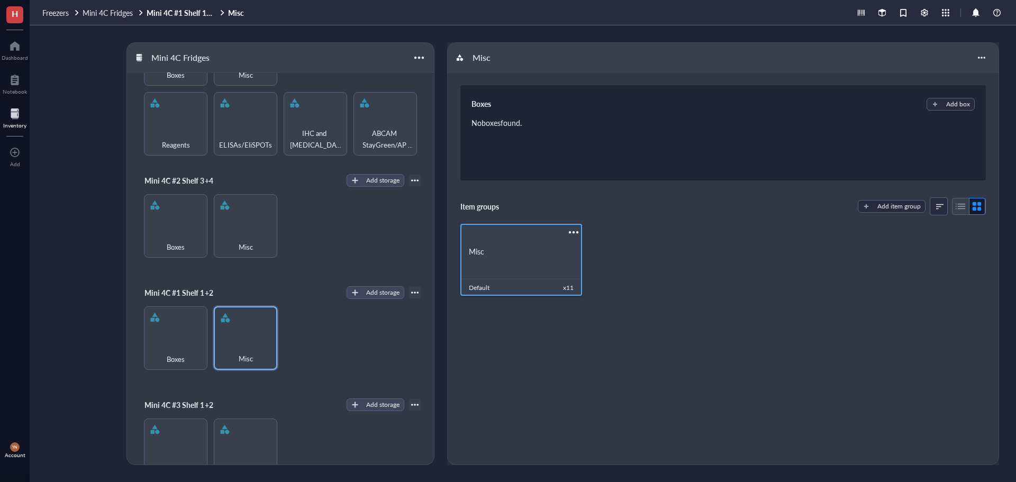
click at [510, 257] on div "Misc" at bounding box center [521, 251] width 122 height 35
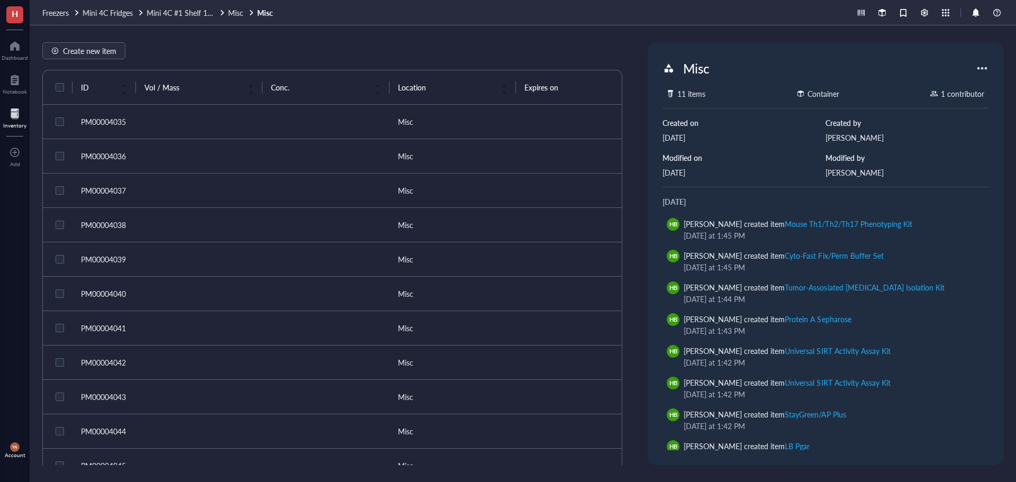
click at [204, 187] on td at bounding box center [199, 191] width 126 height 34
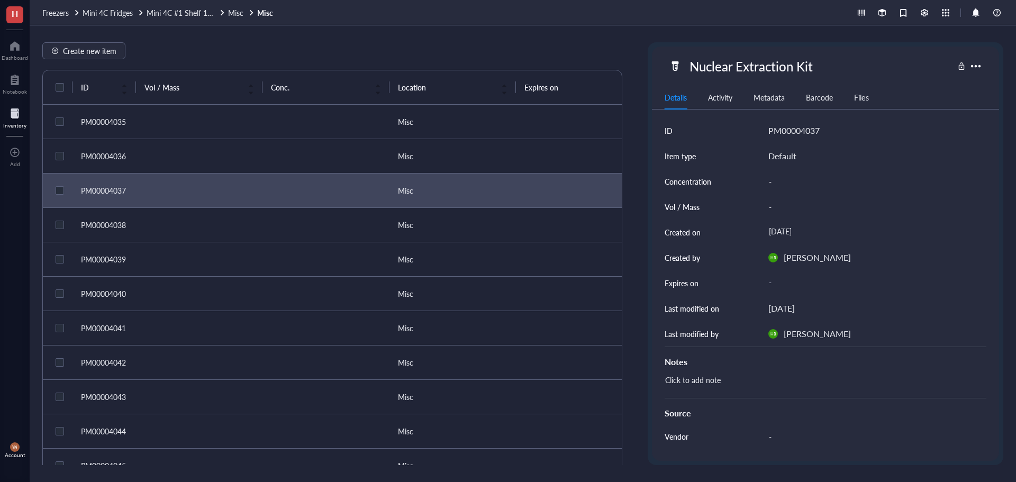
click at [256, 242] on td at bounding box center [199, 259] width 126 height 34
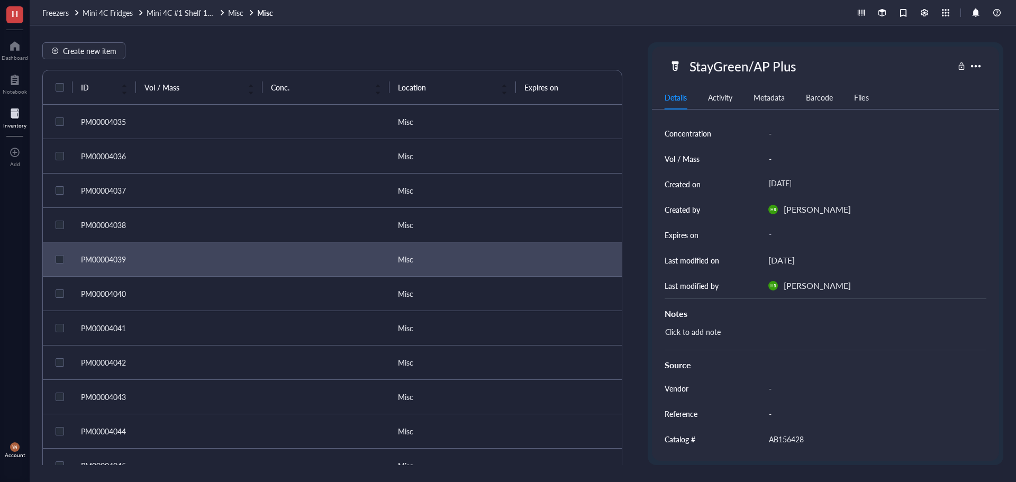
scroll to position [124, 0]
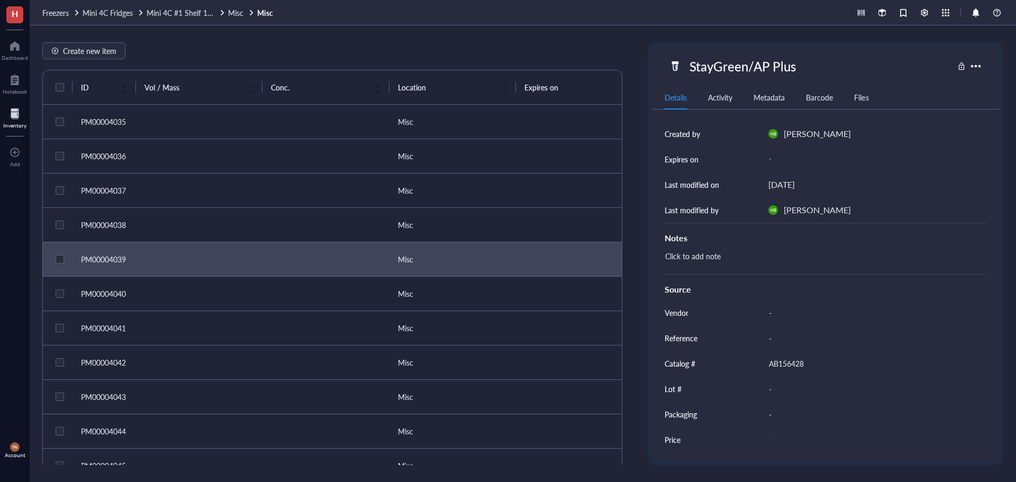
click at [214, 295] on td at bounding box center [199, 294] width 126 height 34
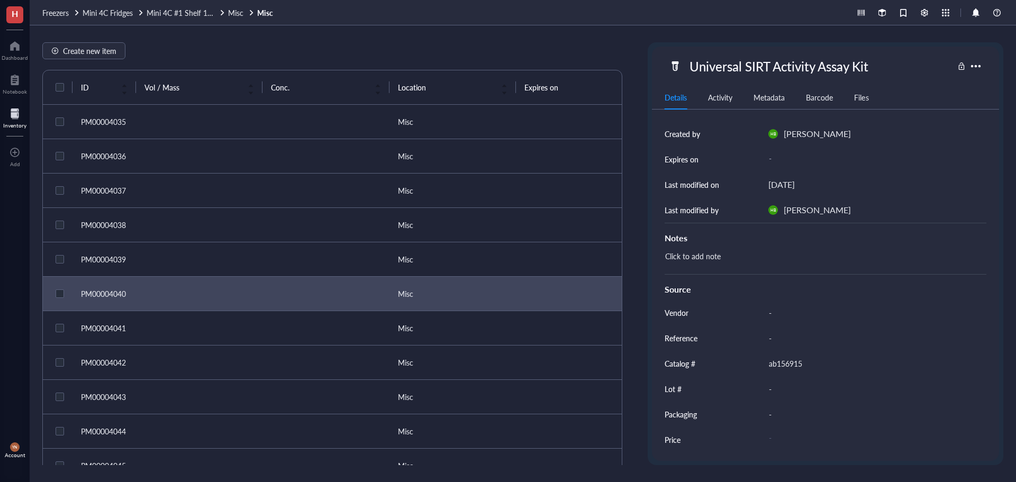
click at [244, 328] on td at bounding box center [199, 328] width 126 height 34
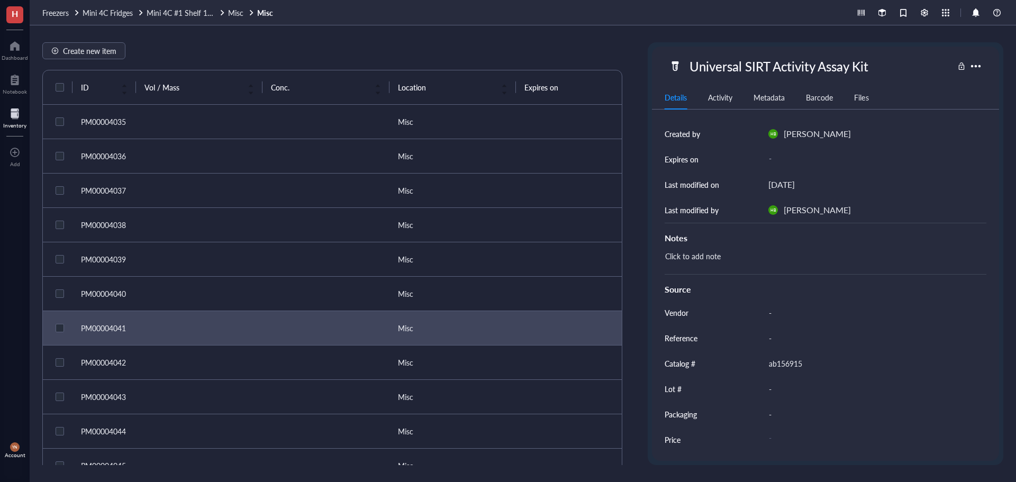
click at [232, 355] on td at bounding box center [199, 362] width 126 height 34
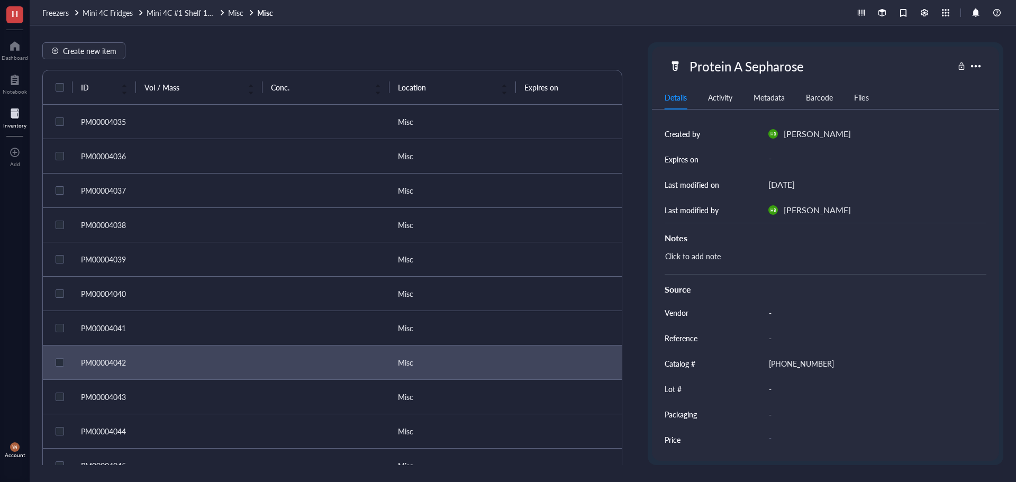
click at [239, 392] on td at bounding box center [199, 397] width 126 height 34
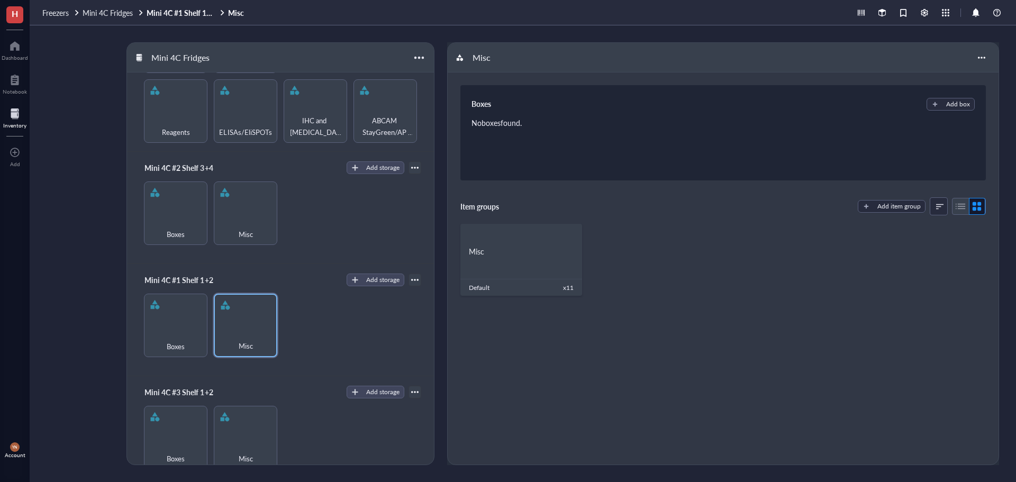
scroll to position [445, 0]
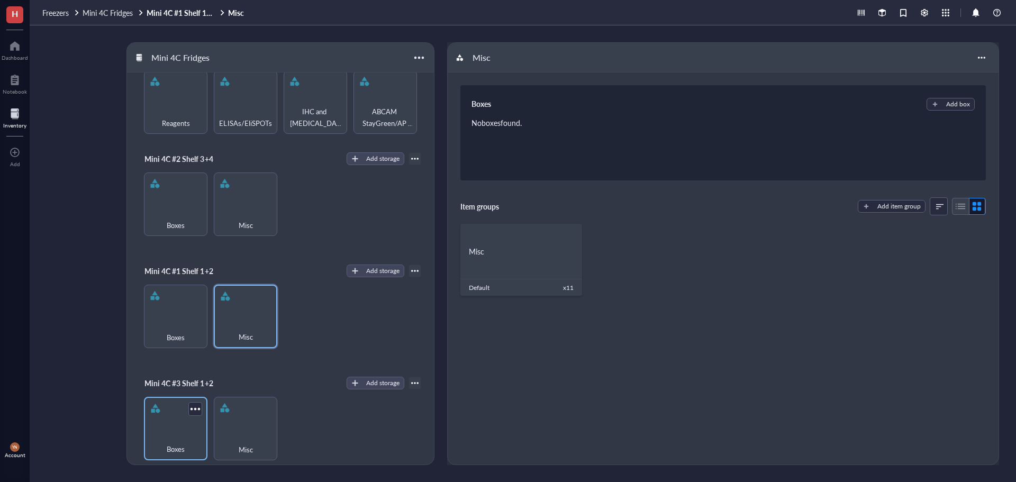
click at [171, 423] on div "Boxes" at bounding box center [175, 428] width 63 height 63
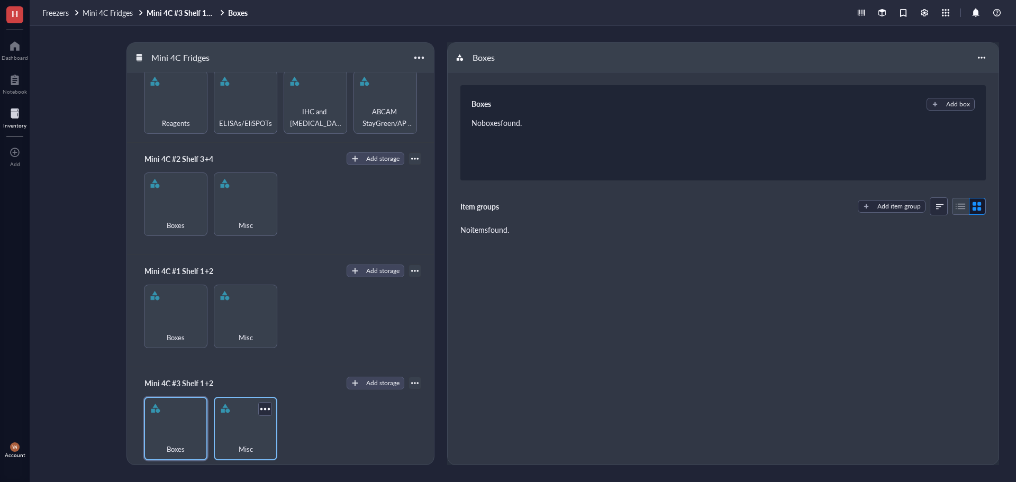
click at [252, 432] on div "Misc" at bounding box center [245, 443] width 53 height 23
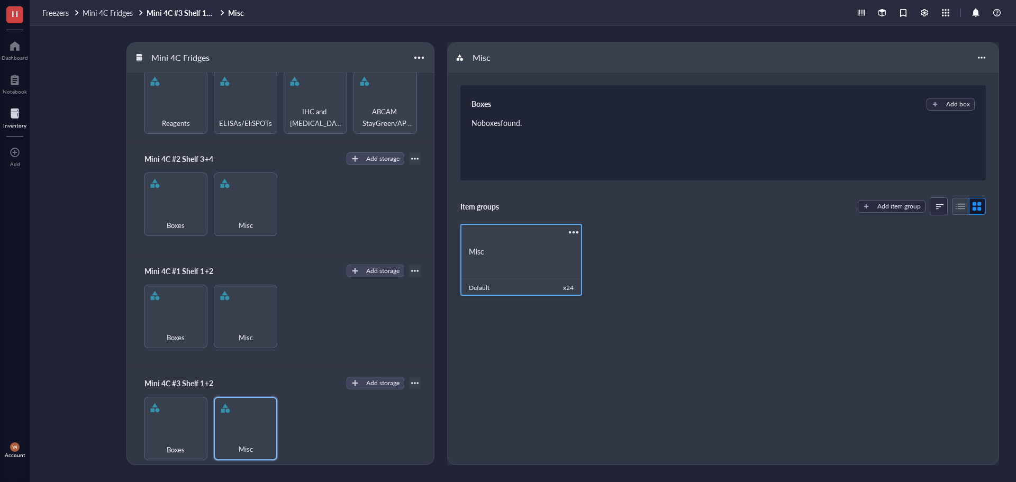
click at [483, 250] on span "Misc" at bounding box center [476, 251] width 15 height 11
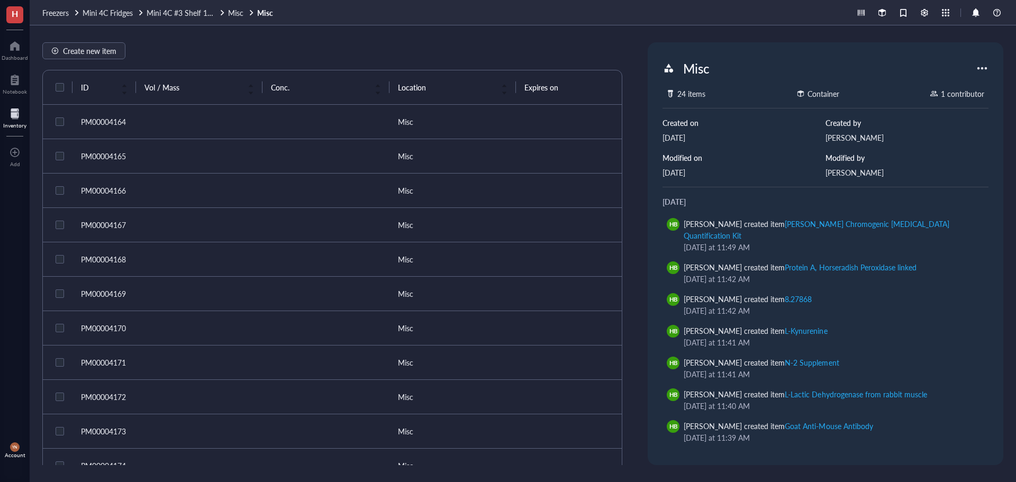
click at [197, 254] on td at bounding box center [199, 259] width 126 height 34
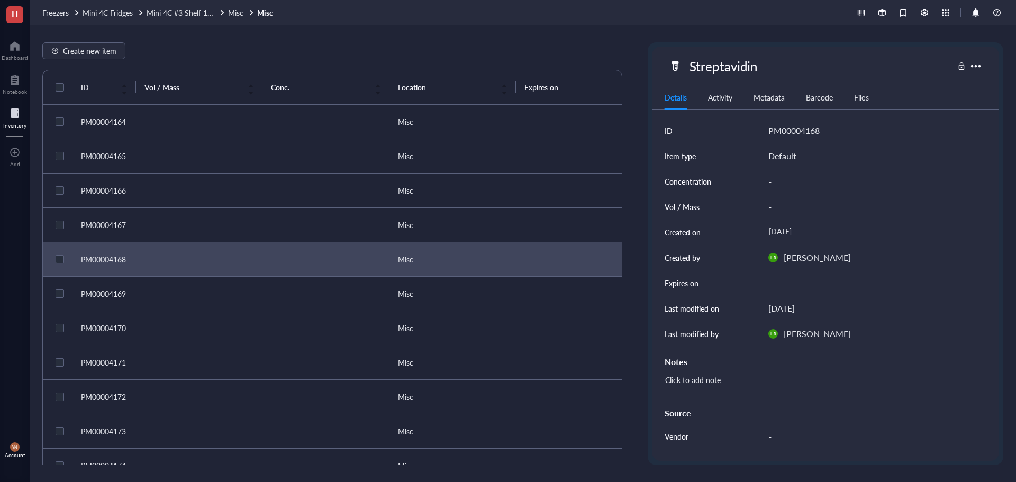
click at [239, 307] on td at bounding box center [199, 294] width 126 height 34
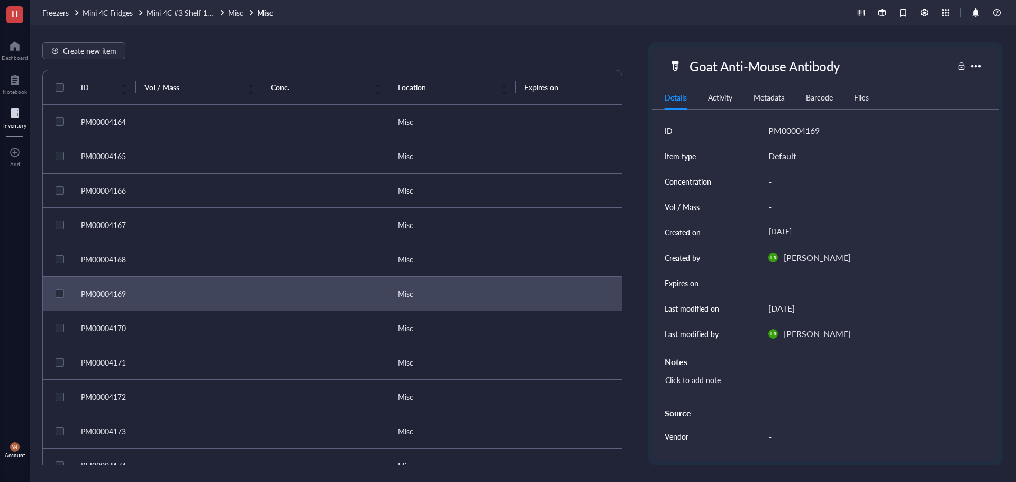
click at [253, 394] on td at bounding box center [199, 397] width 126 height 34
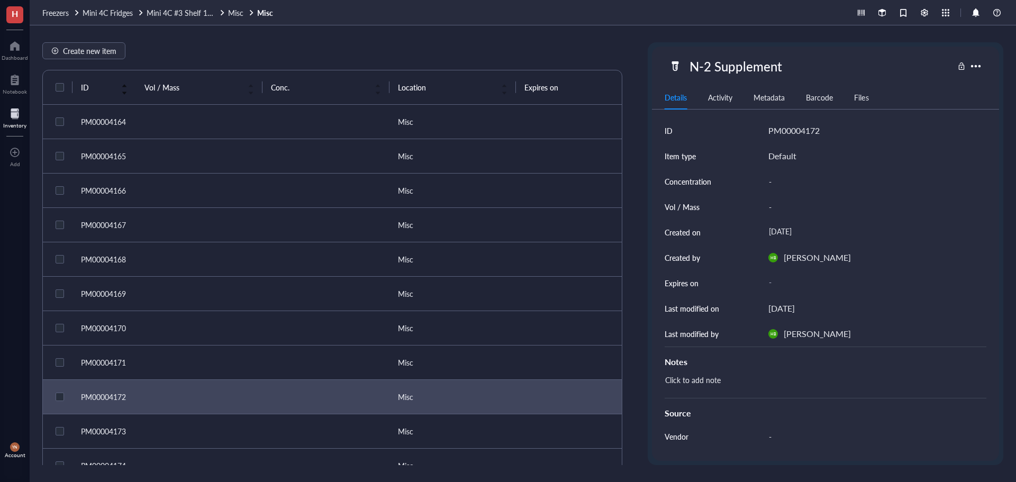
click at [94, 84] on span "ID" at bounding box center [98, 87] width 34 height 12
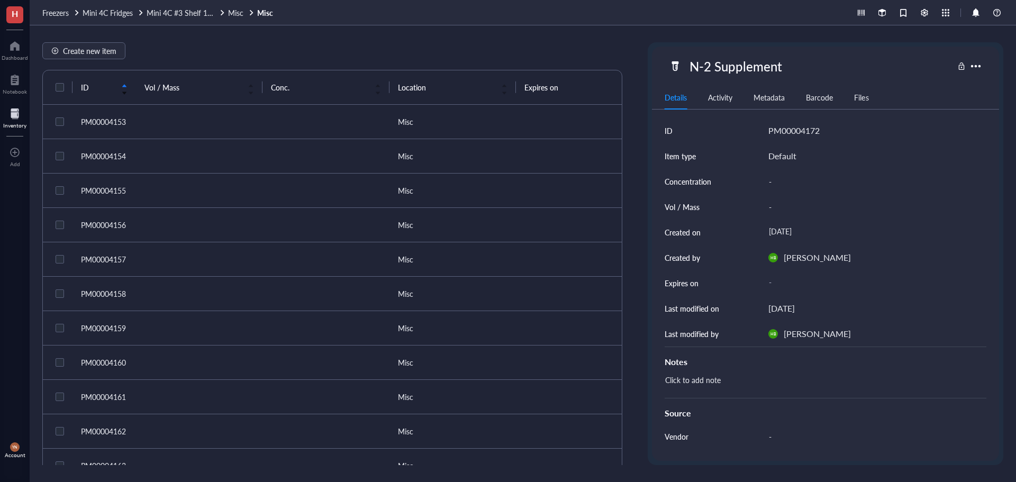
click at [94, 84] on span "ID" at bounding box center [98, 87] width 34 height 12
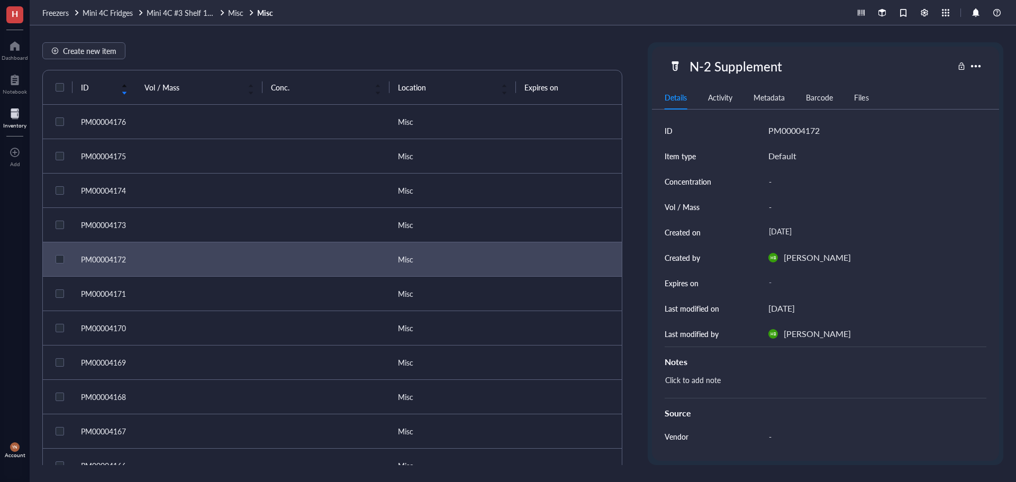
click at [94, 84] on span "ID" at bounding box center [98, 87] width 34 height 12
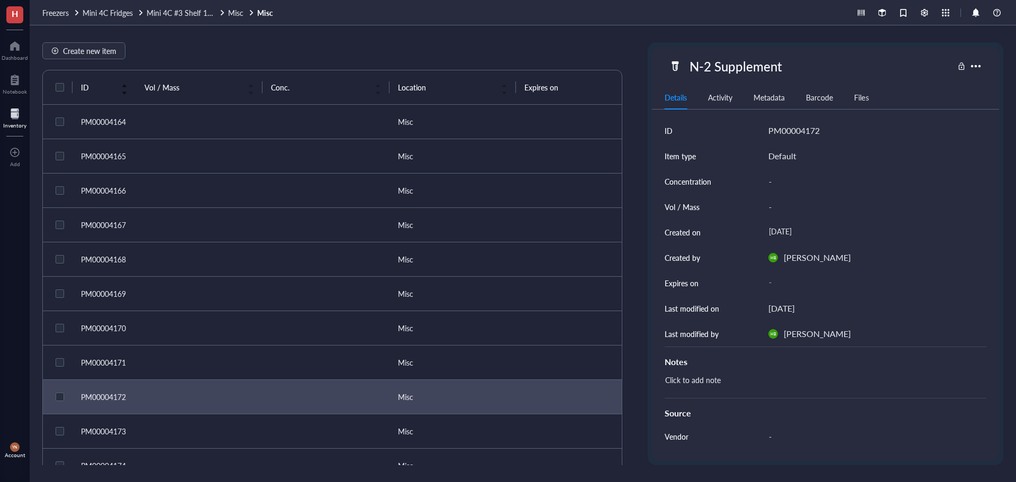
click at [94, 84] on span "ID" at bounding box center [98, 87] width 34 height 12
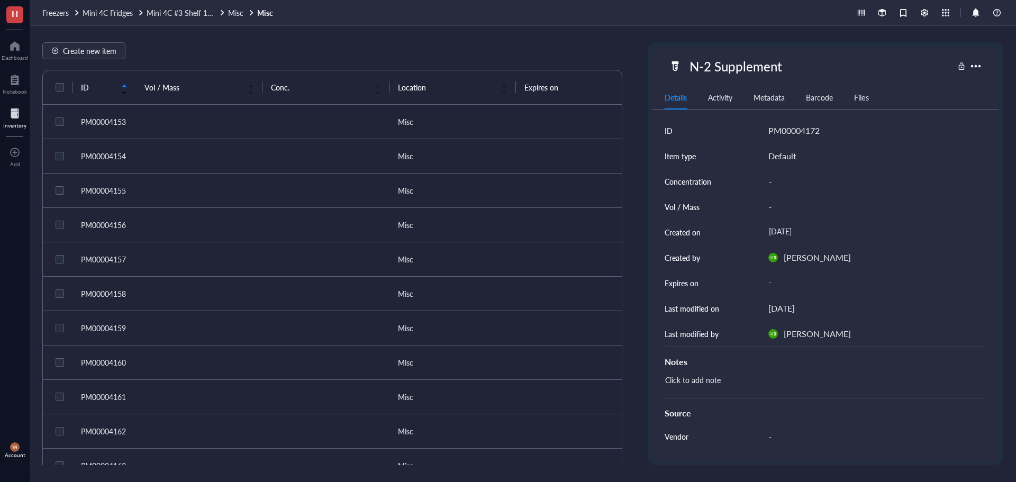
drag, startPoint x: 94, startPoint y: 84, endPoint x: 86, endPoint y: 89, distance: 9.8
click at [86, 89] on span "ID" at bounding box center [98, 87] width 34 height 12
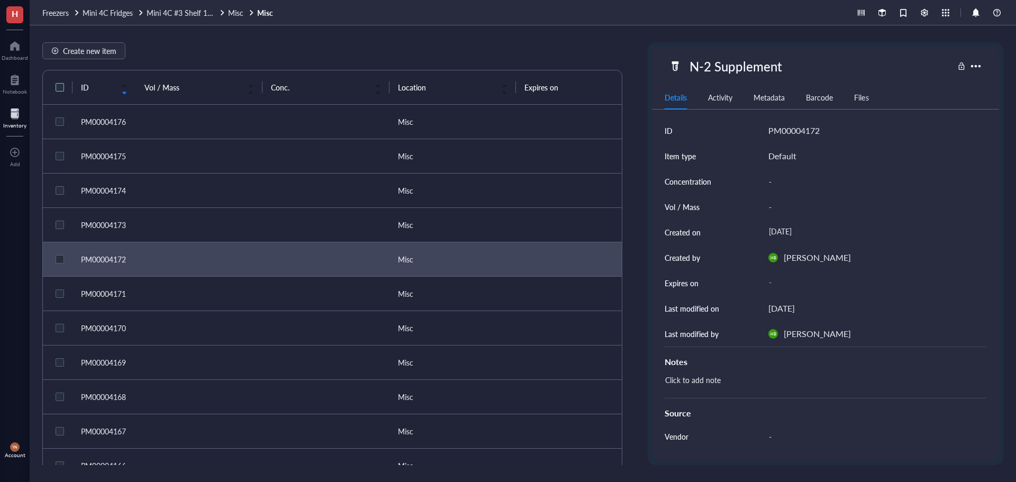
click at [59, 88] on input "checkbox" at bounding box center [59, 87] width 17 height 17
checkbox input "true"
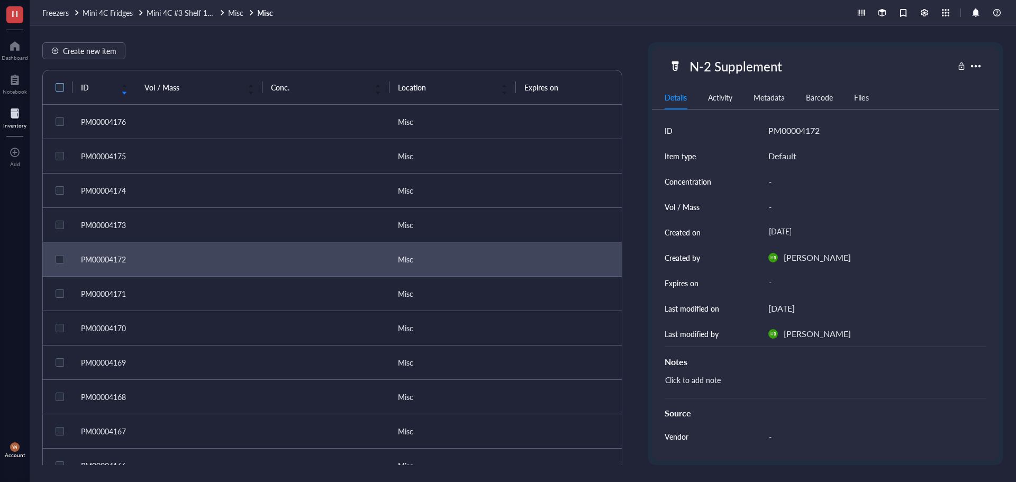
checkbox input "true"
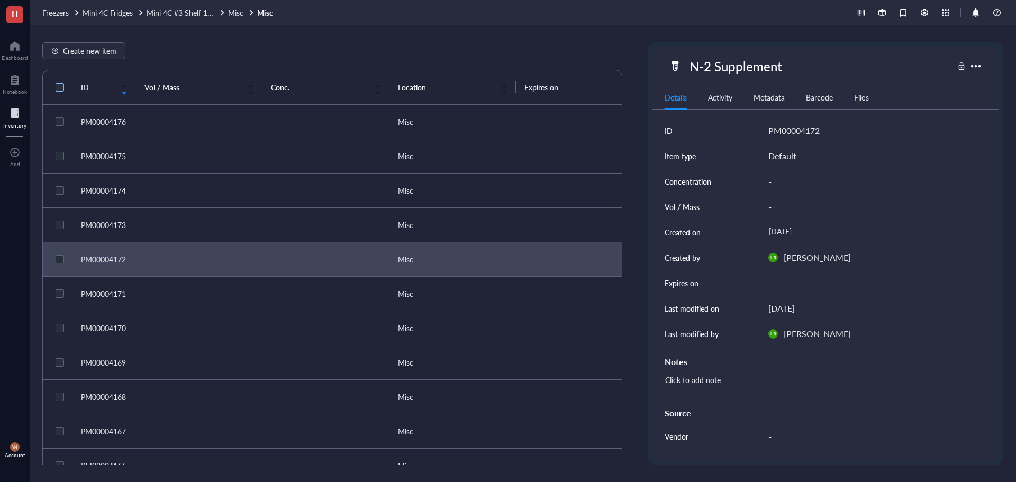
checkbox input "true"
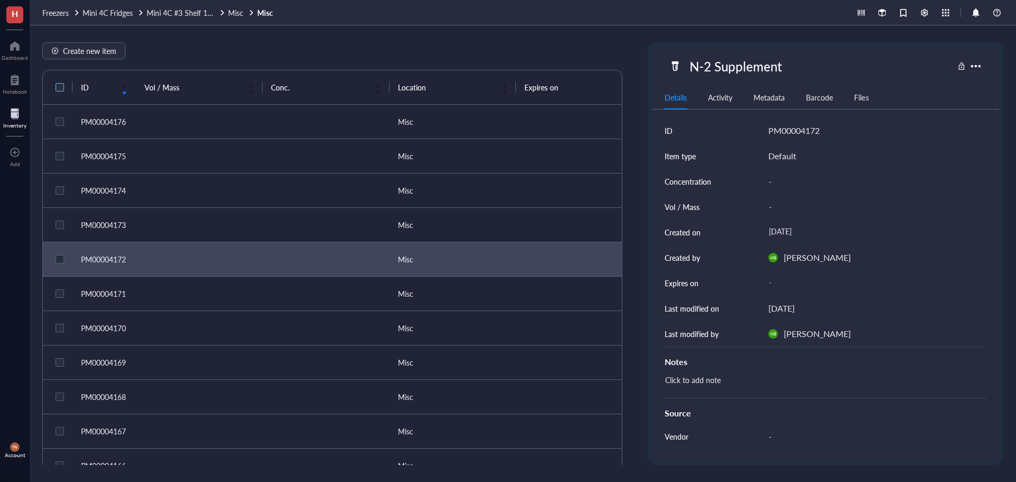
checkbox input "true"
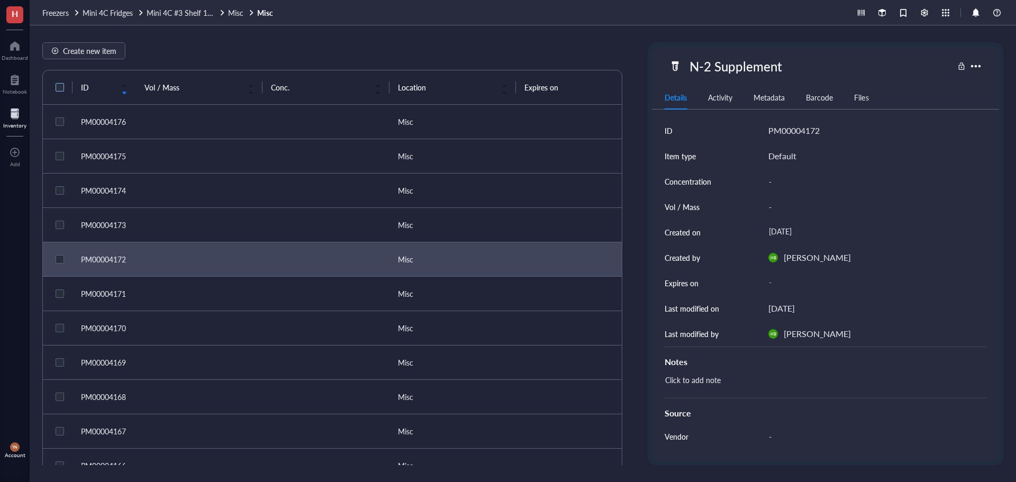
checkbox input "true"
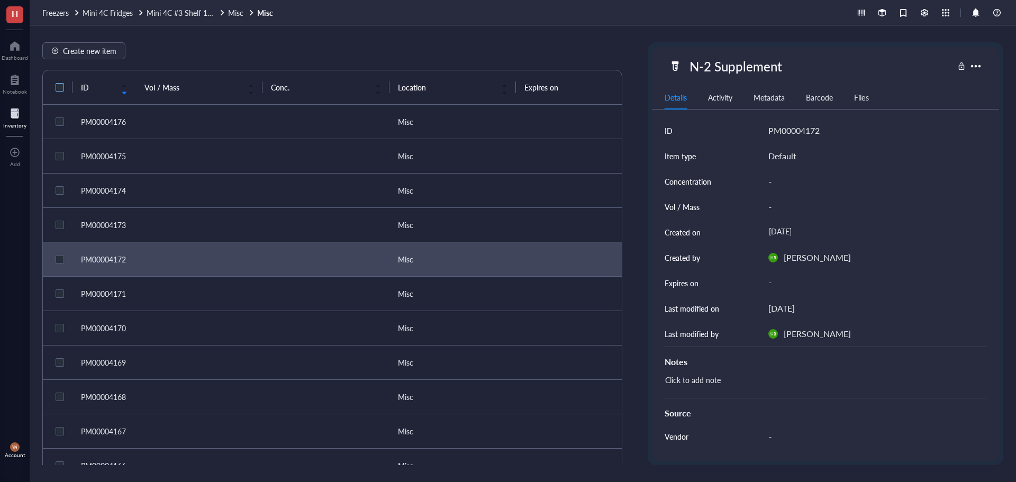
checkbox input "true"
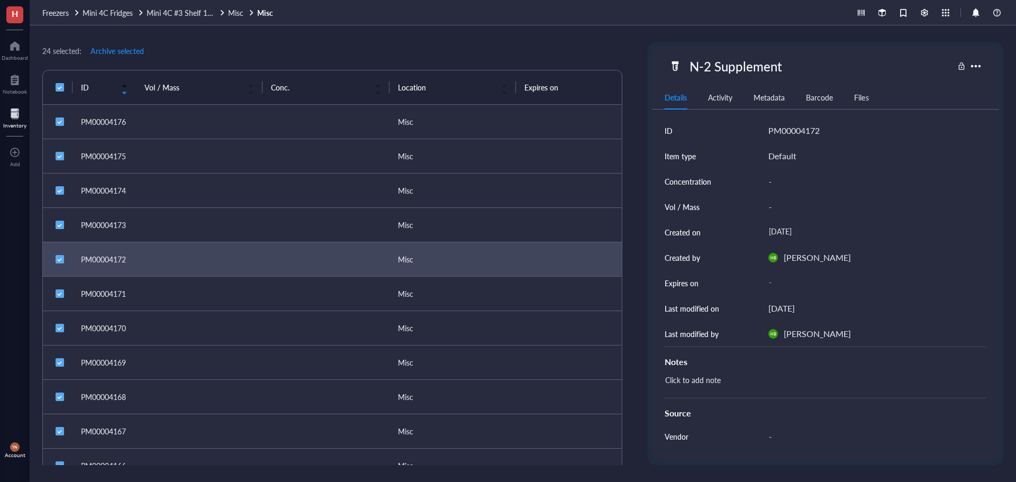
click at [98, 86] on span "ID" at bounding box center [98, 87] width 34 height 12
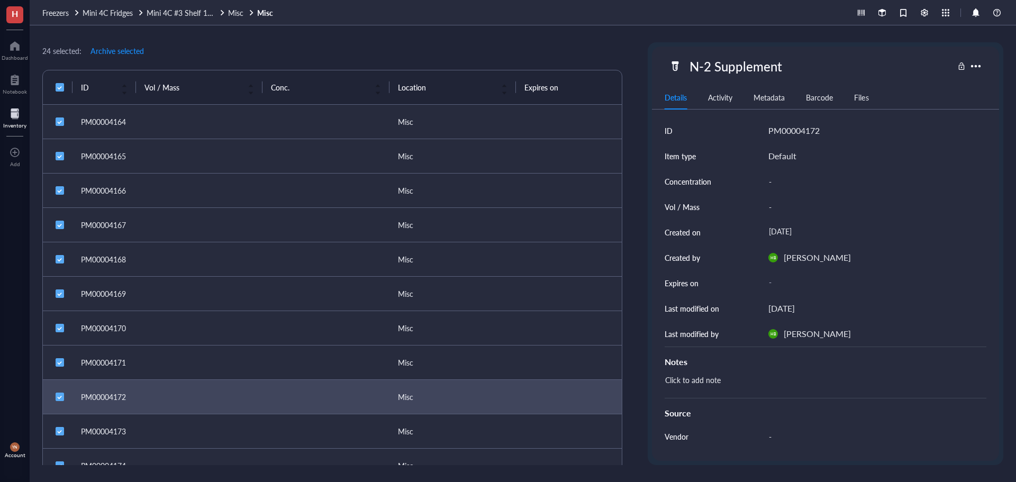
click at [436, 42] on div "24 selected: Archive selected" at bounding box center [332, 50] width 580 height 17
click at [57, 87] on input "checkbox" at bounding box center [59, 87] width 17 height 17
checkbox input "false"
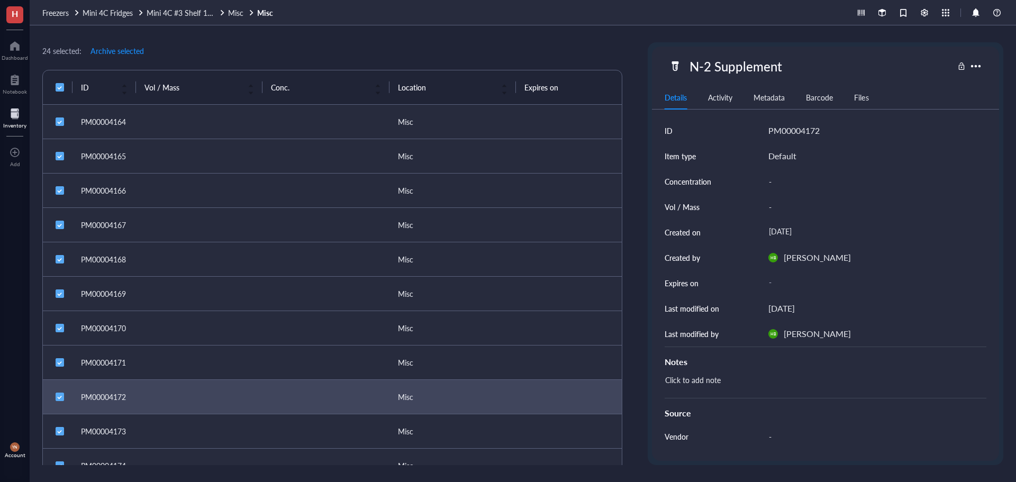
checkbox input "false"
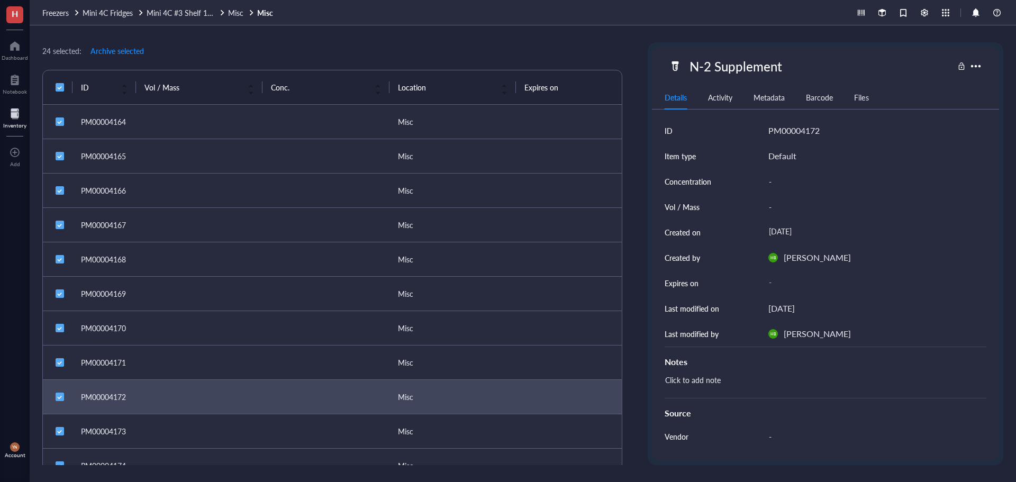
checkbox input "false"
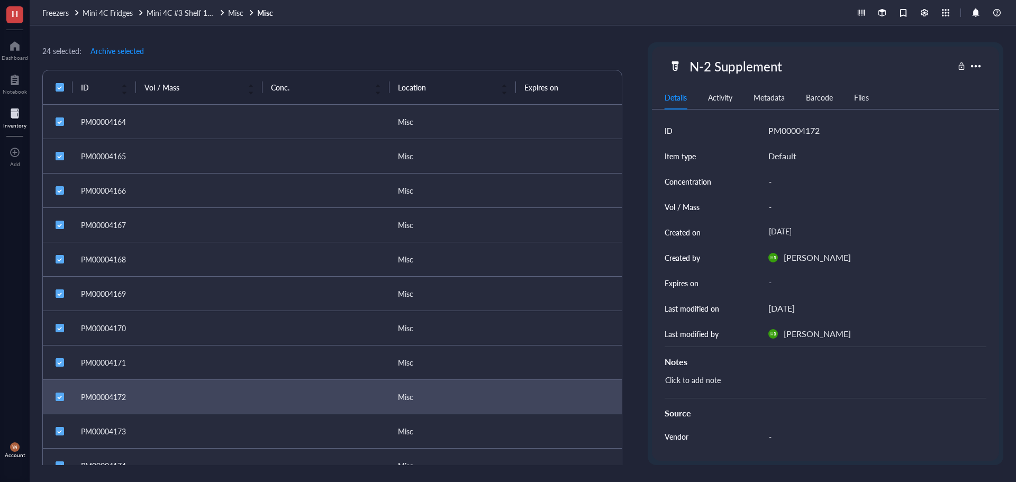
checkbox input "false"
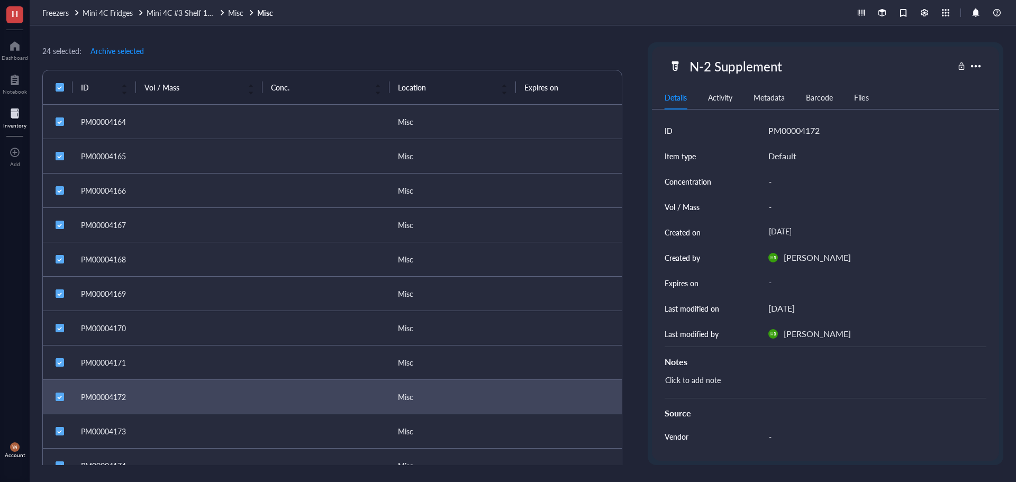
checkbox input "false"
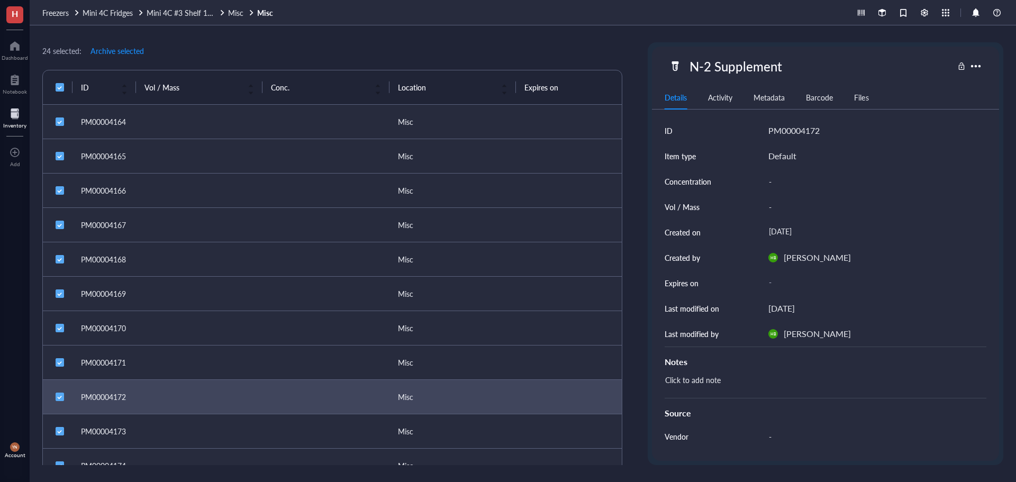
checkbox input "false"
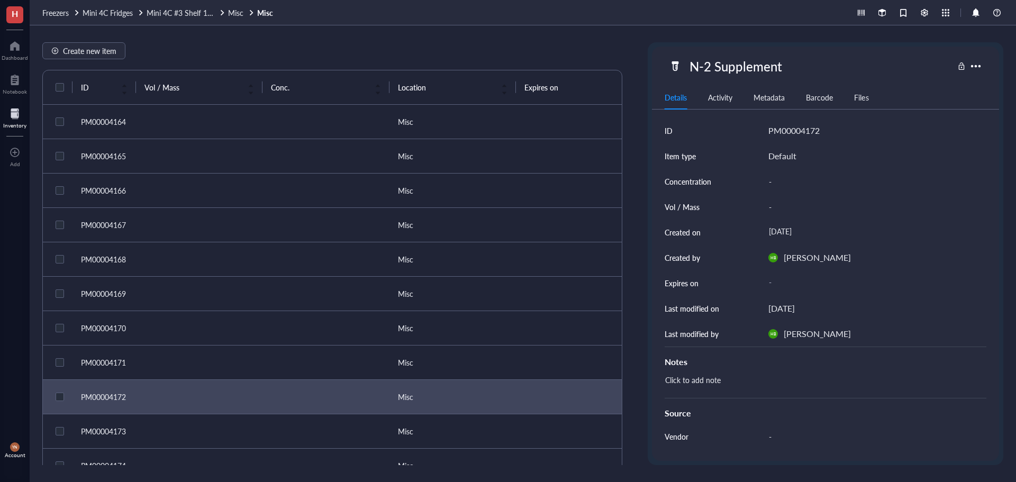
click at [380, 65] on div "Create new item ID Vol / Mass Conc. Location Expires on Created by Created on N…" at bounding box center [332, 253] width 580 height 423
click at [727, 98] on div "Activity" at bounding box center [720, 98] width 24 height 12
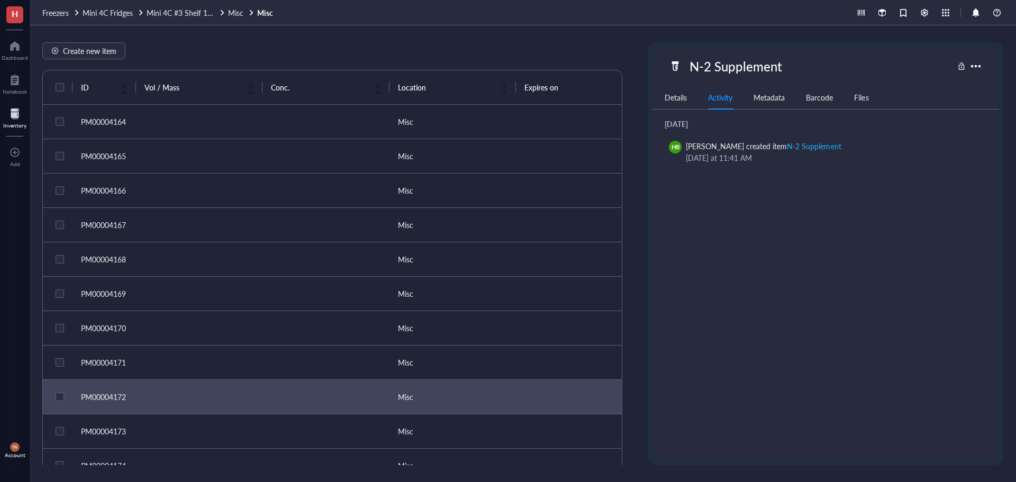
click at [784, 96] on div "Metadata" at bounding box center [768, 98] width 31 height 12
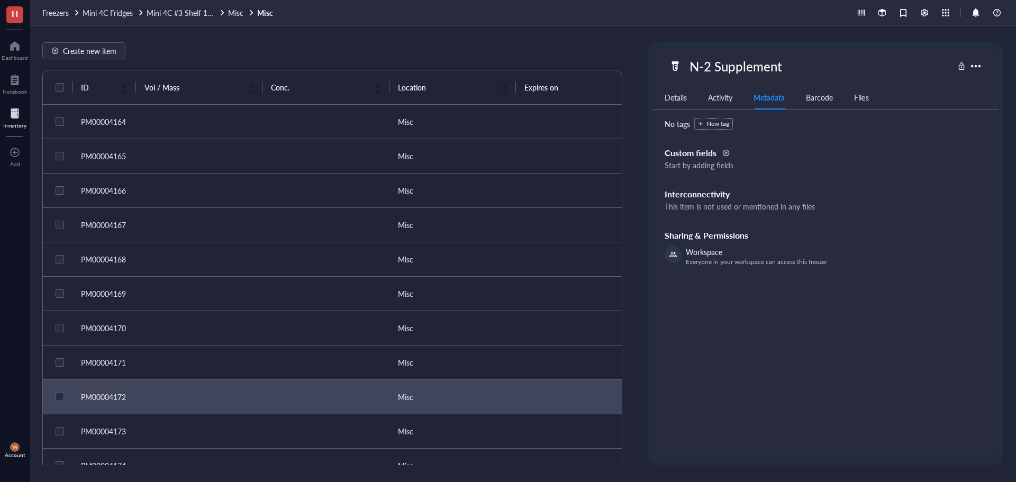
click at [724, 153] on div at bounding box center [725, 152] width 7 height 7
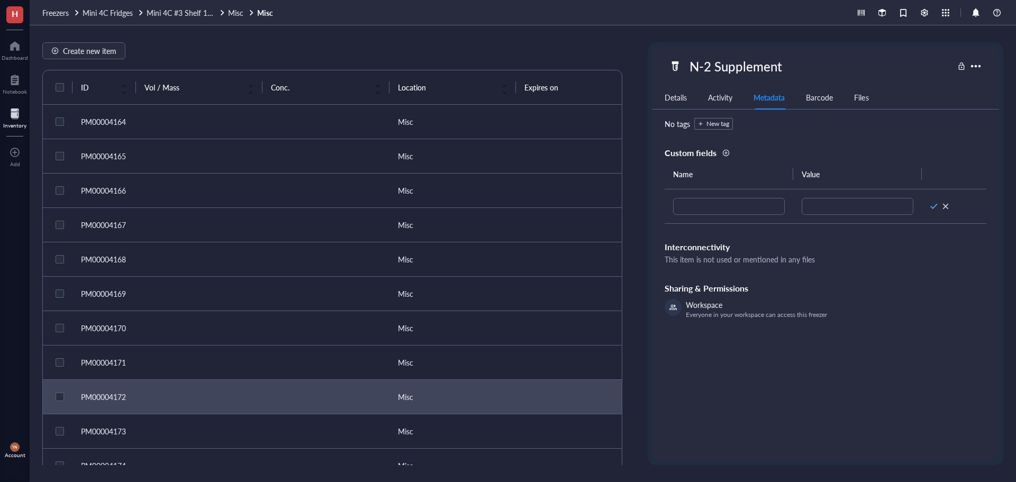
click at [944, 206] on div at bounding box center [945, 206] width 7 height 7
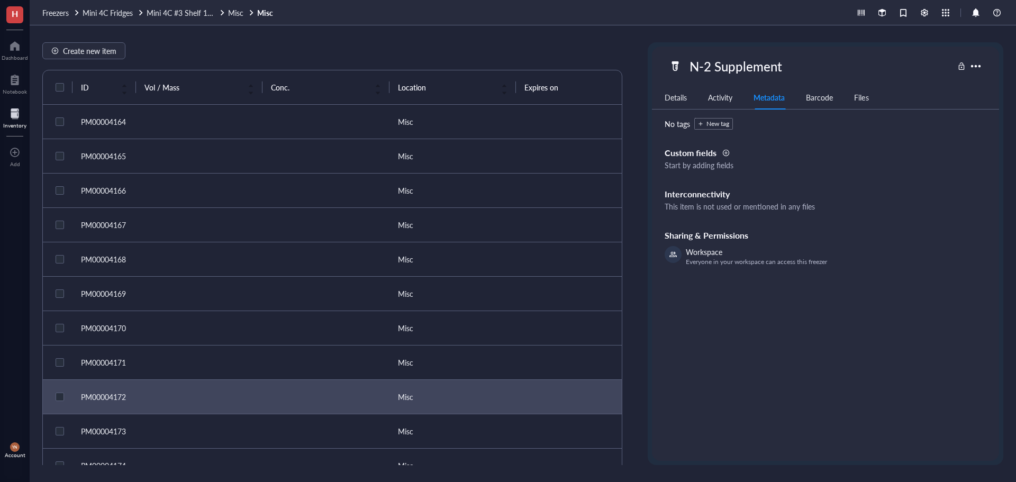
click at [818, 93] on div "Barcode" at bounding box center [819, 98] width 27 height 12
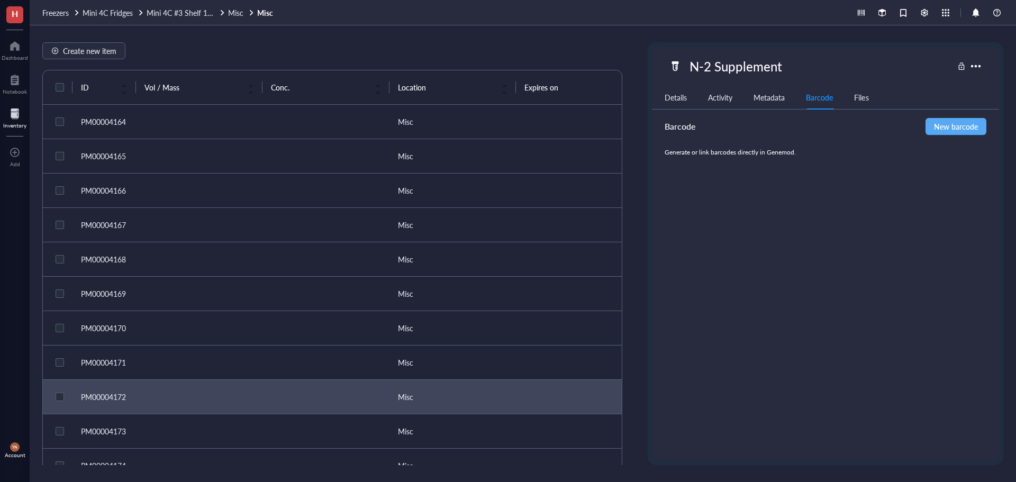
click at [748, 97] on div "Details Activity Metadata Barcode Files" at bounding box center [825, 98] width 347 height 24
click at [769, 98] on div "Metadata" at bounding box center [768, 98] width 31 height 12
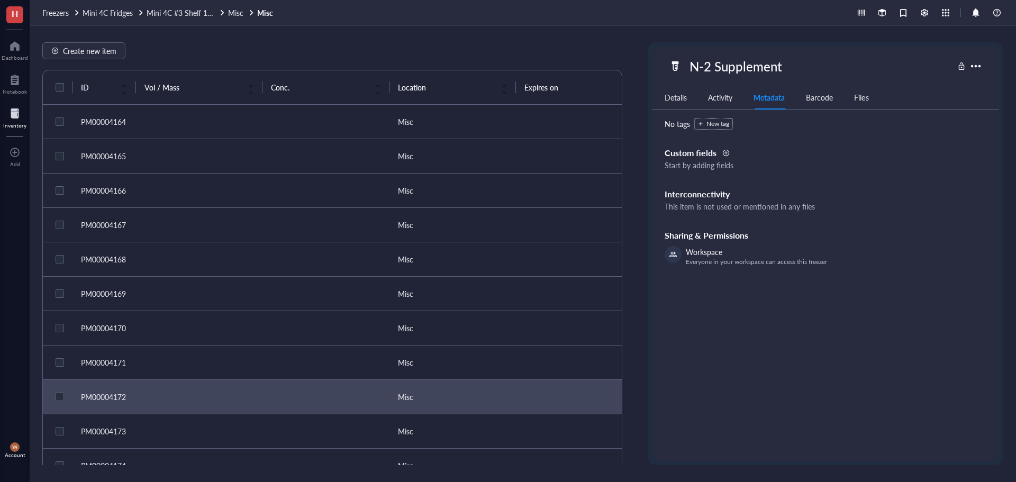
click at [726, 99] on div "Activity" at bounding box center [720, 98] width 24 height 12
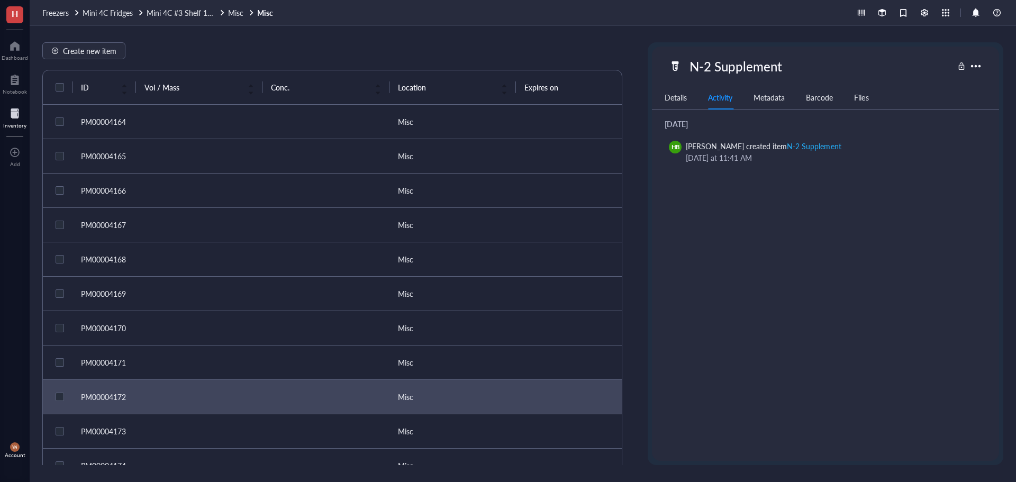
click at [757, 99] on div "Metadata" at bounding box center [768, 98] width 31 height 12
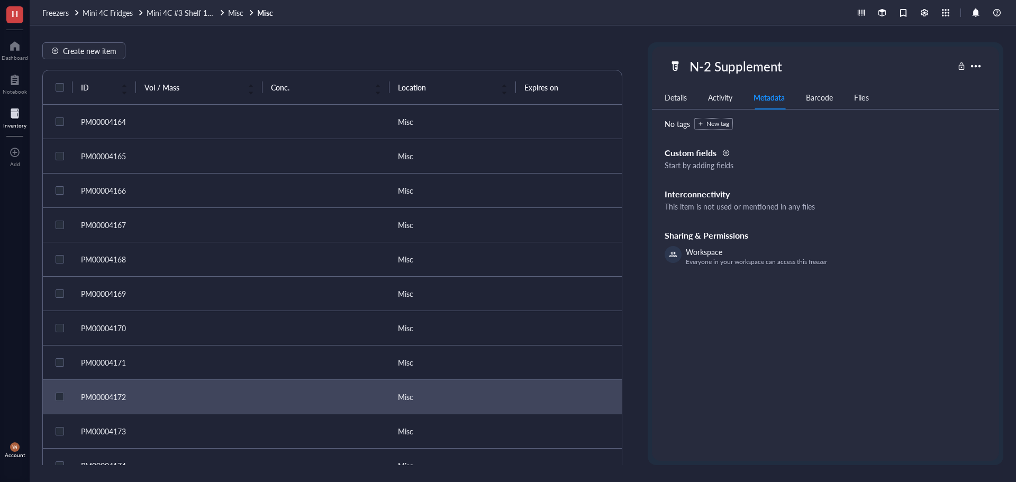
click at [682, 96] on div "Details" at bounding box center [675, 98] width 22 height 12
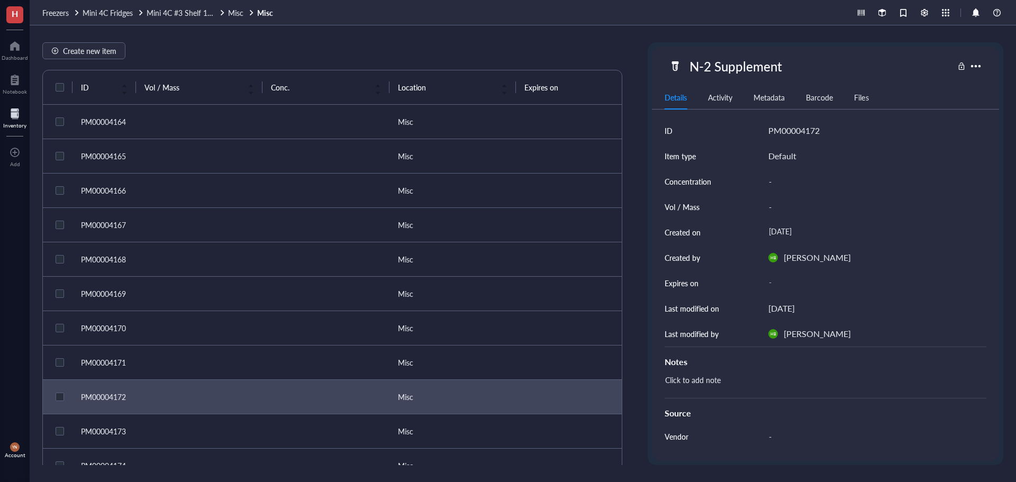
click at [196, 43] on div "Create new item" at bounding box center [332, 50] width 580 height 17
click at [82, 54] on span "Create new item" at bounding box center [89, 51] width 53 height 8
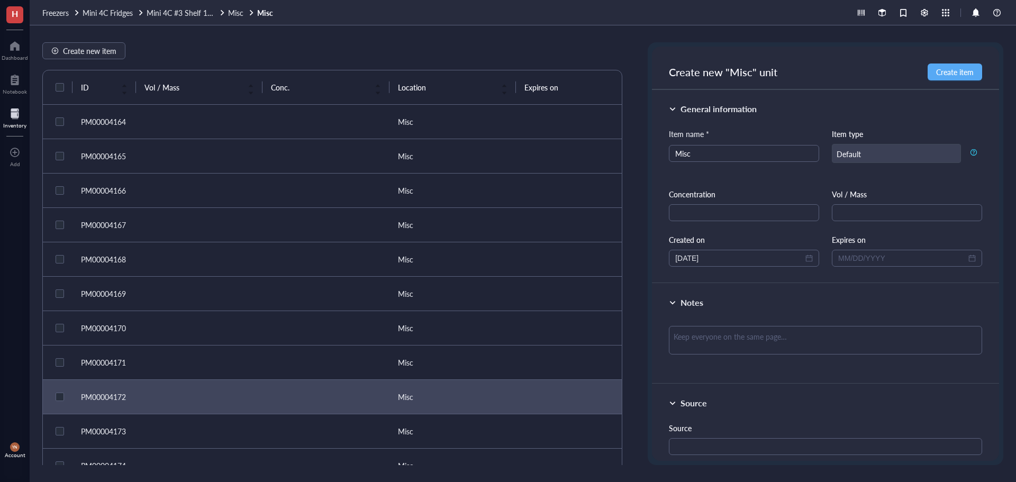
click at [616, 48] on div "Create new item" at bounding box center [332, 50] width 580 height 17
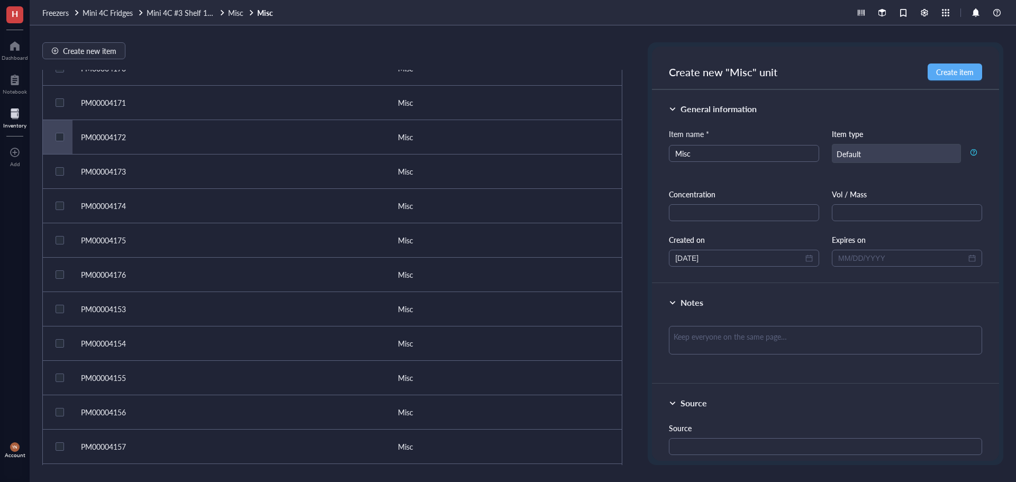
scroll to position [106, 0]
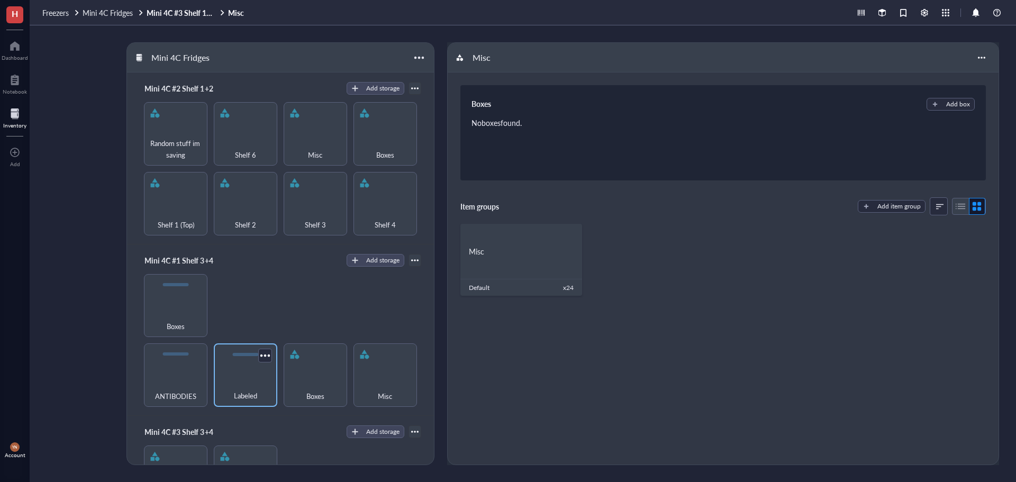
click at [267, 380] on div "Labeled" at bounding box center [245, 389] width 53 height 23
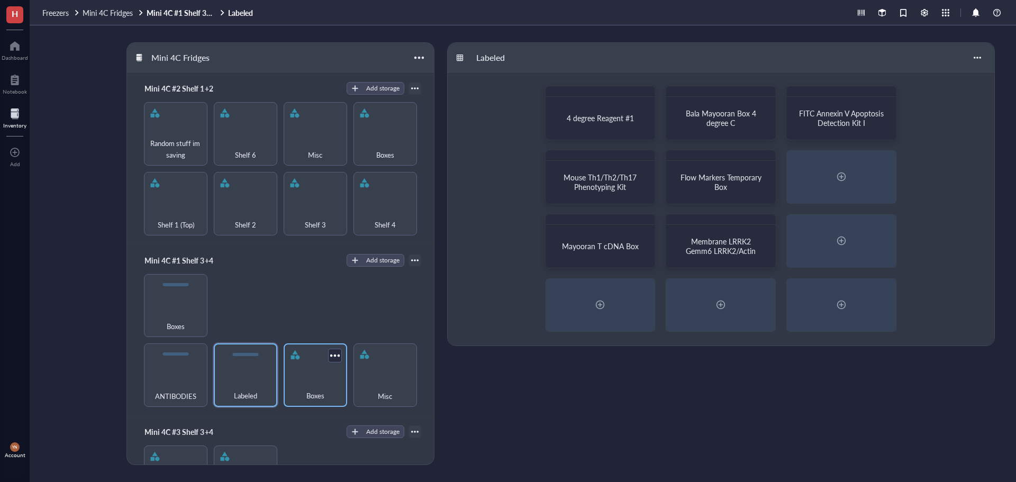
click at [317, 390] on span "Boxes" at bounding box center [315, 396] width 18 height 12
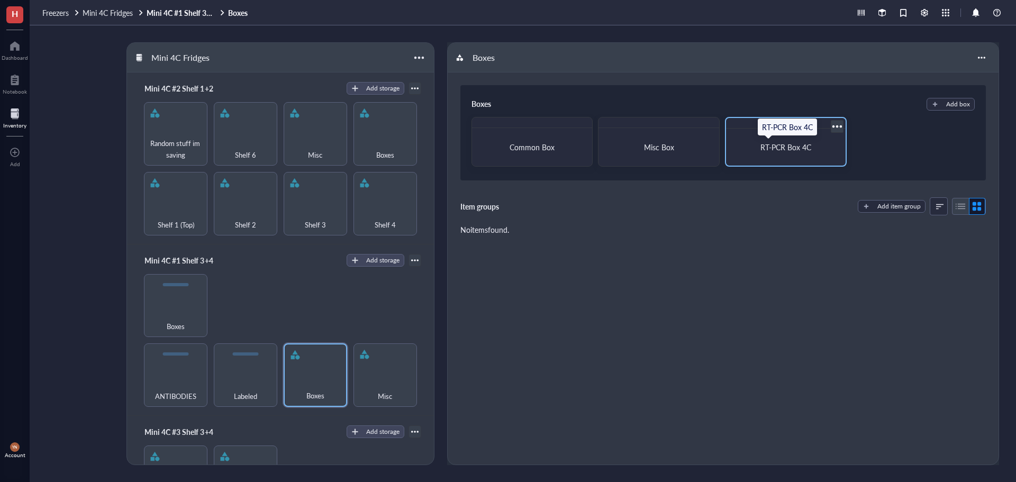
click at [786, 149] on span "RT-PCR Box 4C" at bounding box center [785, 147] width 51 height 11
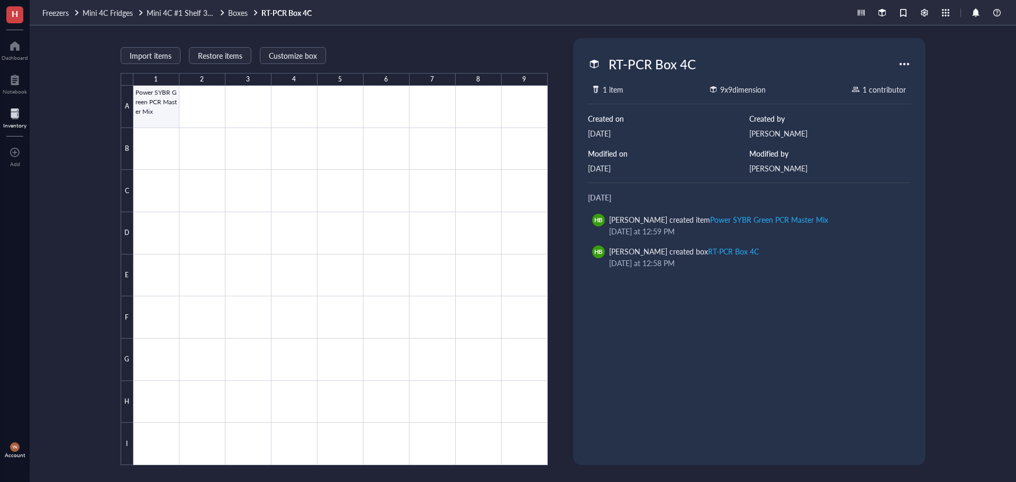
click at [154, 108] on div at bounding box center [340, 275] width 414 height 379
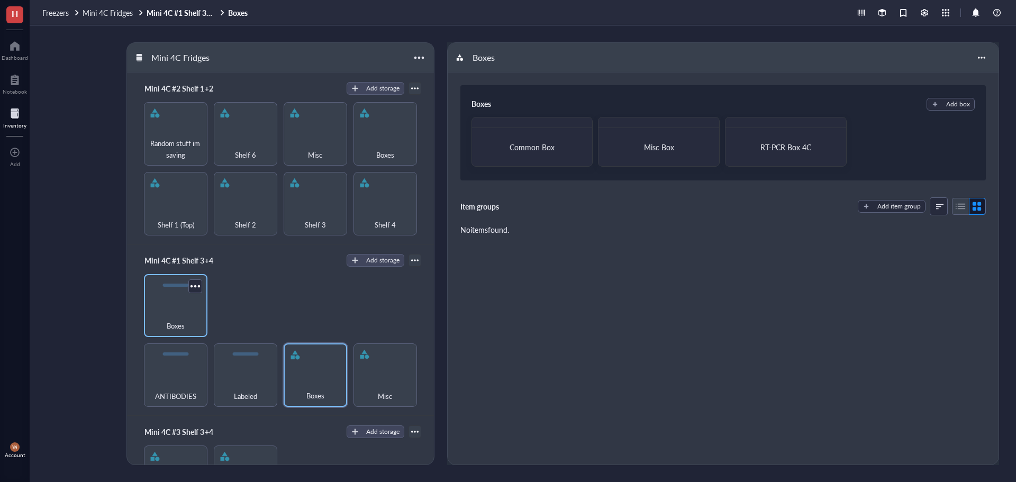
click at [187, 305] on div "Boxes" at bounding box center [175, 305] width 63 height 63
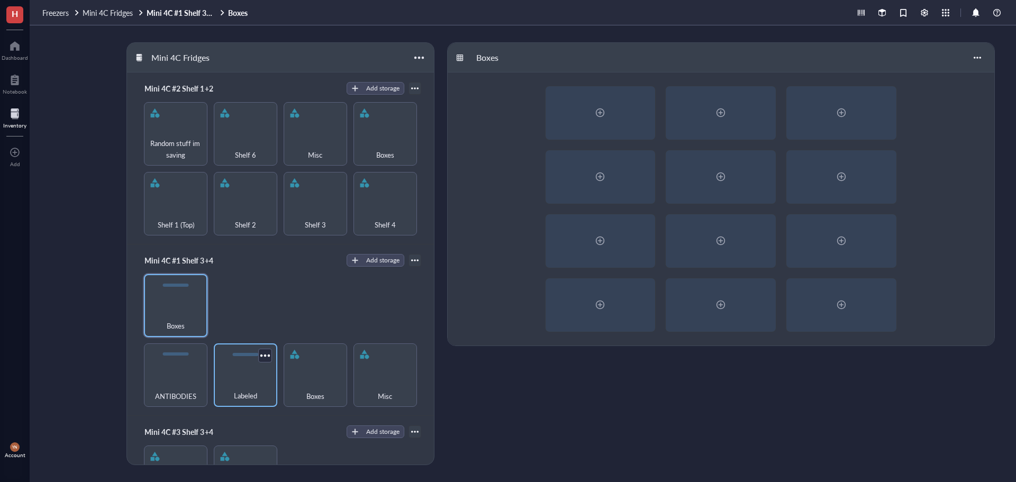
click at [237, 381] on div "Labeled" at bounding box center [245, 389] width 53 height 23
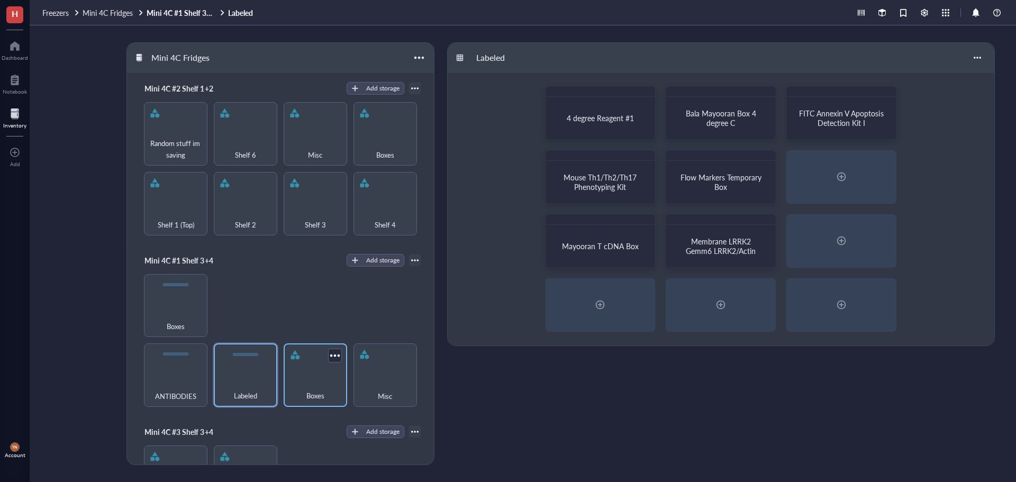
click at [324, 378] on div "Boxes" at bounding box center [315, 389] width 53 height 23
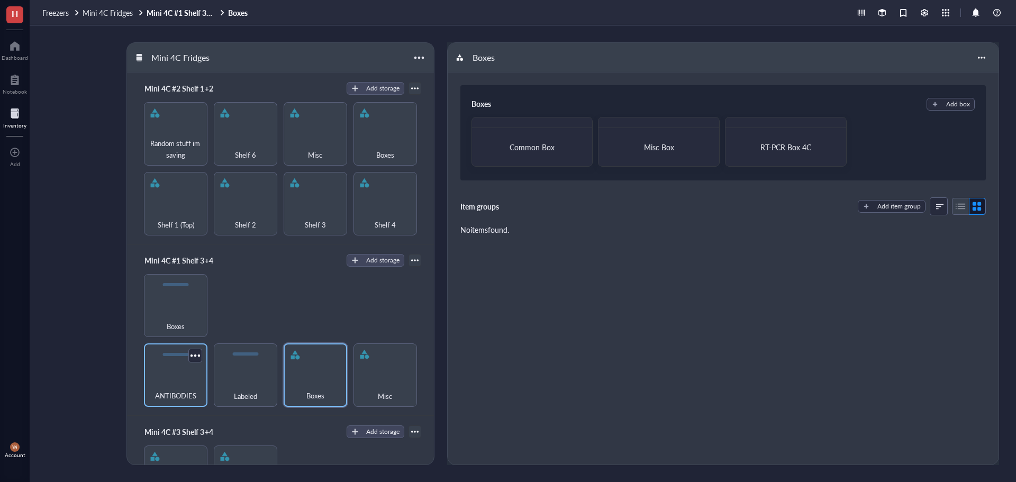
click at [179, 378] on div "ANTIBODIES" at bounding box center [175, 389] width 53 height 23
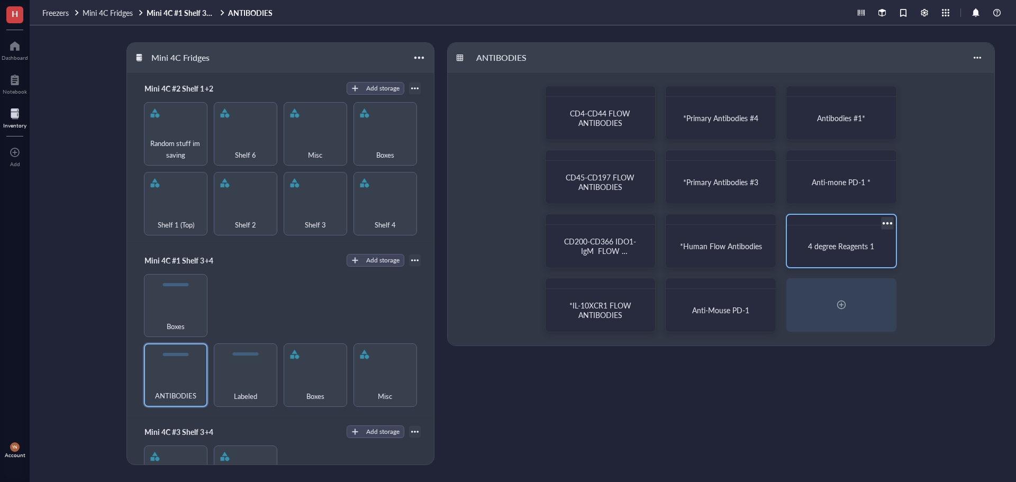
click at [842, 243] on span "4 degree Reagents 1" at bounding box center [841, 246] width 66 height 11
click at [598, 122] on span "CD4-CD44 FLOW ANTIBODIES" at bounding box center [601, 118] width 62 height 20
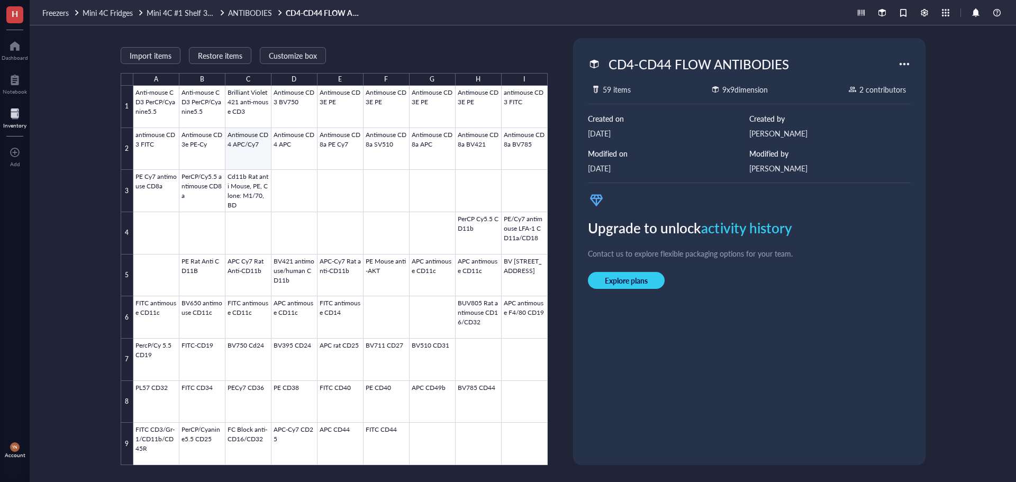
click at [247, 152] on div at bounding box center [340, 275] width 414 height 379
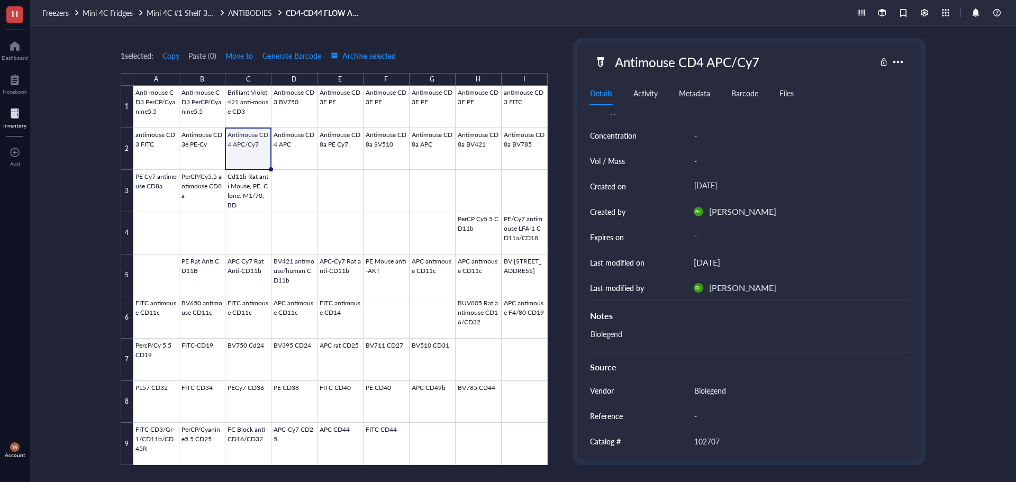
scroll to position [120, 0]
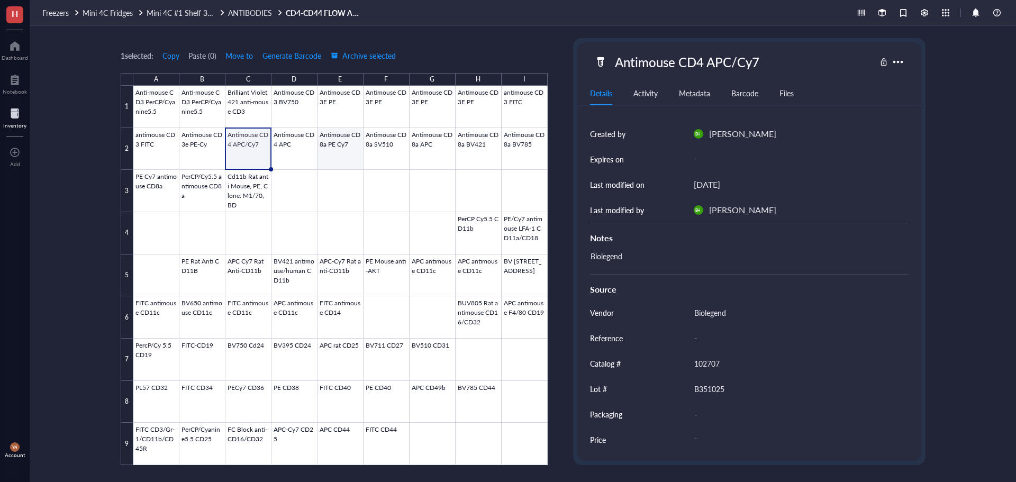
click at [298, 157] on div at bounding box center [340, 275] width 414 height 379
click at [355, 149] on div at bounding box center [340, 275] width 414 height 379
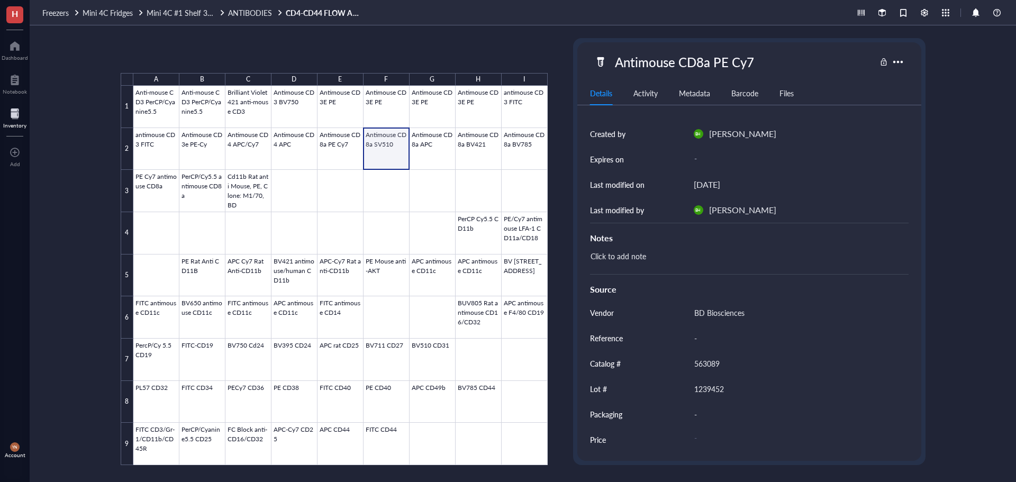
click at [399, 149] on div at bounding box center [340, 275] width 414 height 379
click at [450, 160] on div at bounding box center [340, 275] width 414 height 379
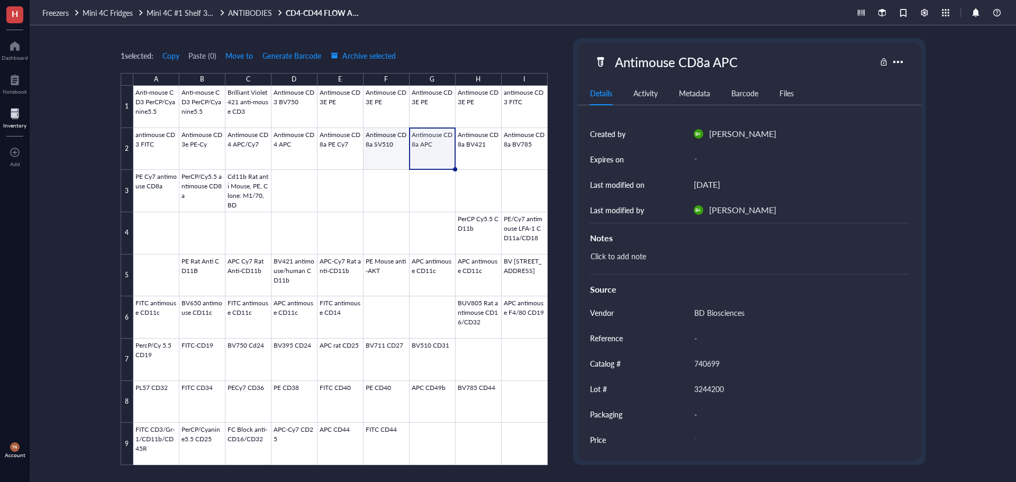
click at [382, 154] on div at bounding box center [340, 275] width 414 height 379
click at [515, 152] on div at bounding box center [340, 275] width 414 height 379
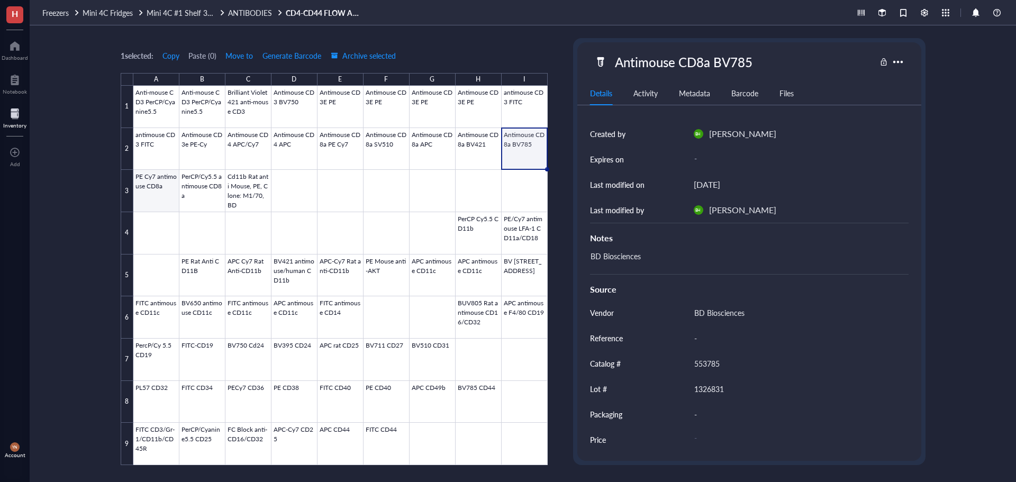
click at [147, 200] on div at bounding box center [340, 275] width 414 height 379
click at [204, 194] on div at bounding box center [340, 275] width 414 height 379
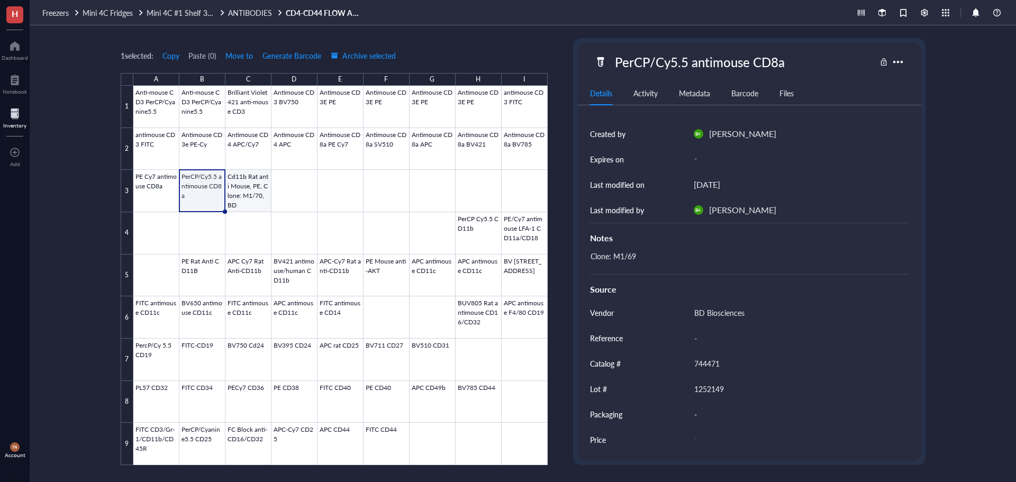
click at [244, 185] on div at bounding box center [340, 275] width 414 height 379
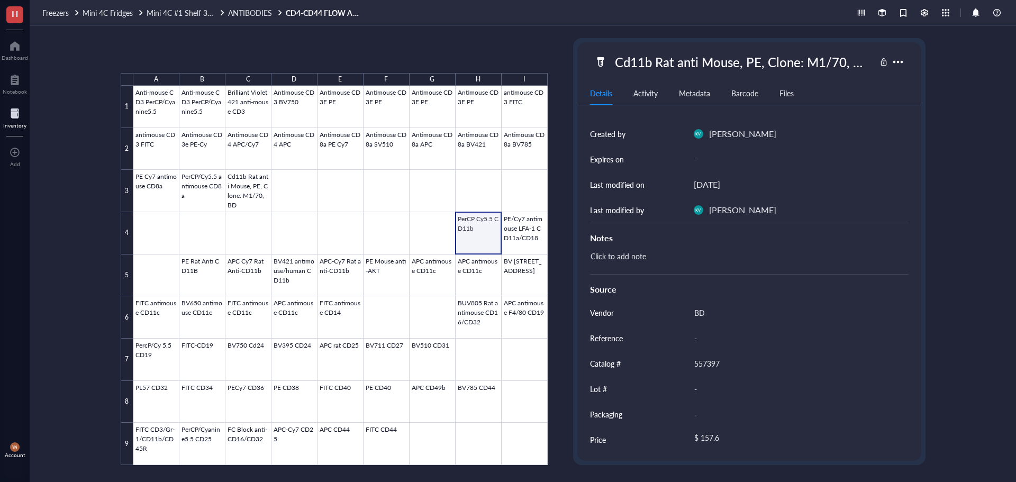
click at [477, 232] on div at bounding box center [340, 275] width 414 height 379
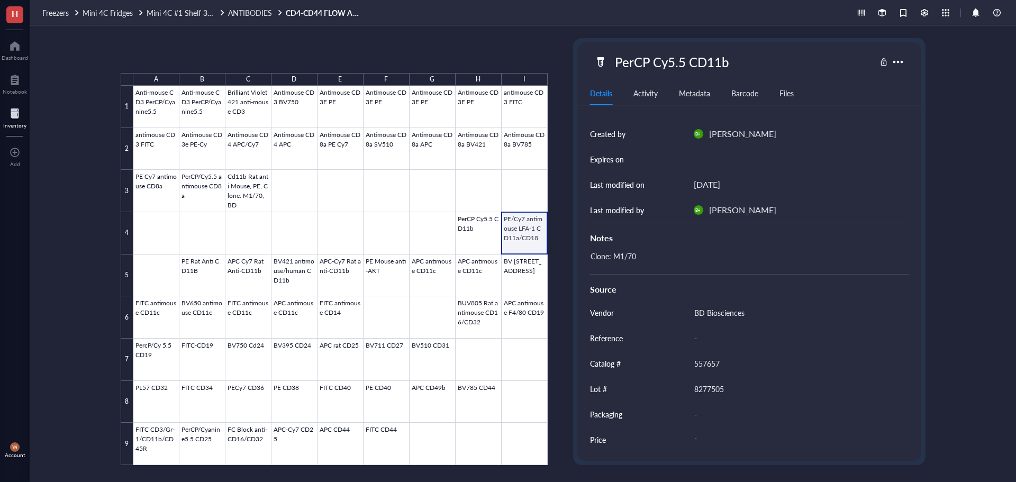
click at [513, 230] on div at bounding box center [340, 275] width 414 height 379
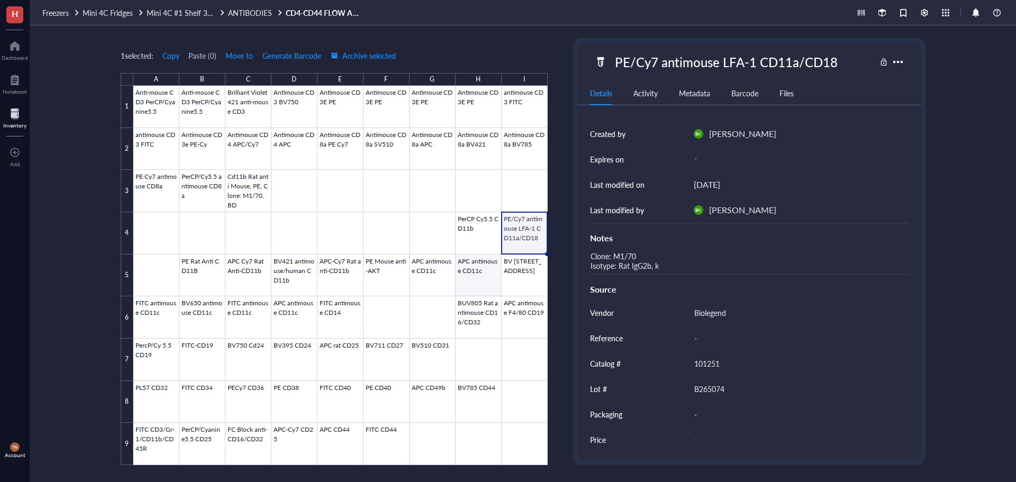
click at [474, 274] on div at bounding box center [340, 275] width 414 height 379
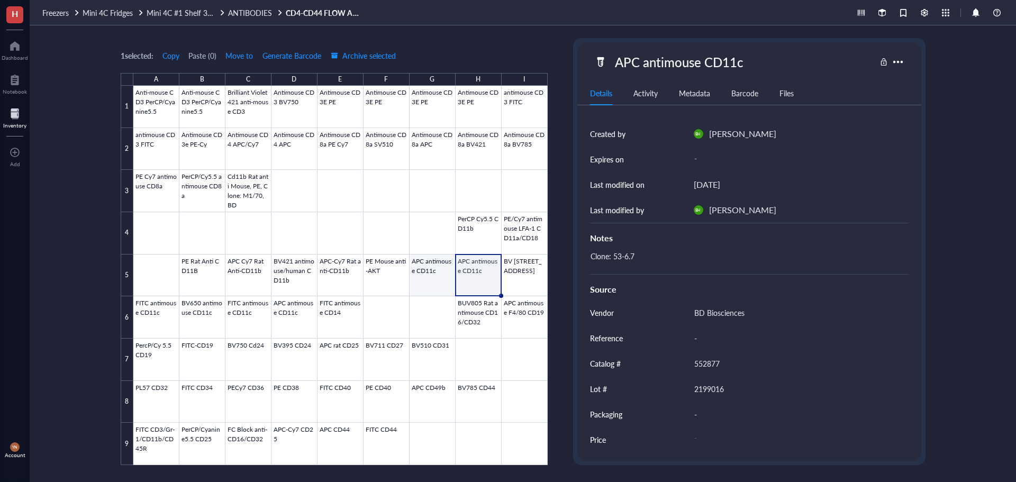
click at [436, 272] on div at bounding box center [340, 275] width 414 height 379
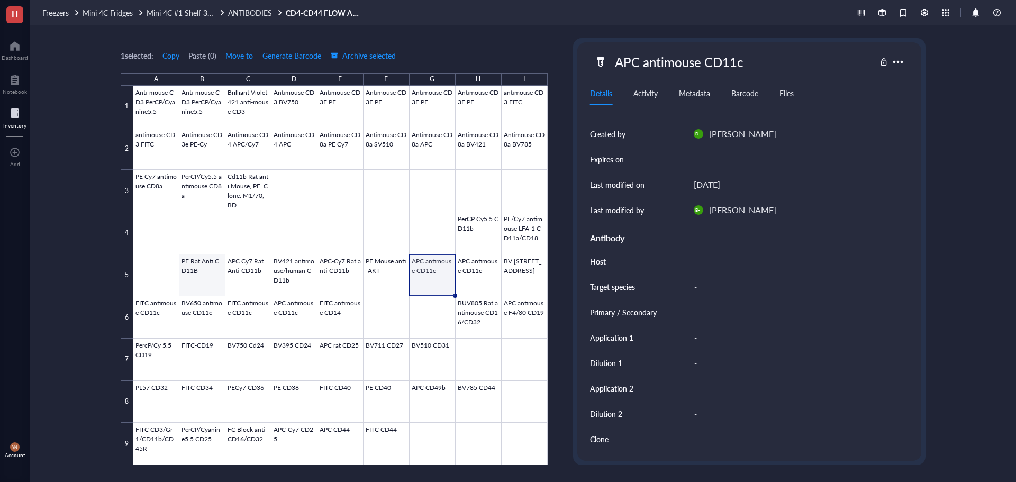
click at [204, 272] on div at bounding box center [340, 275] width 414 height 379
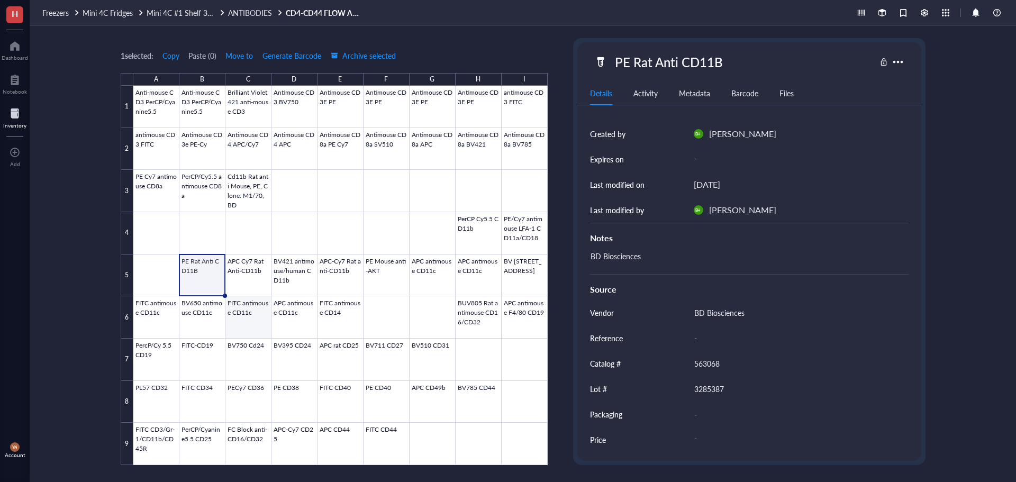
click at [255, 315] on div at bounding box center [340, 275] width 414 height 379
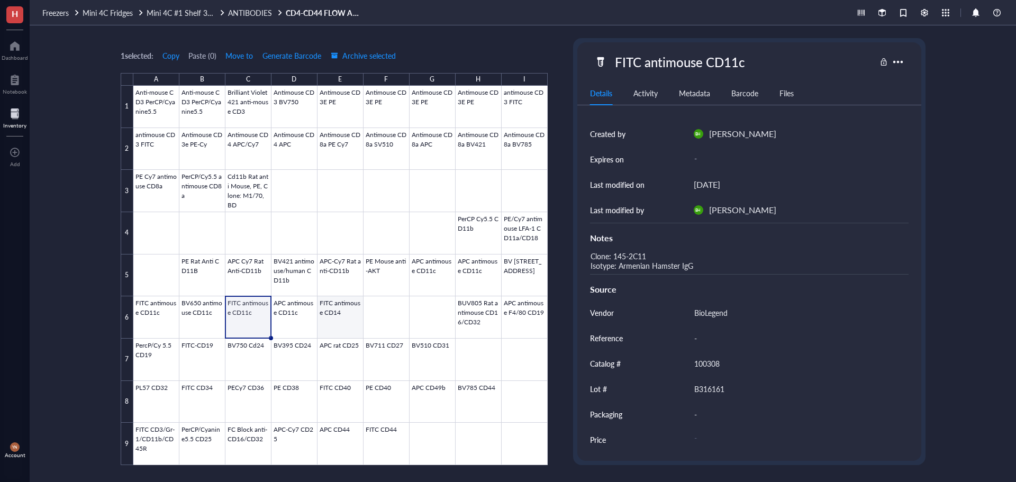
click at [341, 319] on div at bounding box center [340, 275] width 414 height 379
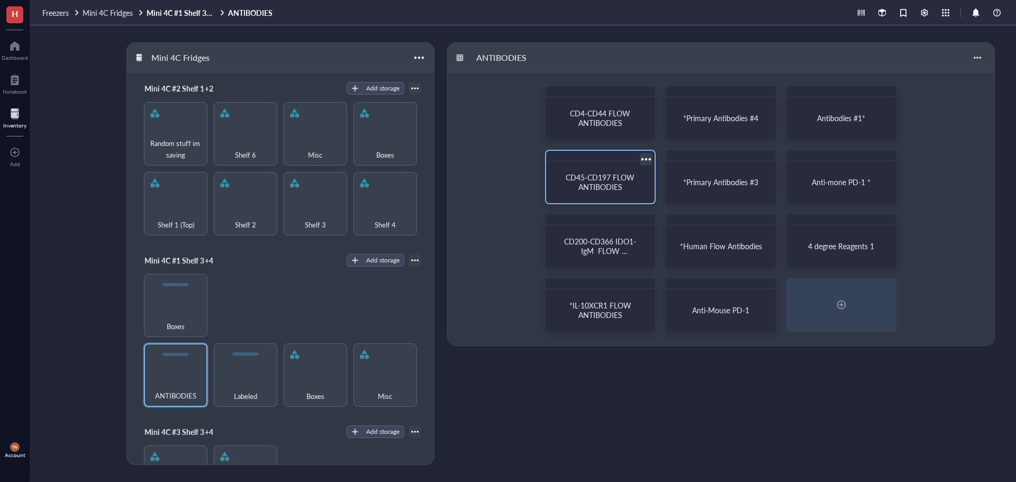
click at [604, 201] on div "CD45-CD197 FLOW ANTIBODIES" at bounding box center [600, 177] width 111 height 54
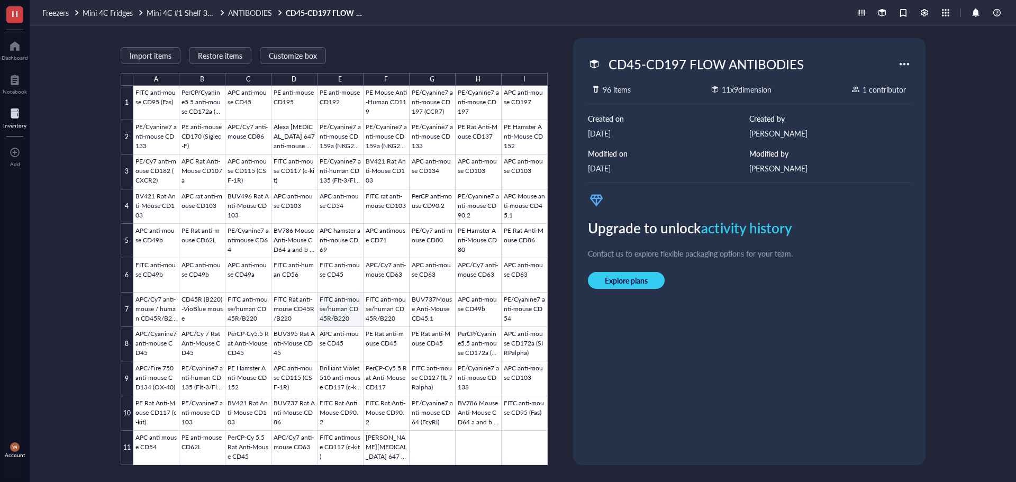
click at [335, 305] on div at bounding box center [340, 275] width 414 height 379
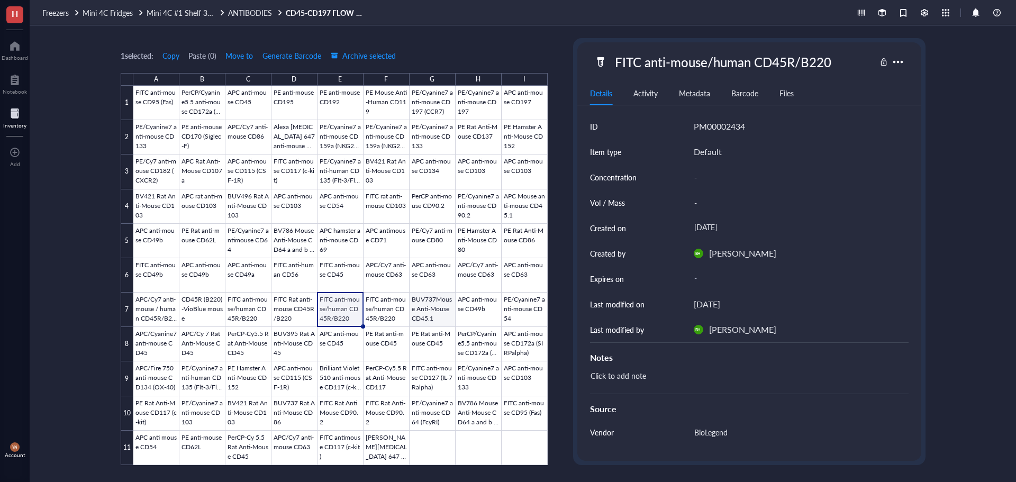
click at [437, 303] on div at bounding box center [340, 275] width 414 height 379
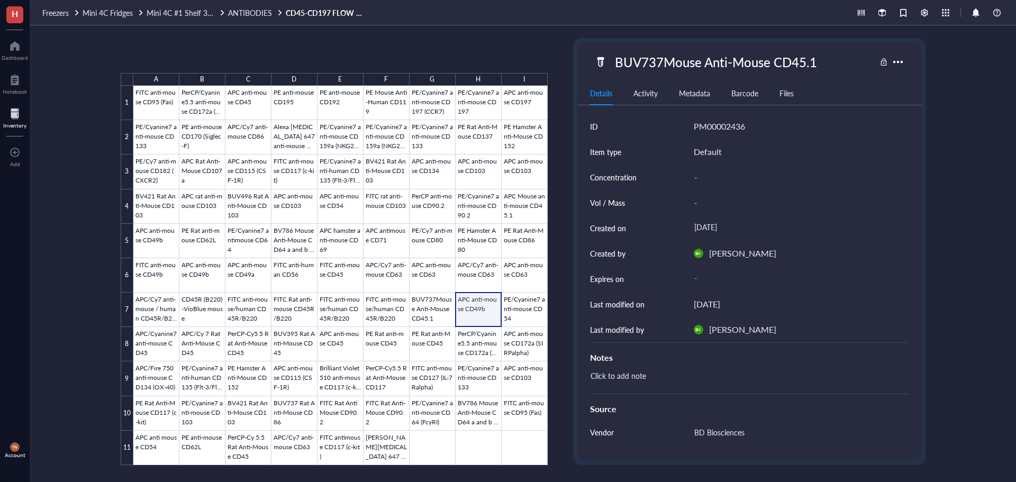
click at [473, 303] on div at bounding box center [340, 275] width 414 height 379
click at [527, 303] on div at bounding box center [340, 275] width 414 height 379
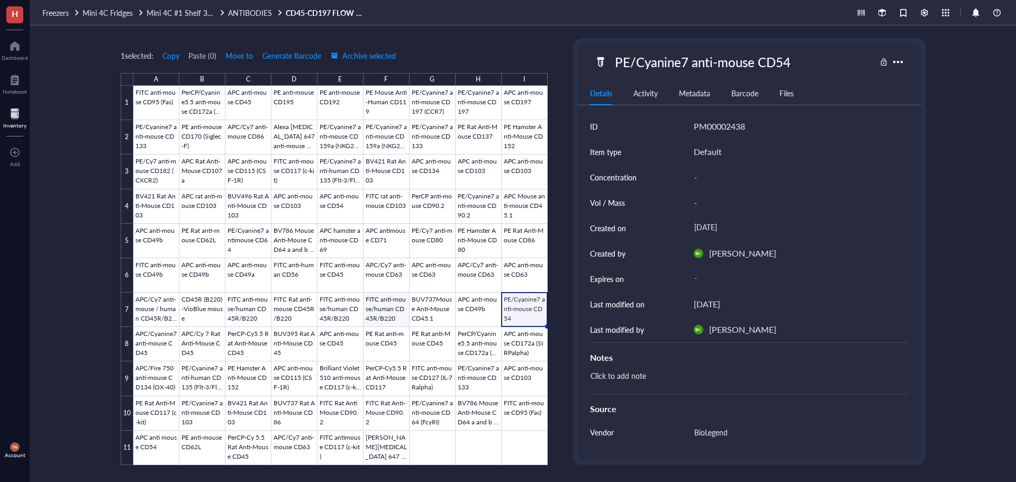
click at [245, 371] on div at bounding box center [340, 275] width 414 height 379
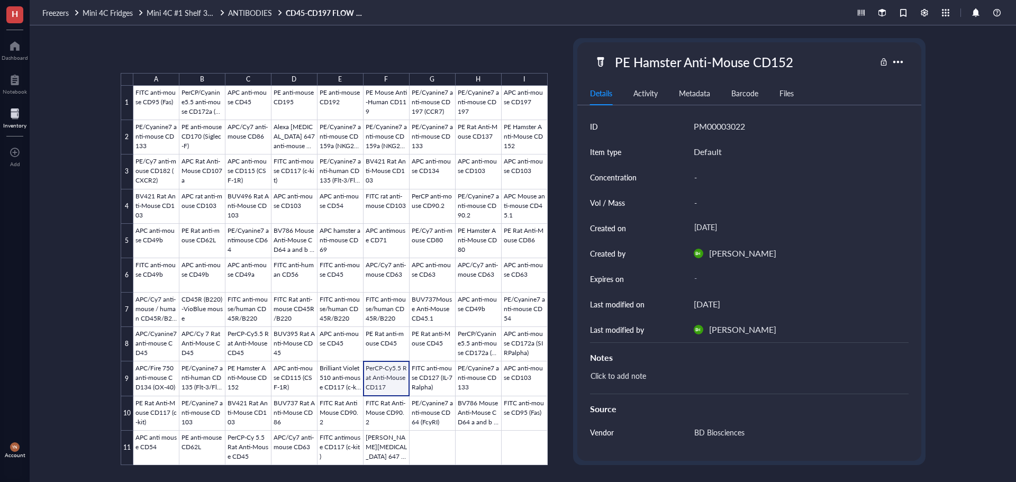
click at [382, 371] on div at bounding box center [340, 275] width 414 height 379
drag, startPoint x: 442, startPoint y: 371, endPoint x: 469, endPoint y: 371, distance: 27.0
click at [446, 371] on div at bounding box center [340, 275] width 414 height 379
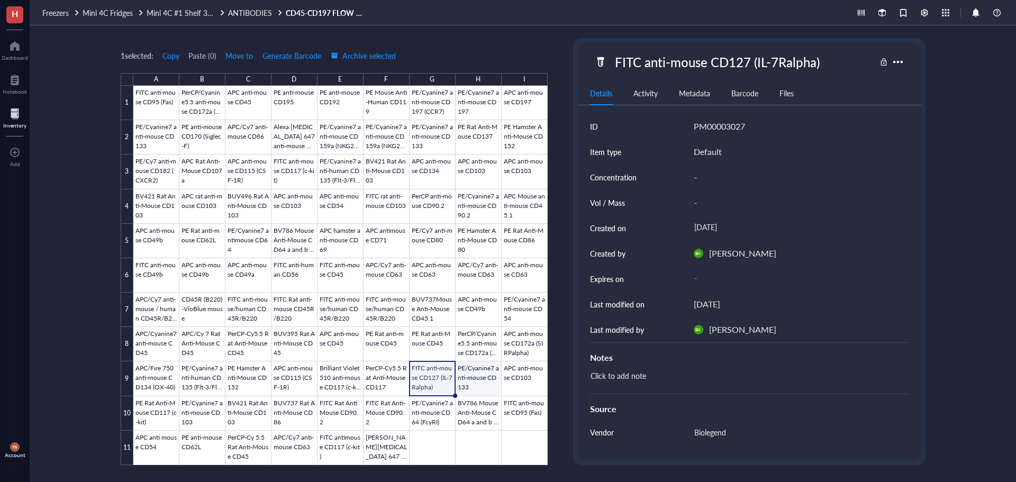
click at [473, 383] on div at bounding box center [340, 275] width 414 height 379
click at [261, 435] on div at bounding box center [340, 275] width 414 height 379
click at [293, 446] on div at bounding box center [340, 275] width 414 height 379
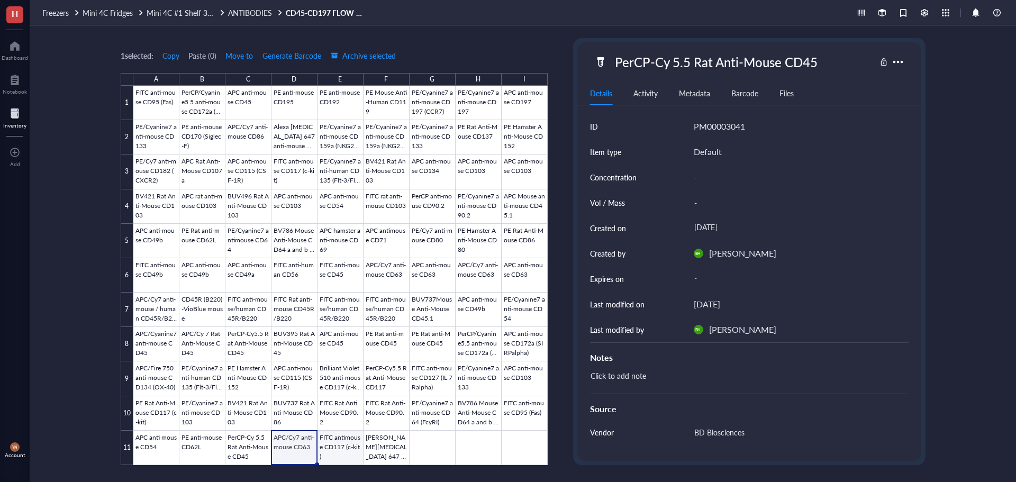
drag, startPoint x: 354, startPoint y: 446, endPoint x: 382, endPoint y: 447, distance: 28.0
click at [355, 446] on div at bounding box center [340, 275] width 414 height 379
click at [387, 447] on div at bounding box center [340, 275] width 414 height 379
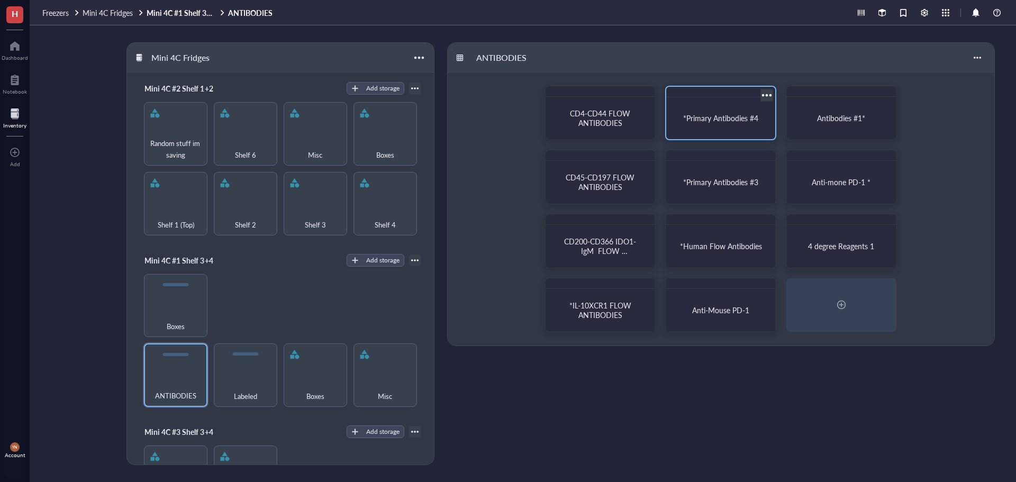
click at [713, 109] on div "*Primary Antibodies #4" at bounding box center [720, 118] width 101 height 33
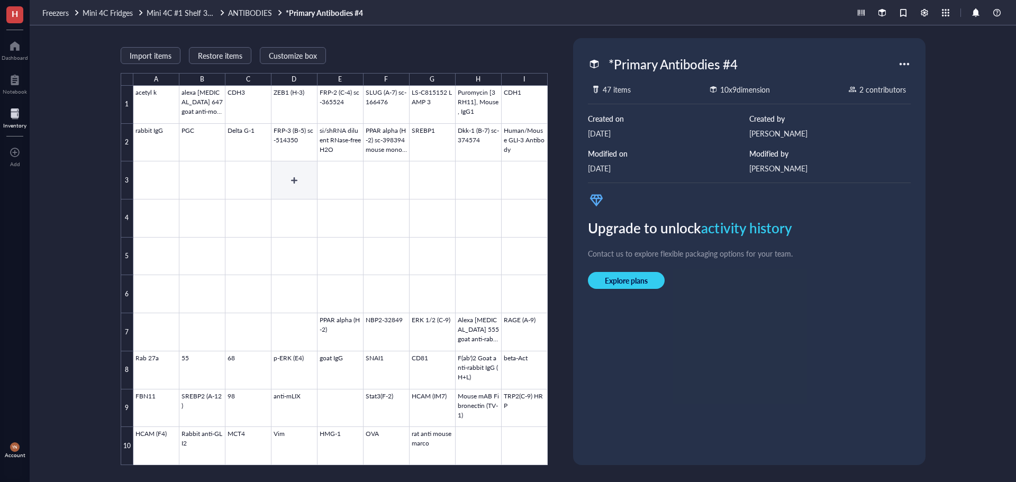
click at [287, 135] on div at bounding box center [340, 275] width 414 height 379
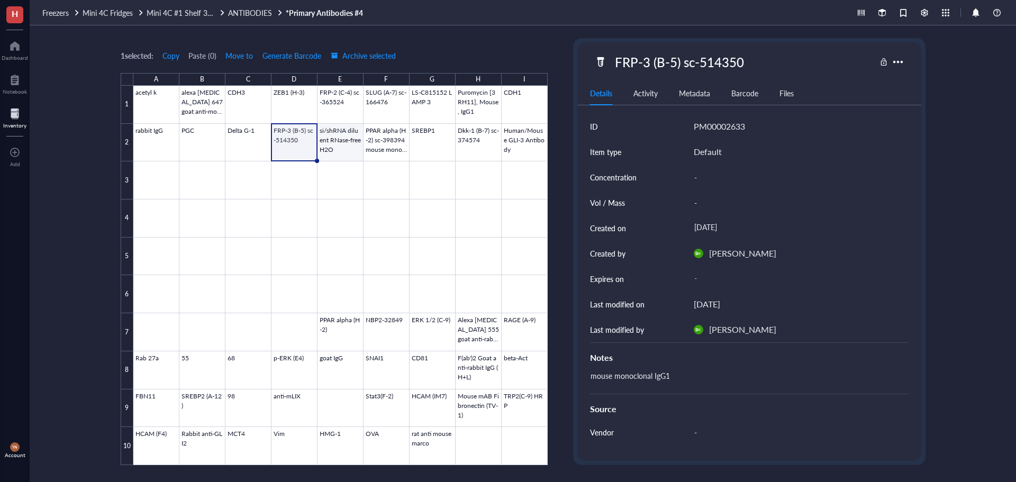
click at [344, 135] on div at bounding box center [340, 275] width 414 height 379
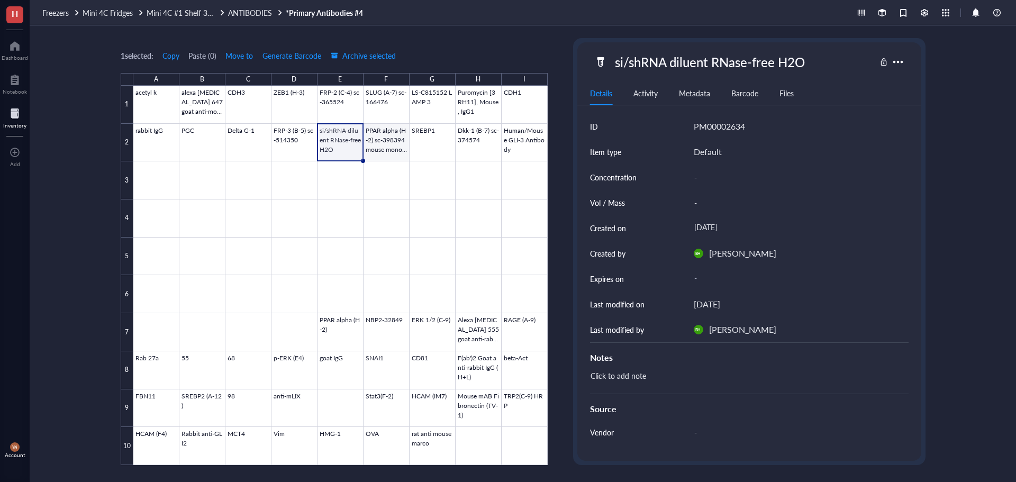
click at [382, 144] on div at bounding box center [340, 275] width 414 height 379
click at [357, 331] on div at bounding box center [340, 275] width 414 height 379
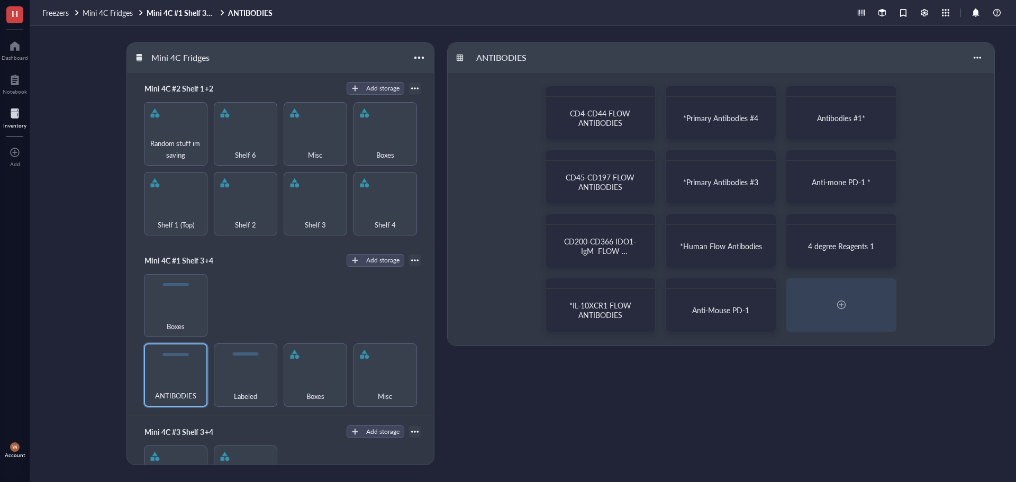
click at [928, 228] on div "CD4-CD44 FLOW ANTIBODIES *Primary Antibodies #4 Antibodies #1* CD45-CD197 FLOW …" at bounding box center [721, 208] width 546 height 273
click at [856, 122] on span "Antibodies #1*" at bounding box center [841, 118] width 48 height 11
click at [845, 240] on div "4 degree Reagents 1" at bounding box center [841, 246] width 101 height 33
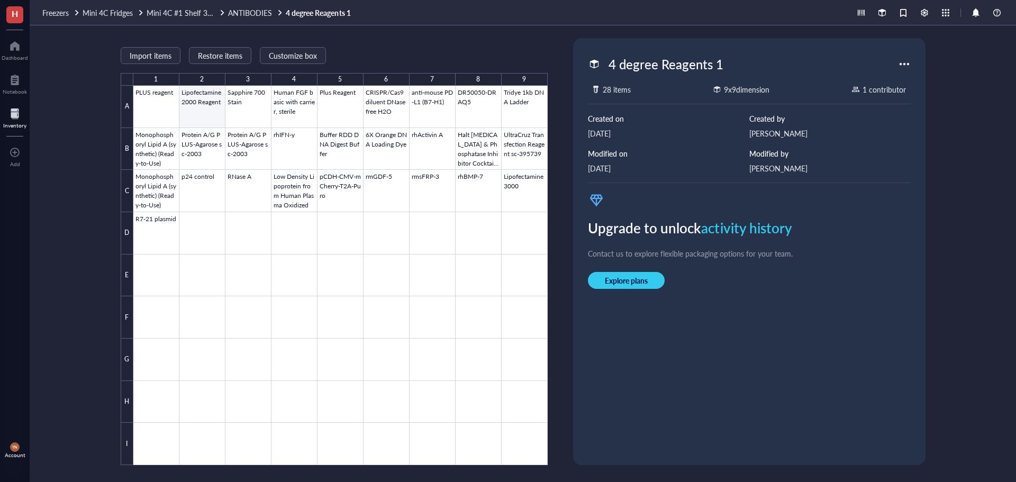
click at [202, 108] on div at bounding box center [340, 275] width 414 height 379
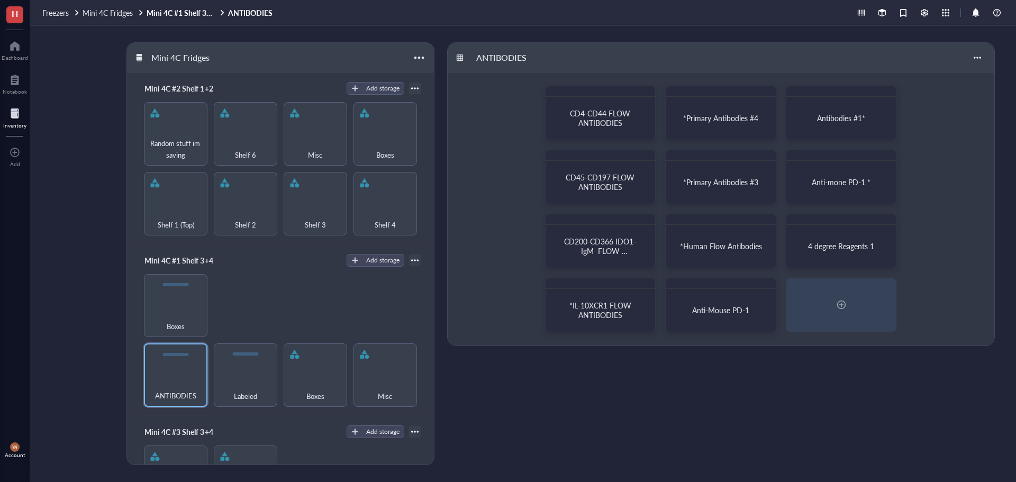
click at [303, 296] on div "ANTIBODIES Labeled Boxes Misc Boxes" at bounding box center [280, 340] width 281 height 133
click at [179, 127] on div "Random stuff im saving" at bounding box center [175, 133] width 63 height 63
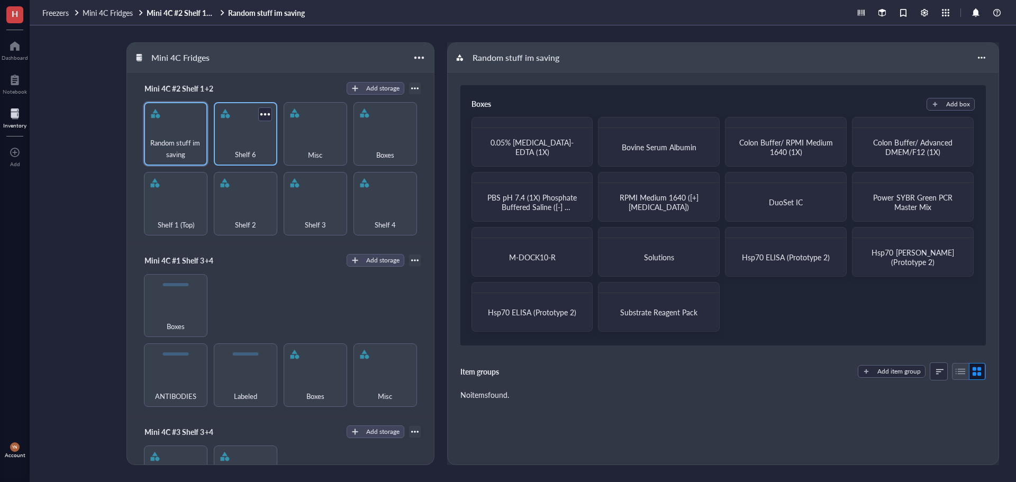
click at [249, 139] on div "Shelf 6" at bounding box center [245, 148] width 53 height 23
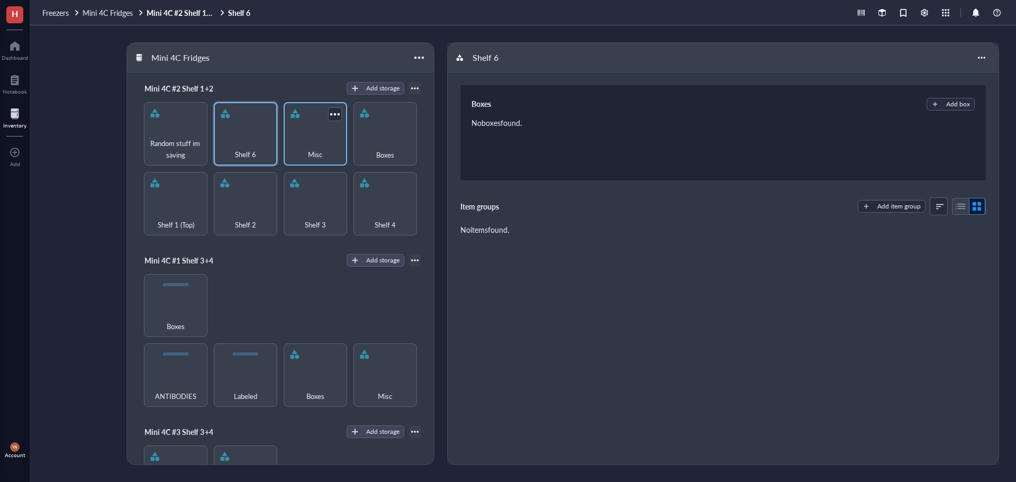
click at [326, 137] on div "Misc" at bounding box center [315, 148] width 53 height 23
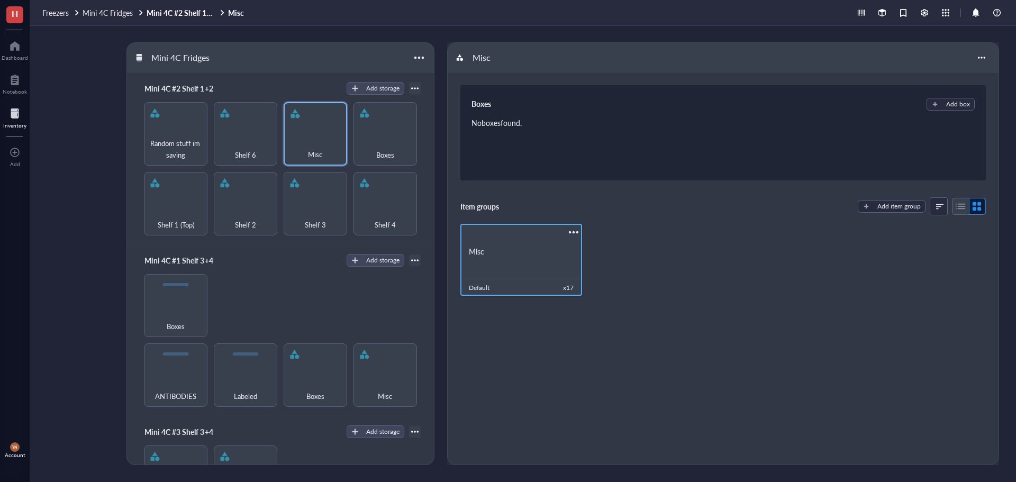
click at [554, 254] on div "Misc" at bounding box center [521, 252] width 105 height 10
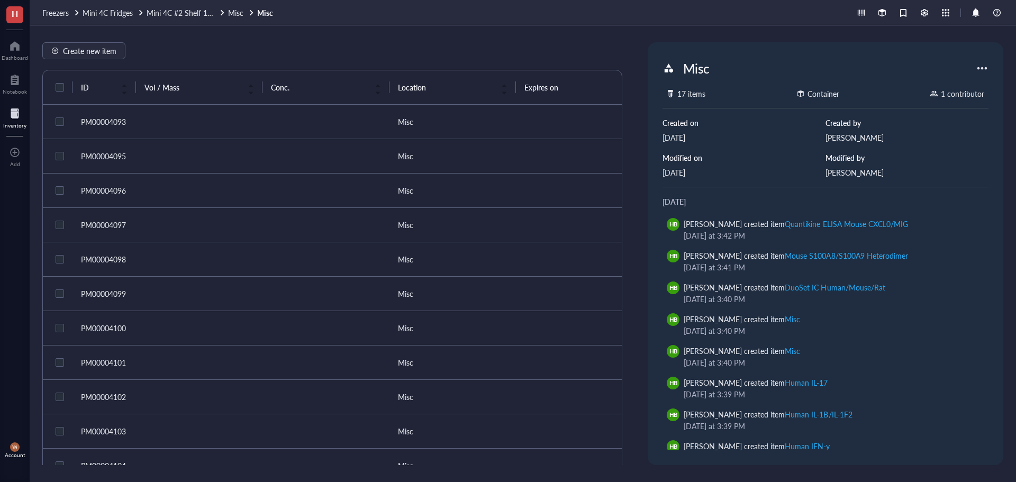
click at [198, 154] on td at bounding box center [199, 156] width 126 height 34
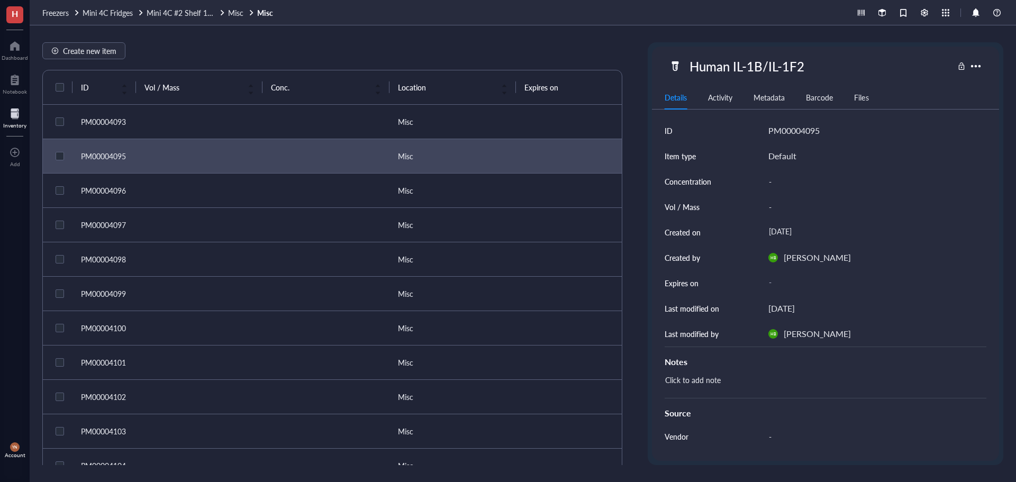
click at [217, 186] on td at bounding box center [199, 191] width 126 height 34
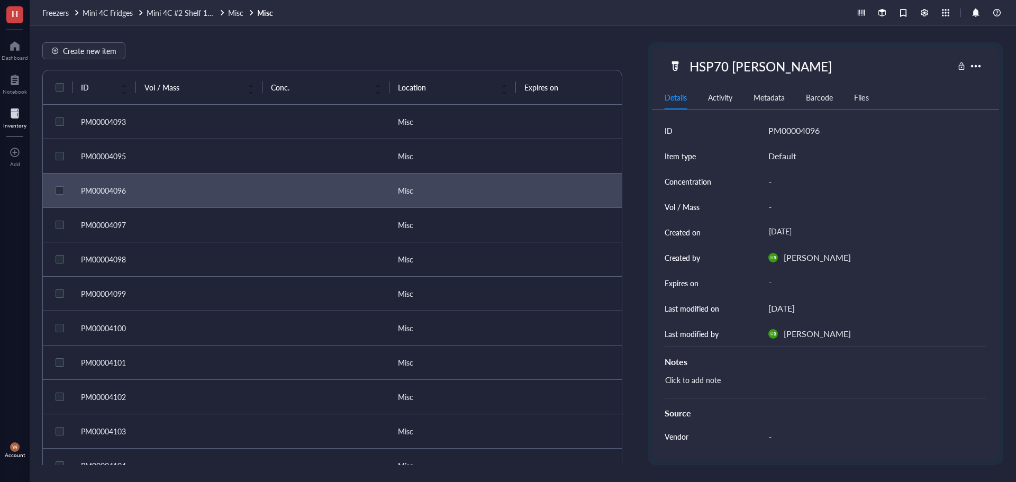
click at [197, 227] on td at bounding box center [199, 225] width 126 height 34
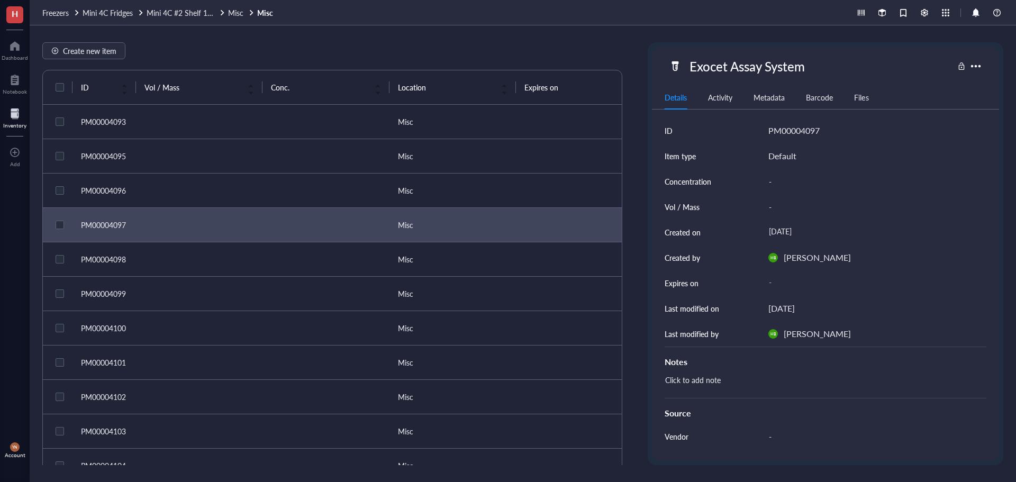
click at [212, 258] on td at bounding box center [199, 259] width 126 height 34
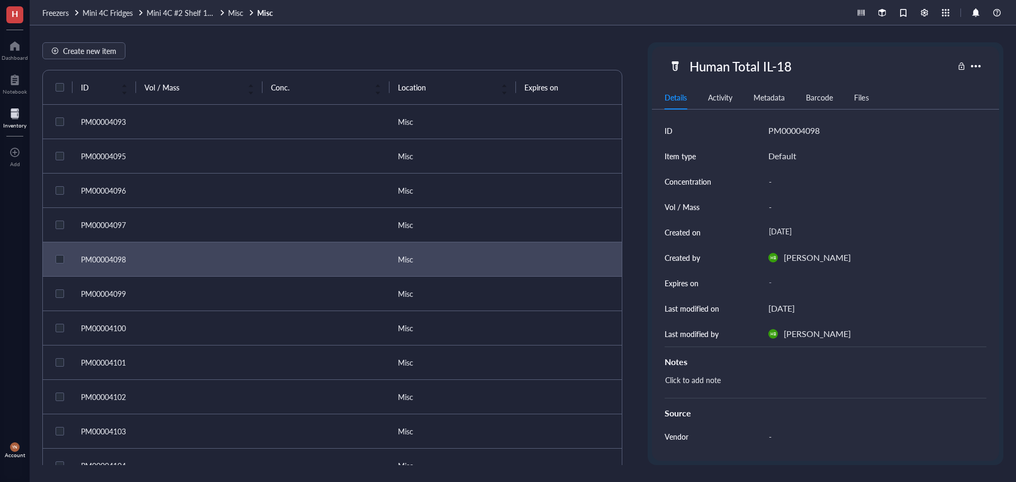
click at [220, 295] on td at bounding box center [199, 294] width 126 height 34
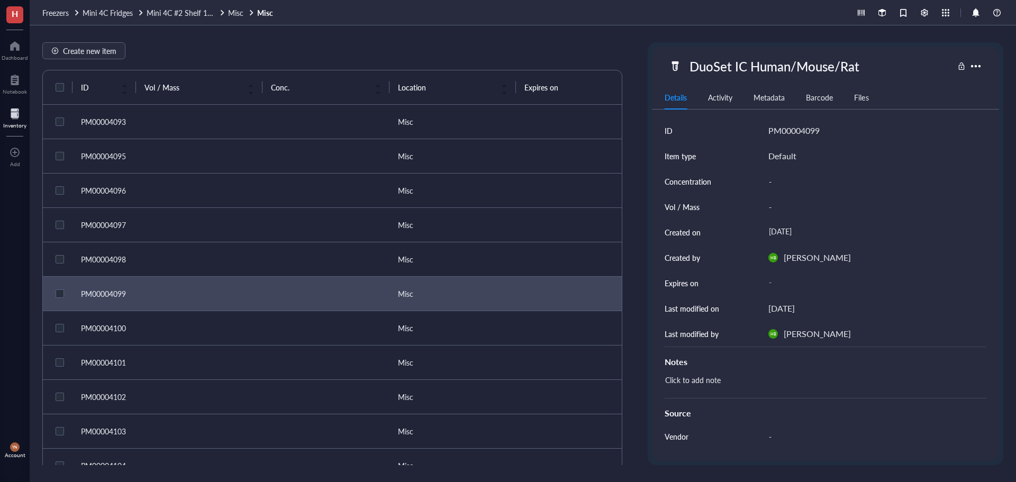
click at [220, 332] on td at bounding box center [199, 328] width 126 height 34
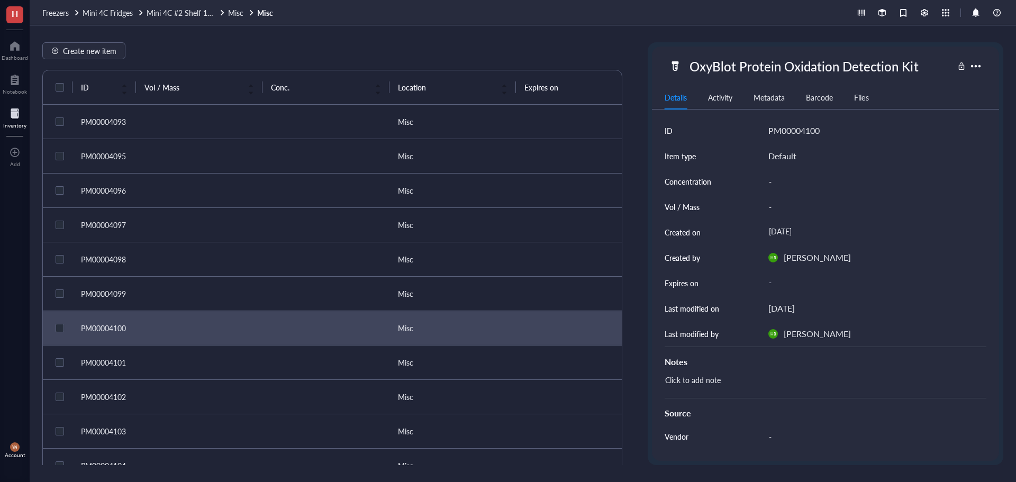
click at [221, 363] on td at bounding box center [199, 362] width 126 height 34
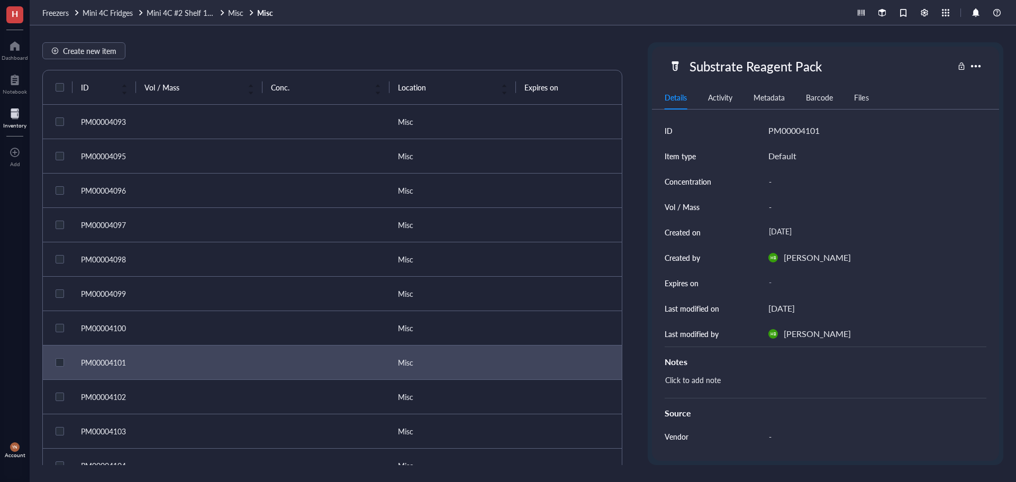
click at [227, 398] on td at bounding box center [199, 397] width 126 height 34
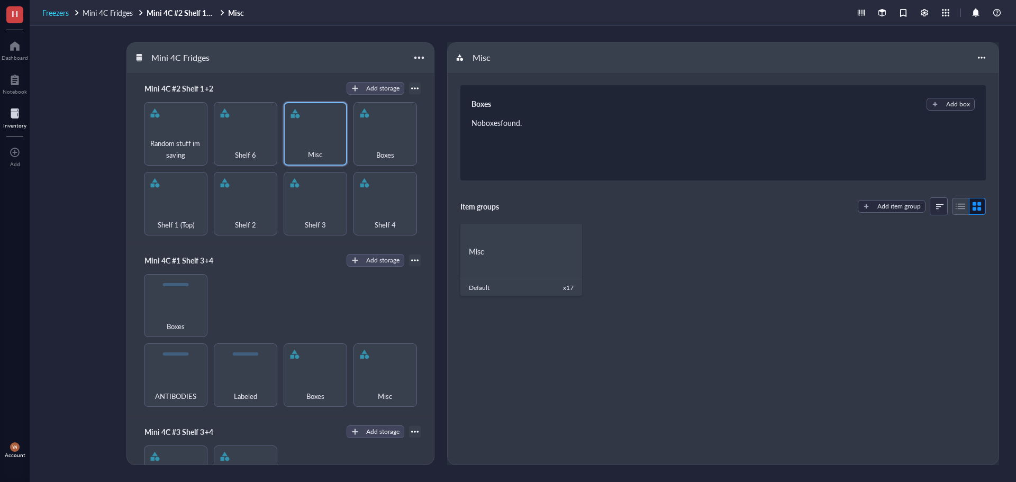
click at [58, 11] on span "Freezers" at bounding box center [55, 12] width 26 height 11
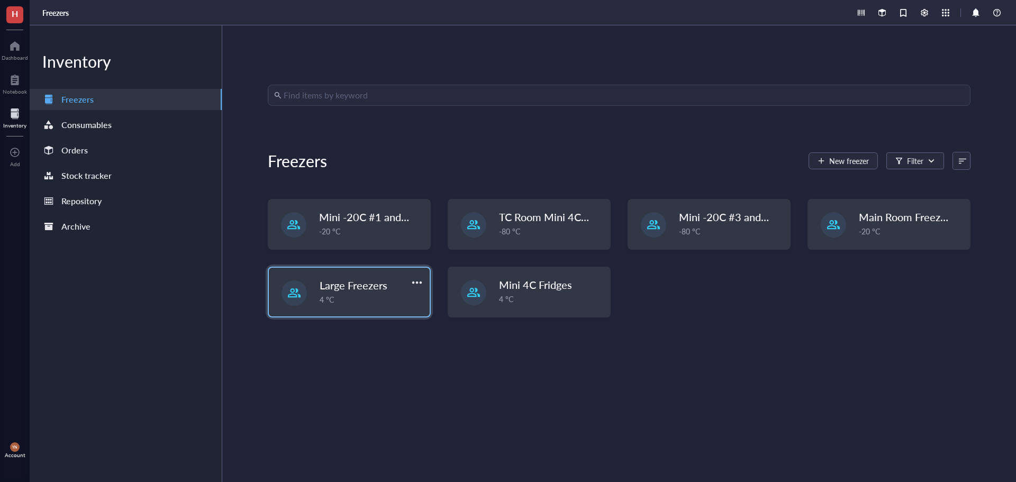
click at [345, 290] on span "Large Freezers" at bounding box center [354, 285] width 68 height 15
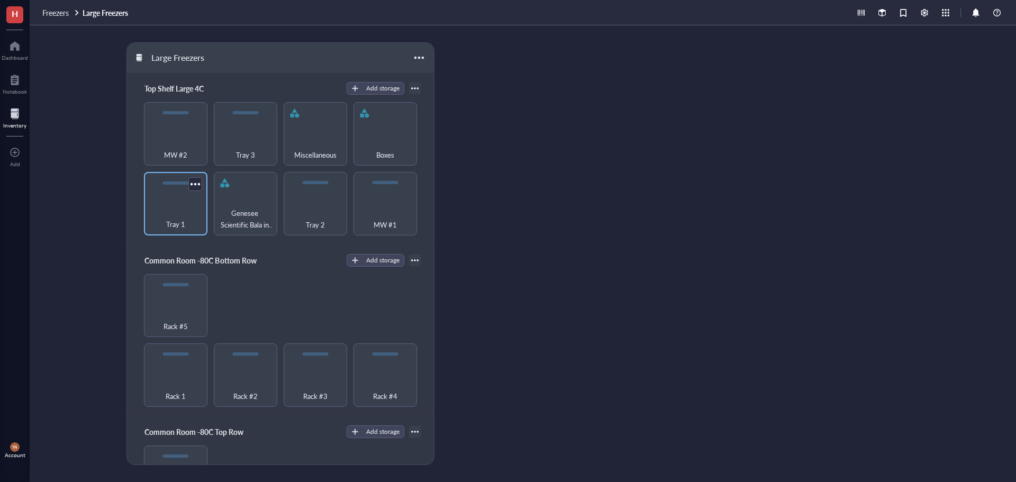
click at [180, 207] on div "Tray 1" at bounding box center [175, 218] width 53 height 23
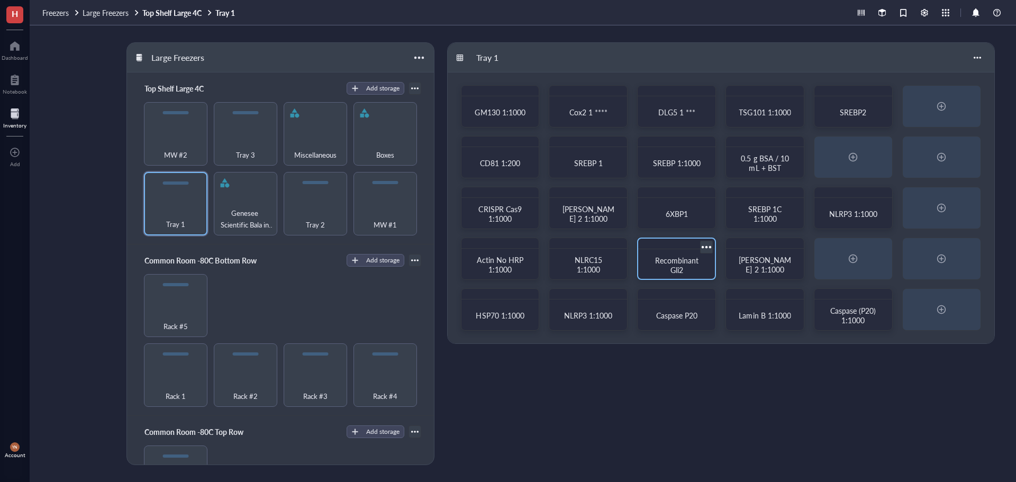
click at [674, 261] on span "Recombinant Gli2" at bounding box center [677, 265] width 45 height 20
click at [669, 159] on span "SREBP 1:1000" at bounding box center [677, 163] width 48 height 11
click at [321, 207] on div "Tray 2" at bounding box center [315, 218] width 53 height 23
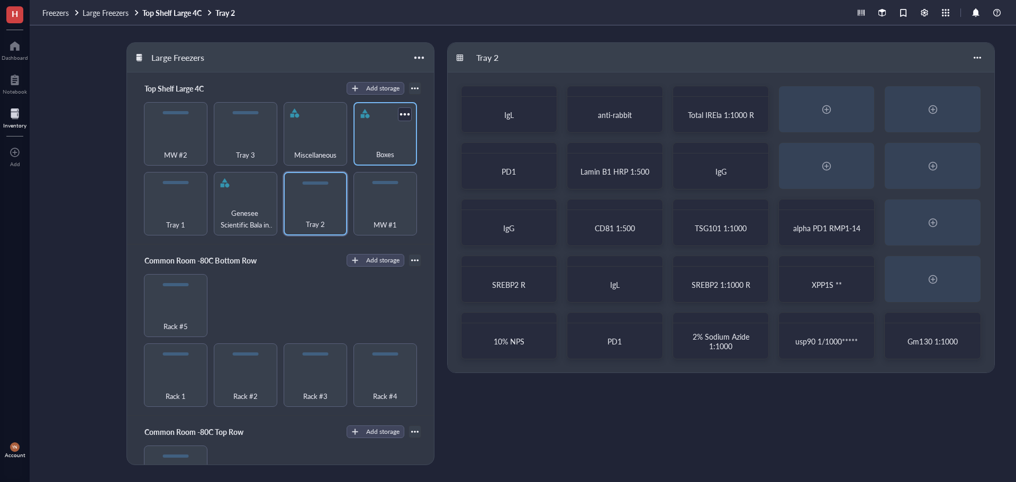
click at [386, 156] on span "Boxes" at bounding box center [385, 155] width 18 height 12
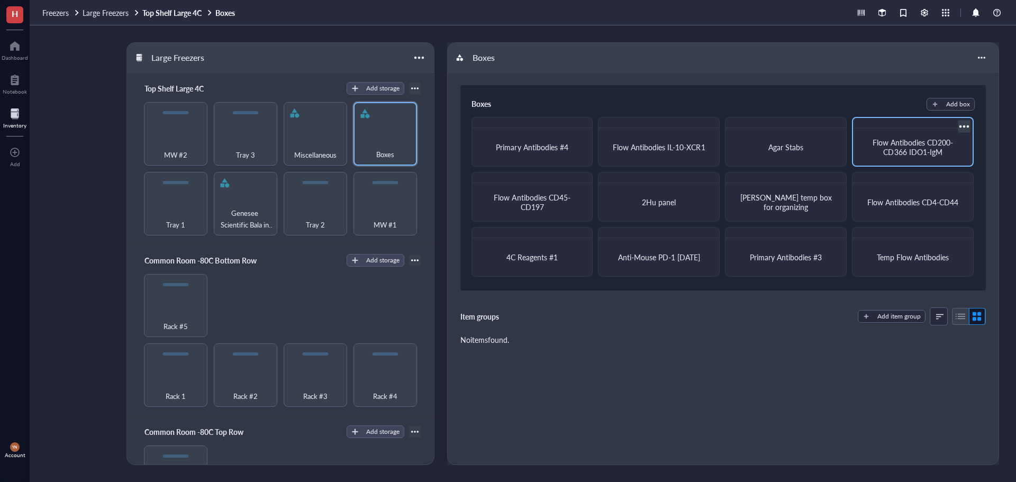
click at [900, 147] on span "Flow Antibodies CD200-CD366 IDO1-IgM" at bounding box center [912, 147] width 80 height 20
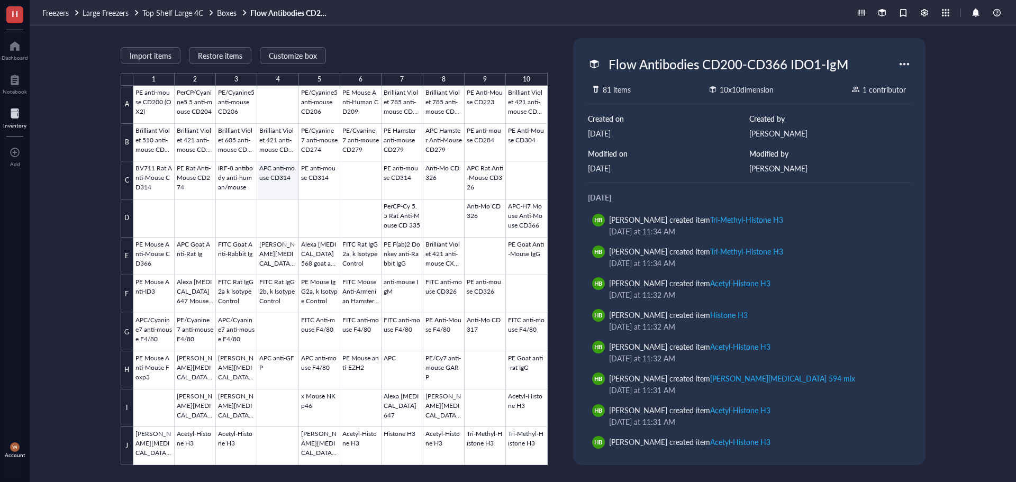
click at [258, 175] on div at bounding box center [340, 275] width 414 height 379
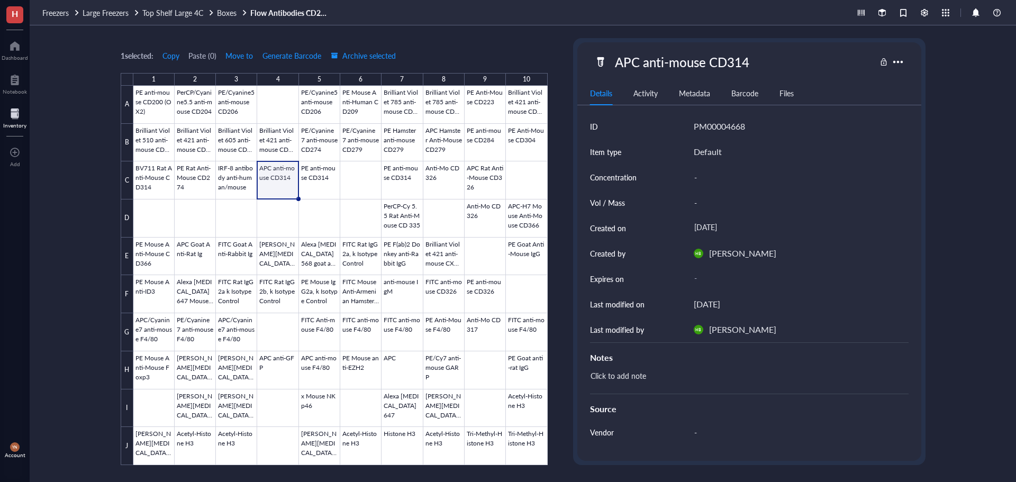
drag, startPoint x: 102, startPoint y: 90, endPoint x: 107, endPoint y: 94, distance: 6.6
click at [102, 90] on div "1 selected: Copy Paste ( 0 ) Move to Generate Barcode Archive selected 1 2 3 4 …" at bounding box center [523, 253] width 986 height 457
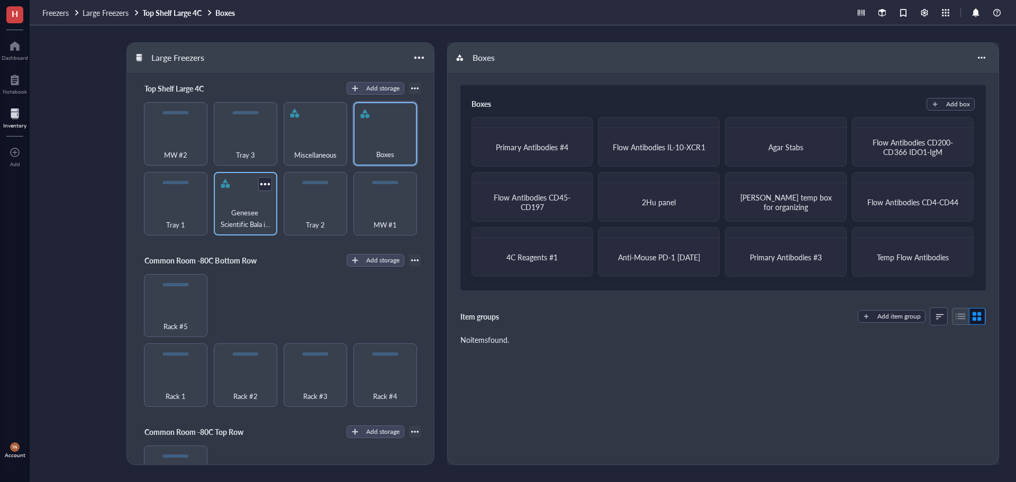
click at [162, 207] on div "Tray 1" at bounding box center [176, 218] width 54 height 23
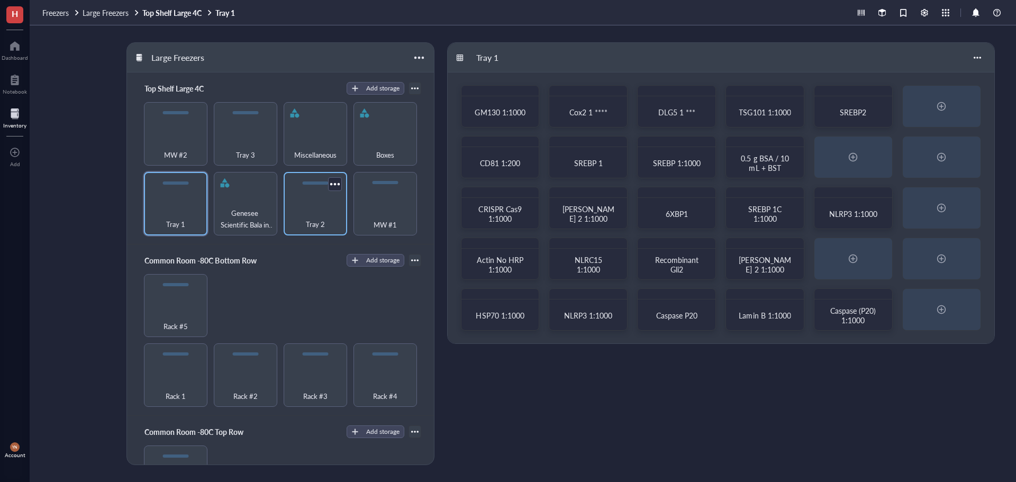
click at [320, 208] on div "Tray 2" at bounding box center [315, 218] width 53 height 23
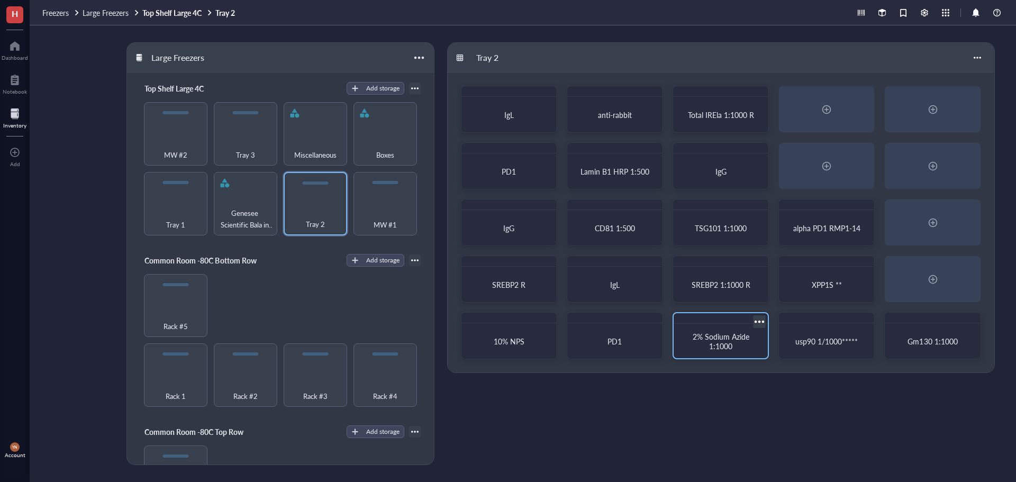
click at [733, 344] on div "2% Sodium Azide 1:1000" at bounding box center [720, 341] width 69 height 19
click at [277, 285] on div "Rack 1 Rack #2 Rack #3 Rack #4 Rack #5" at bounding box center [280, 340] width 281 height 133
click at [255, 135] on div "Tray 3" at bounding box center [245, 133] width 63 height 63
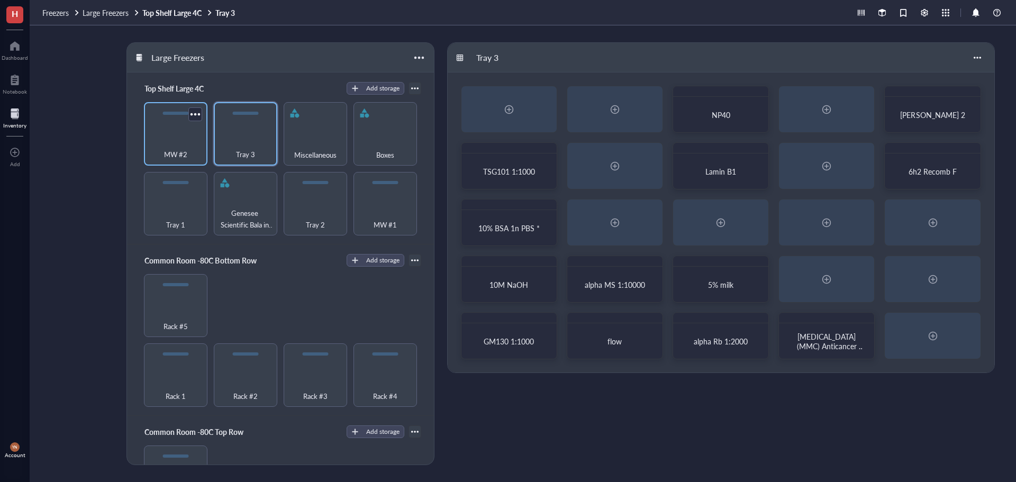
click at [169, 134] on div "MW #2" at bounding box center [175, 133] width 63 height 63
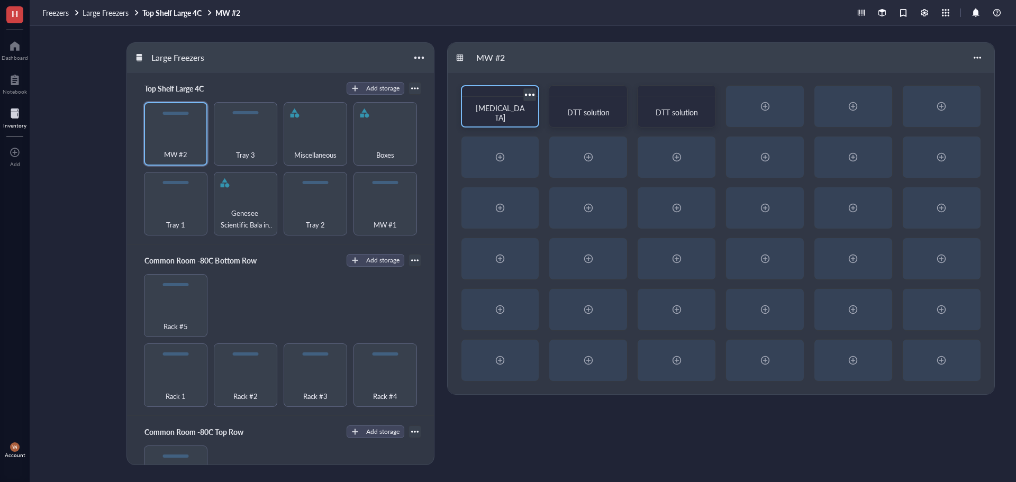
click at [517, 97] on div "Sodium phenylbutyrate" at bounding box center [500, 106] width 79 height 42
click at [382, 139] on div "Boxes" at bounding box center [385, 148] width 53 height 23
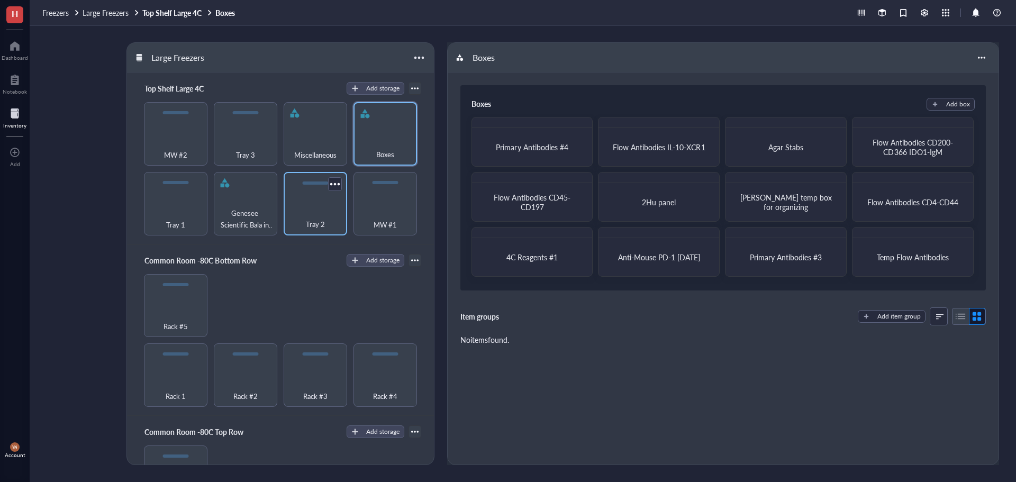
click at [328, 208] on div "Tray 2" at bounding box center [315, 218] width 53 height 23
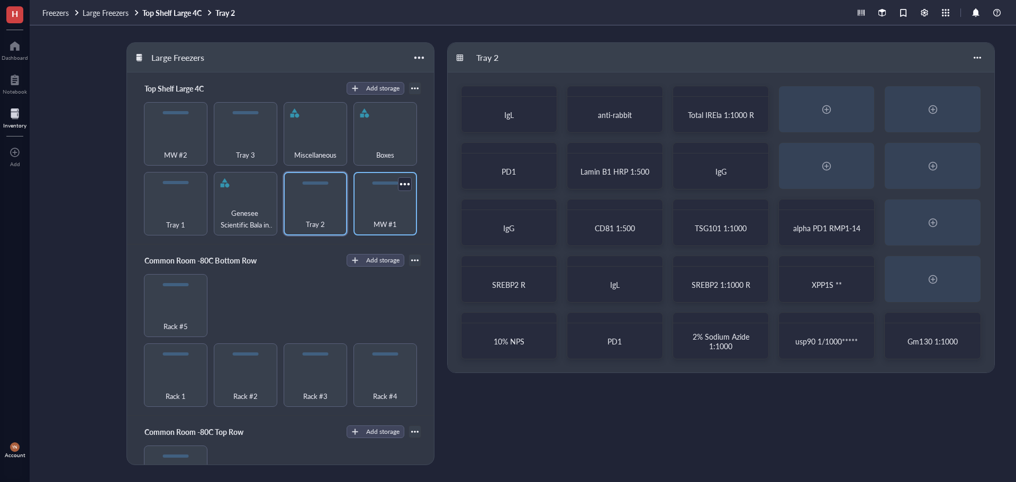
click at [381, 207] on div "MW #1" at bounding box center [385, 218] width 53 height 23
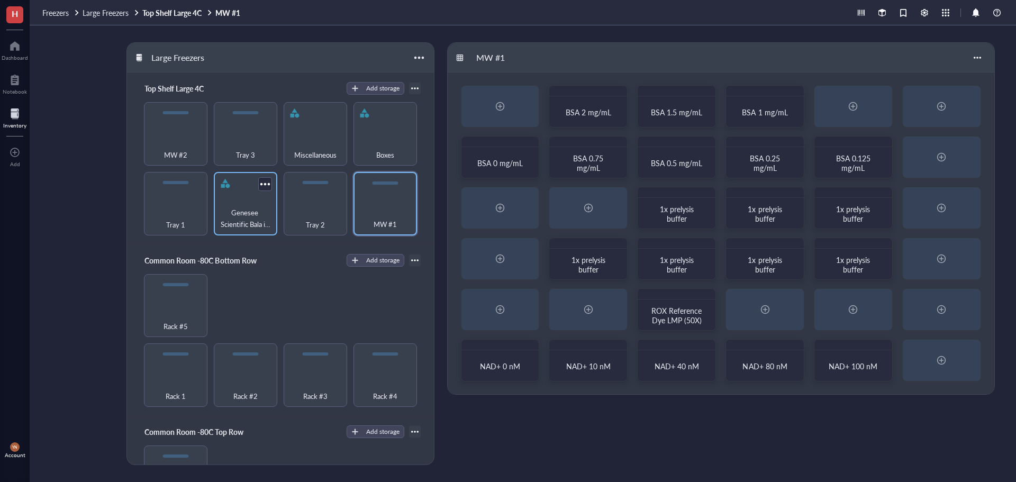
click at [263, 211] on span "Genesee Scientific Bala in vivo Antibodies" at bounding box center [245, 218] width 53 height 23
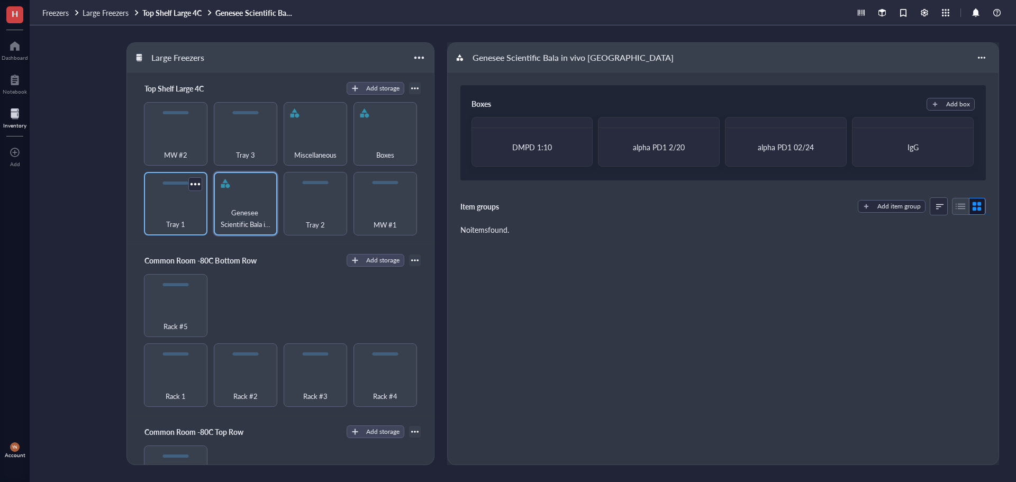
click at [154, 208] on div "Tray 1" at bounding box center [175, 218] width 53 height 23
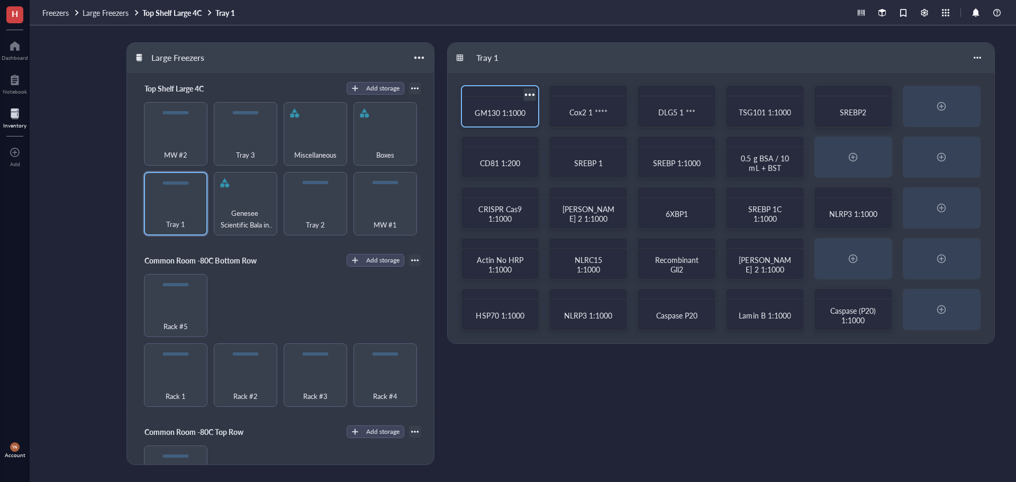
click at [517, 108] on span "GM130 1:1000" at bounding box center [499, 112] width 50 height 11
click at [393, 144] on div "Boxes" at bounding box center [385, 148] width 53 height 23
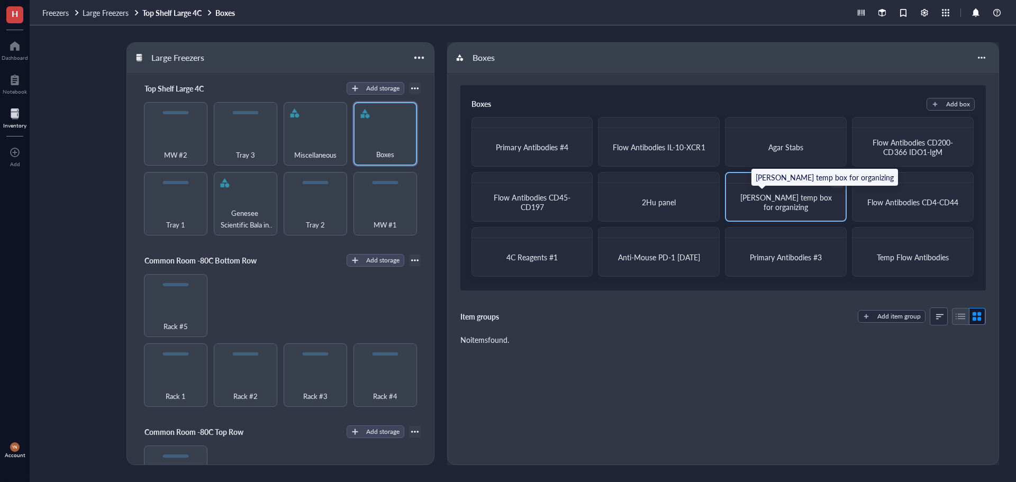
click at [810, 204] on div "Henry temp box for organizing" at bounding box center [785, 202] width 94 height 19
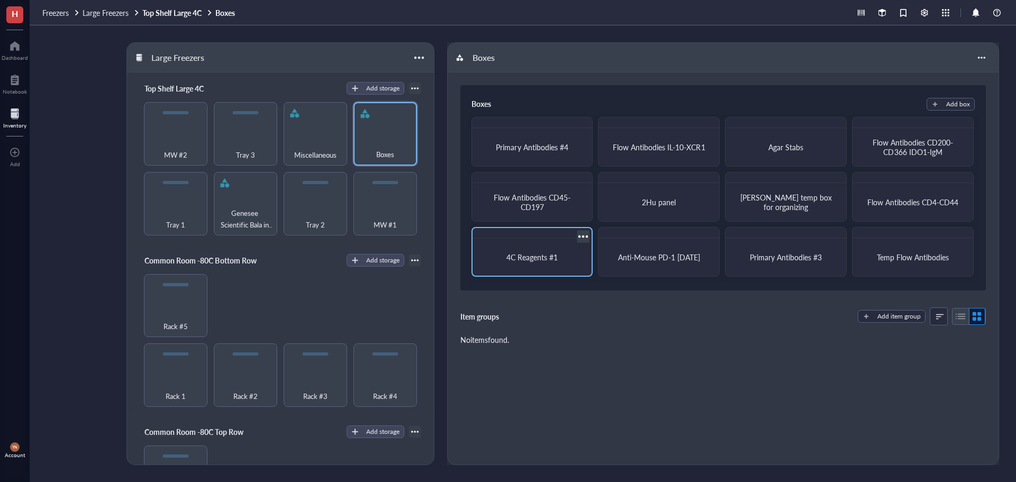
click at [557, 258] on span "4C Reagents #1" at bounding box center [531, 257] width 51 height 11
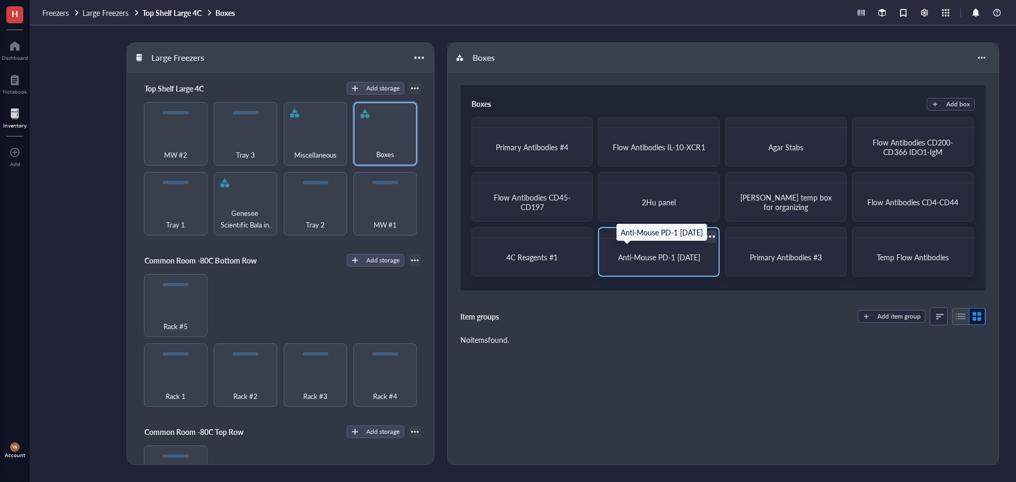
click at [669, 260] on div "Anti-Mouse PD-1 10-12-2021" at bounding box center [658, 257] width 94 height 10
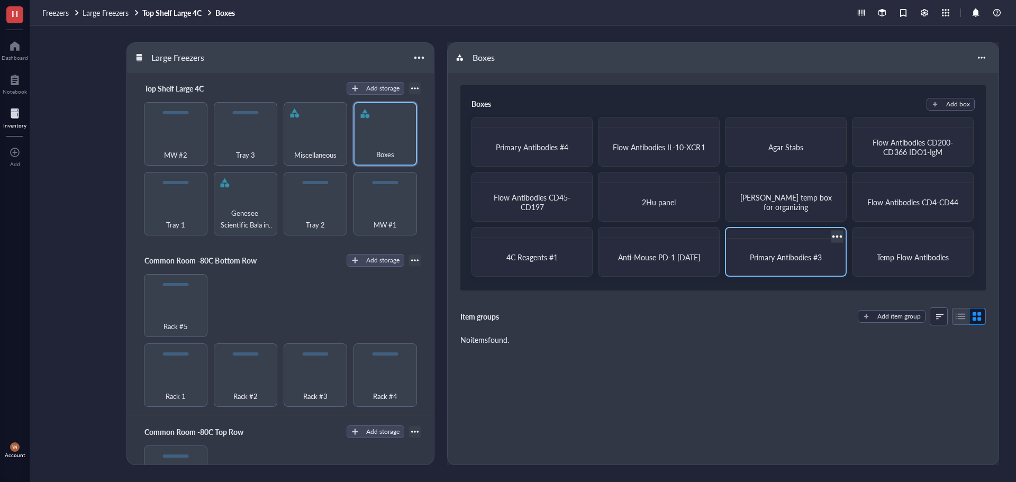
click at [795, 262] on div "Primary Antibodies #3" at bounding box center [785, 257] width 111 height 29
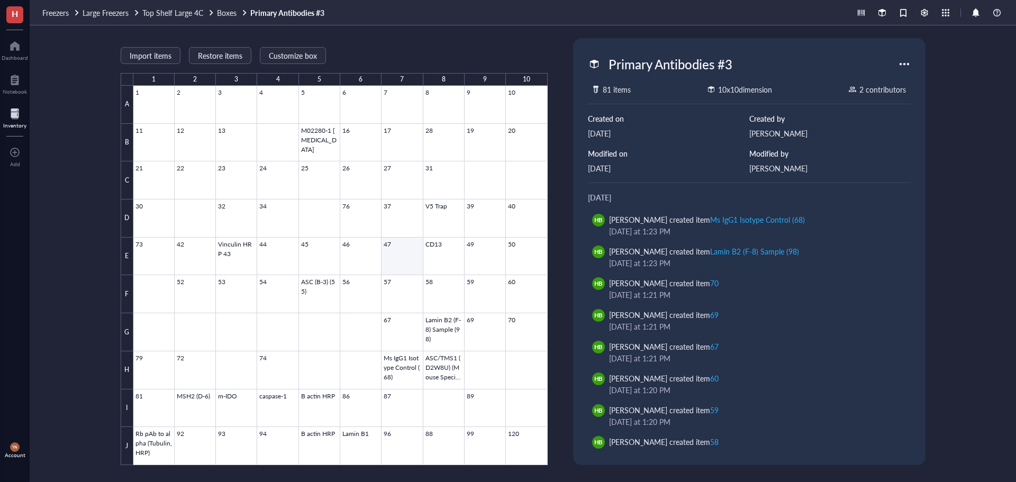
click at [399, 252] on div at bounding box center [340, 275] width 414 height 379
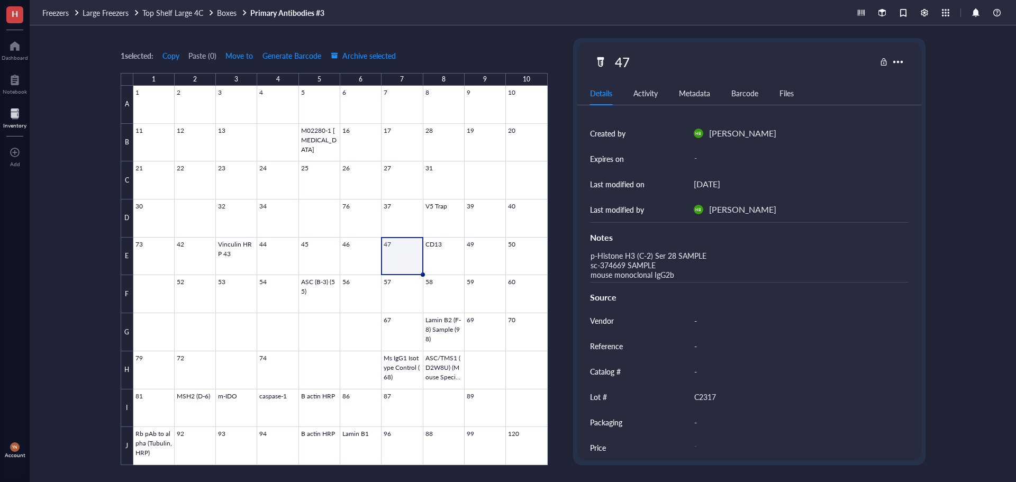
scroll to position [128, 0]
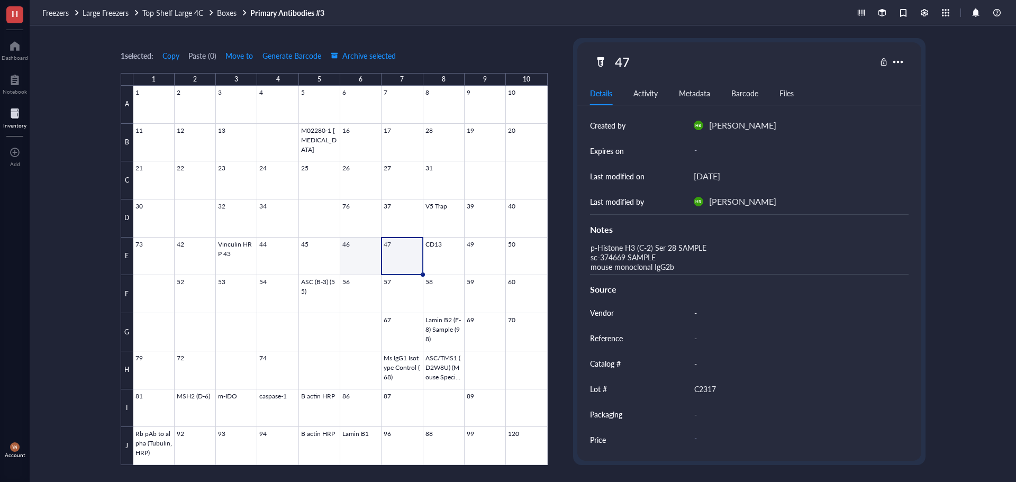
click at [366, 252] on div at bounding box center [340, 275] width 414 height 379
click at [382, 248] on div at bounding box center [340, 275] width 414 height 379
click at [367, 258] on div at bounding box center [340, 275] width 414 height 379
click at [421, 260] on div at bounding box center [340, 275] width 414 height 379
click at [467, 260] on div at bounding box center [340, 275] width 414 height 379
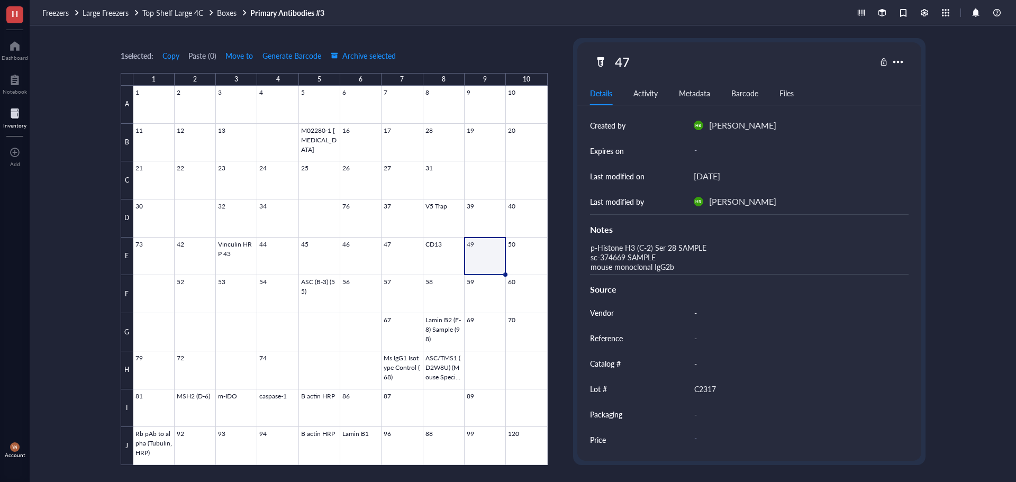
scroll to position [120, 0]
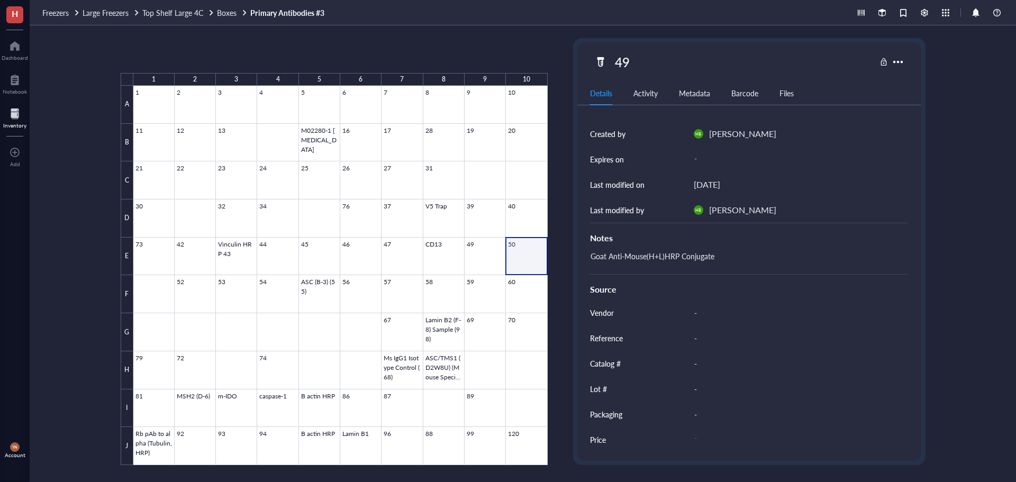
click at [510, 262] on div at bounding box center [340, 275] width 414 height 379
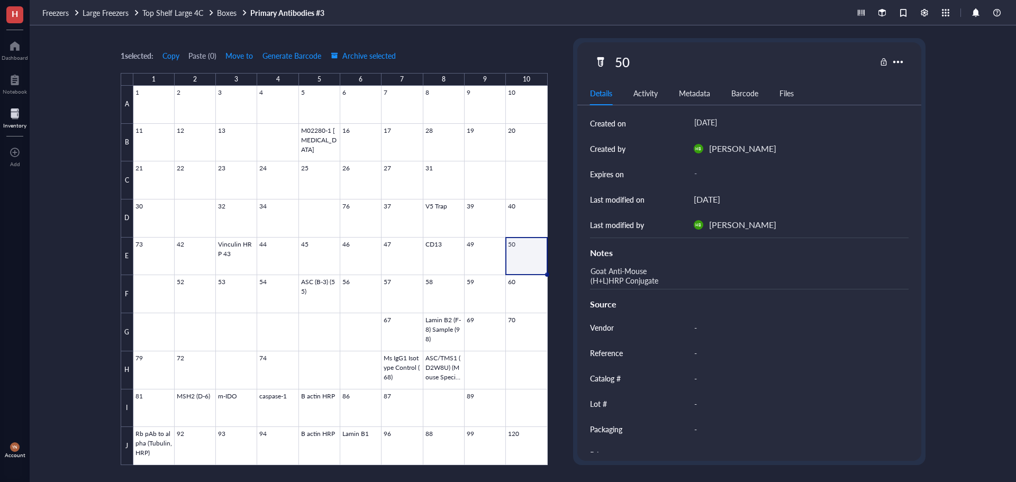
scroll to position [106, 0]
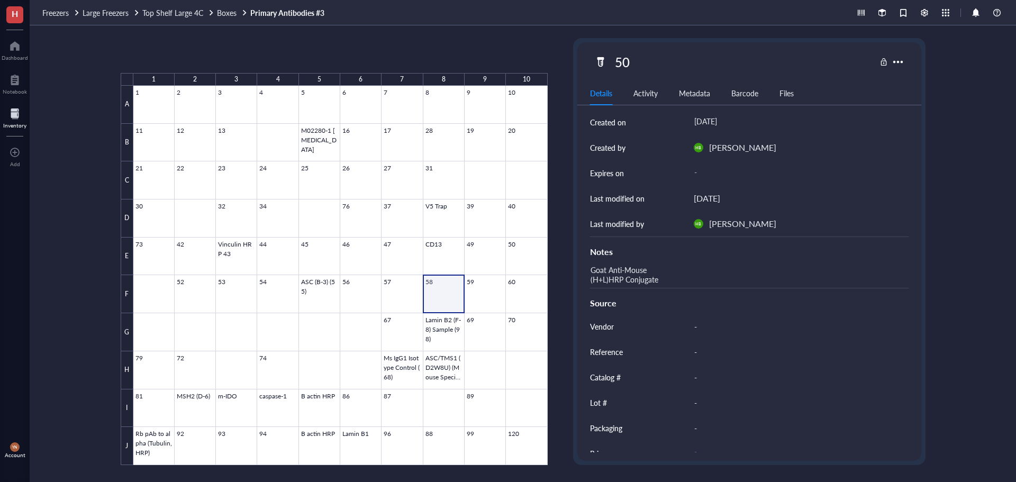
click at [448, 291] on div at bounding box center [340, 275] width 414 height 379
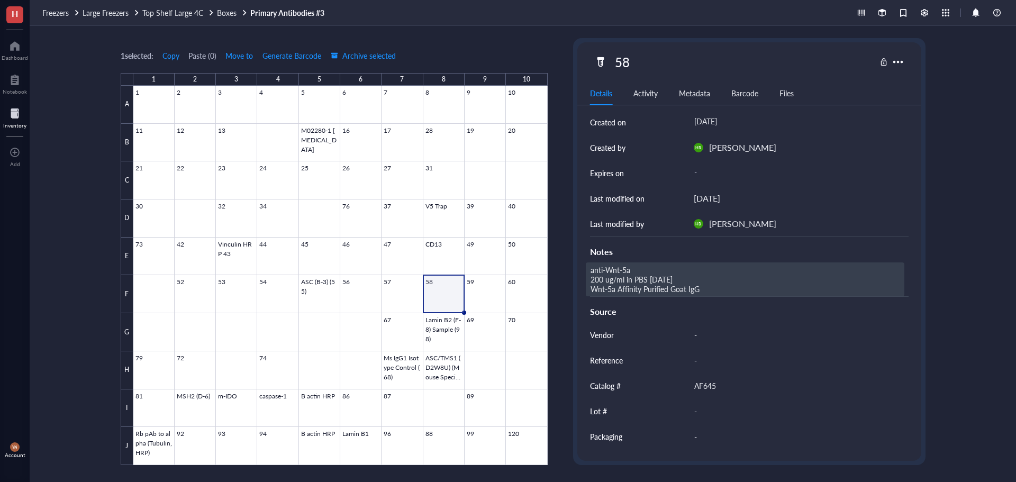
click at [613, 268] on div "anti-Wnt-5a 200 ug/ml in PBS 06/13/2014 Wnt-5a Affinity Purified Goat IgG" at bounding box center [745, 279] width 318 height 34
click at [613, 268] on textarea "anti-Wnt-5a 200 ug/ml in PBS 06/13/2014 Wnt-5a Affinity Purified Goat IgG" at bounding box center [744, 279] width 317 height 33
drag, startPoint x: 630, startPoint y: 270, endPoint x: 607, endPoint y: 268, distance: 23.4
click at [607, 268] on textarea "anti-Wnt-5a 200 ug/ml in PBS 06/13/2014 Wnt-5a Affinity Purified Goat IgG" at bounding box center [744, 279] width 317 height 33
click at [53, 10] on span "Freezers" at bounding box center [55, 12] width 26 height 11
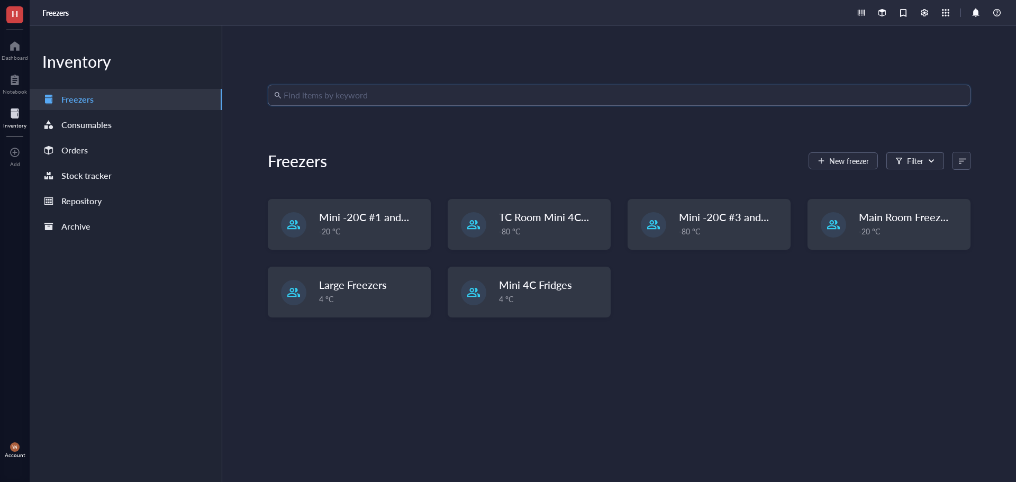
click at [333, 94] on input "search" at bounding box center [624, 95] width 680 height 20
paste input "Wnt-5a"
type input "Wnt-5a"
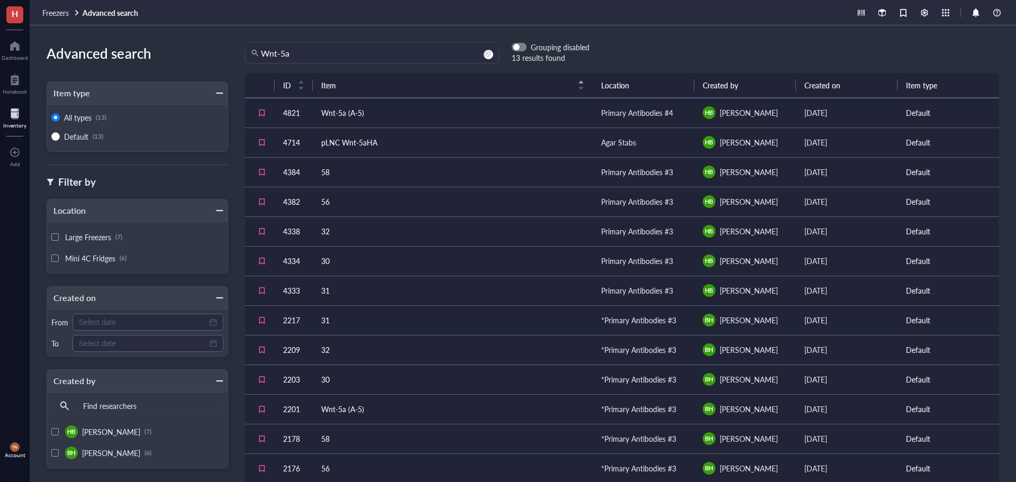
scroll to position [35, 0]
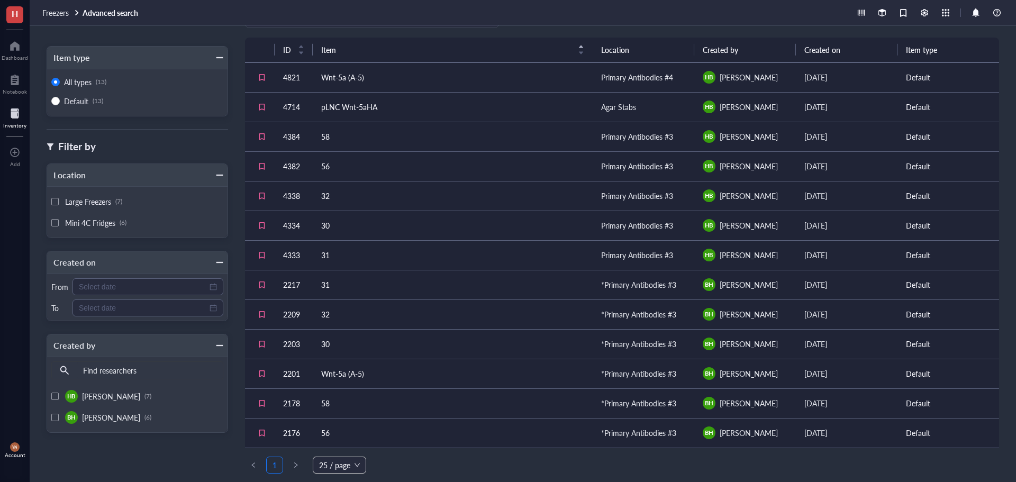
click at [368, 139] on td "58" at bounding box center [453, 137] width 280 height 30
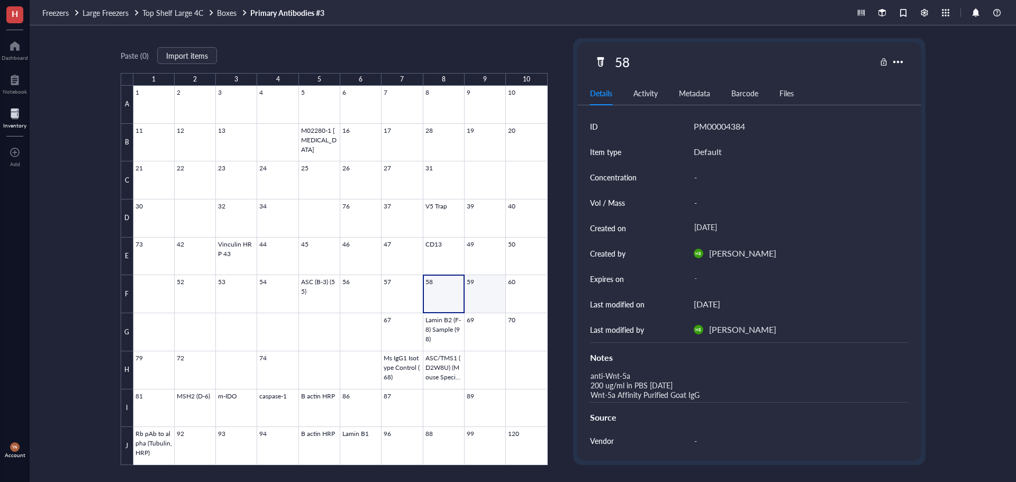
click at [476, 298] on div at bounding box center [340, 275] width 414 height 379
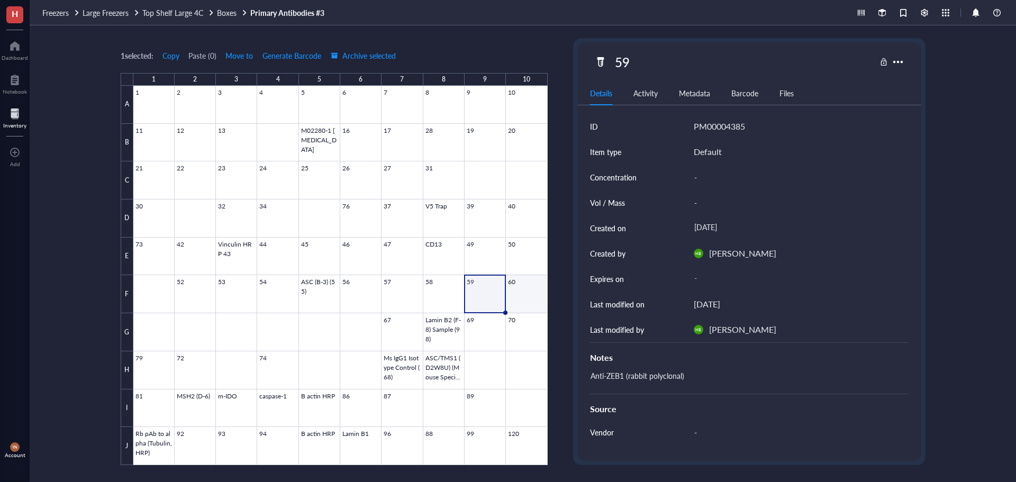
click at [518, 299] on div at bounding box center [340, 275] width 414 height 379
click at [393, 287] on div at bounding box center [340, 275] width 414 height 379
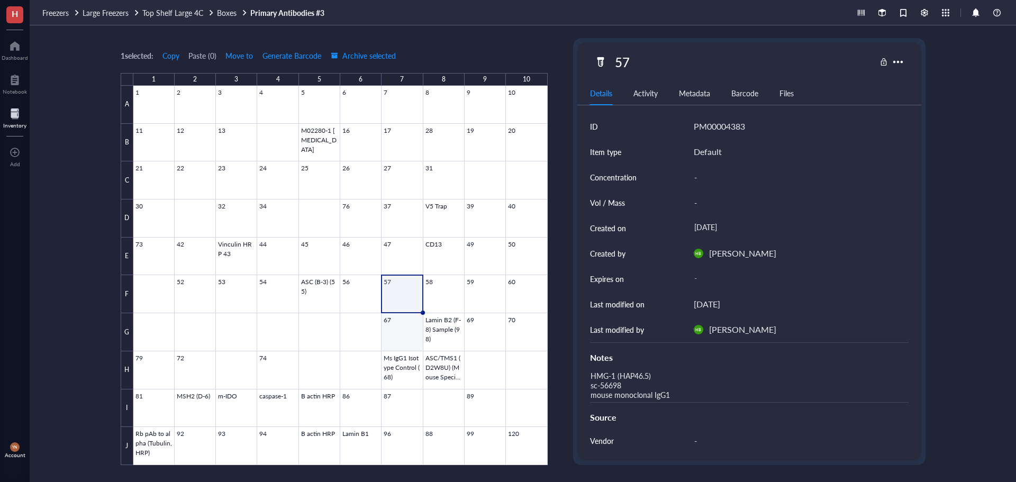
click at [386, 335] on div at bounding box center [340, 275] width 414 height 379
click at [436, 280] on div at bounding box center [340, 275] width 414 height 379
click at [394, 296] on div at bounding box center [340, 275] width 414 height 379
click at [444, 299] on div at bounding box center [340, 275] width 414 height 379
click at [474, 296] on div at bounding box center [340, 275] width 414 height 379
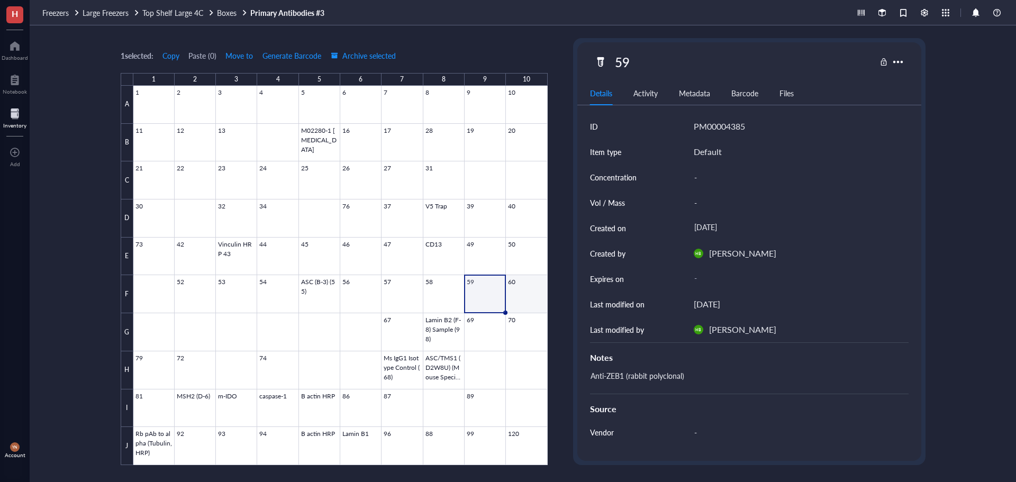
click at [505, 296] on div at bounding box center [340, 275] width 414 height 379
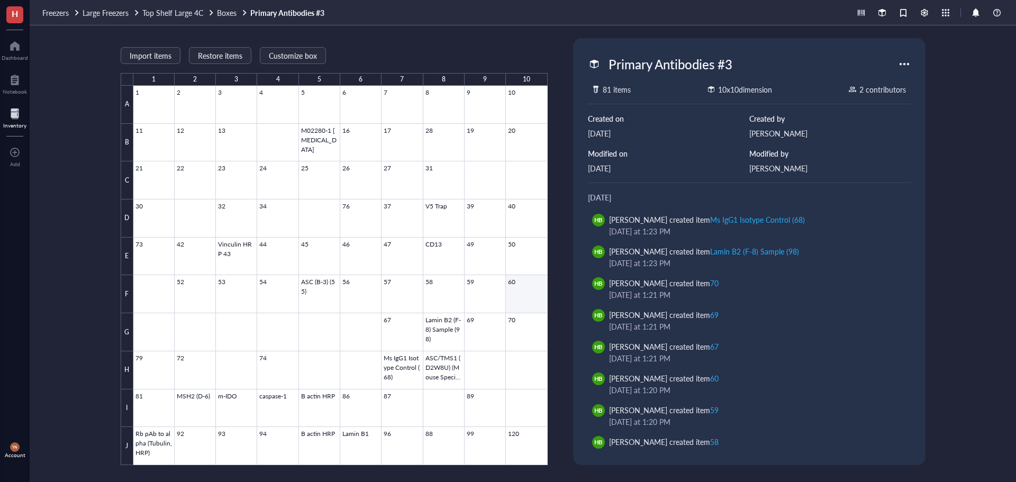
click at [534, 286] on div at bounding box center [340, 275] width 414 height 379
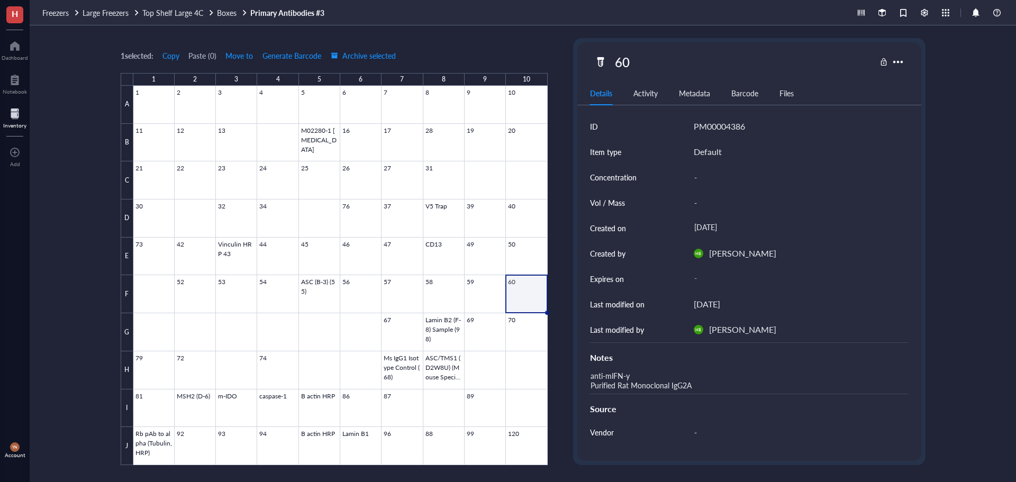
click at [494, 294] on div at bounding box center [340, 275] width 414 height 379
click at [392, 345] on div at bounding box center [340, 275] width 414 height 379
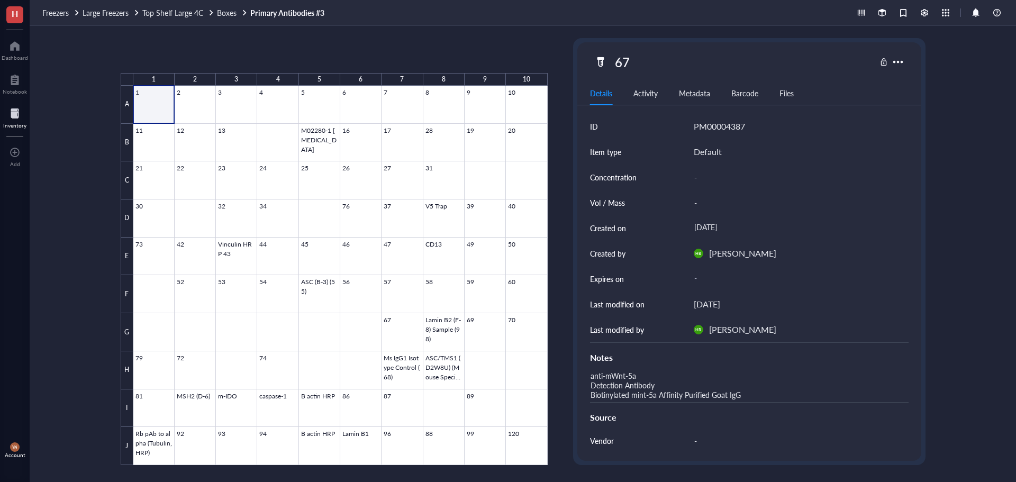
click at [150, 107] on div at bounding box center [340, 275] width 414 height 379
click at [184, 112] on div at bounding box center [340, 275] width 414 height 379
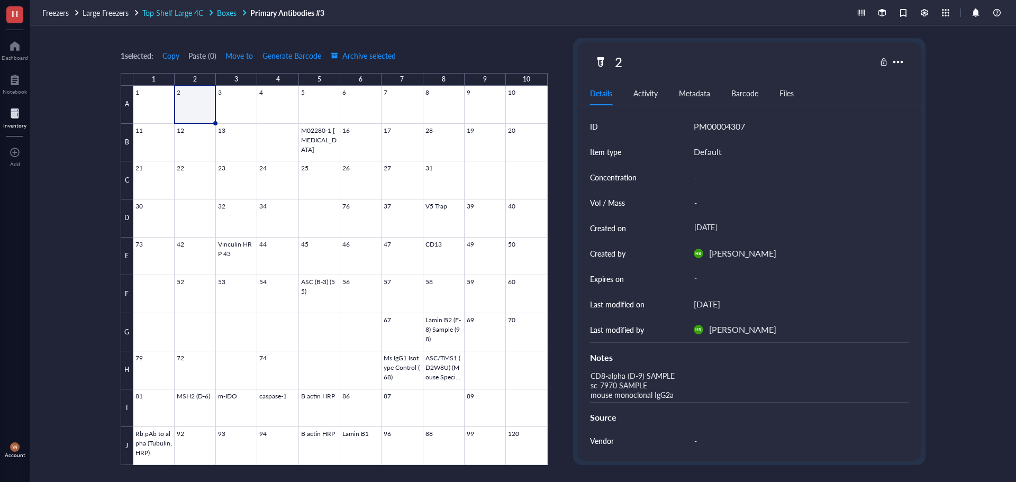
click at [226, 14] on span "Boxes" at bounding box center [227, 12] width 20 height 11
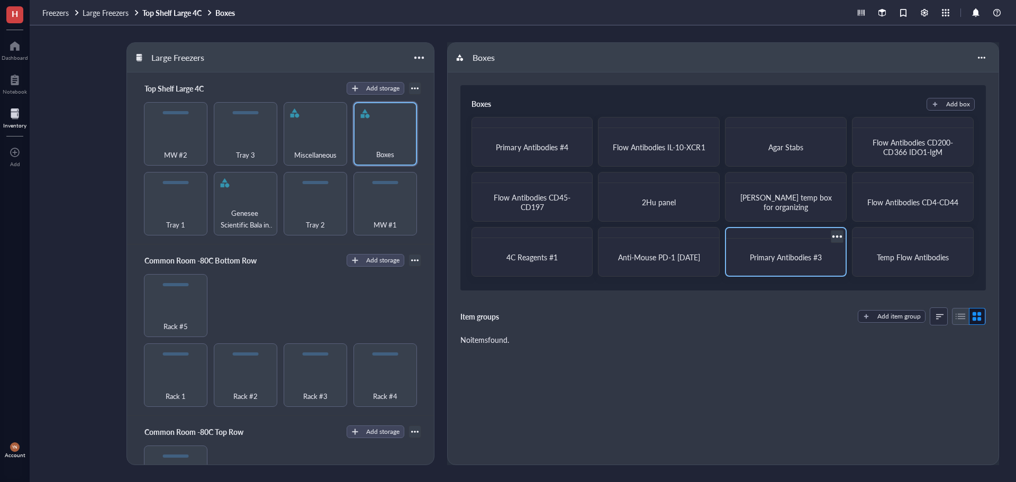
click at [790, 250] on div "Primary Antibodies #3" at bounding box center [785, 257] width 111 height 29
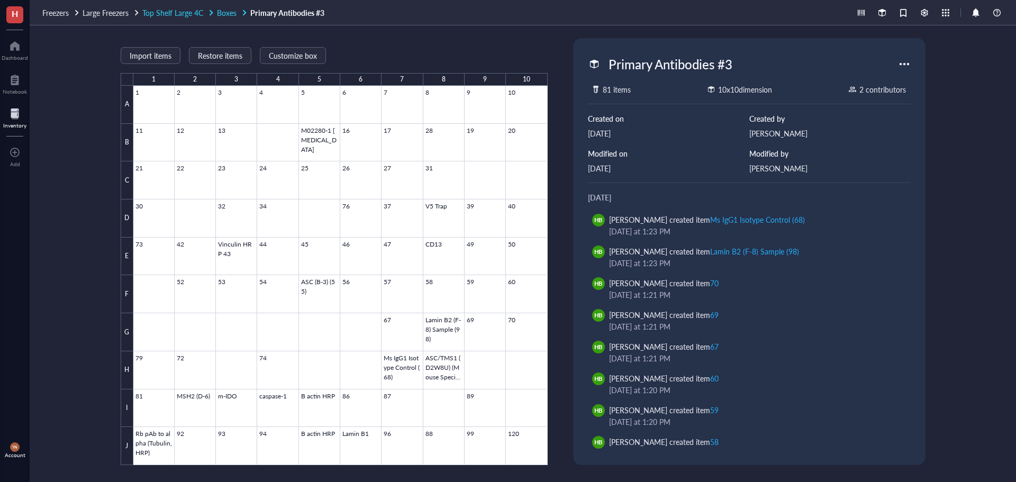
click at [221, 15] on span "Boxes" at bounding box center [227, 12] width 20 height 11
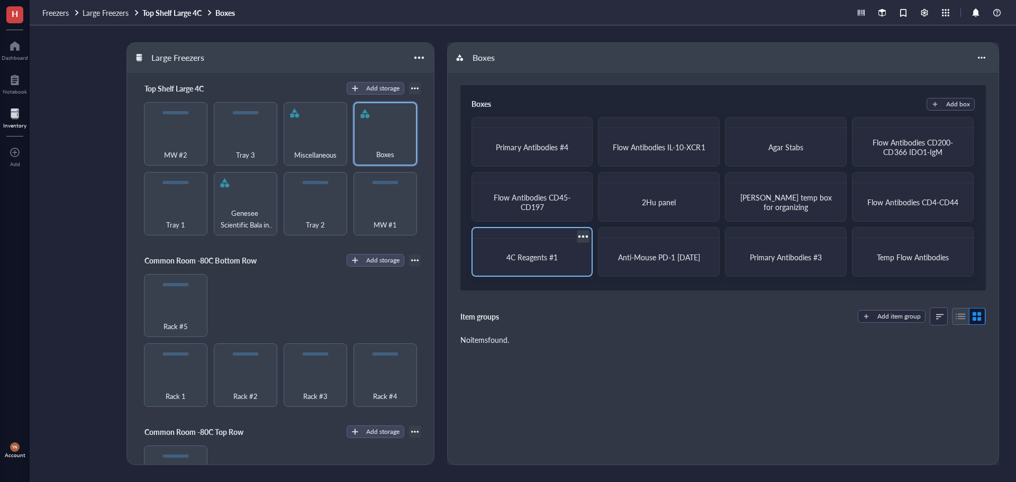
click at [559, 255] on div "4C Reagents #1" at bounding box center [532, 257] width 94 height 10
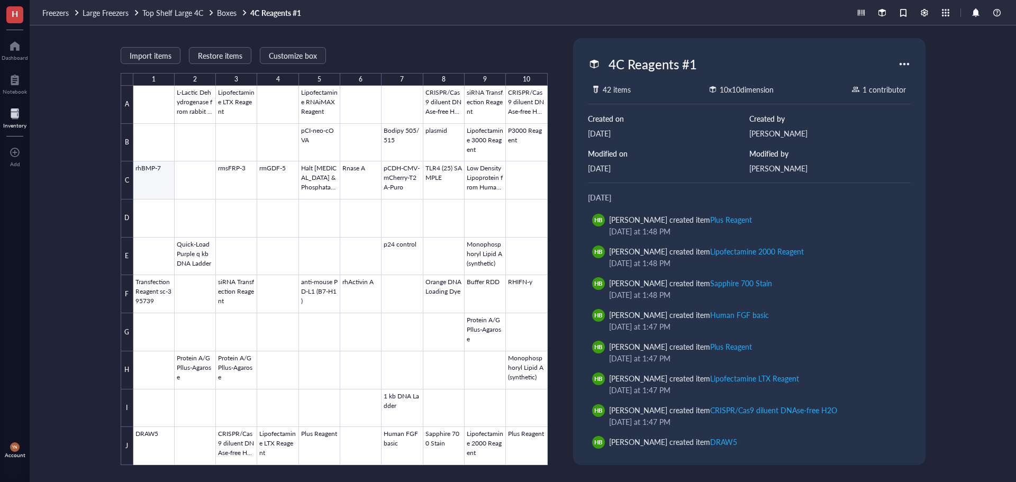
click at [162, 180] on div at bounding box center [340, 275] width 414 height 379
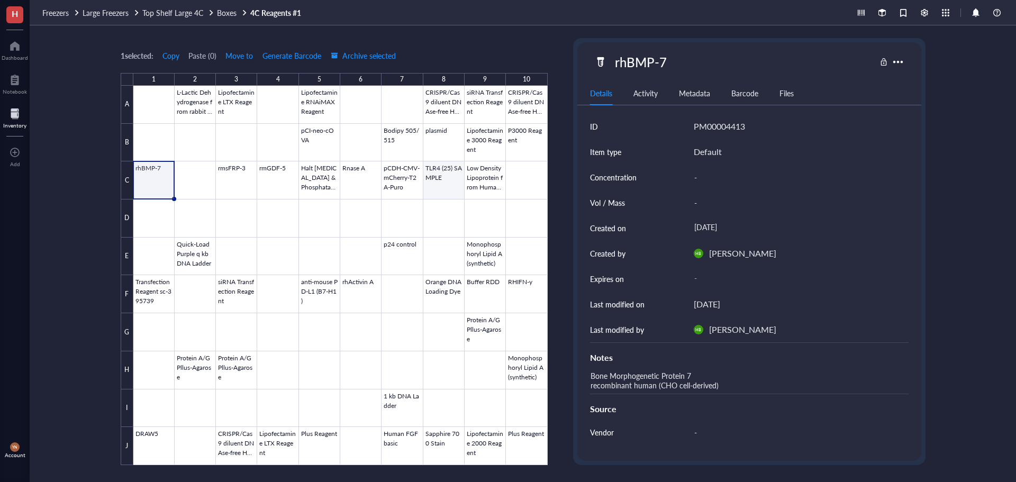
click at [440, 178] on div at bounding box center [340, 275] width 414 height 379
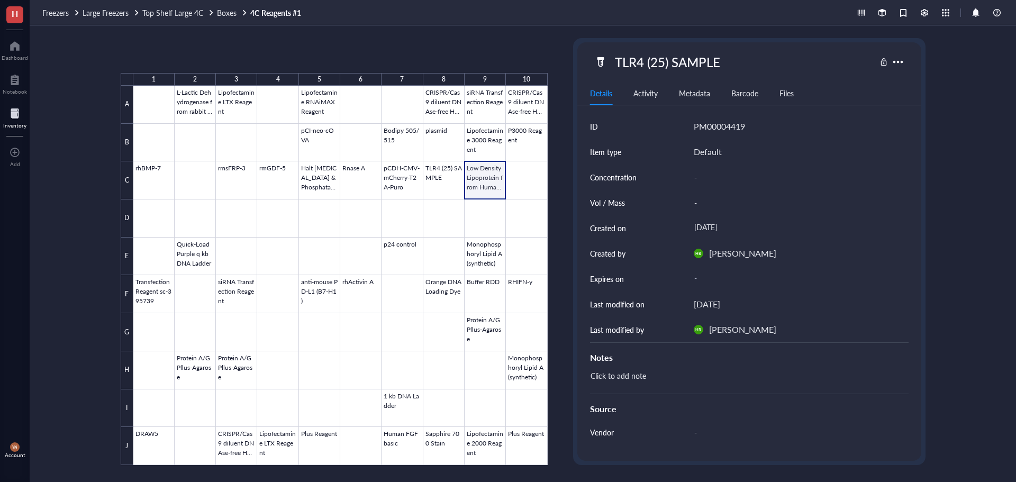
click at [494, 181] on div at bounding box center [340, 275] width 414 height 379
click at [442, 295] on div at bounding box center [340, 275] width 414 height 379
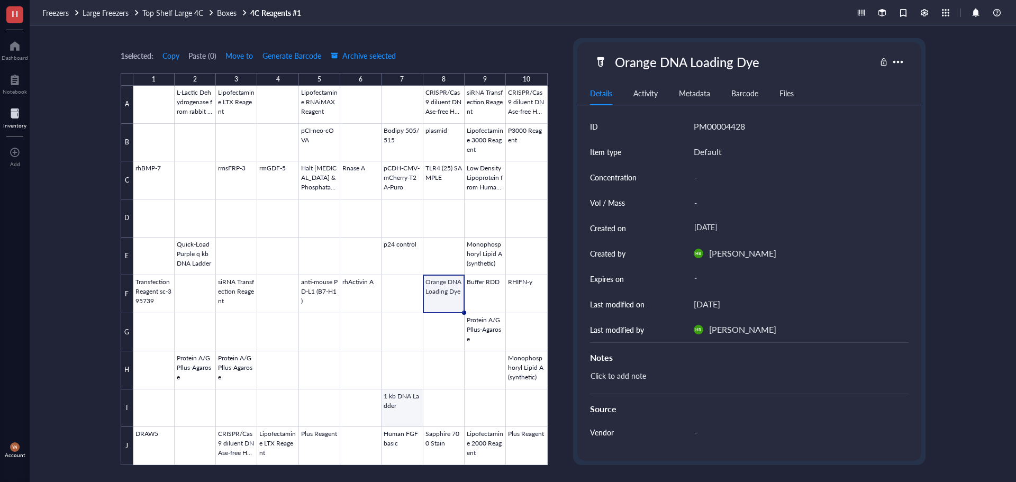
click at [408, 410] on div at bounding box center [340, 275] width 414 height 379
click at [238, 369] on div at bounding box center [340, 275] width 414 height 379
click at [528, 364] on div at bounding box center [340, 275] width 414 height 379
click at [66, 10] on span "Freezers" at bounding box center [55, 12] width 26 height 11
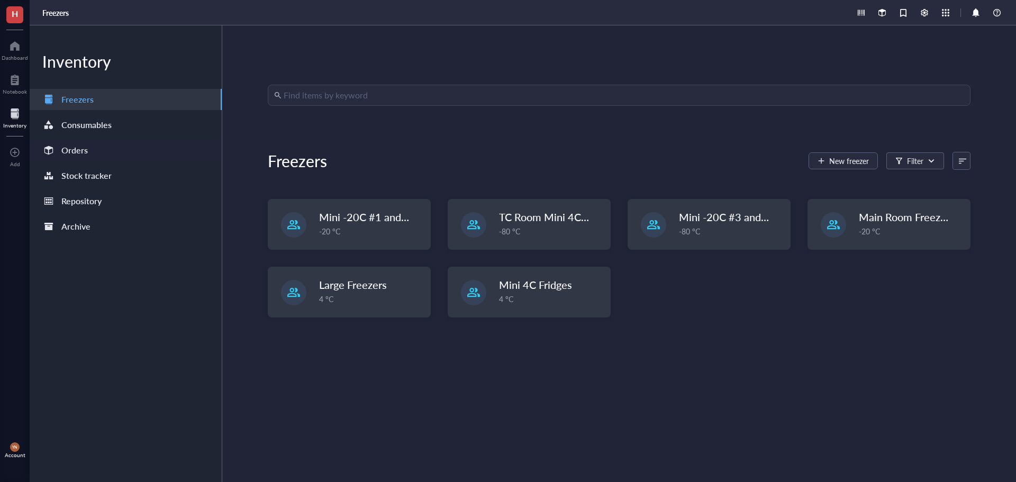
click at [83, 148] on div "Orders" at bounding box center [74, 150] width 26 height 15
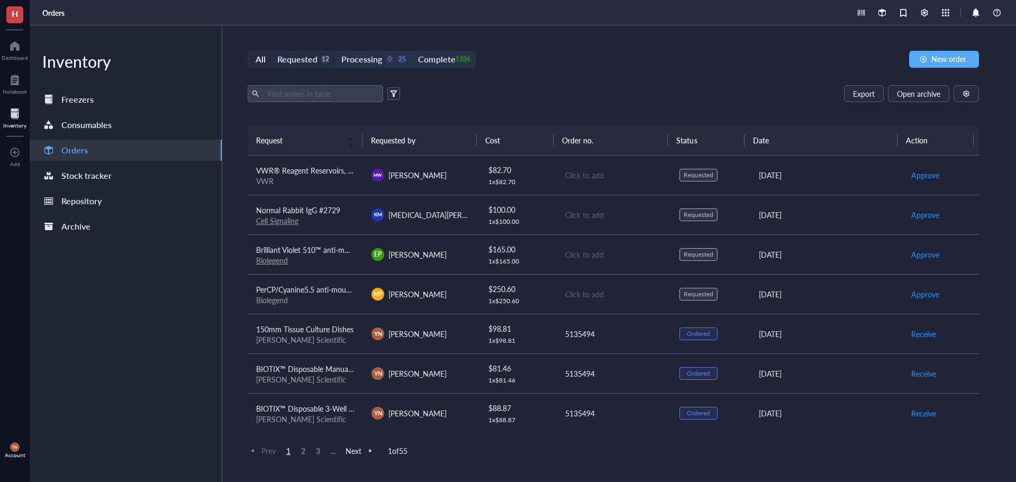
click at [309, 60] on div "Requested" at bounding box center [297, 59] width 40 height 15
click at [271, 52] on input "Requested 12" at bounding box center [271, 52] width 0 height 0
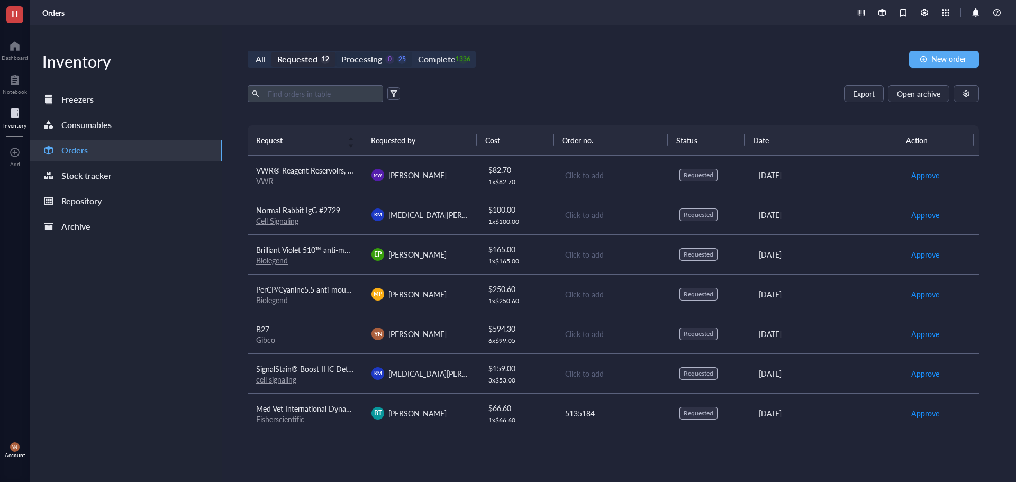
click at [370, 59] on div "Processing" at bounding box center [361, 59] width 41 height 15
click at [335, 52] on input "Processing 0 25" at bounding box center [335, 52] width 0 height 0
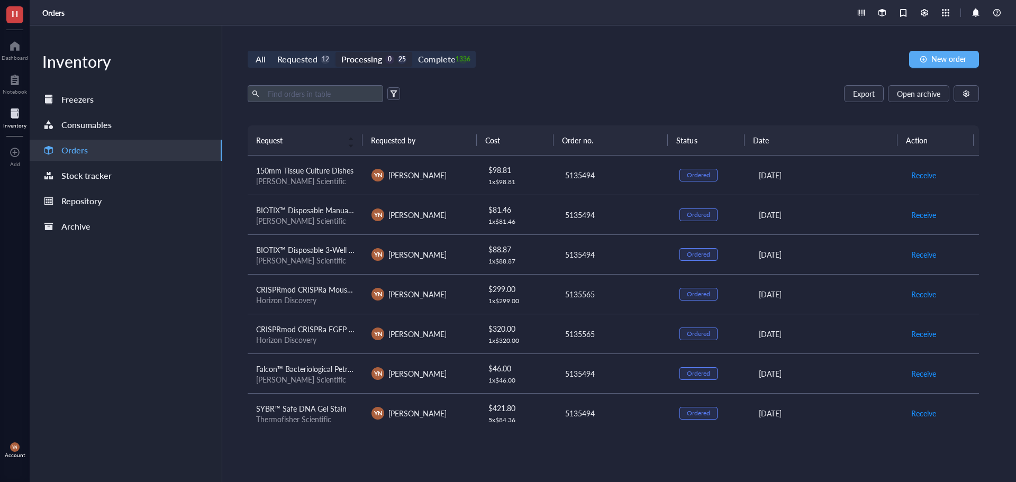
click at [340, 219] on div "Fisher Scientific" at bounding box center [305, 221] width 98 height 10
click at [541, 87] on div "Export Open archive" at bounding box center [613, 93] width 731 height 17
click at [307, 60] on div "Requested" at bounding box center [297, 59] width 40 height 15
click at [271, 52] on input "Requested 12" at bounding box center [271, 52] width 0 height 0
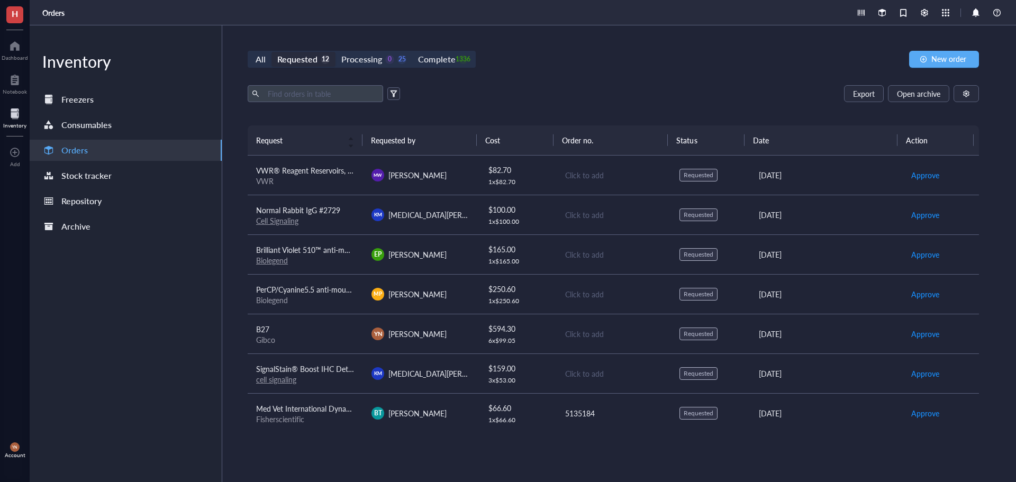
click at [317, 194] on td "VWR® Reagent Reservoirs, 25mL Polystyrene reservoir VWR" at bounding box center [305, 176] width 115 height 40
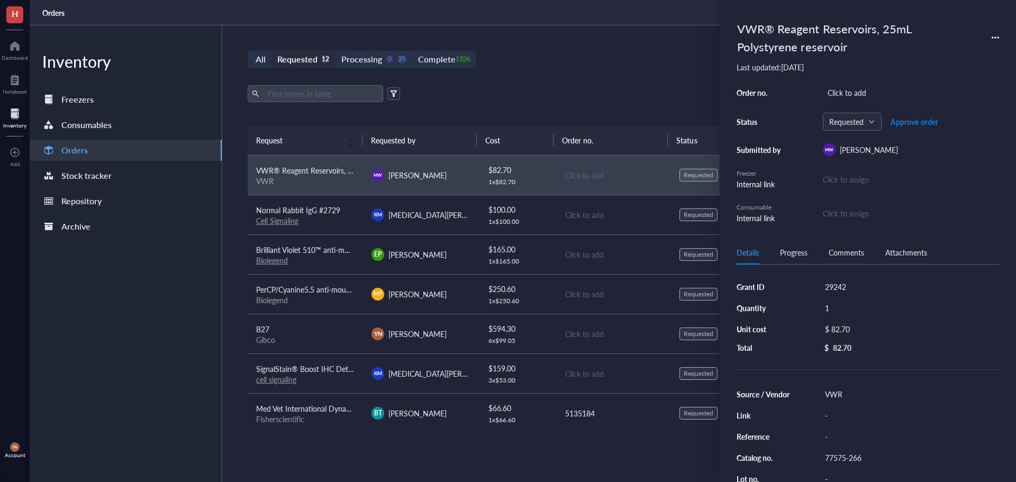
click at [996, 35] on icon at bounding box center [994, 37] width 7 height 7
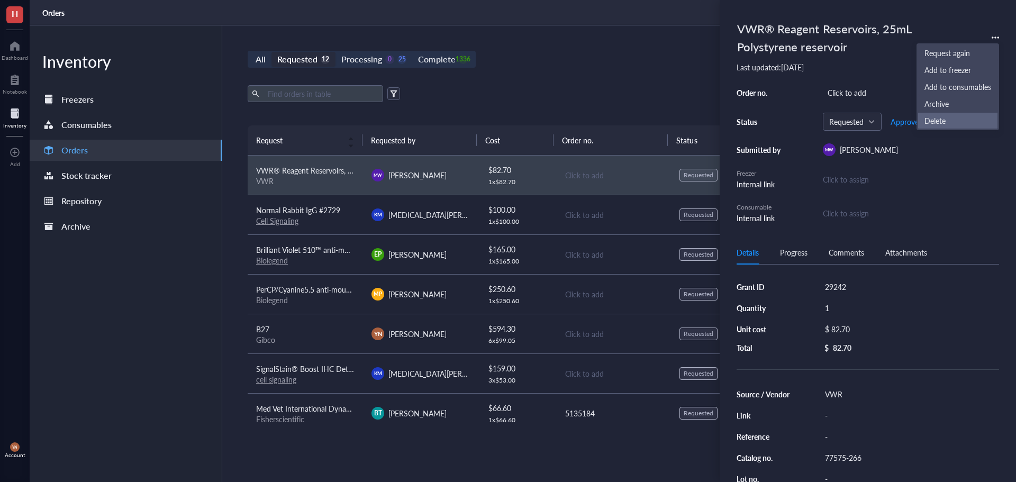
click at [950, 122] on span "Delete" at bounding box center [957, 121] width 67 height 12
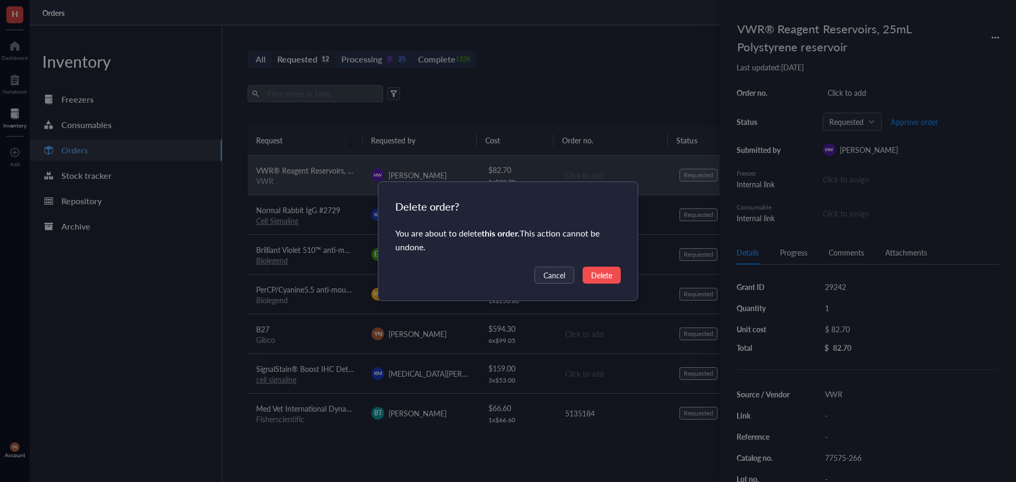
click at [607, 272] on span "Delete" at bounding box center [601, 275] width 21 height 12
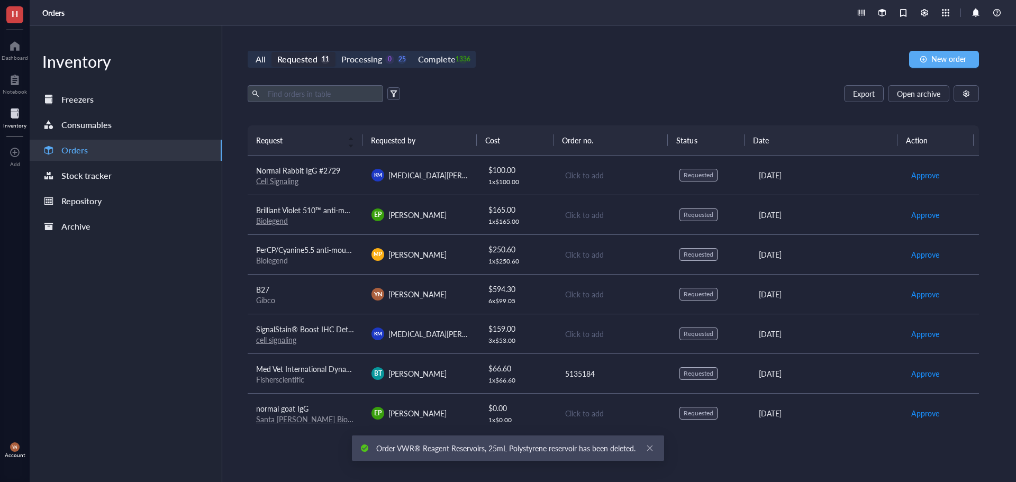
click at [540, 86] on div "Export Open archive" at bounding box center [613, 93] width 731 height 17
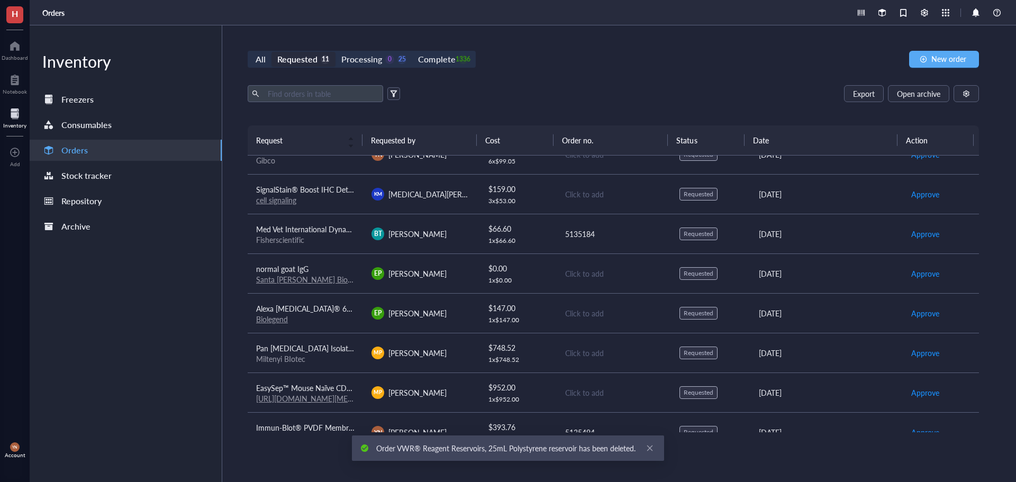
scroll to position [160, 0]
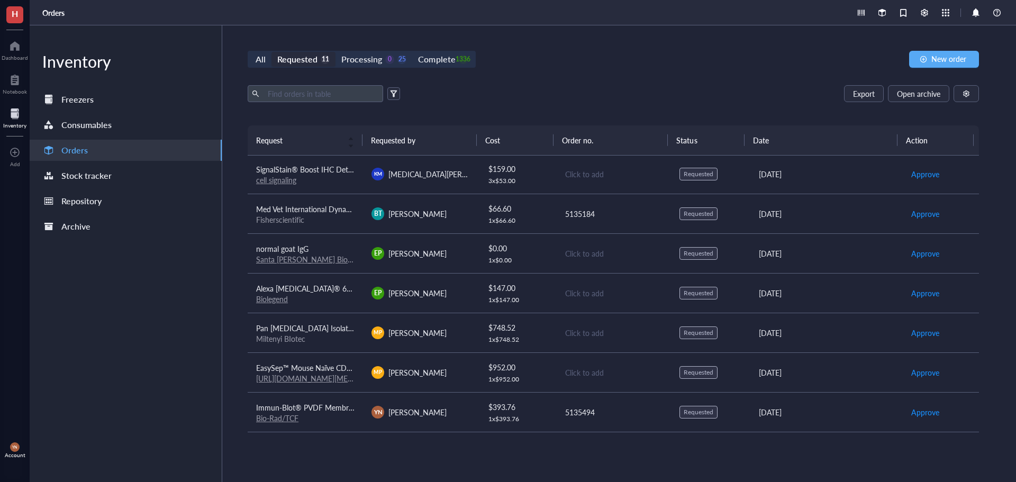
click at [563, 93] on div "Export Open archive" at bounding box center [613, 93] width 731 height 17
